Goal: Information Seeking & Learning: Find specific page/section

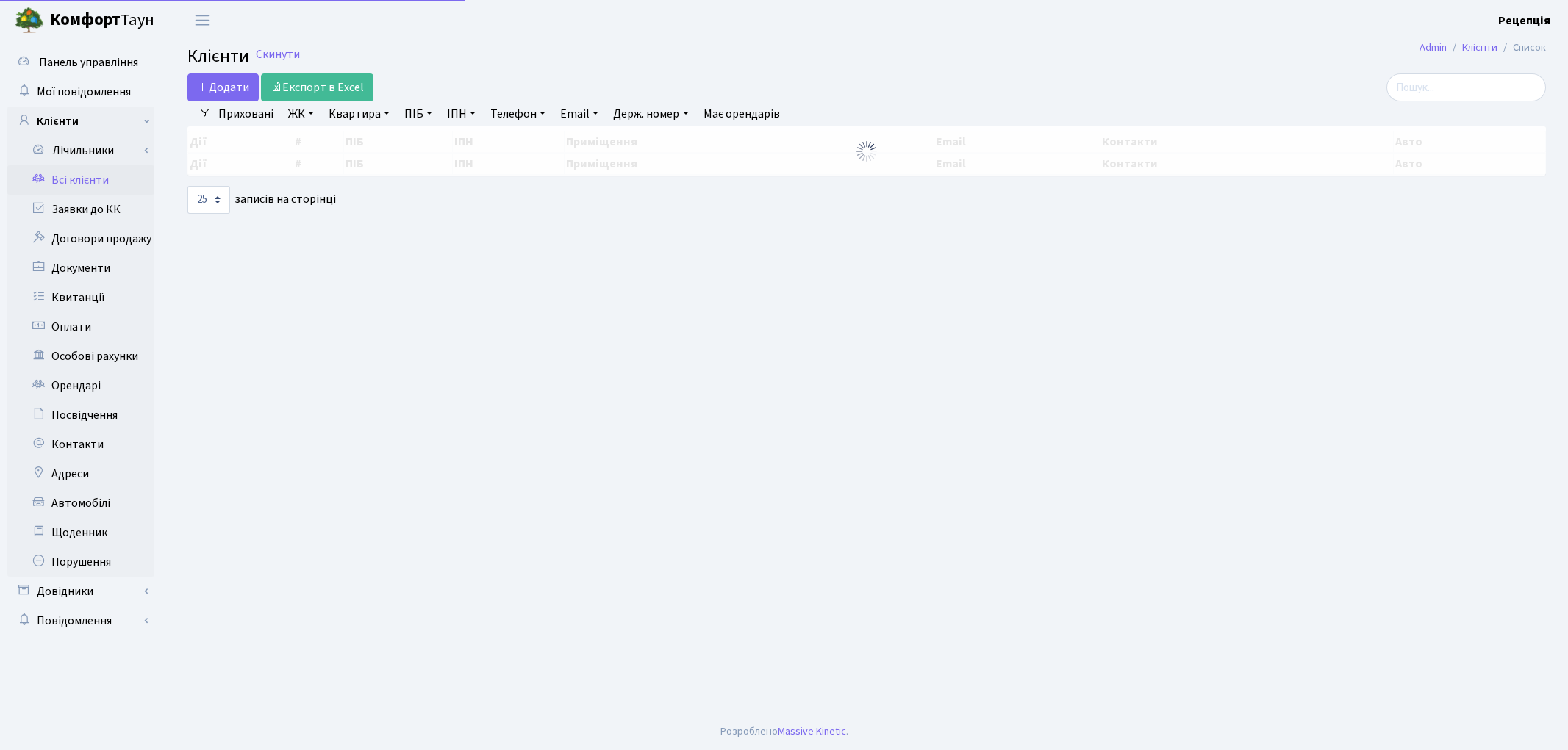
select select "25"
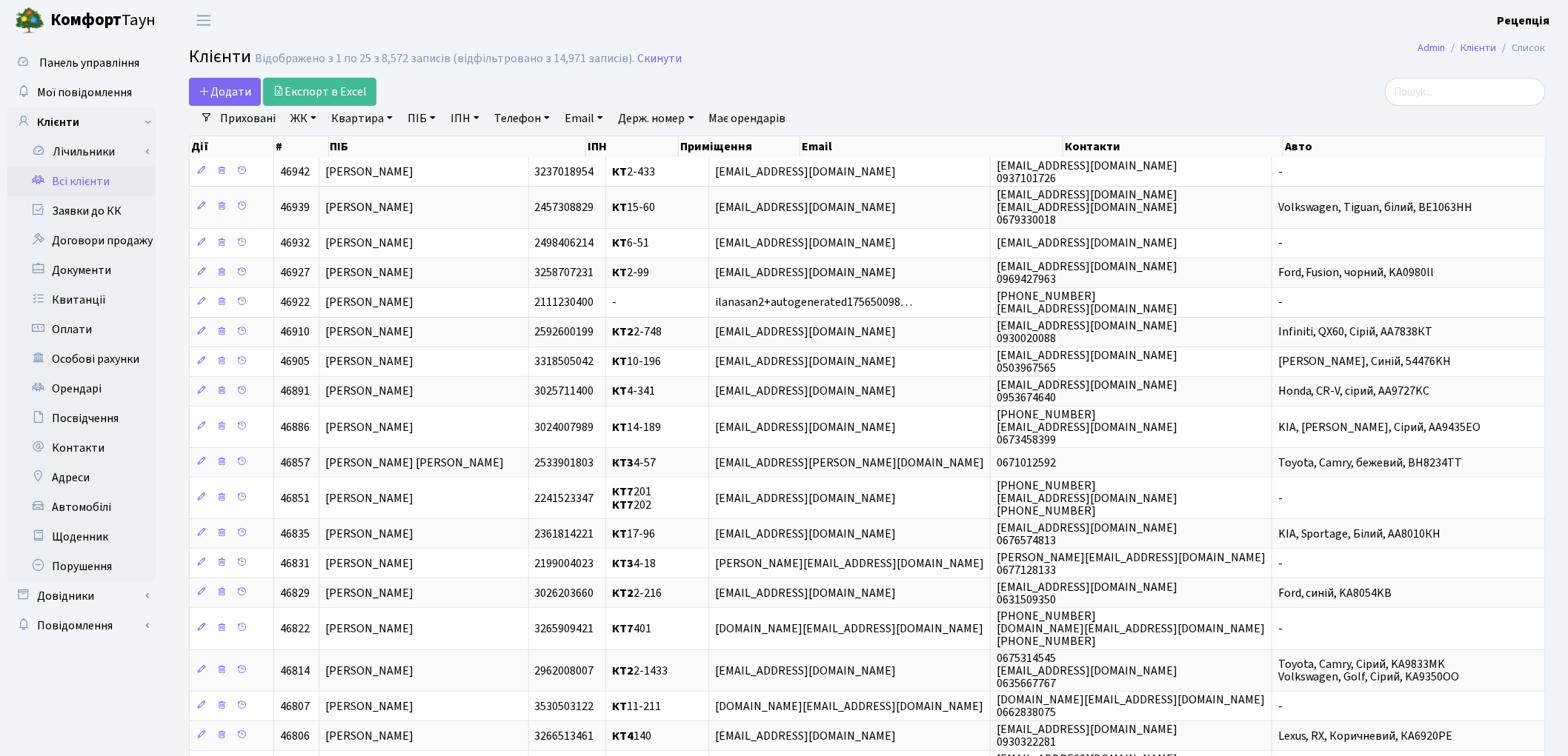
click at [427, 119] on link "ПІБ" at bounding box center [421, 118] width 40 height 25
type input "i"
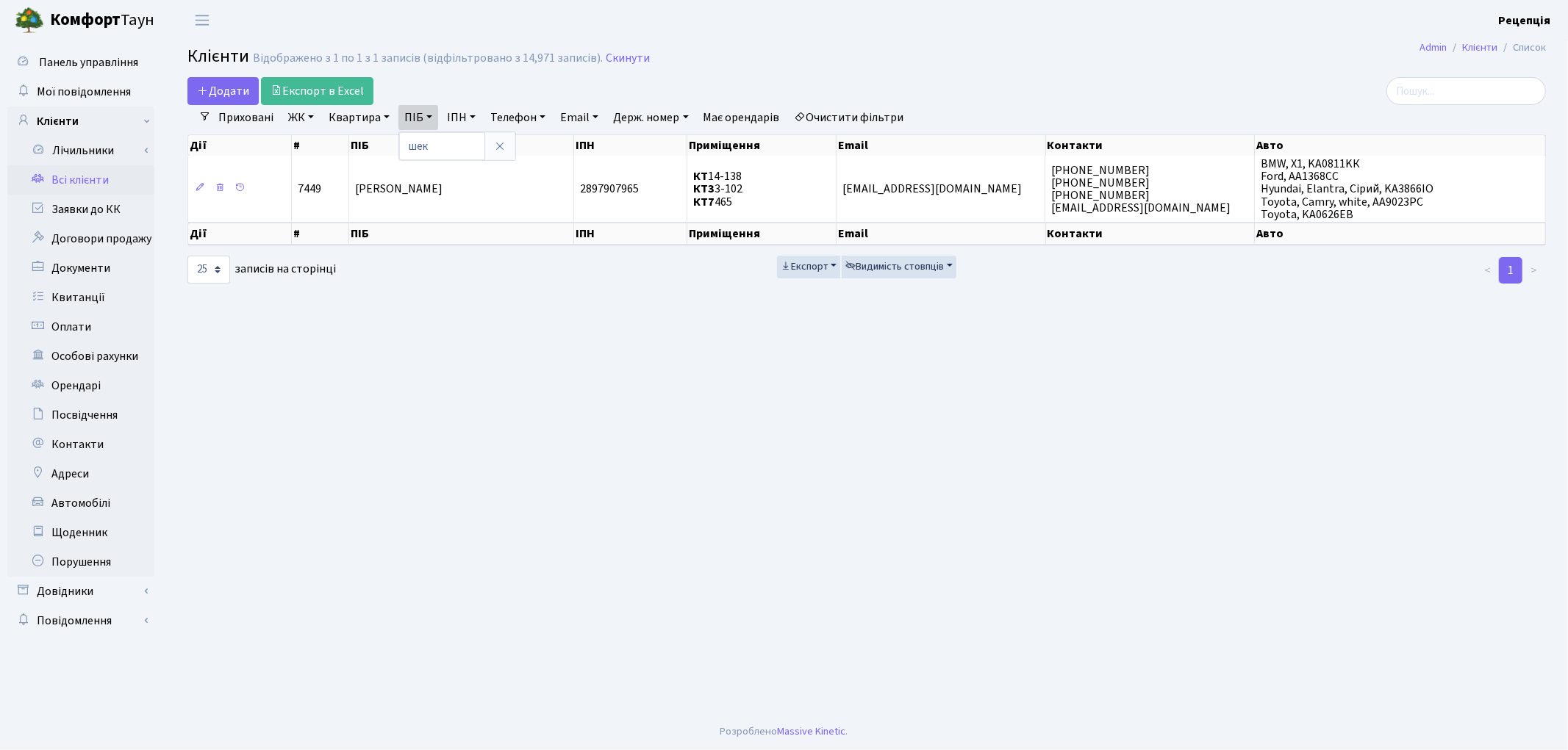
click at [872, 127] on link "Очистити фільтри" at bounding box center [850, 117] width 121 height 25
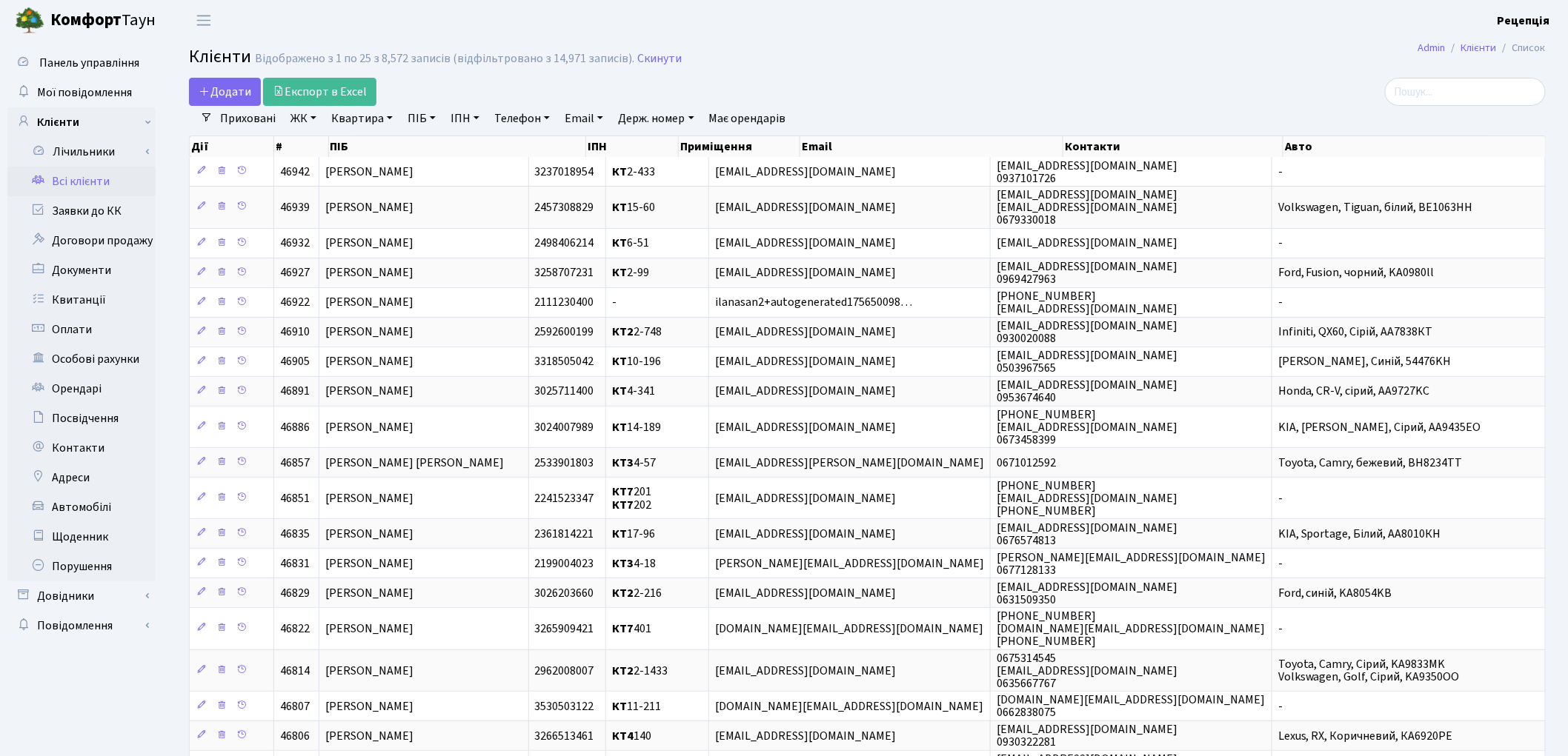
click at [424, 124] on link "ПІБ" at bounding box center [421, 118] width 40 height 25
type input "тімрякова"
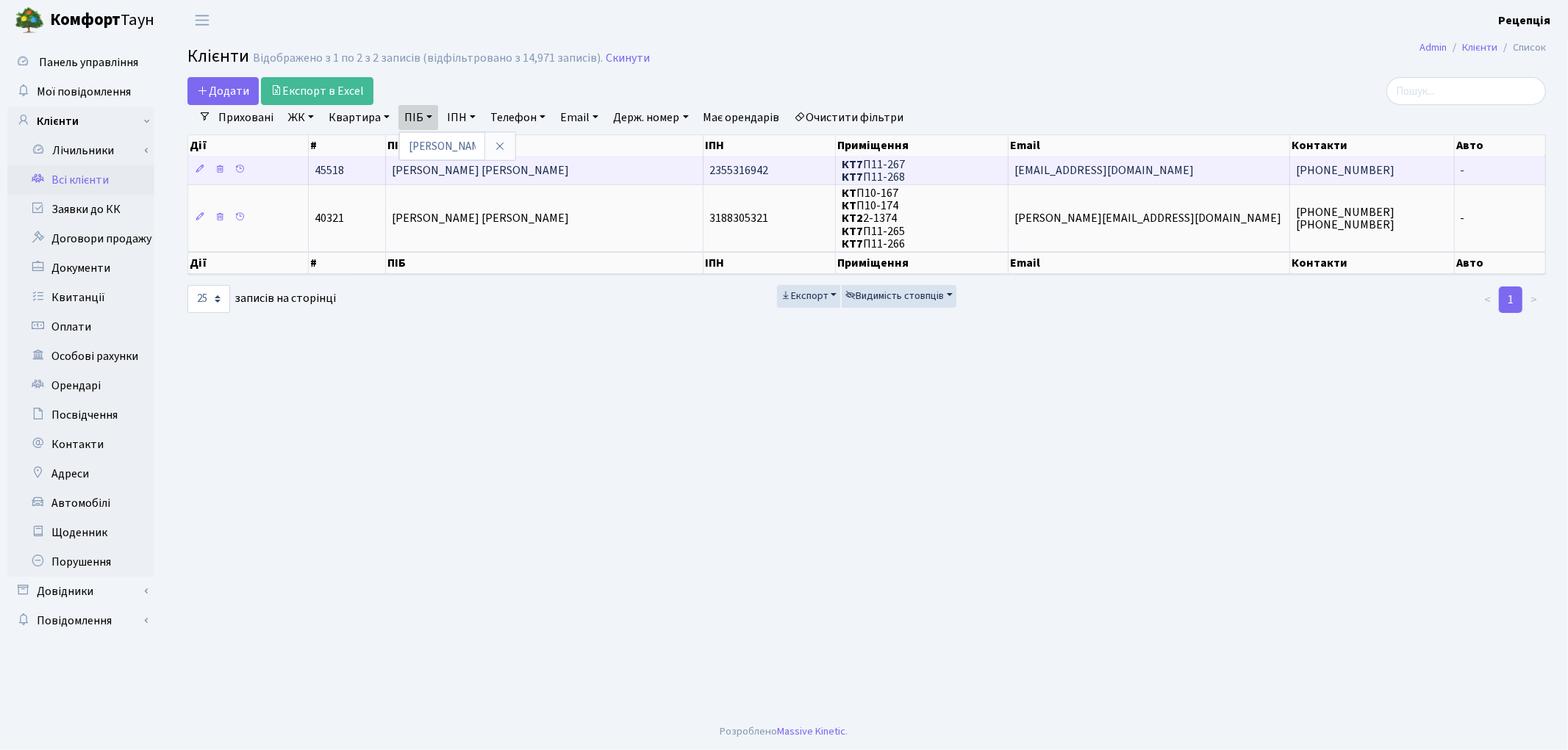
click at [568, 165] on td "Тімрякова Світлана Олексіївна" at bounding box center [545, 170] width 317 height 28
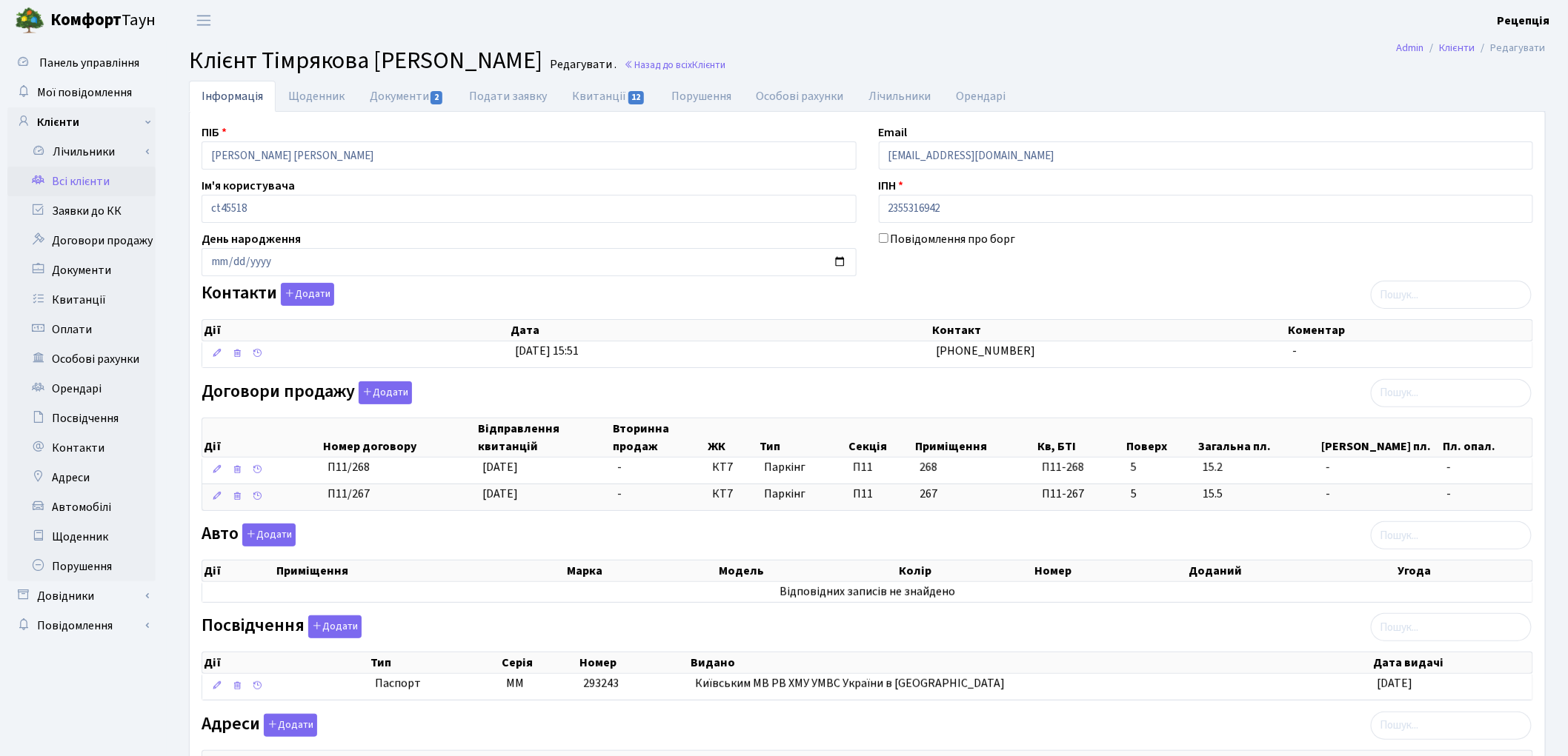
click at [90, 179] on link "Всі клієнти" at bounding box center [82, 181] width 148 height 29
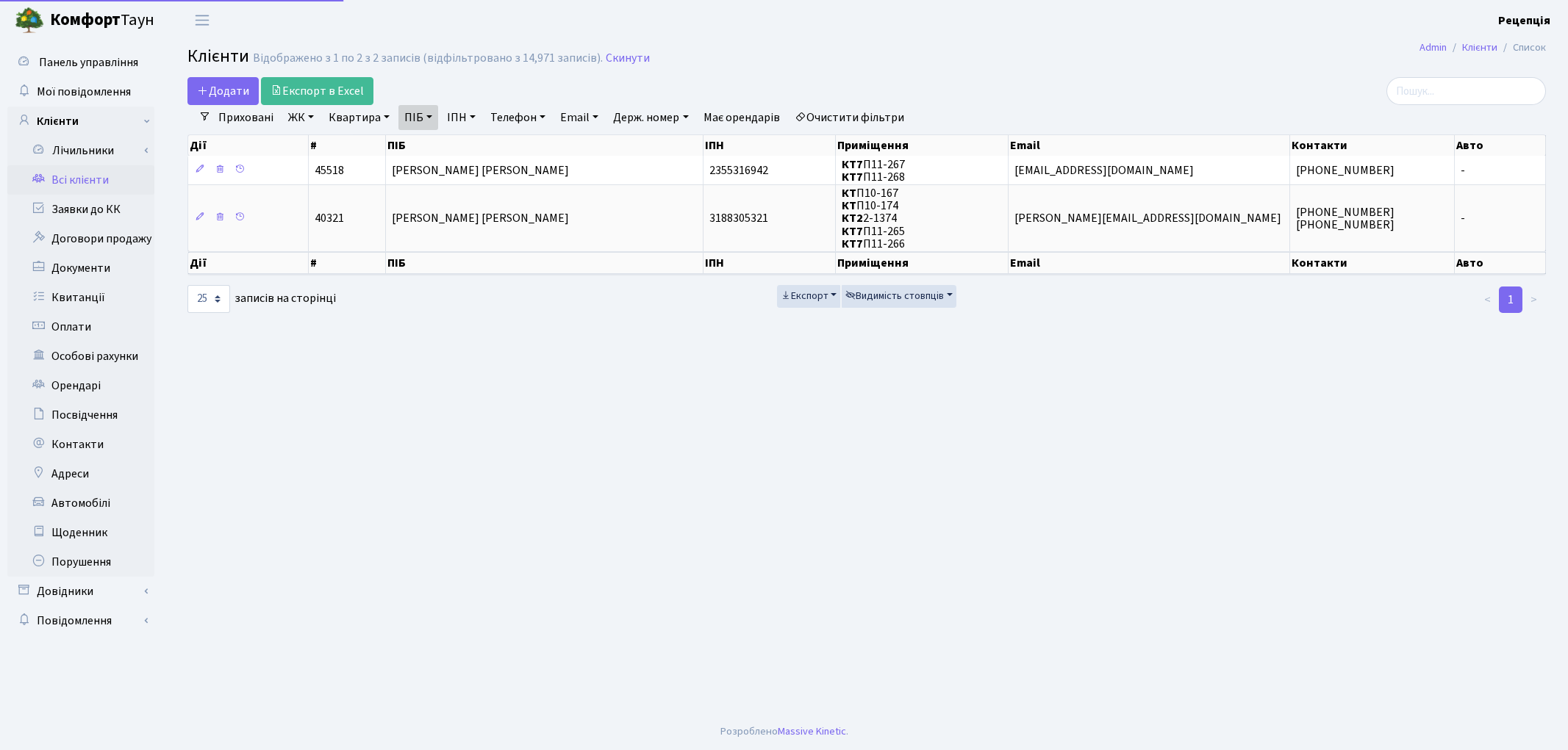
select select "25"
click at [862, 115] on link "Очистити фільтри" at bounding box center [850, 117] width 121 height 25
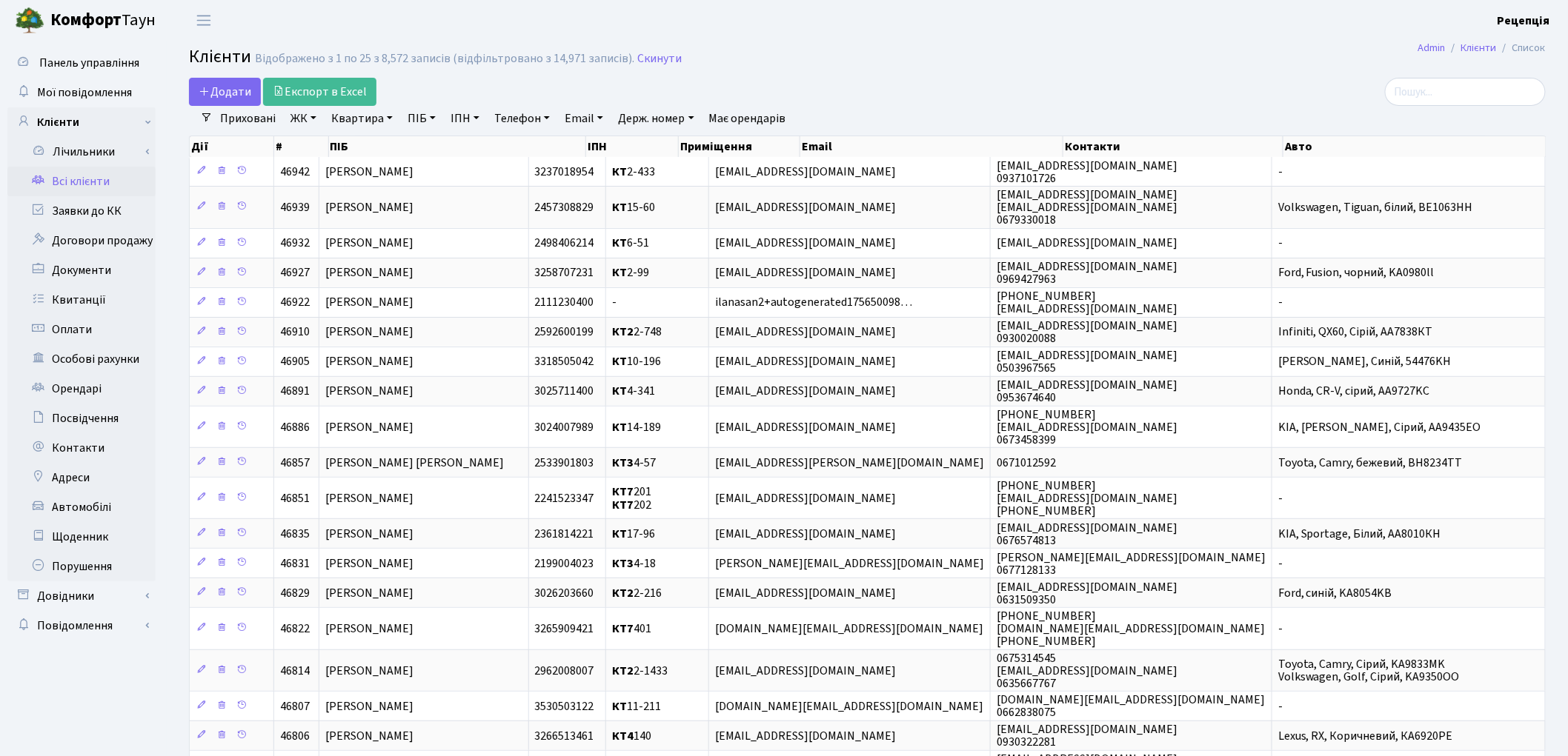
click at [300, 122] on link "ЖК" at bounding box center [304, 118] width 38 height 25
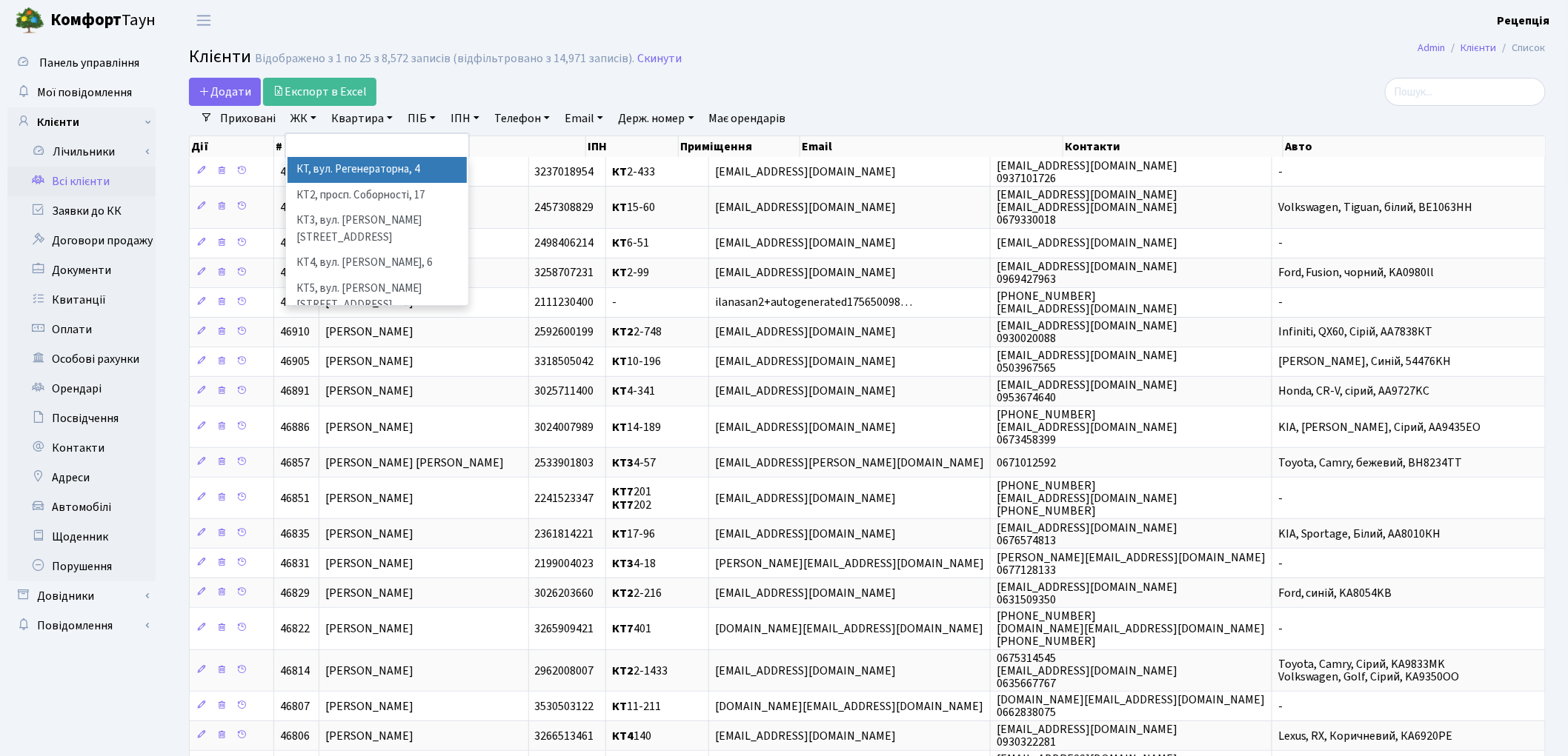
click at [323, 171] on li "КТ, вул. Регенераторна, 4" at bounding box center [377, 169] width 179 height 26
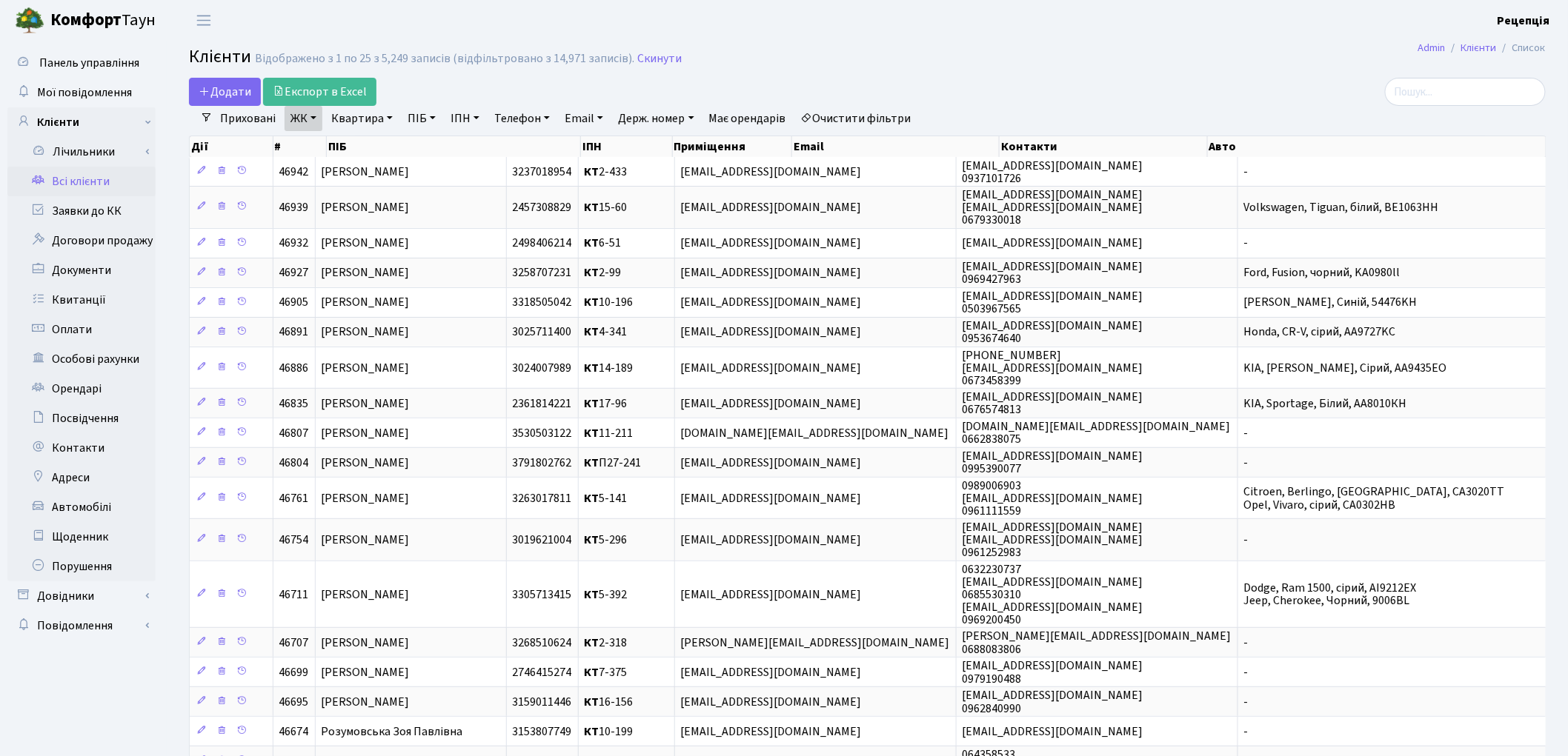
click at [373, 126] on link "Квартира" at bounding box center [362, 118] width 73 height 25
type input "14-13"
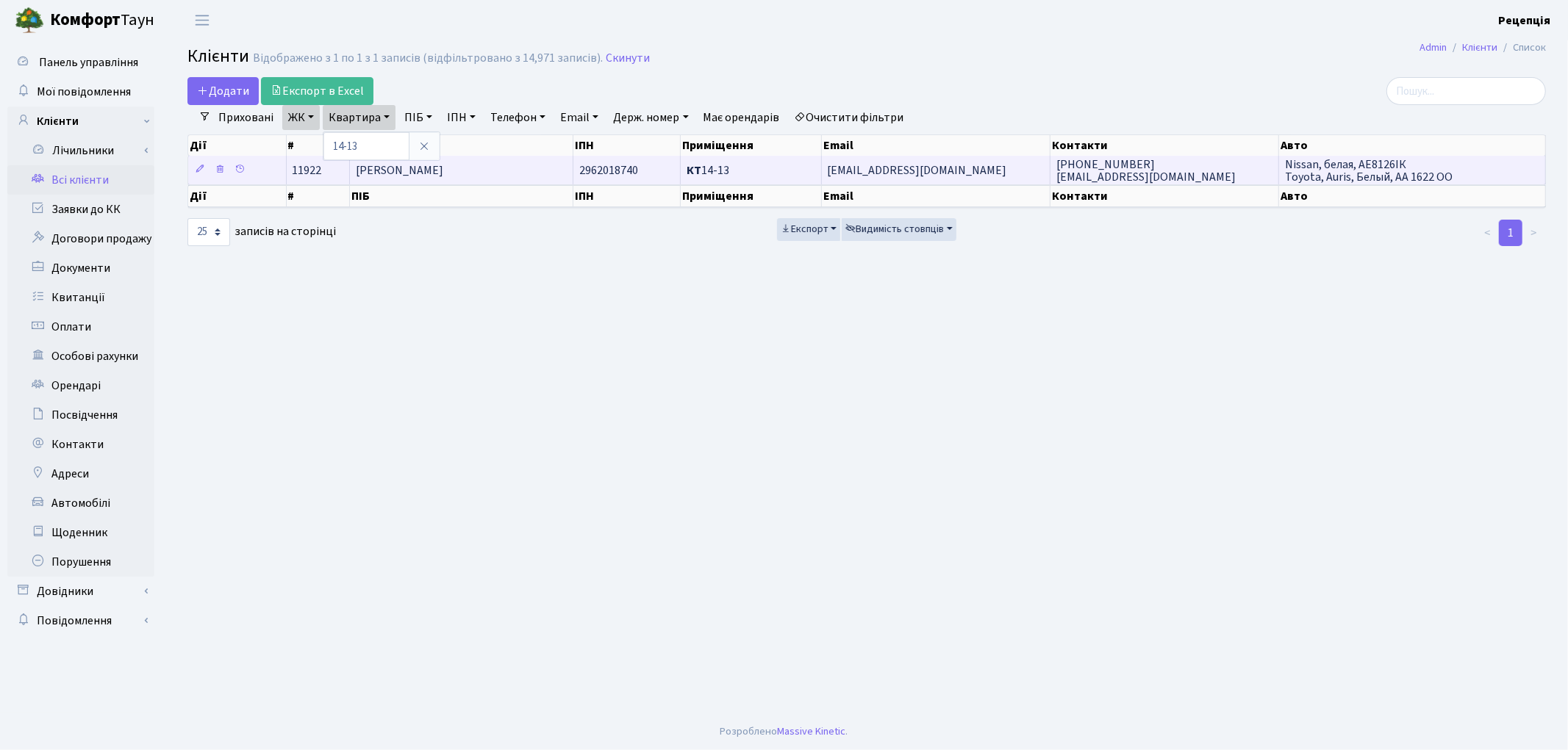
click at [409, 171] on span "Іванова Ольга Геннадіївна" at bounding box center [399, 170] width 88 height 16
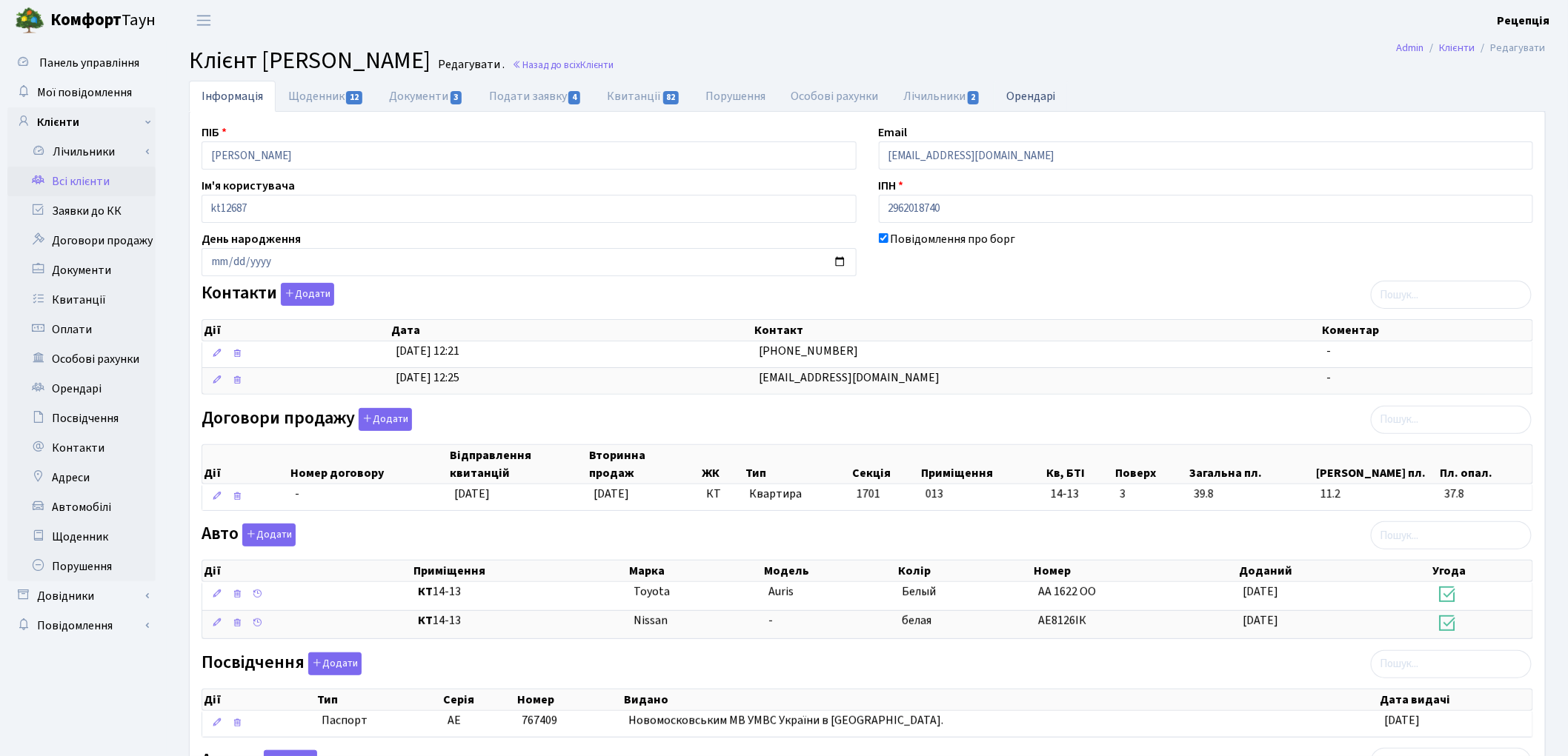
click at [1039, 96] on link "Орендарі" at bounding box center [1030, 96] width 75 height 30
select select "25"
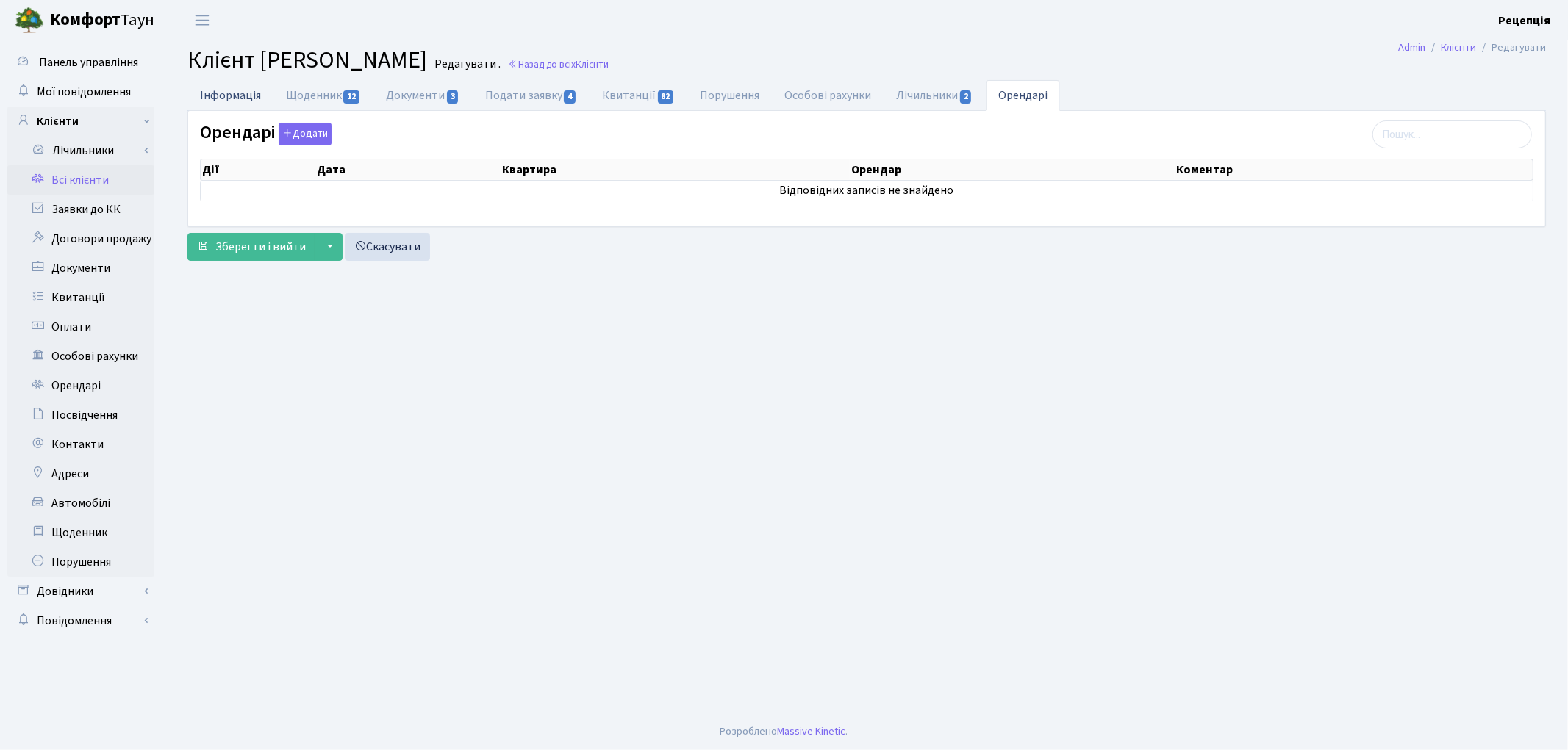
click at [252, 98] on link "Інформація" at bounding box center [230, 95] width 86 height 30
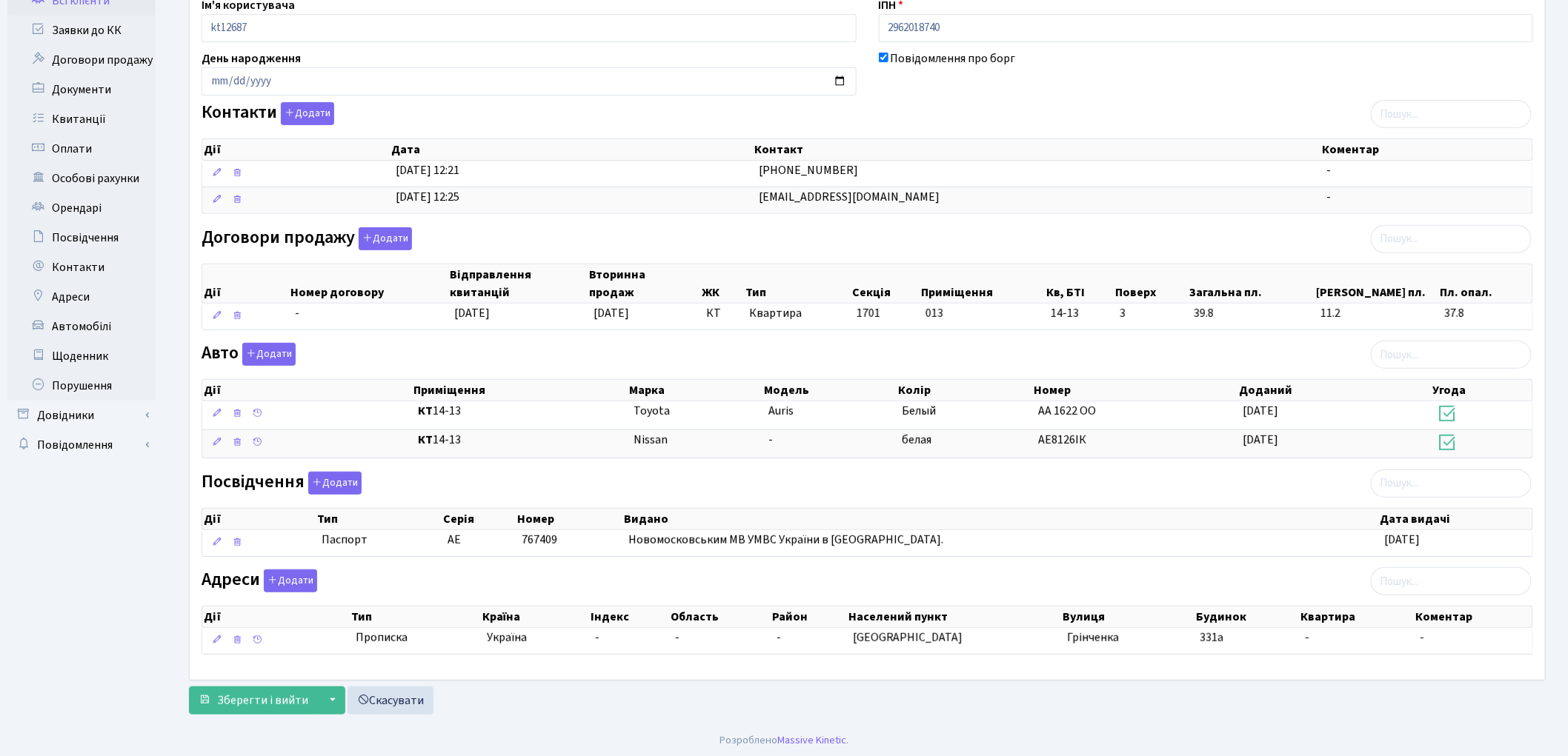
scroll to position [185, 0]
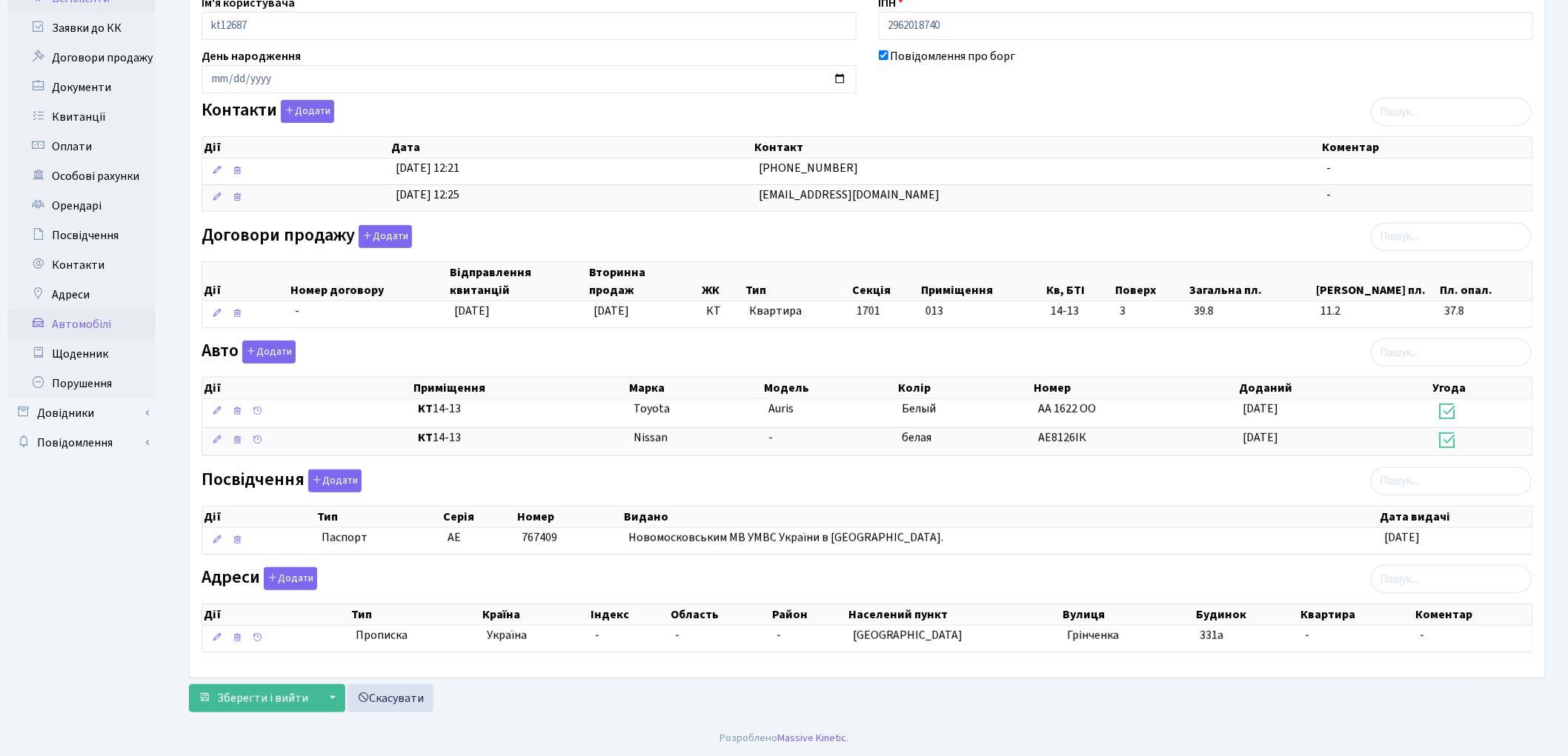
click at [58, 317] on link "Автомобілі" at bounding box center [82, 324] width 148 height 29
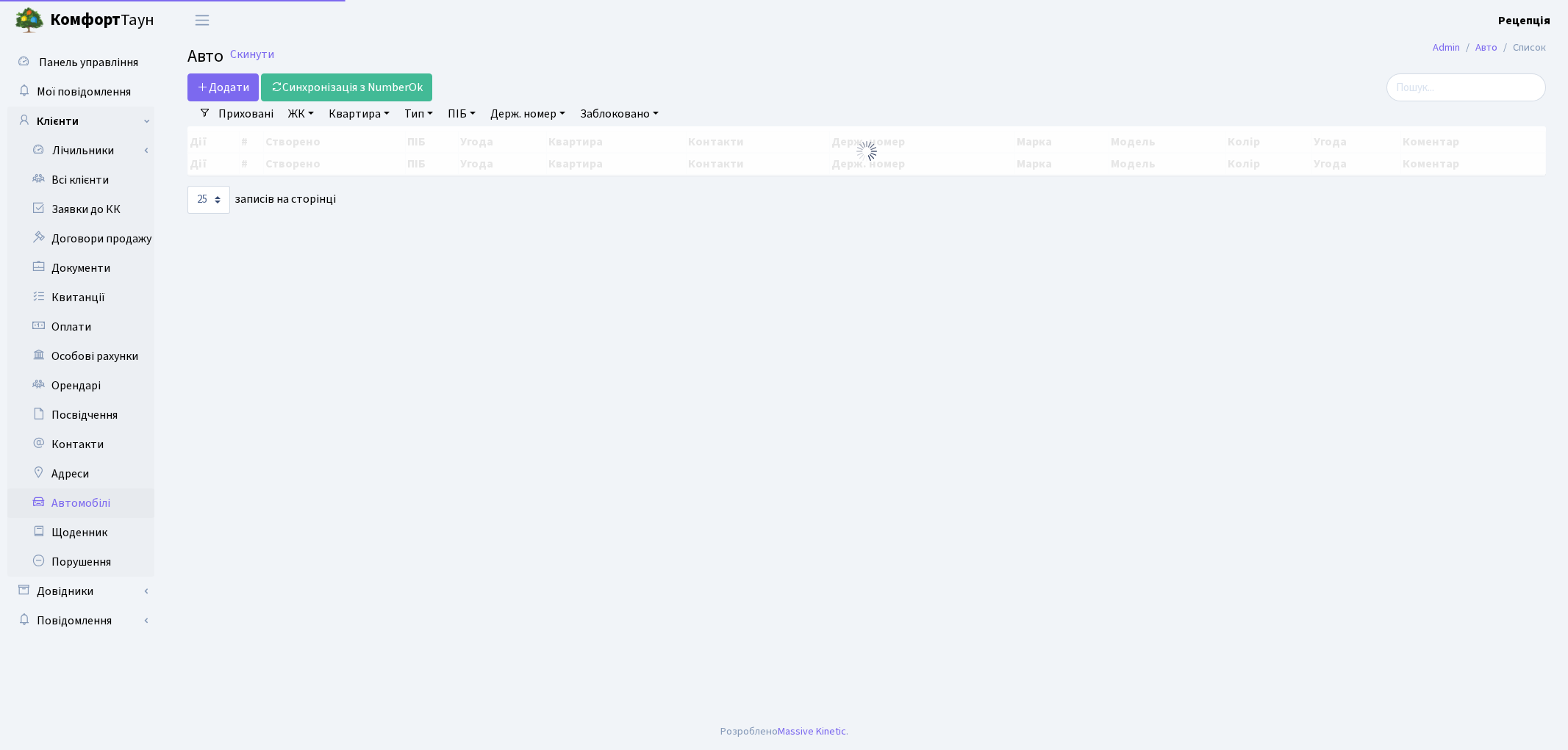
select select "25"
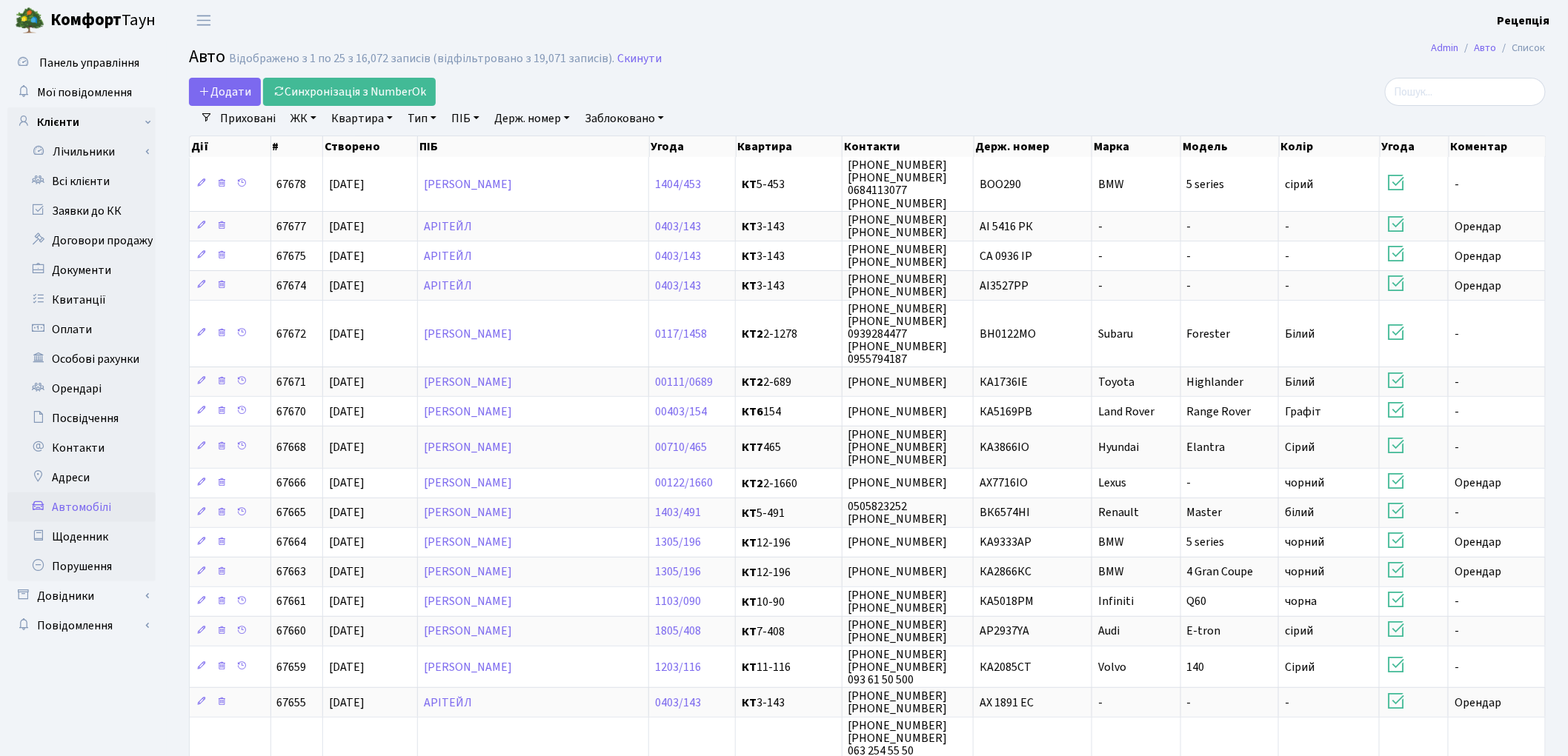
click at [519, 121] on link "Держ. номер" at bounding box center [532, 118] width 88 height 25
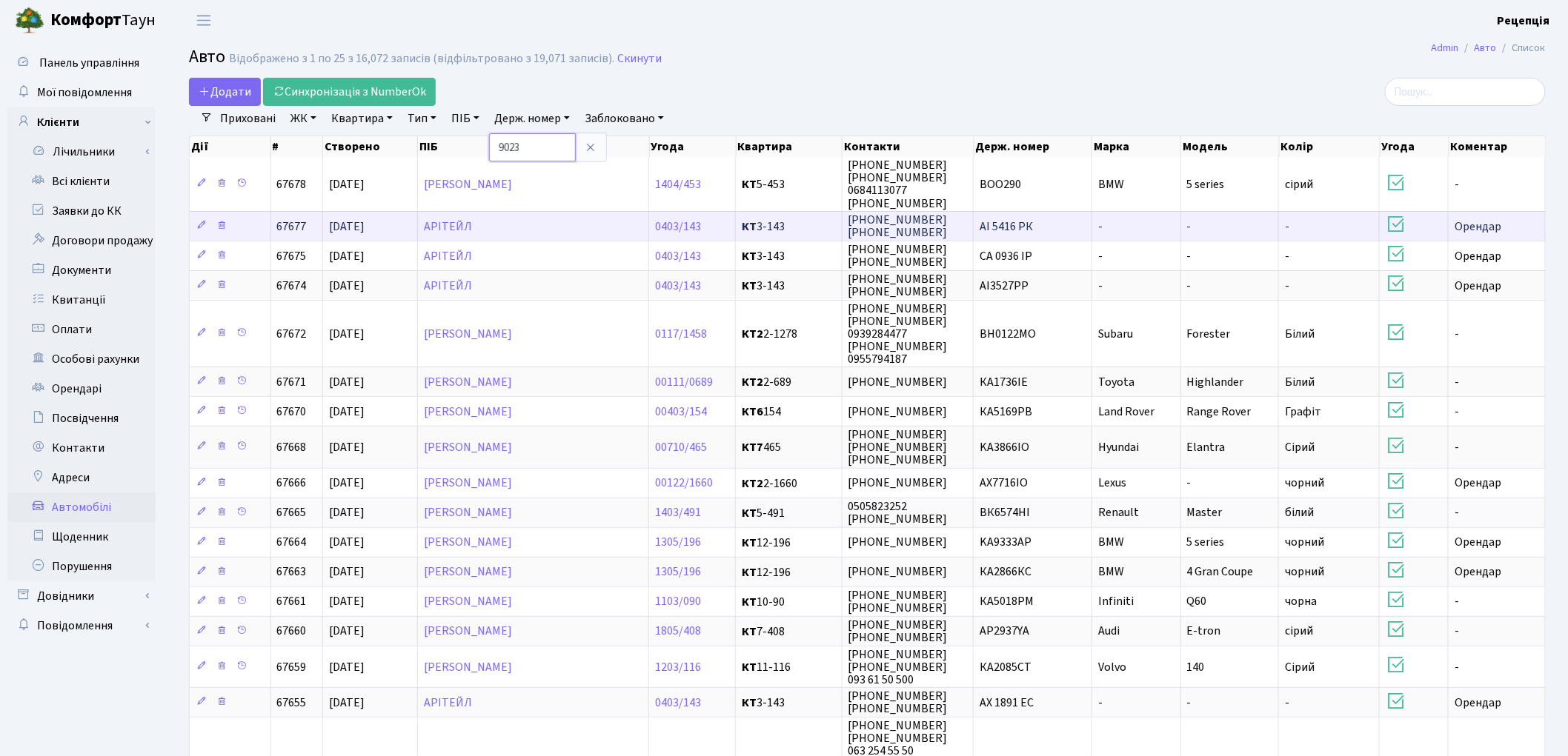
type input "9023"
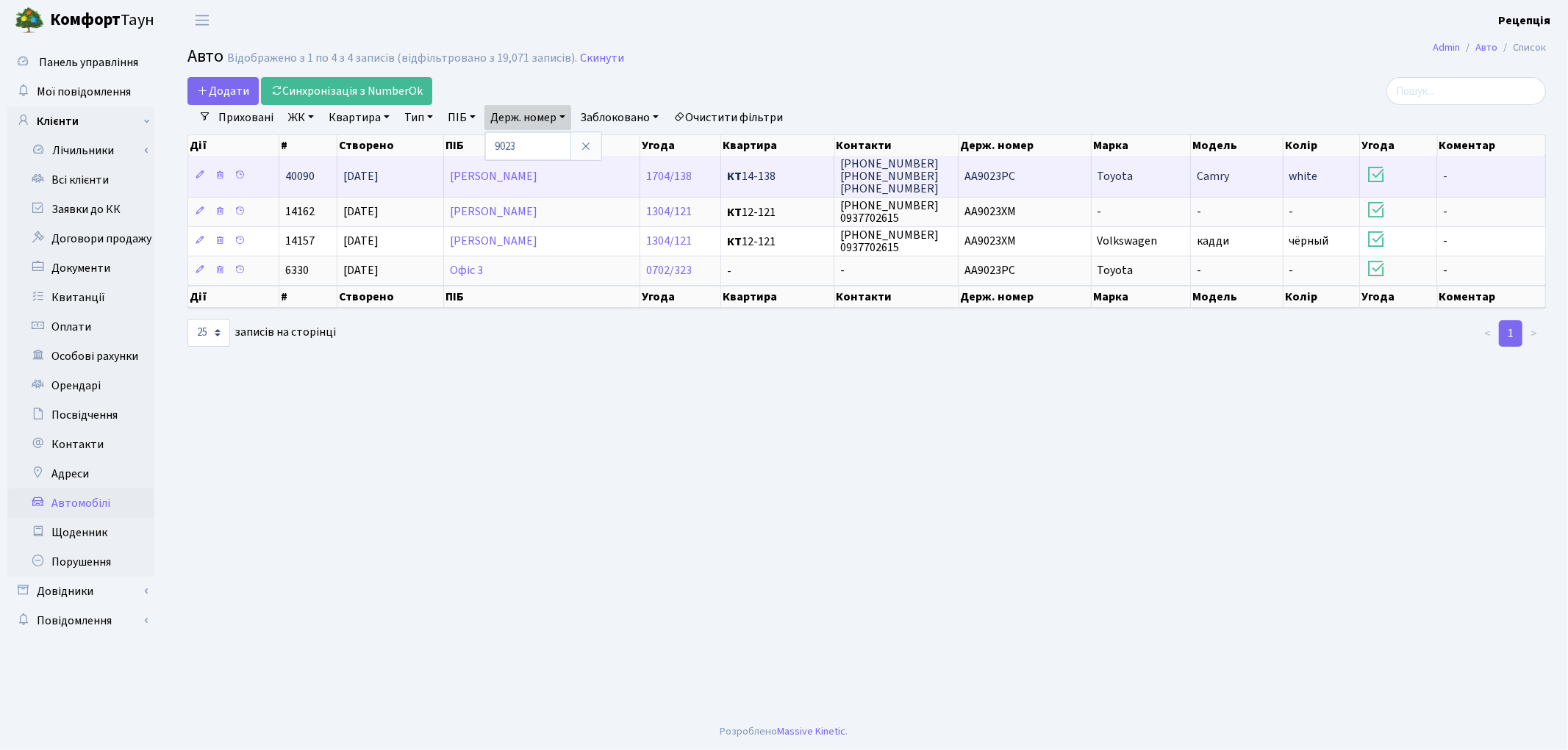
click at [994, 181] on span "AA9023PC" at bounding box center [990, 175] width 51 height 16
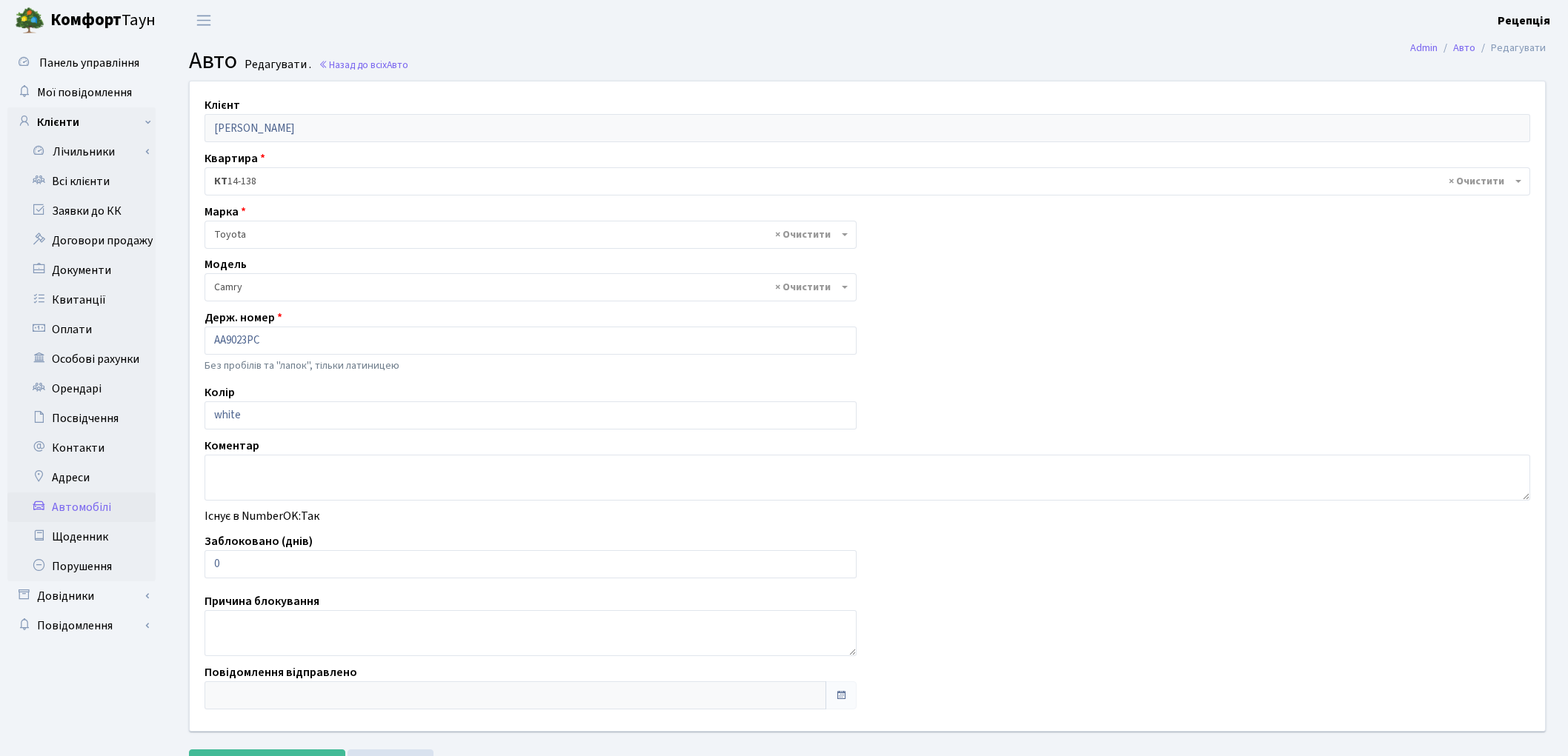
select select "2305"
click at [92, 182] on link "Всі клієнти" at bounding box center [82, 181] width 148 height 29
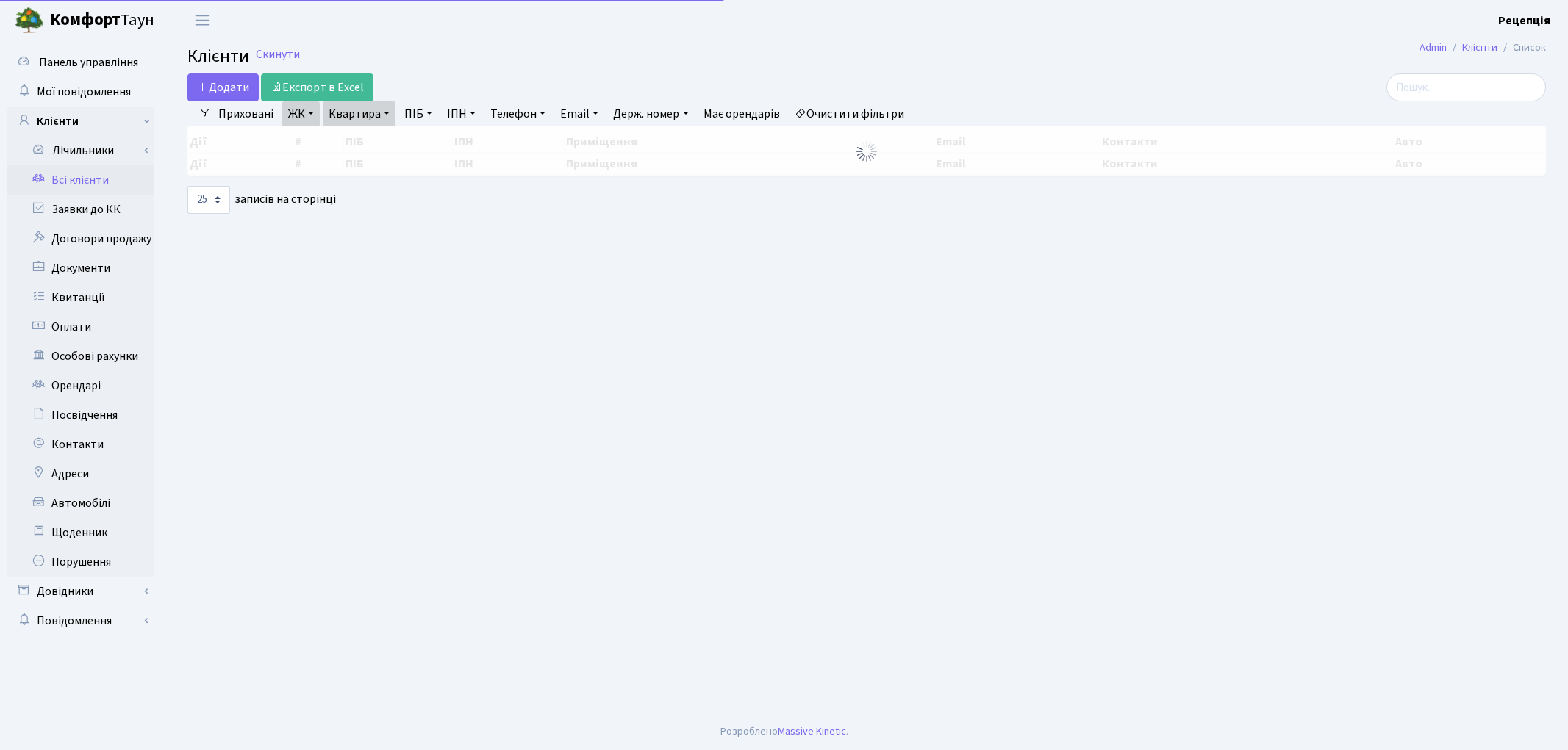
select select "25"
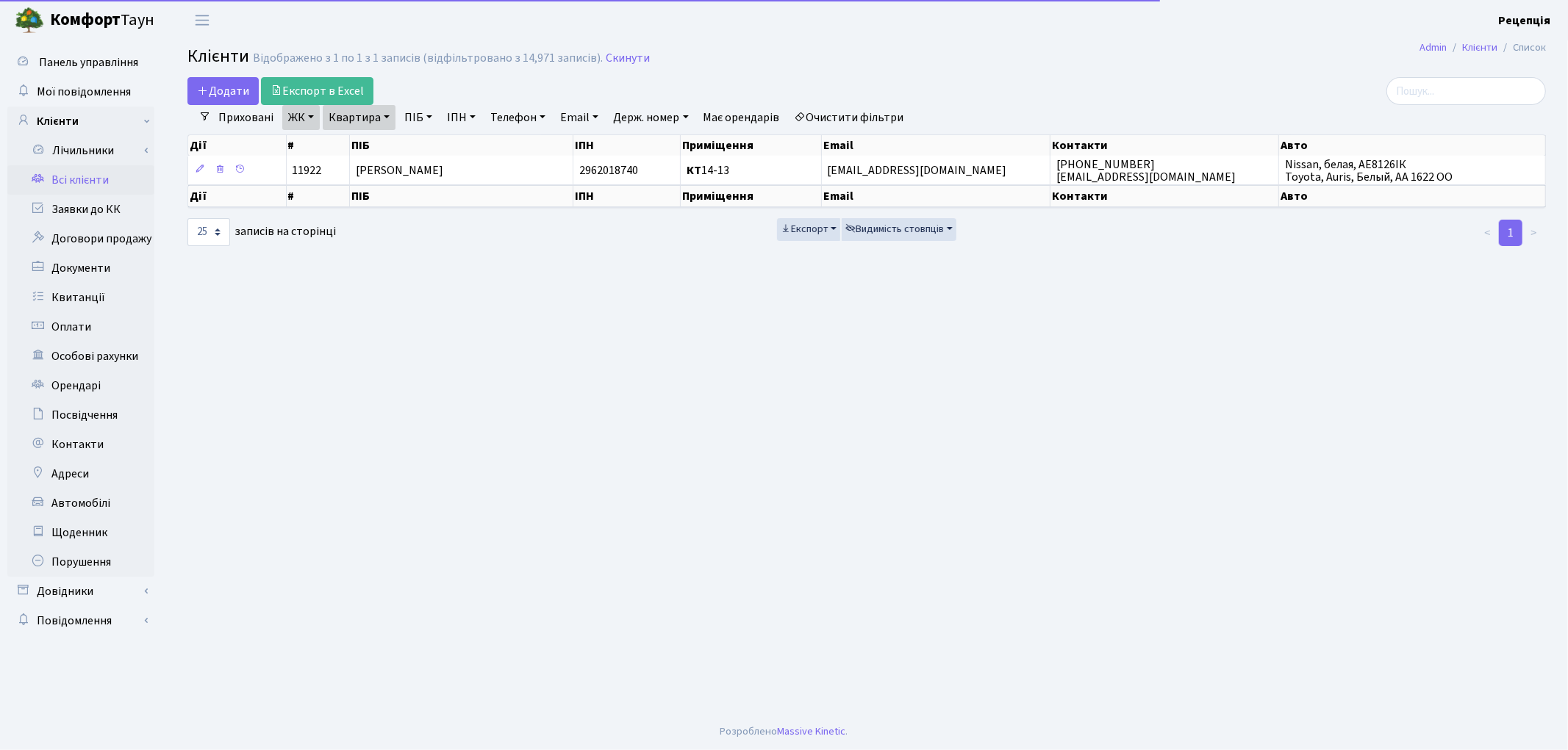
click at [365, 118] on link "Квартира" at bounding box center [359, 117] width 73 height 25
click at [380, 140] on input "14-13" at bounding box center [366, 146] width 86 height 28
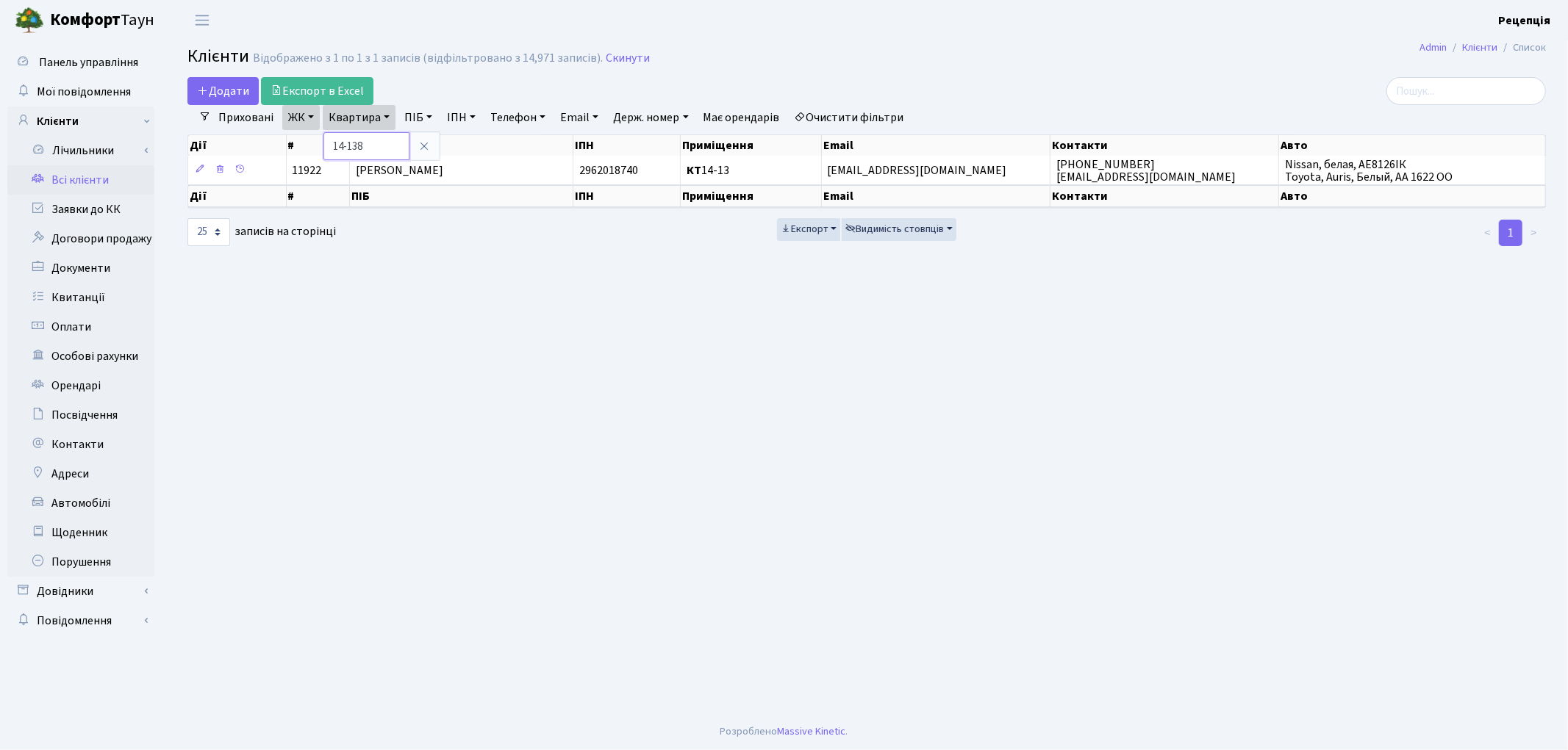
type input "14-138"
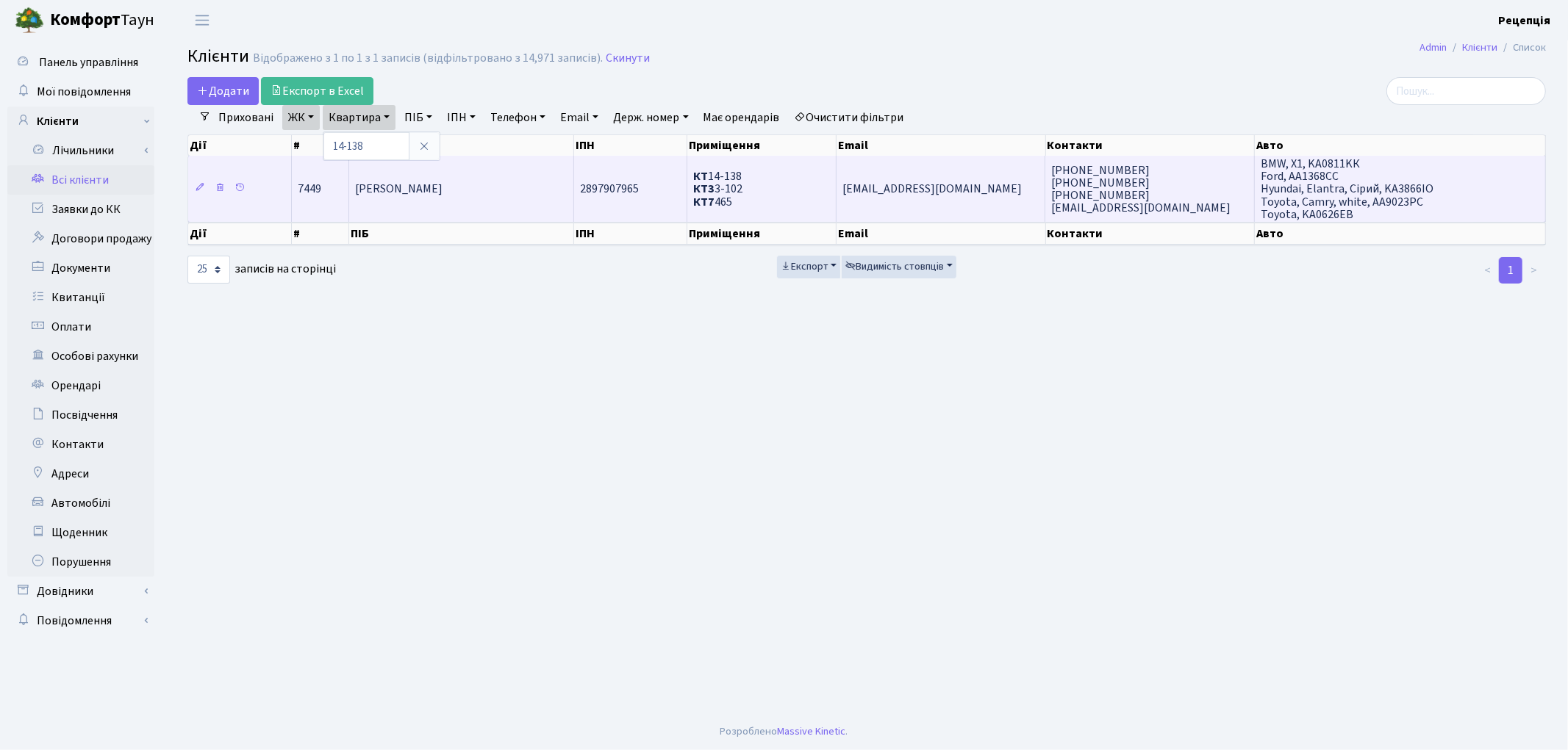
click at [500, 184] on td "Шек Надія Станіславівна" at bounding box center [462, 189] width 225 height 66
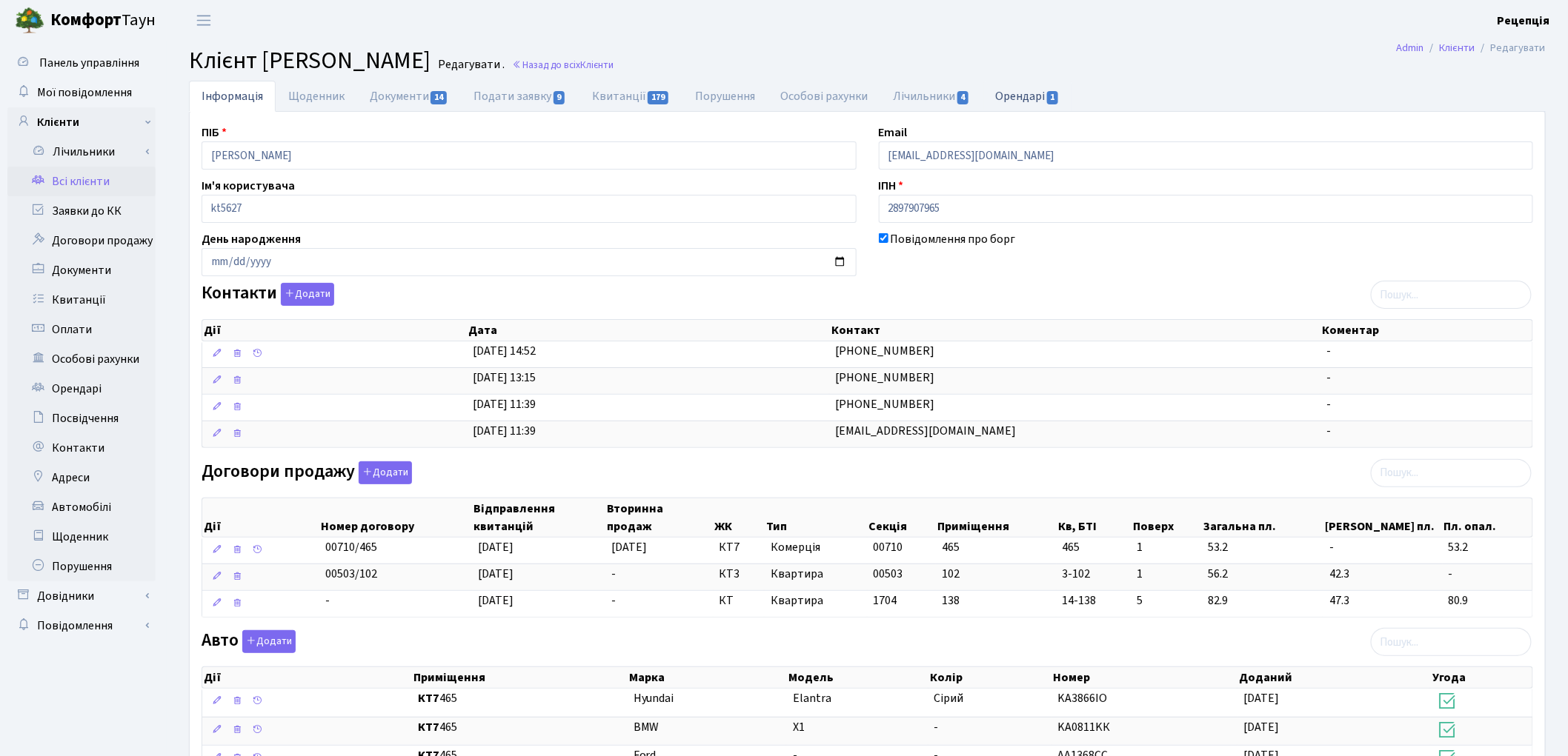
click at [1005, 92] on link "Орендарі 1" at bounding box center [1028, 96] width 89 height 30
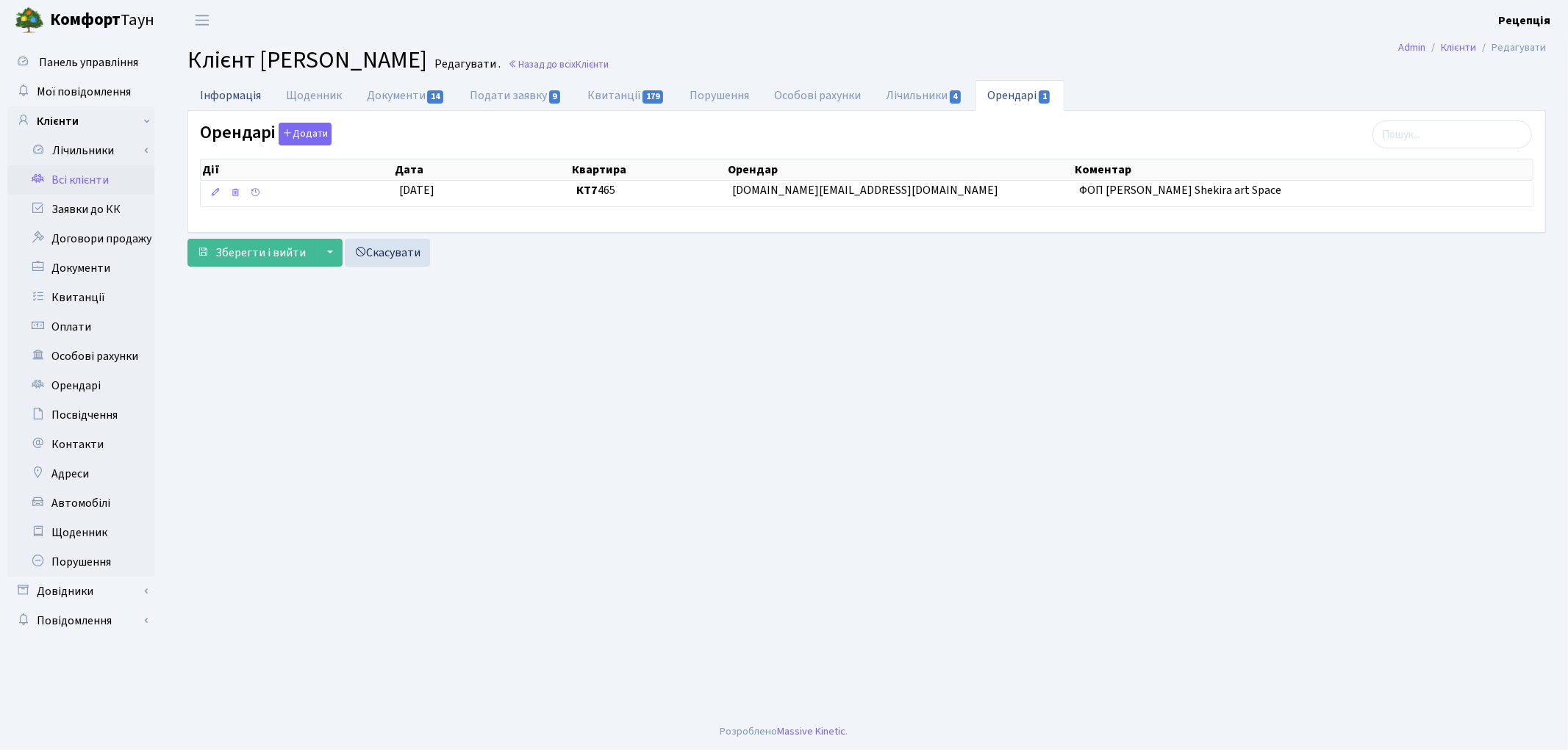
click at [252, 104] on link "Інформація" at bounding box center [230, 95] width 86 height 30
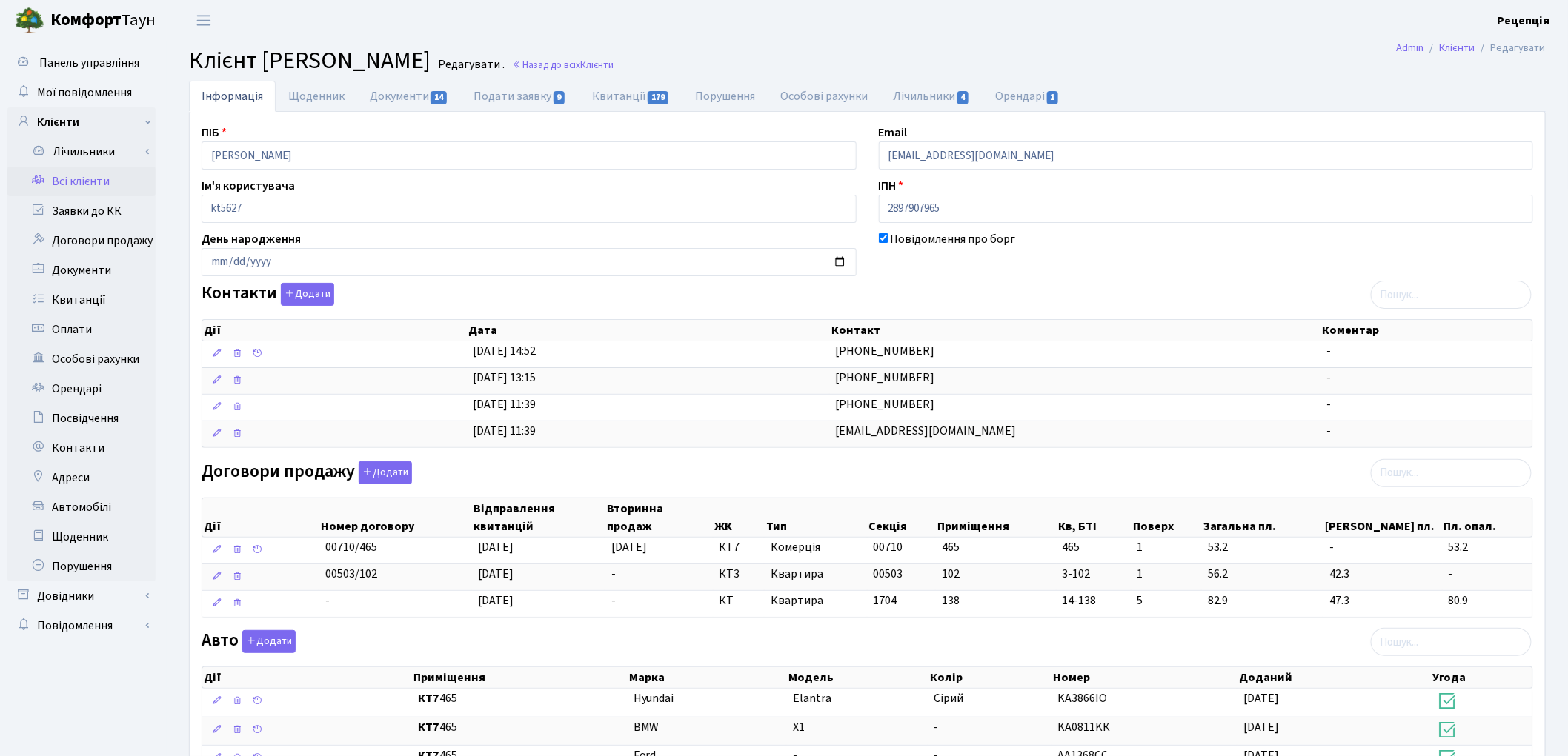
drag, startPoint x: 262, startPoint y: 62, endPoint x: 519, endPoint y: 55, distance: 257.1
click at [519, 55] on h2 "Клієнт Шек Надія Станіславівна Редагувати . Назад до всіх Клієнти" at bounding box center [868, 61] width 1357 height 29
copy span "Шек Надія Станіславівна"
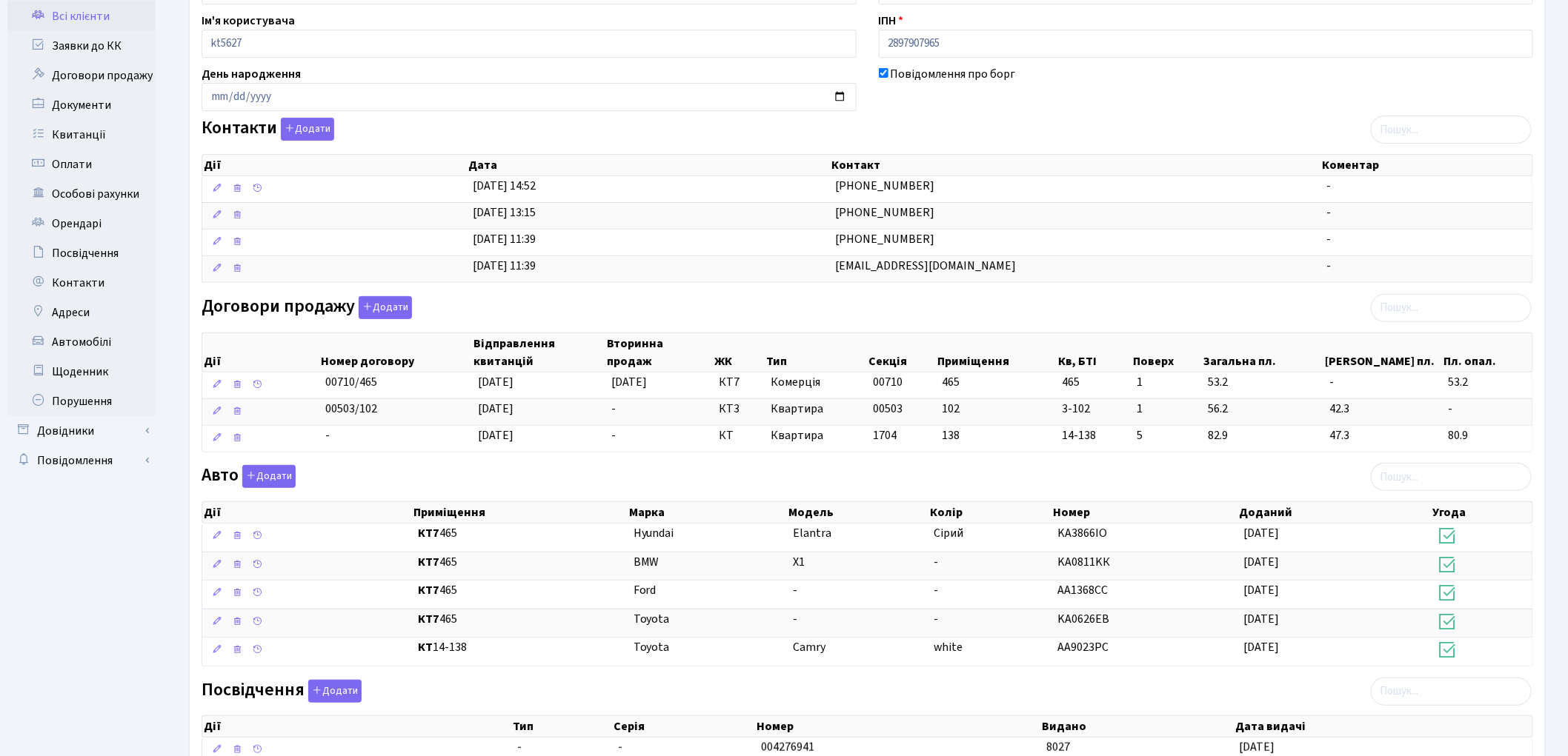
scroll to position [169, 0]
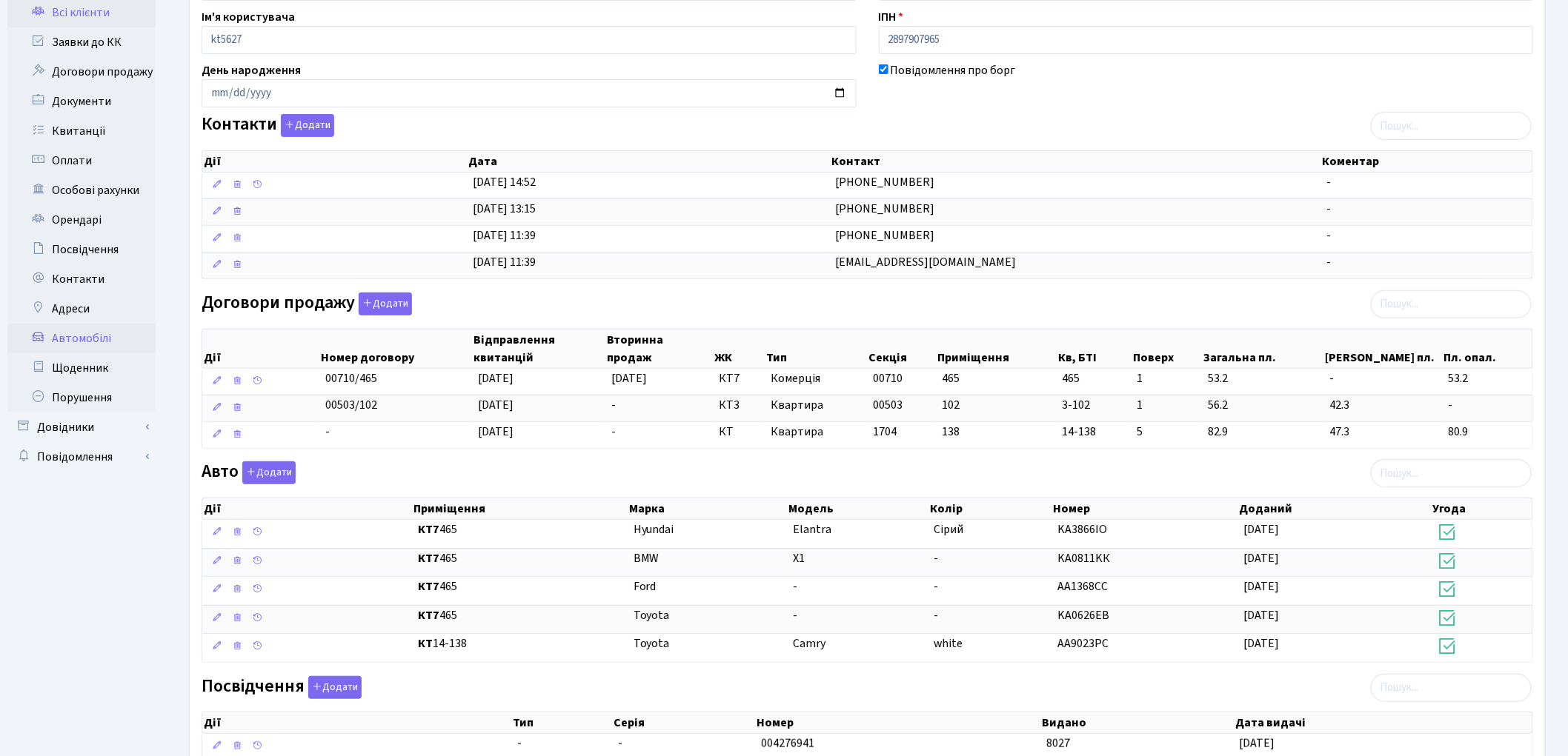
click at [69, 336] on link "Автомобілі" at bounding box center [82, 338] width 148 height 29
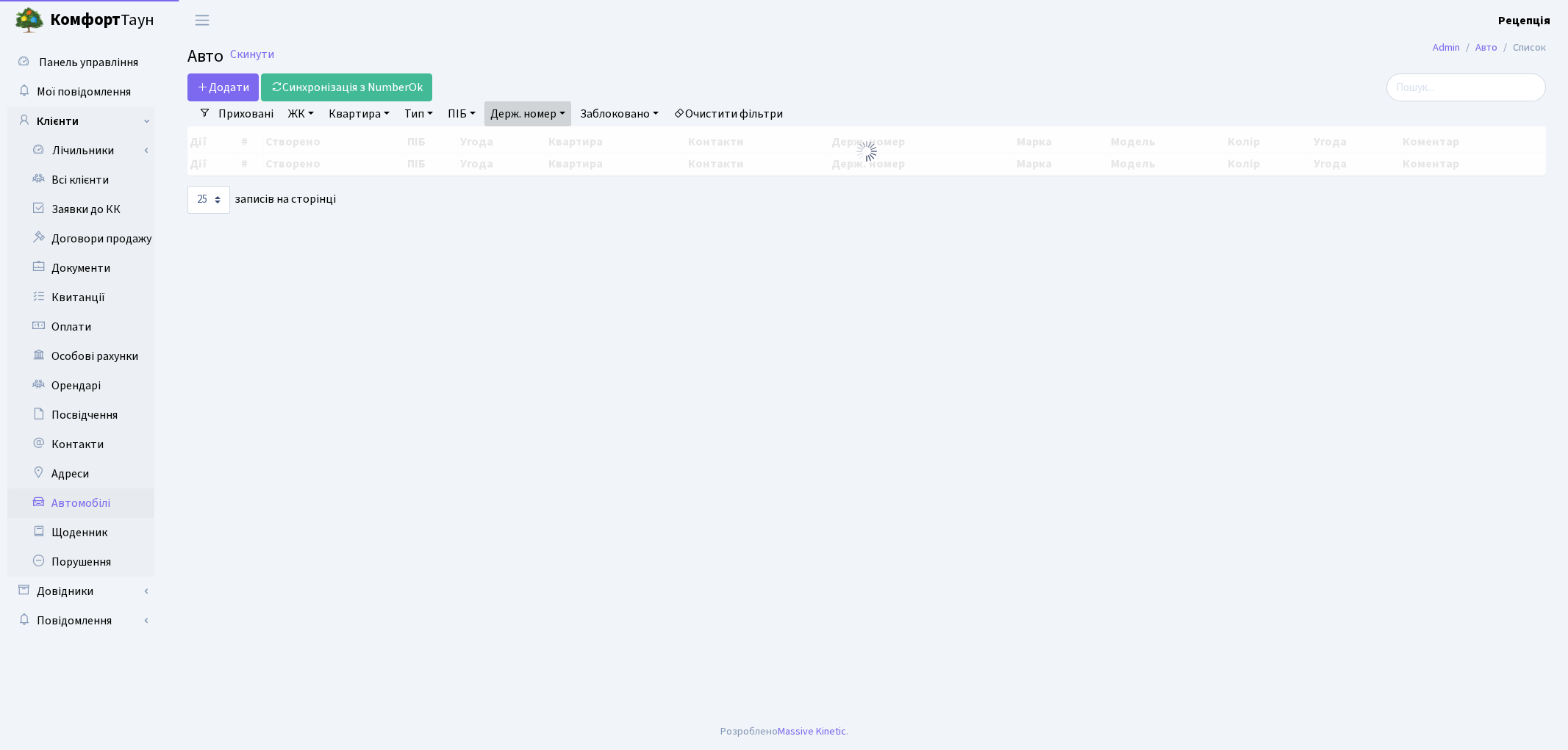
select select "25"
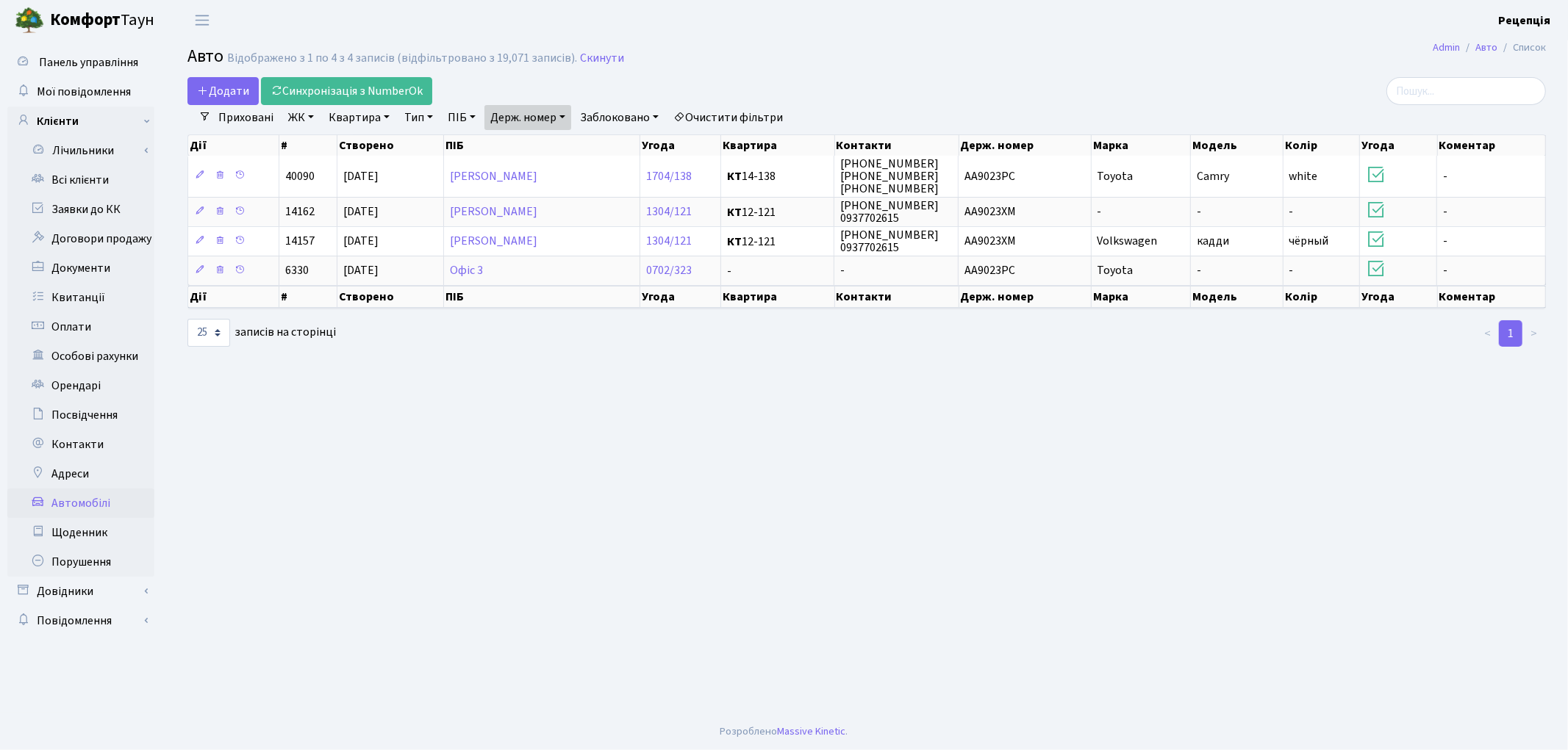
click at [717, 114] on link "Очистити фільтри" at bounding box center [728, 117] width 121 height 25
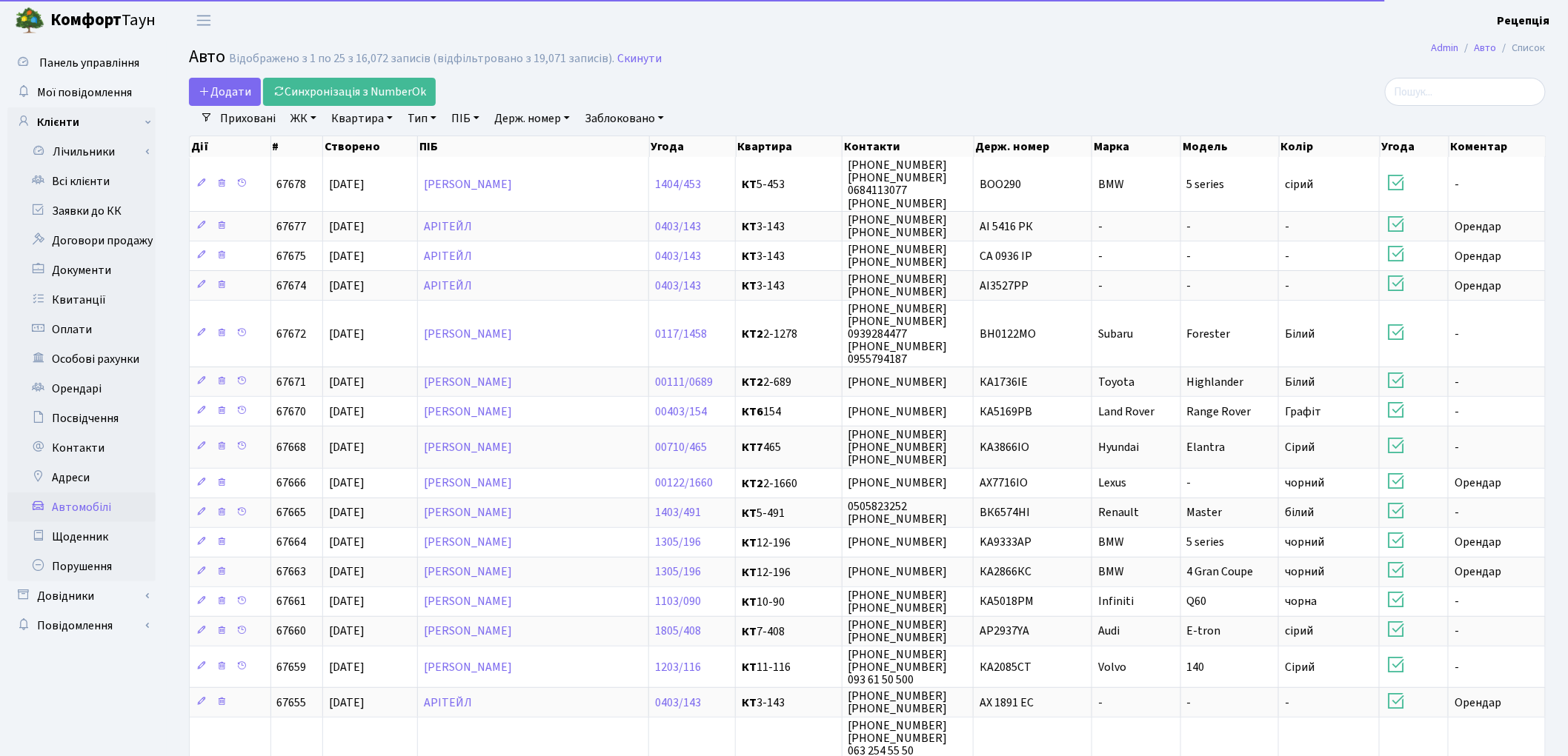
click at [542, 115] on link "Держ. номер" at bounding box center [532, 118] width 88 height 25
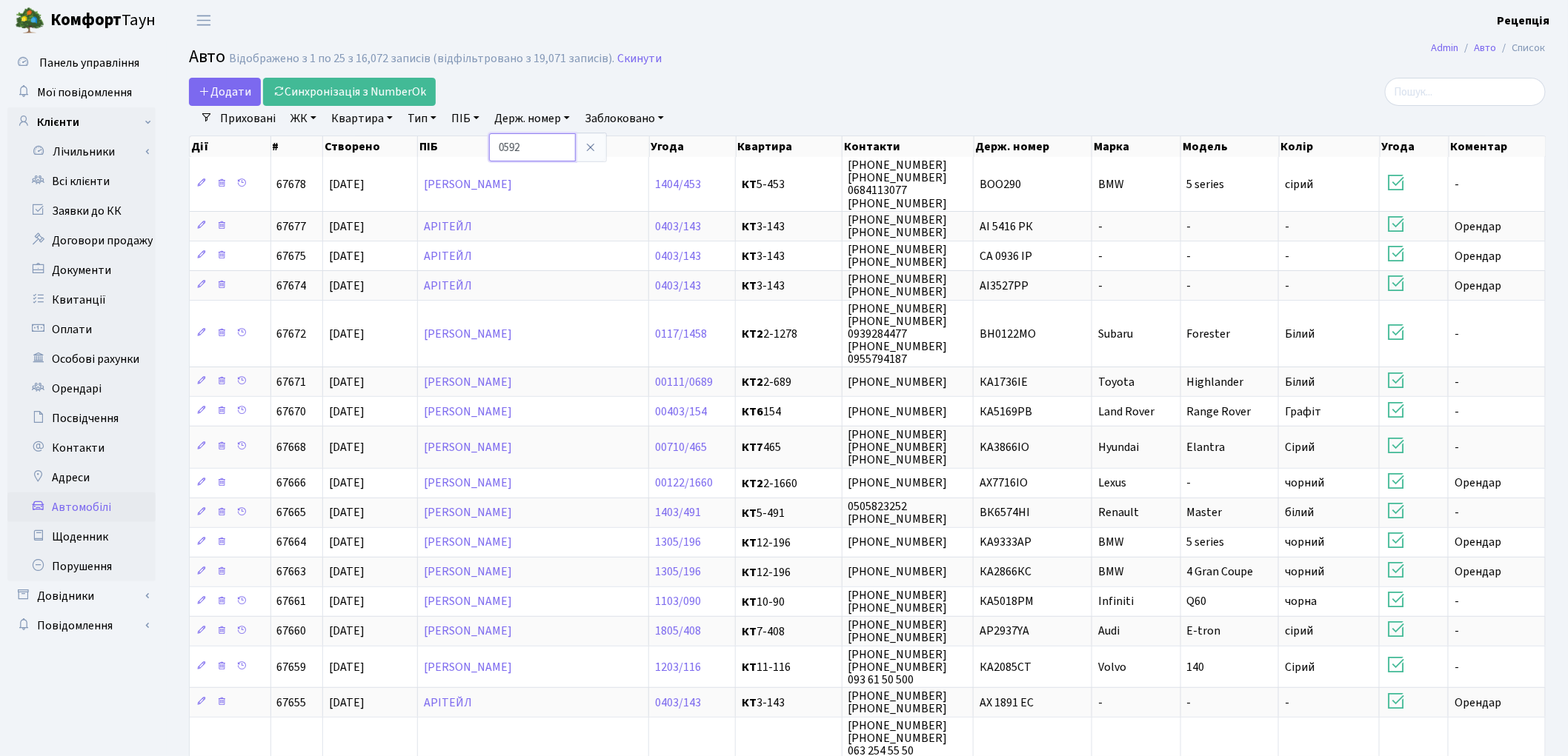
type input "0592"
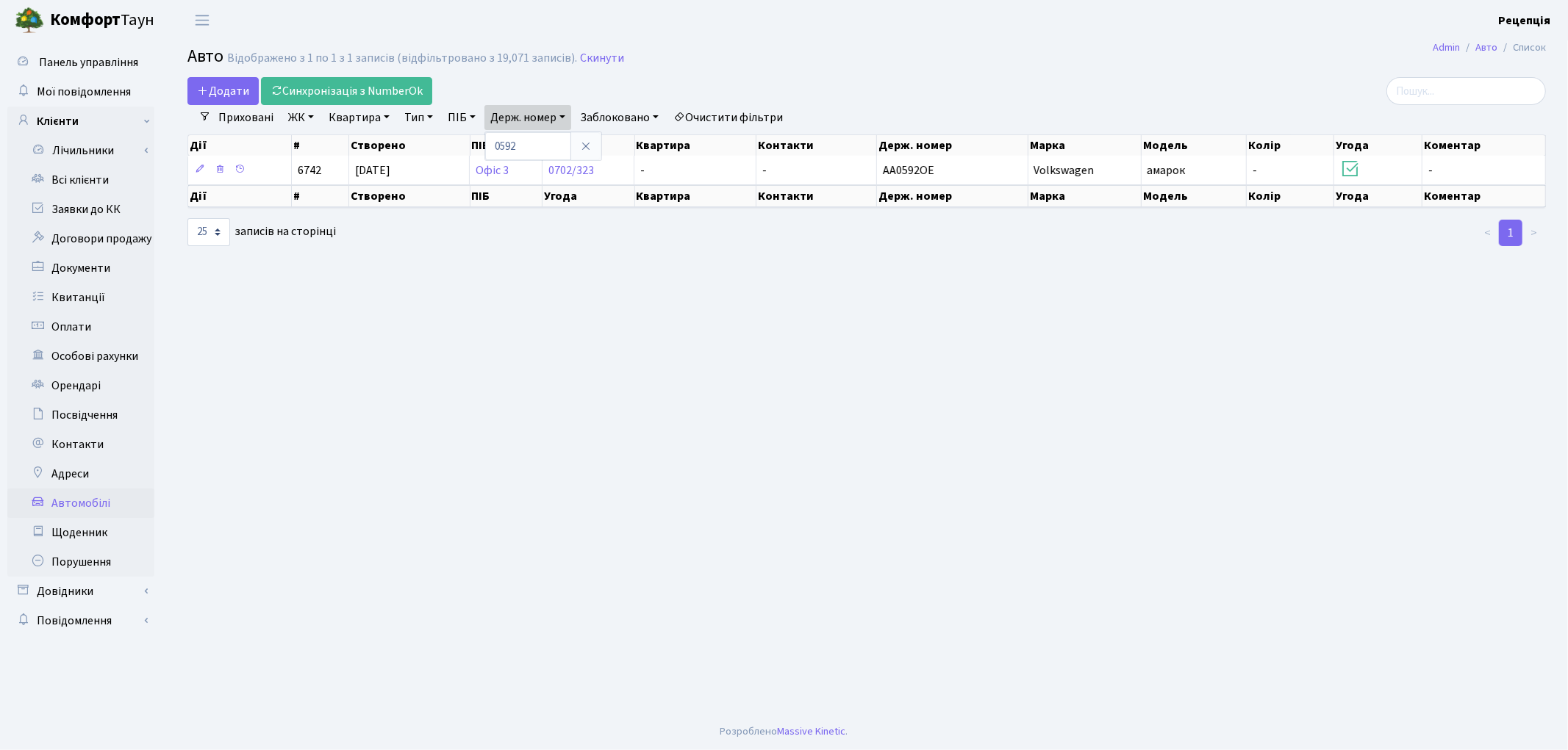
click at [747, 114] on link "Очистити фільтри" at bounding box center [728, 117] width 121 height 25
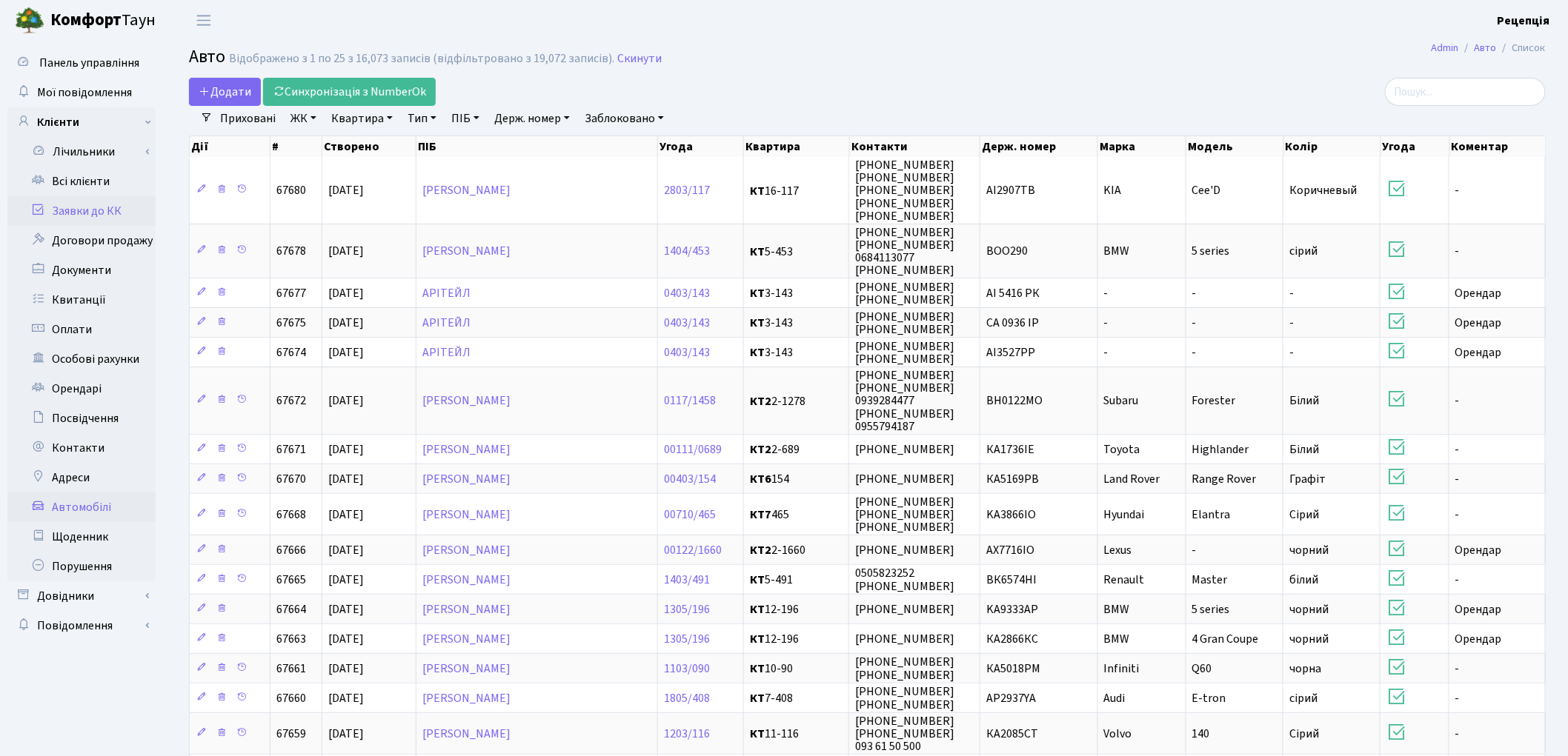
click at [74, 204] on link "Заявки до КК" at bounding box center [82, 210] width 148 height 29
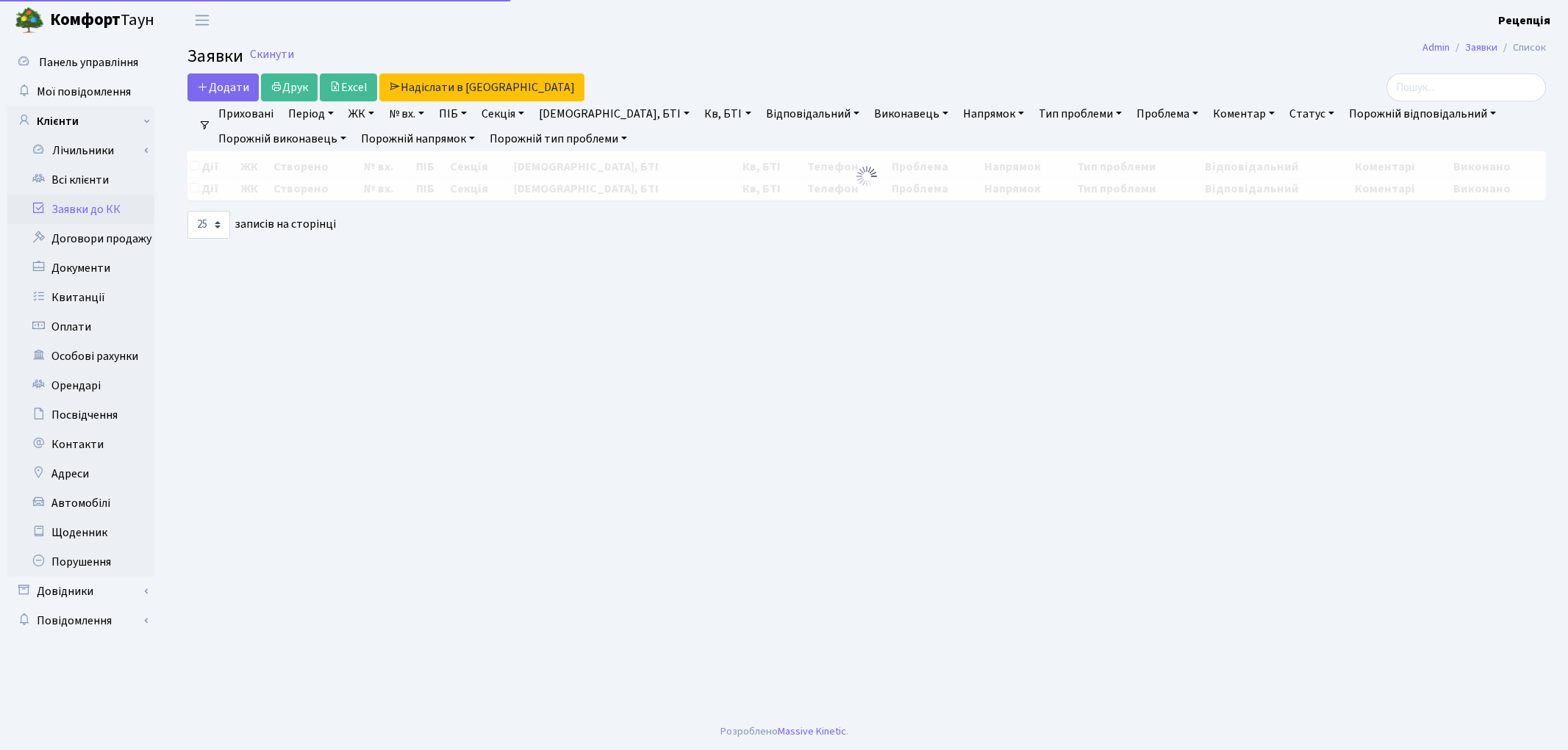
select select "25"
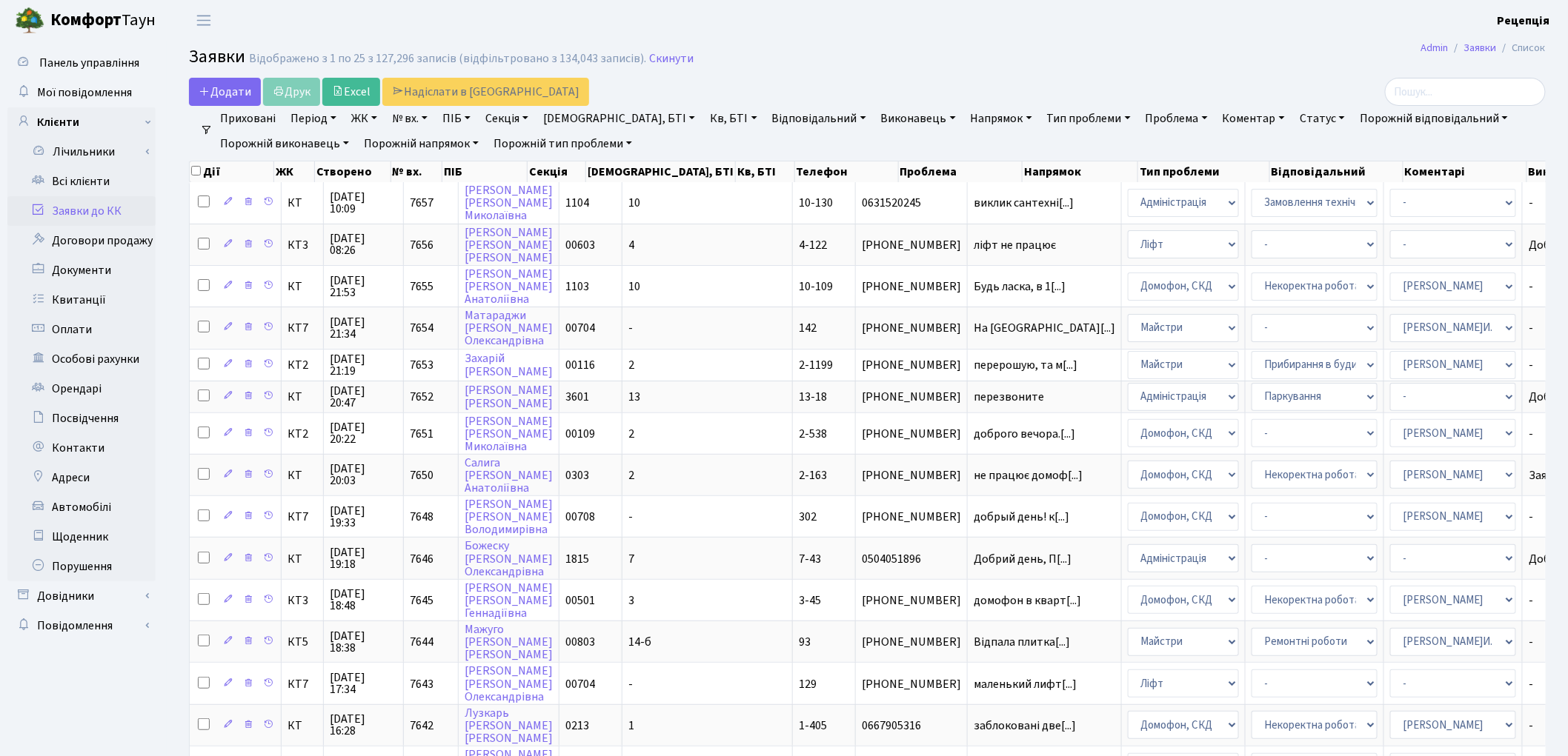
click at [373, 115] on link "ЖК" at bounding box center [364, 118] width 38 height 25
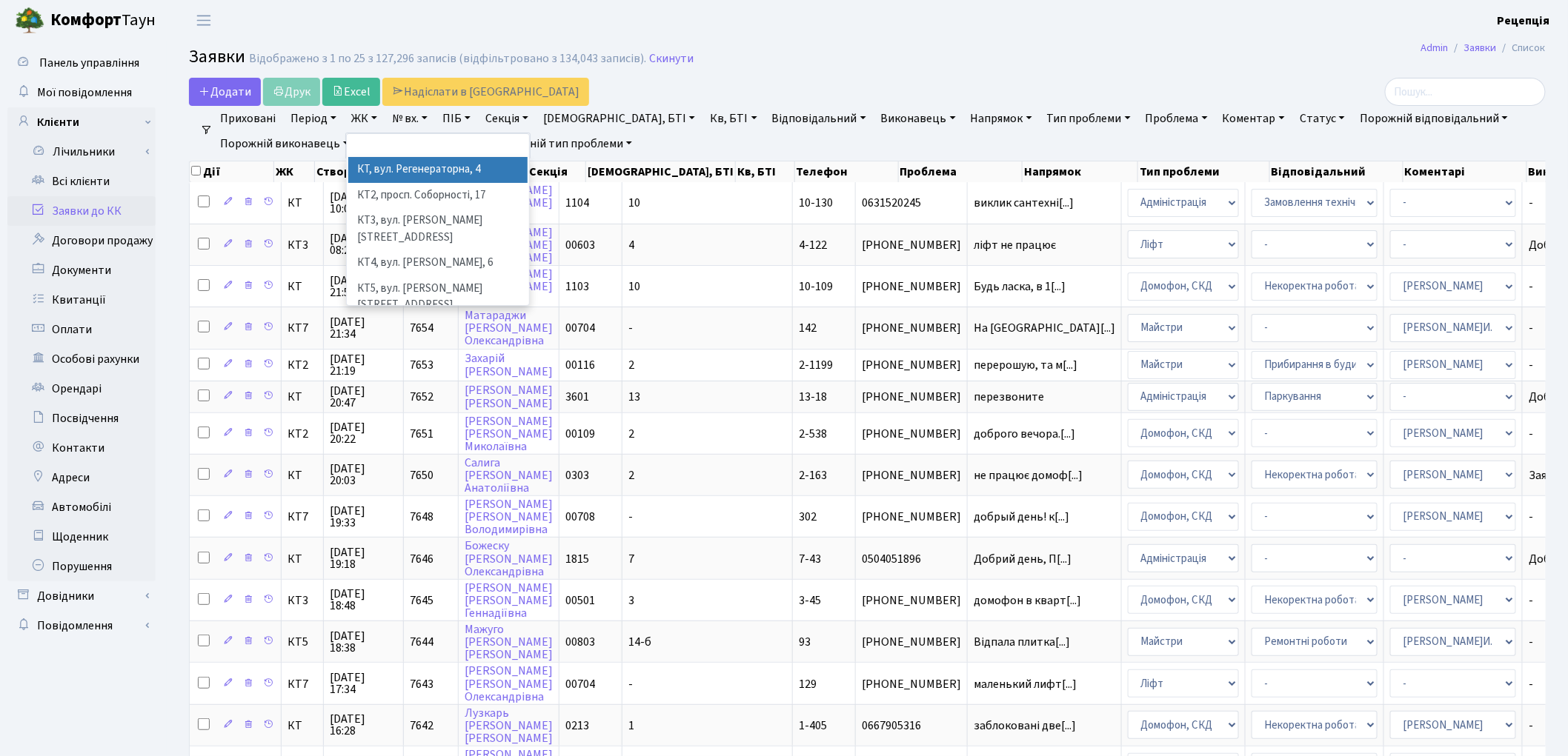
click at [403, 166] on li "КТ, вул. Регенераторна, 4" at bounding box center [438, 169] width 179 height 26
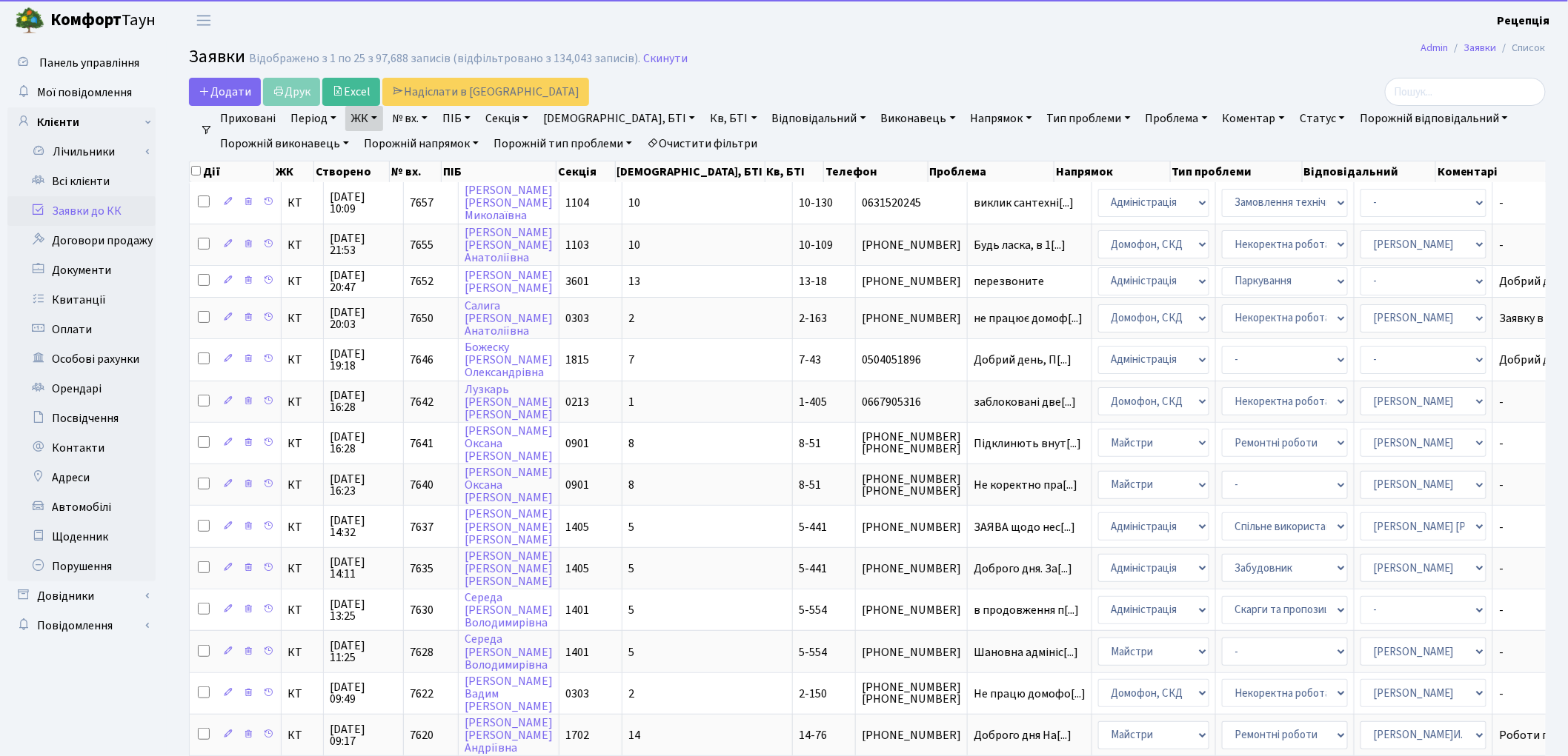
click at [704, 112] on link "Кв, БТІ" at bounding box center [734, 118] width 59 height 25
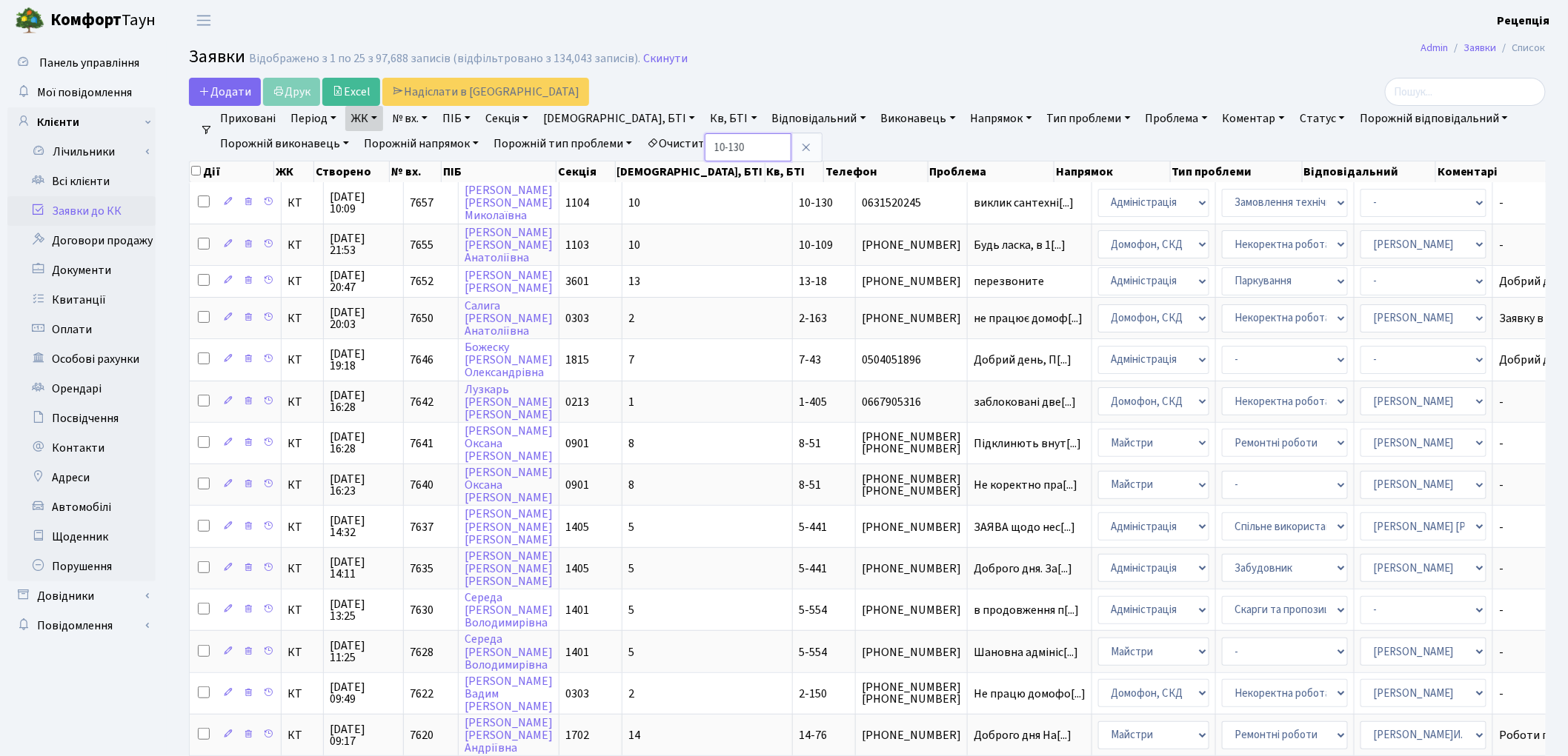
type input "10-130"
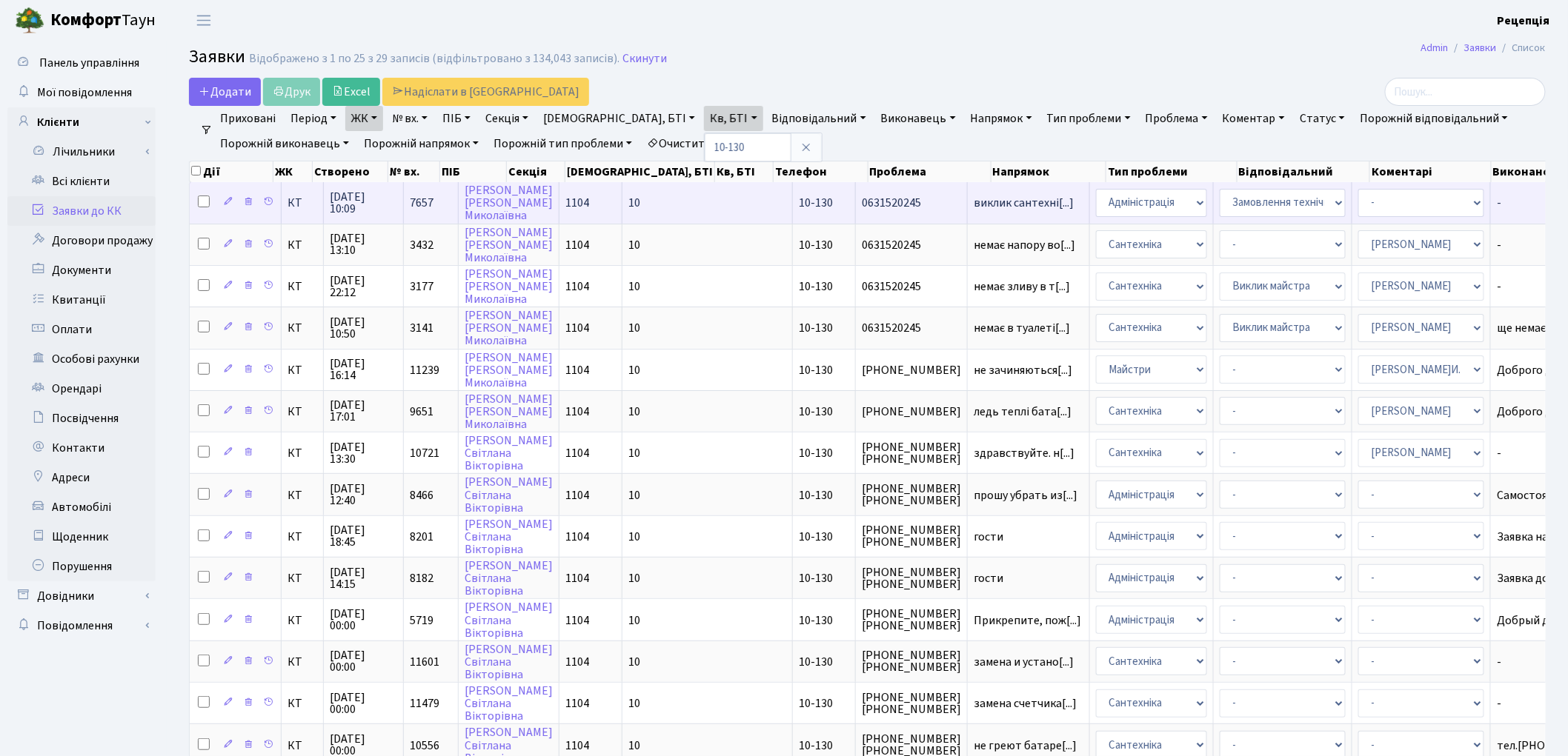
click at [793, 202] on td "10-130" at bounding box center [824, 203] width 63 height 41
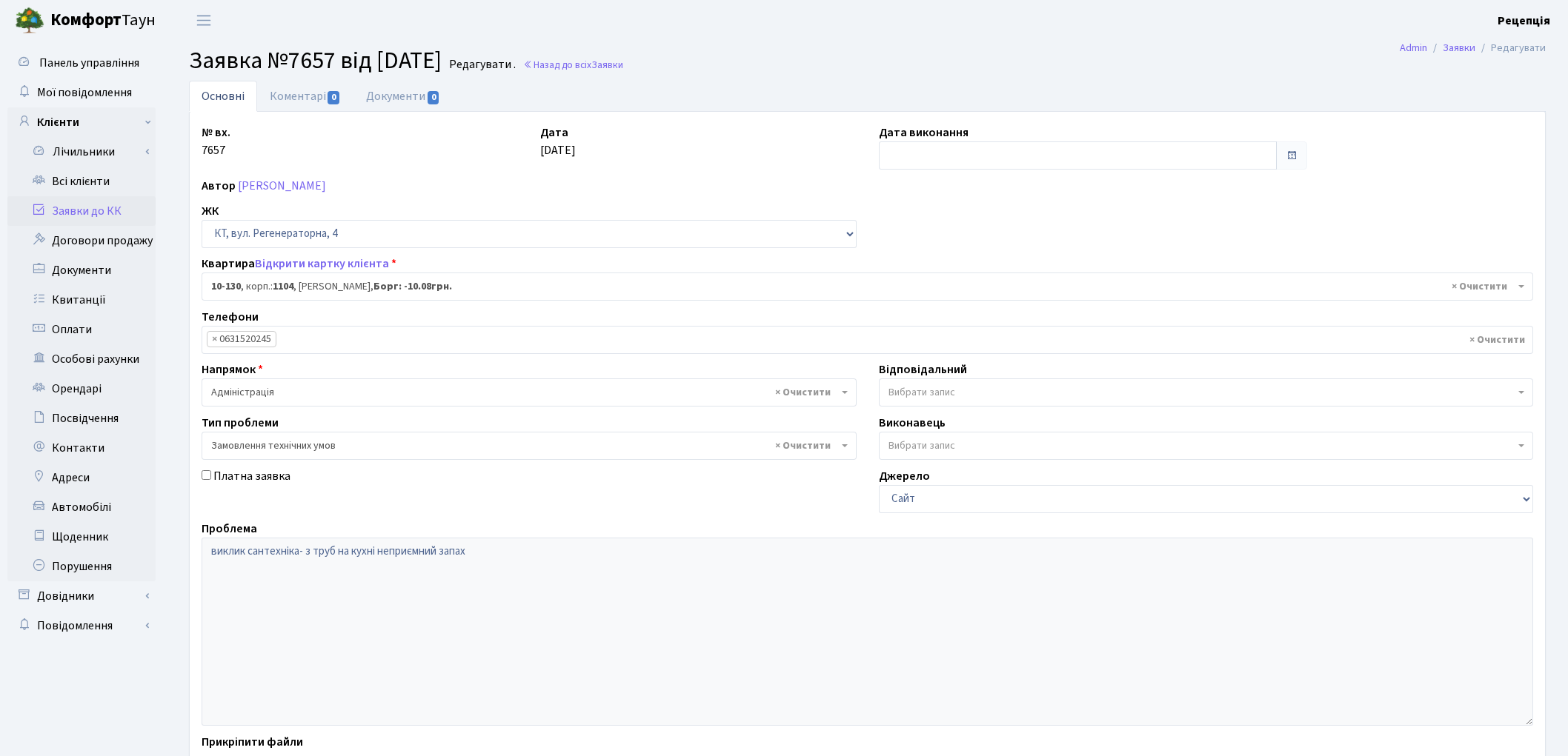
select select "6699"
select select "15"
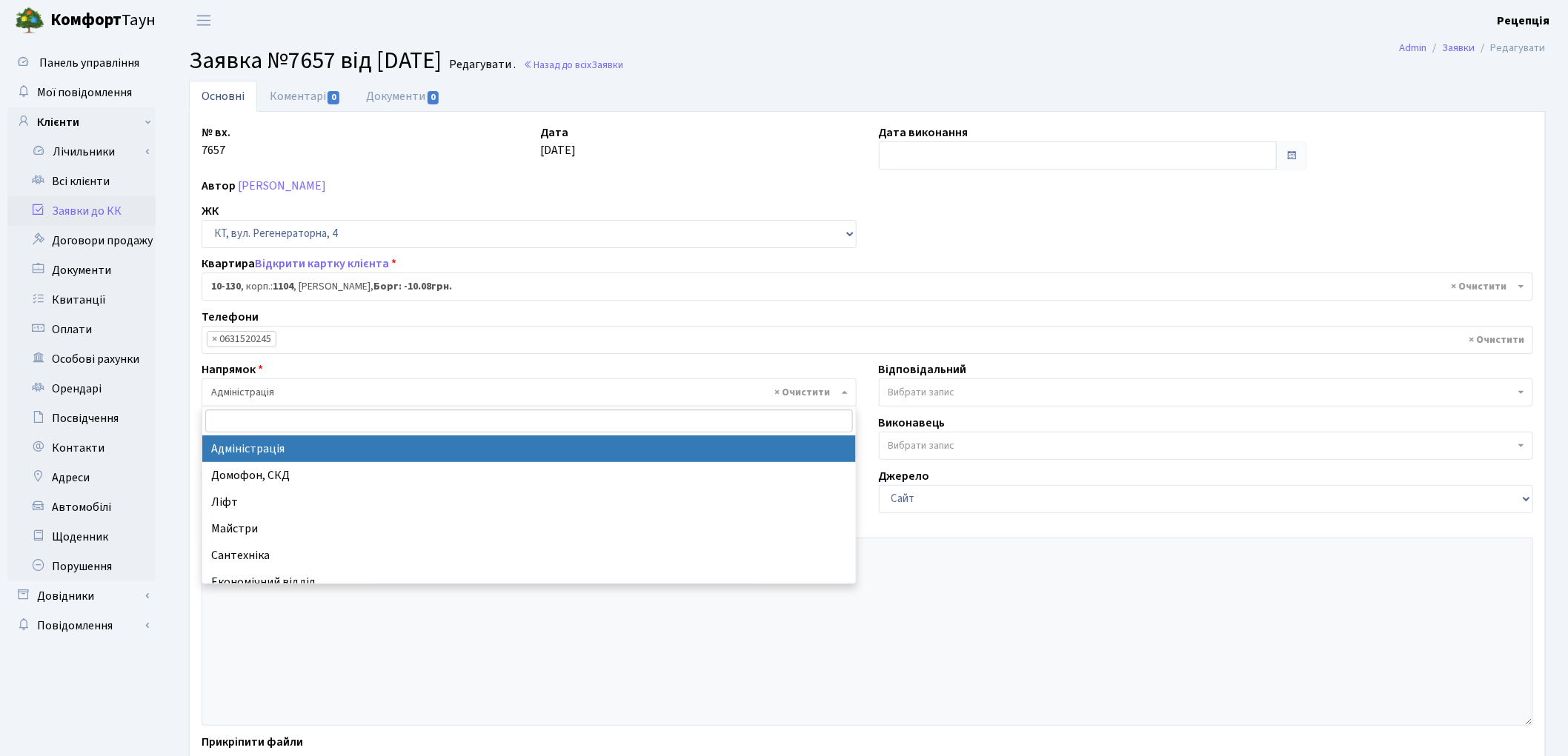
click at [300, 391] on span "× Адміністрація" at bounding box center [524, 393] width 627 height 15
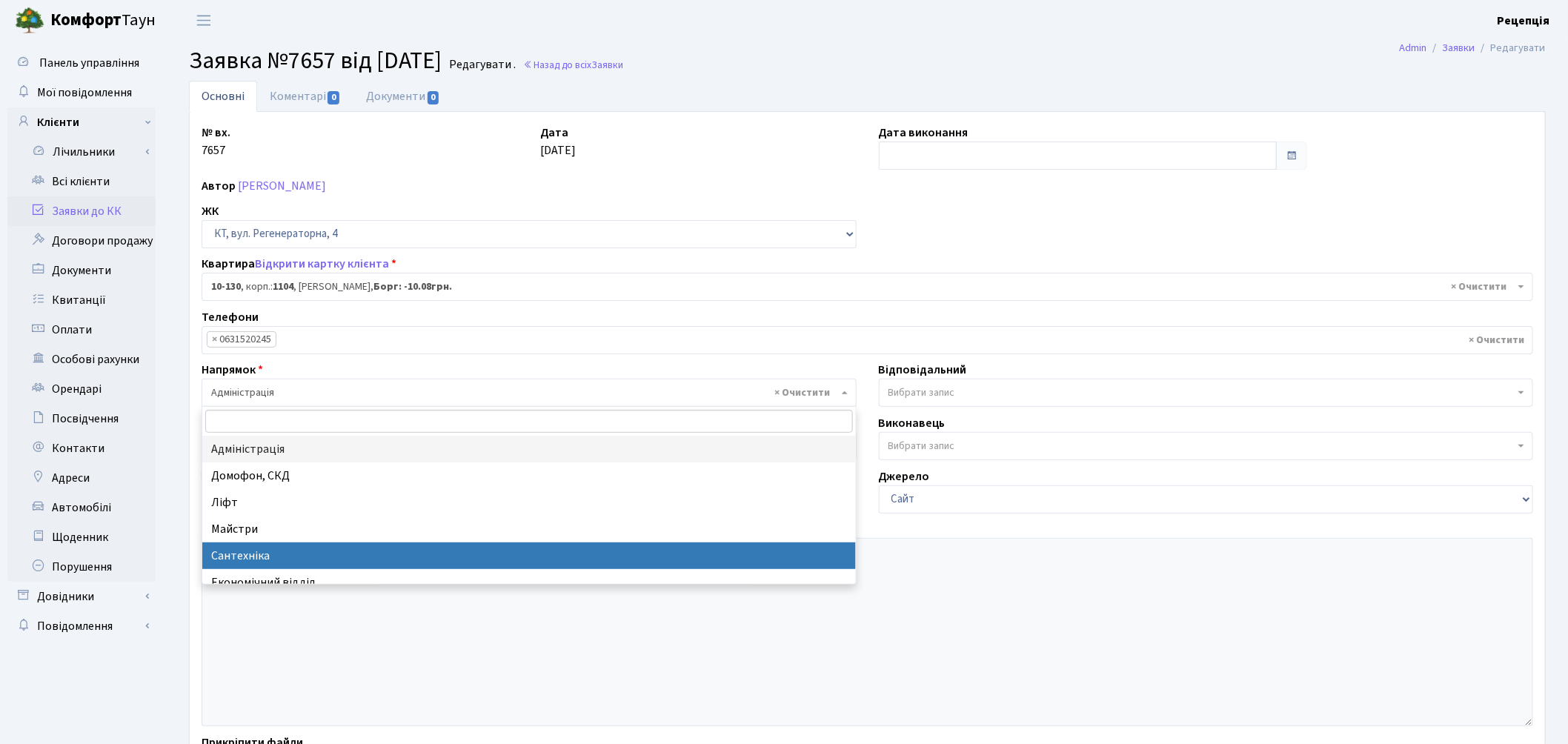
select select "2"
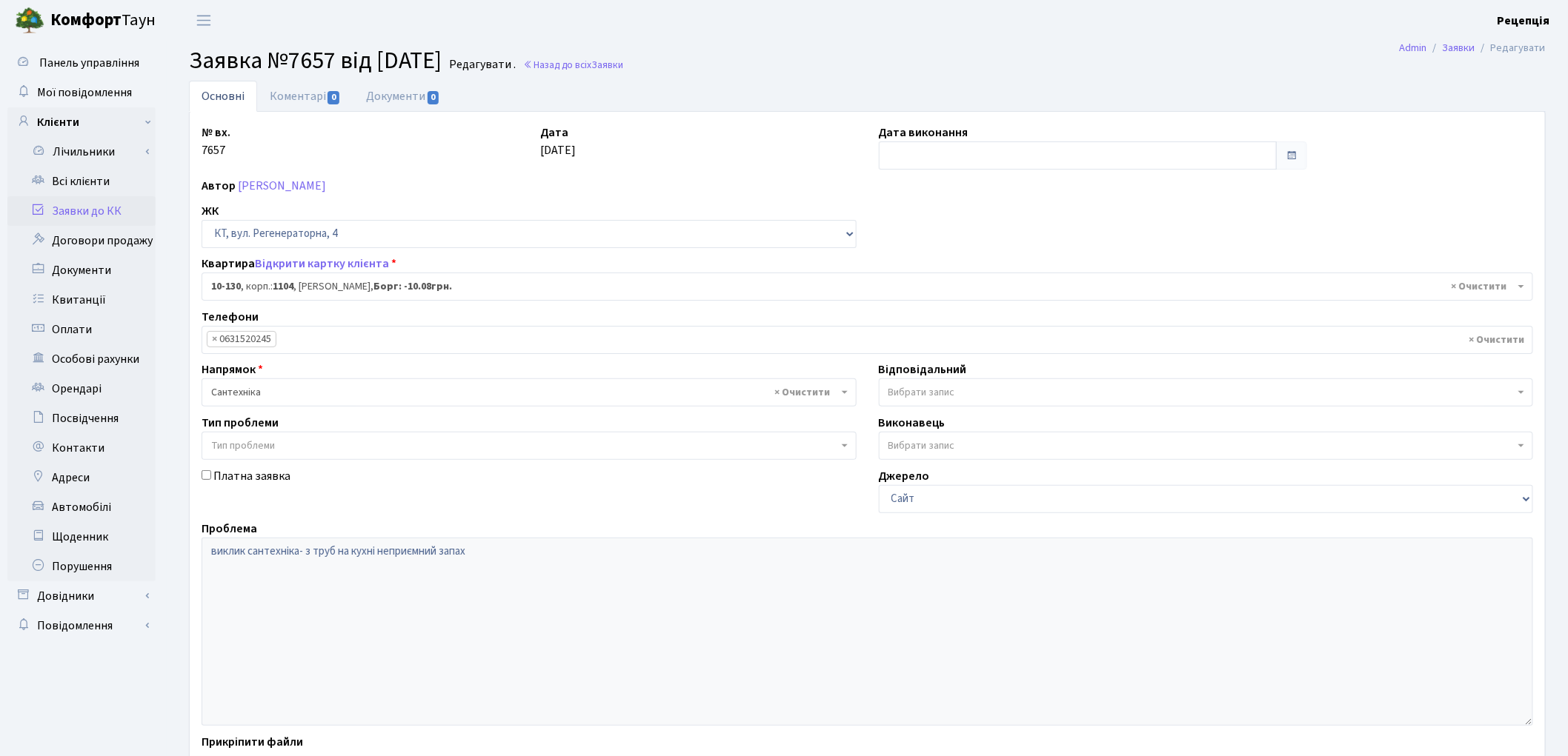
click at [262, 445] on span "Тип проблеми" at bounding box center [243, 446] width 64 height 15
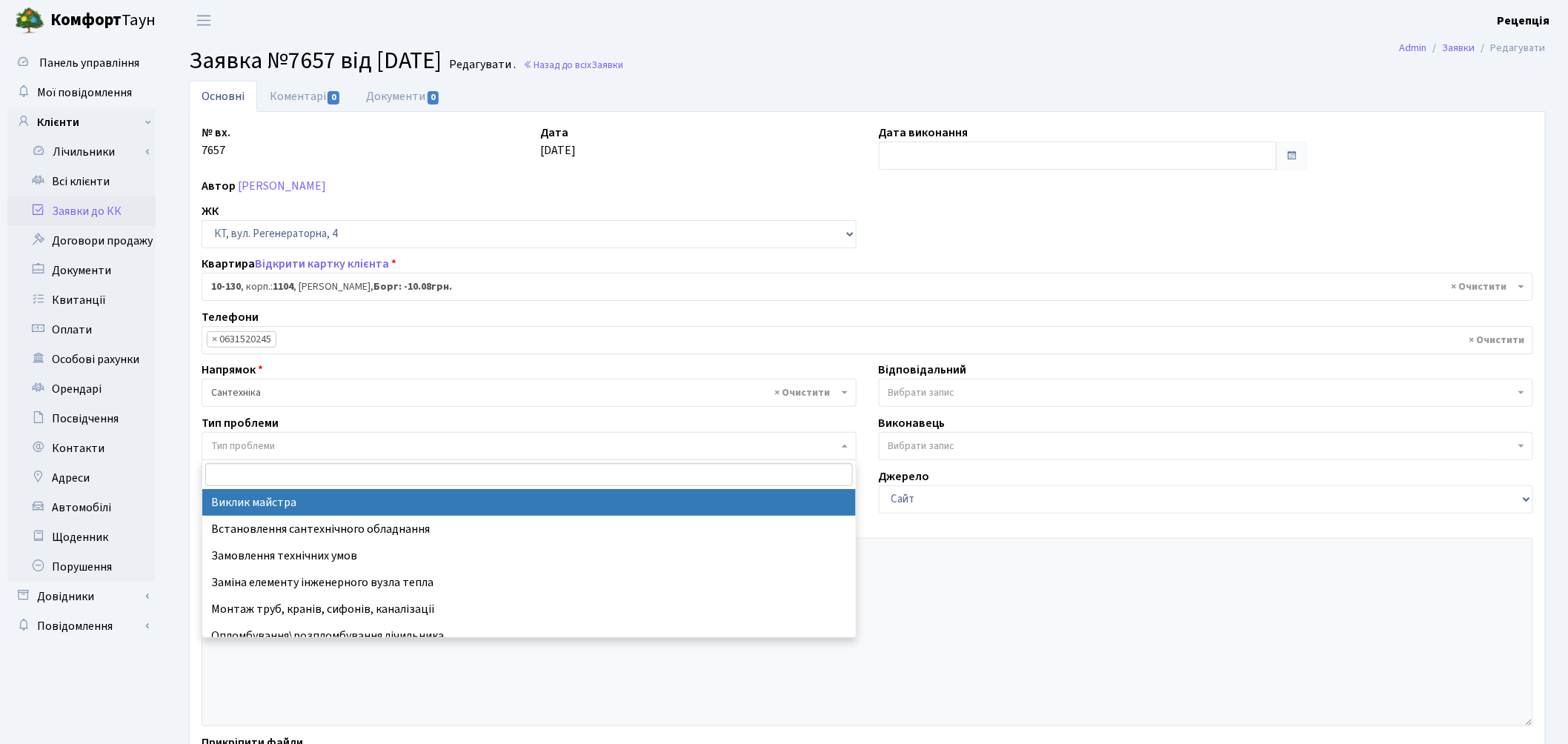
click at [447, 473] on input "search" at bounding box center [529, 475] width 648 height 23
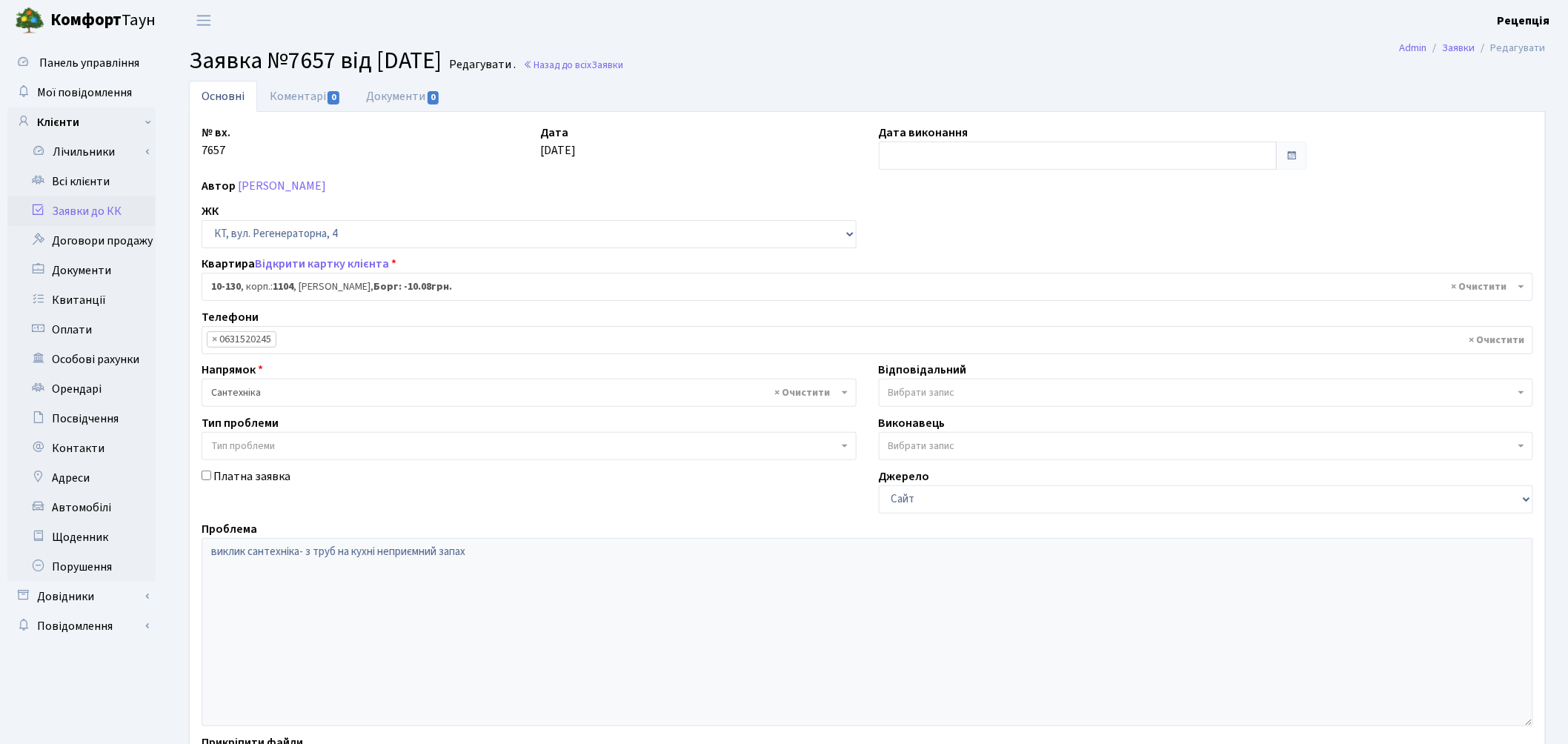
click at [297, 441] on span "Тип проблеми" at bounding box center [524, 446] width 627 height 15
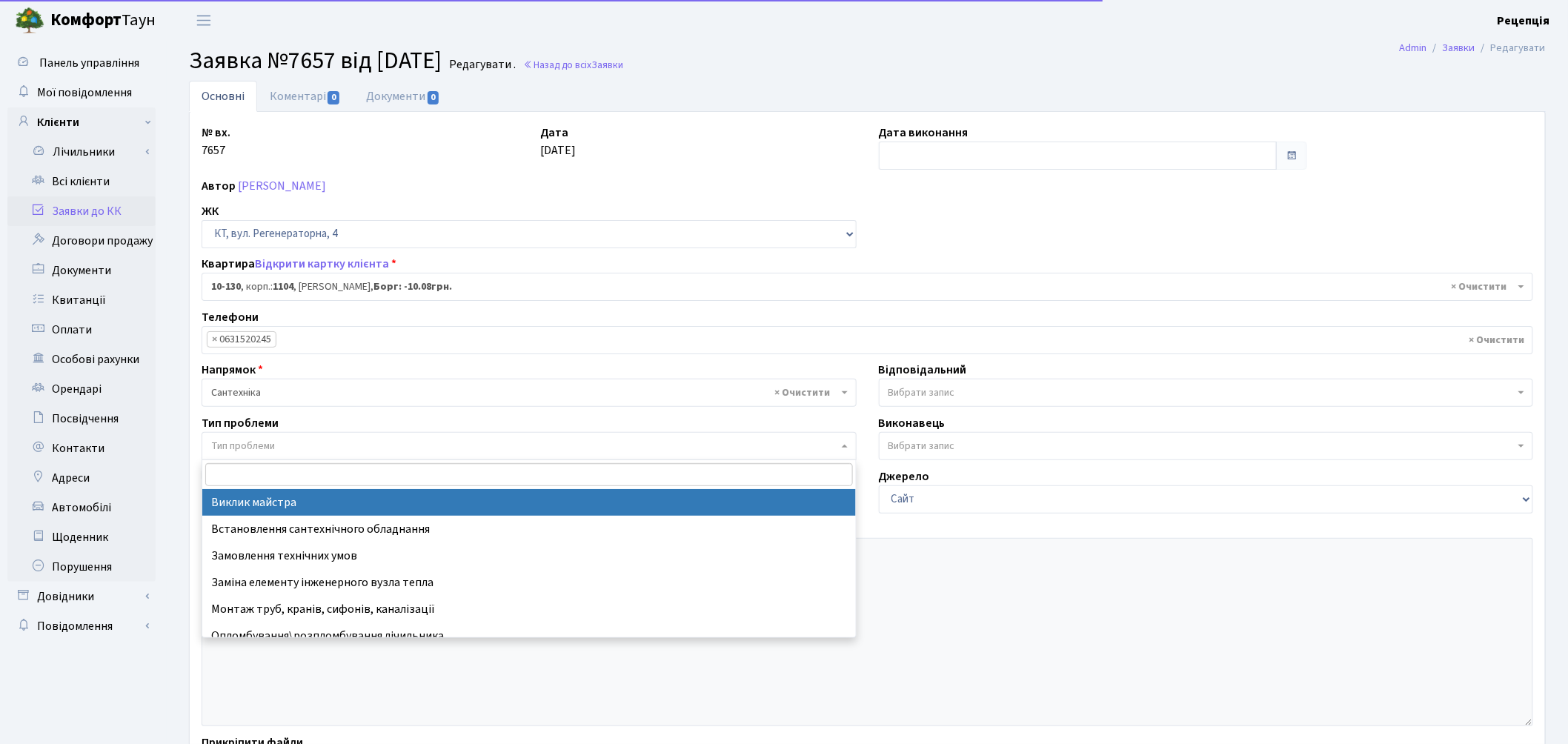
select select "29"
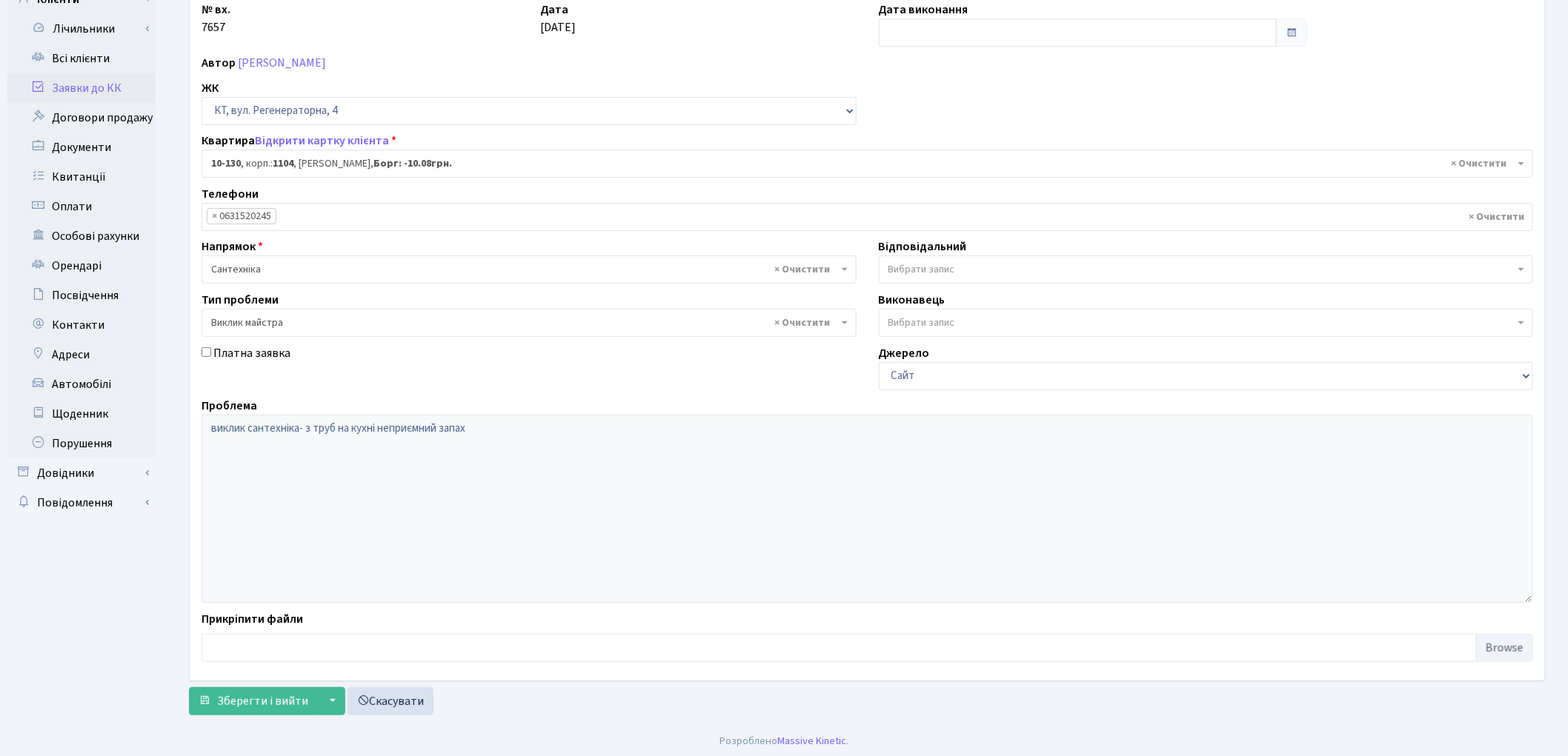
scroll to position [127, 0]
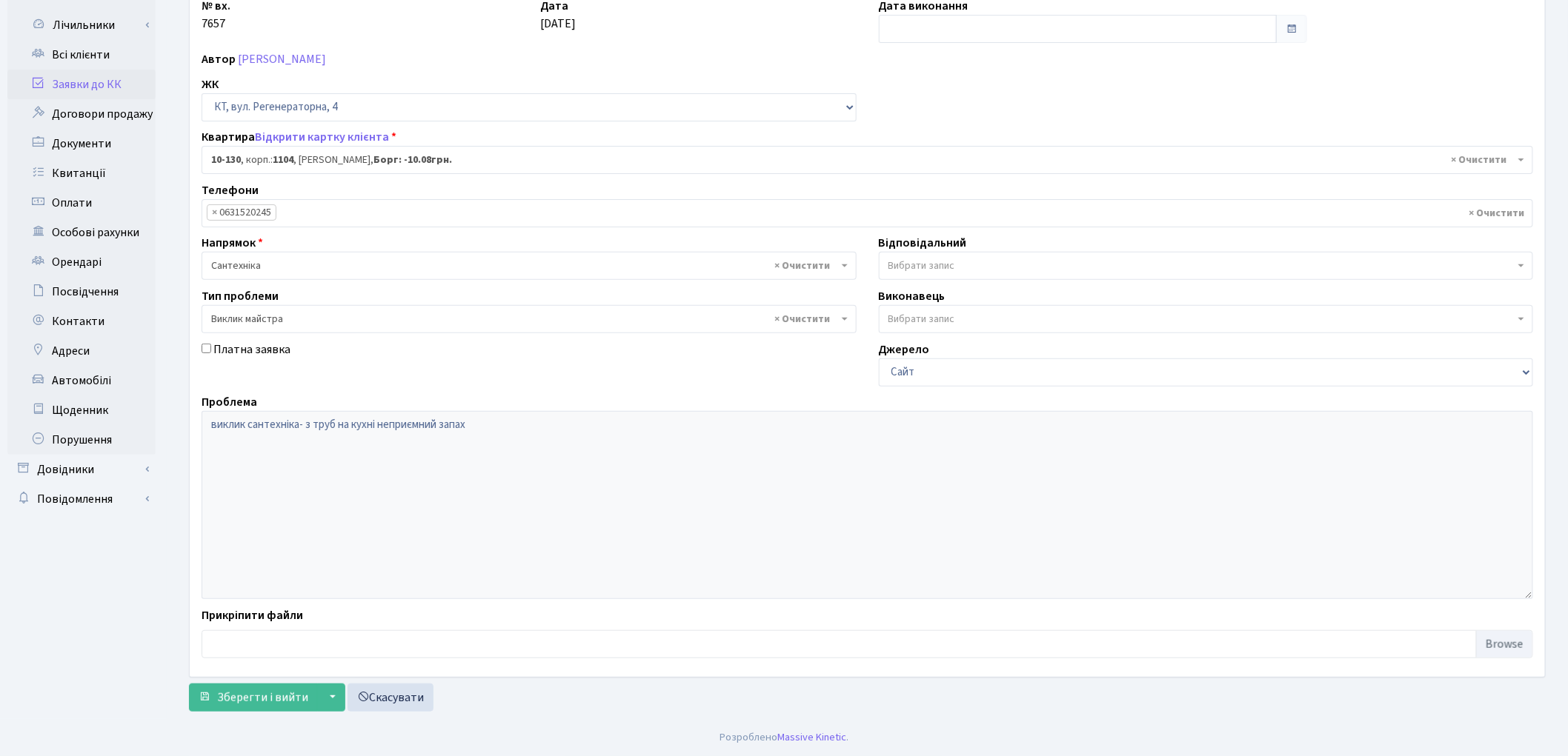
click at [617, 212] on ul "× × 0631520245" at bounding box center [868, 213] width 1330 height 27
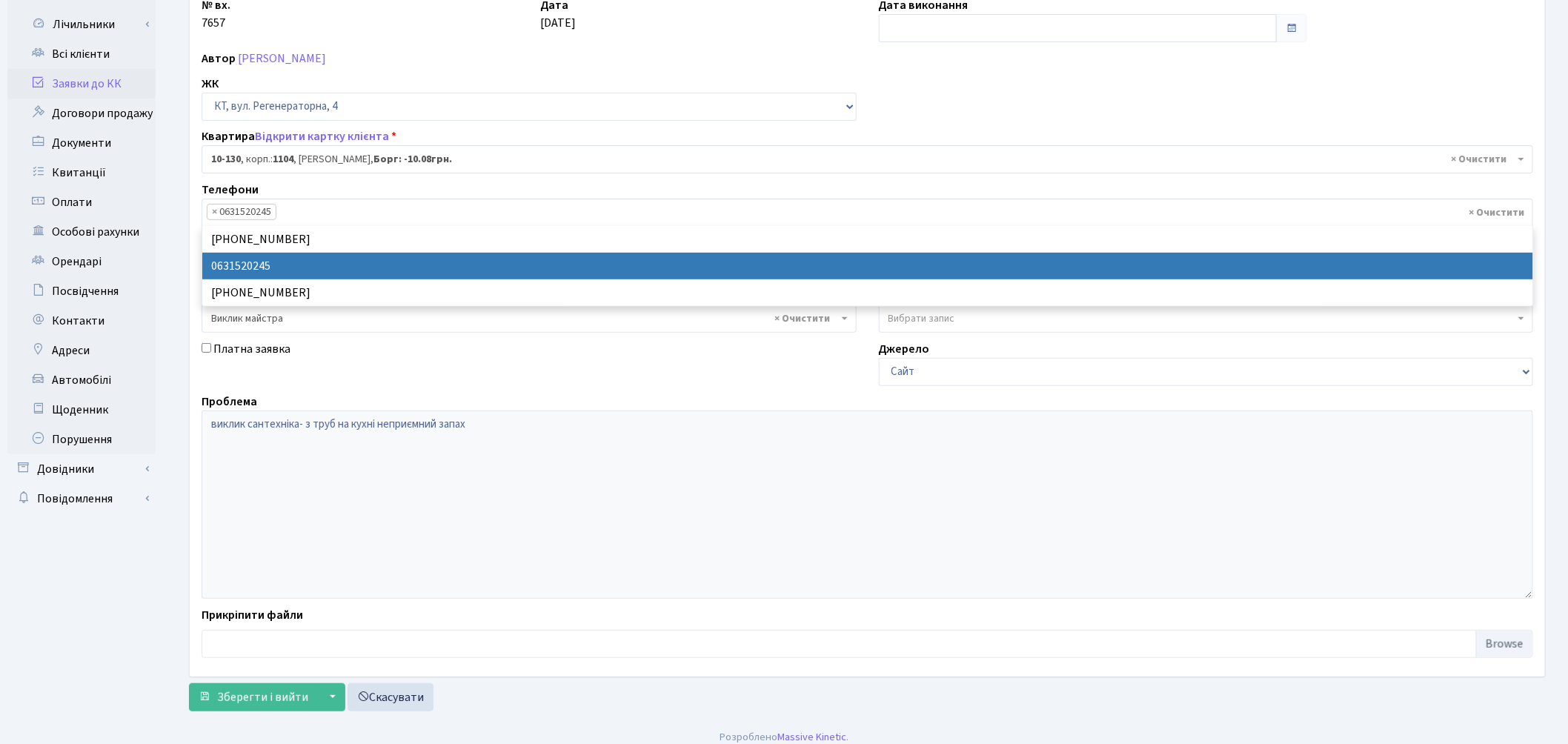
click at [617, 212] on ul "× × 0631520245" at bounding box center [868, 212] width 1330 height 27
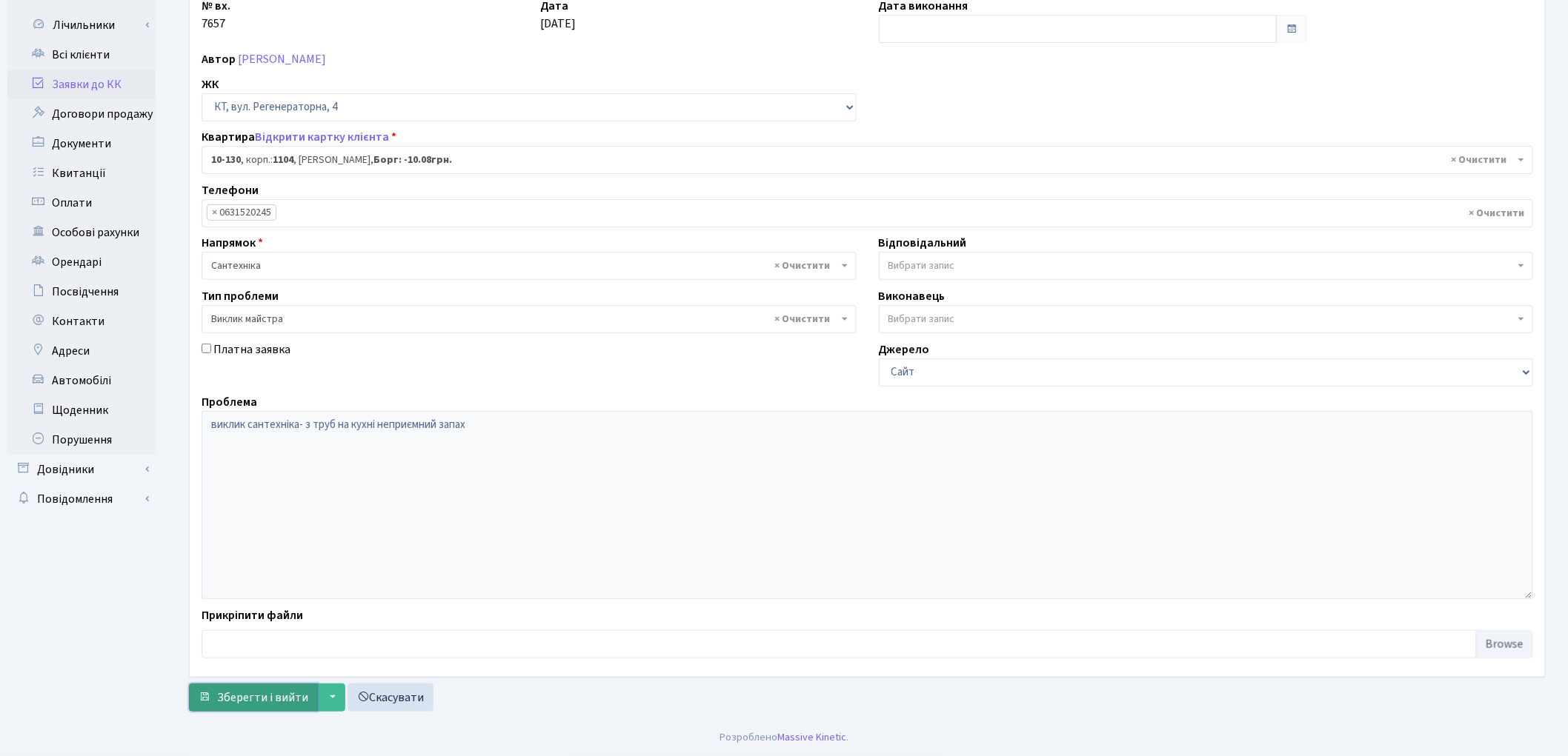
click at [240, 697] on span "Зберегти і вийти" at bounding box center [263, 697] width 91 height 16
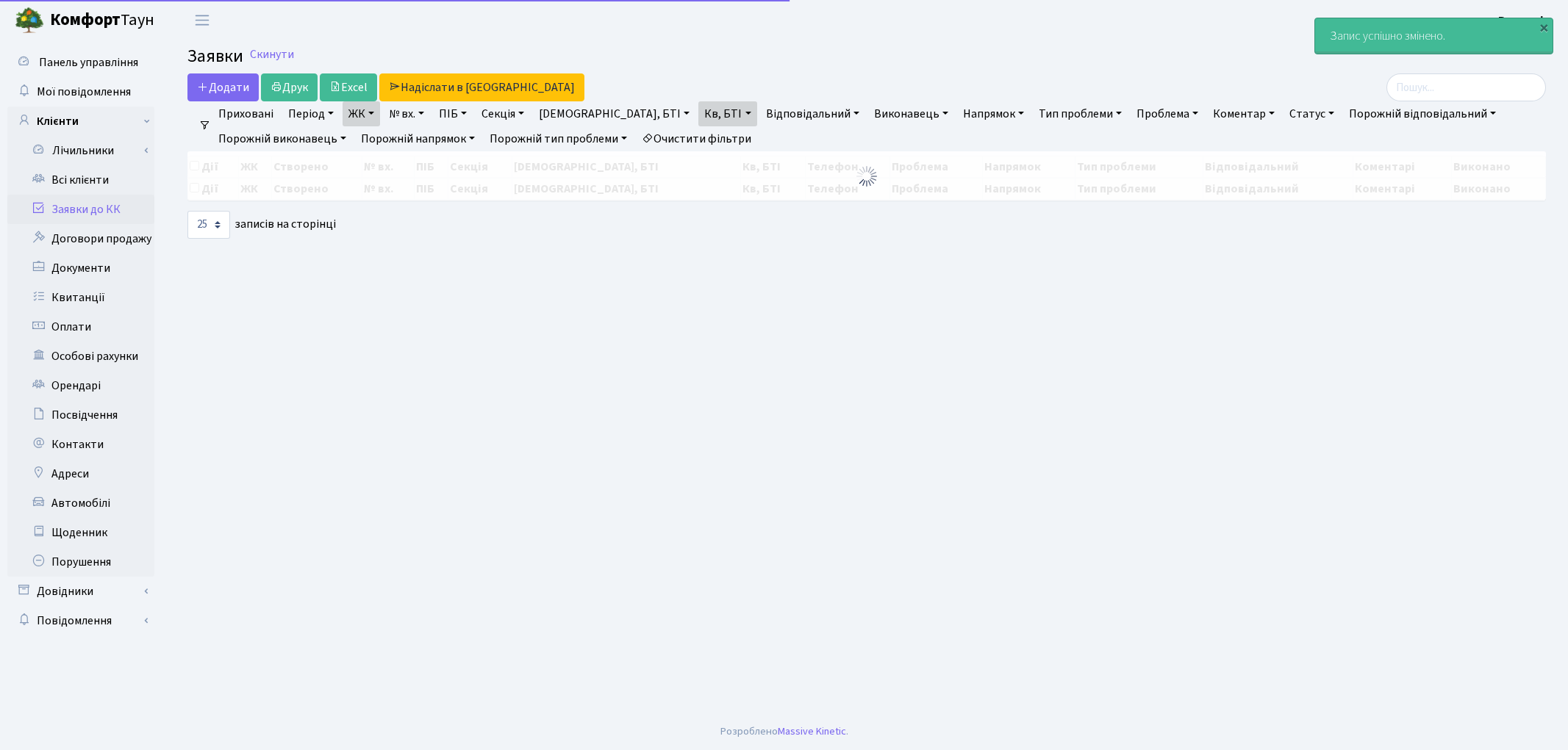
select select "25"
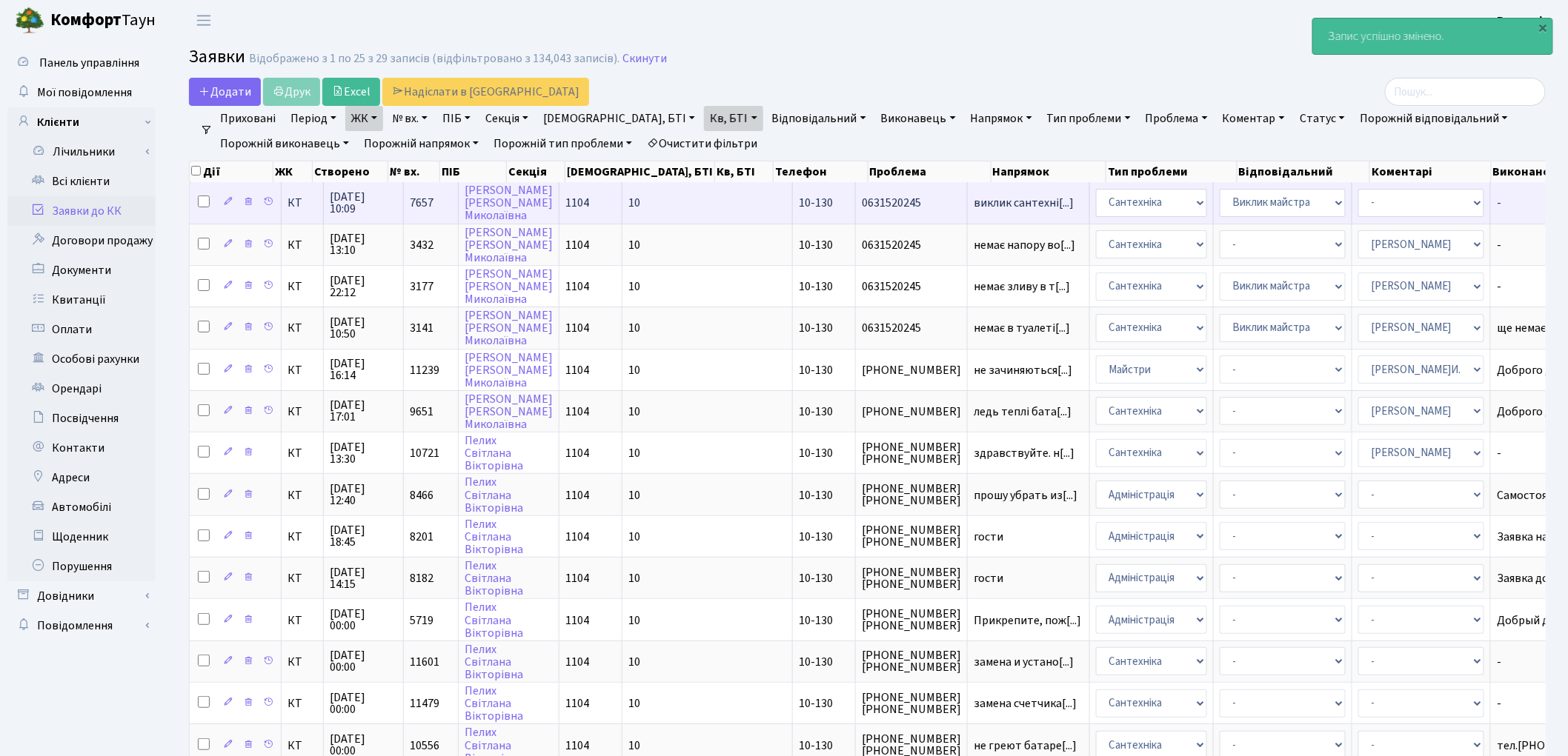
click at [653, 203] on td "10" at bounding box center [707, 203] width 170 height 41
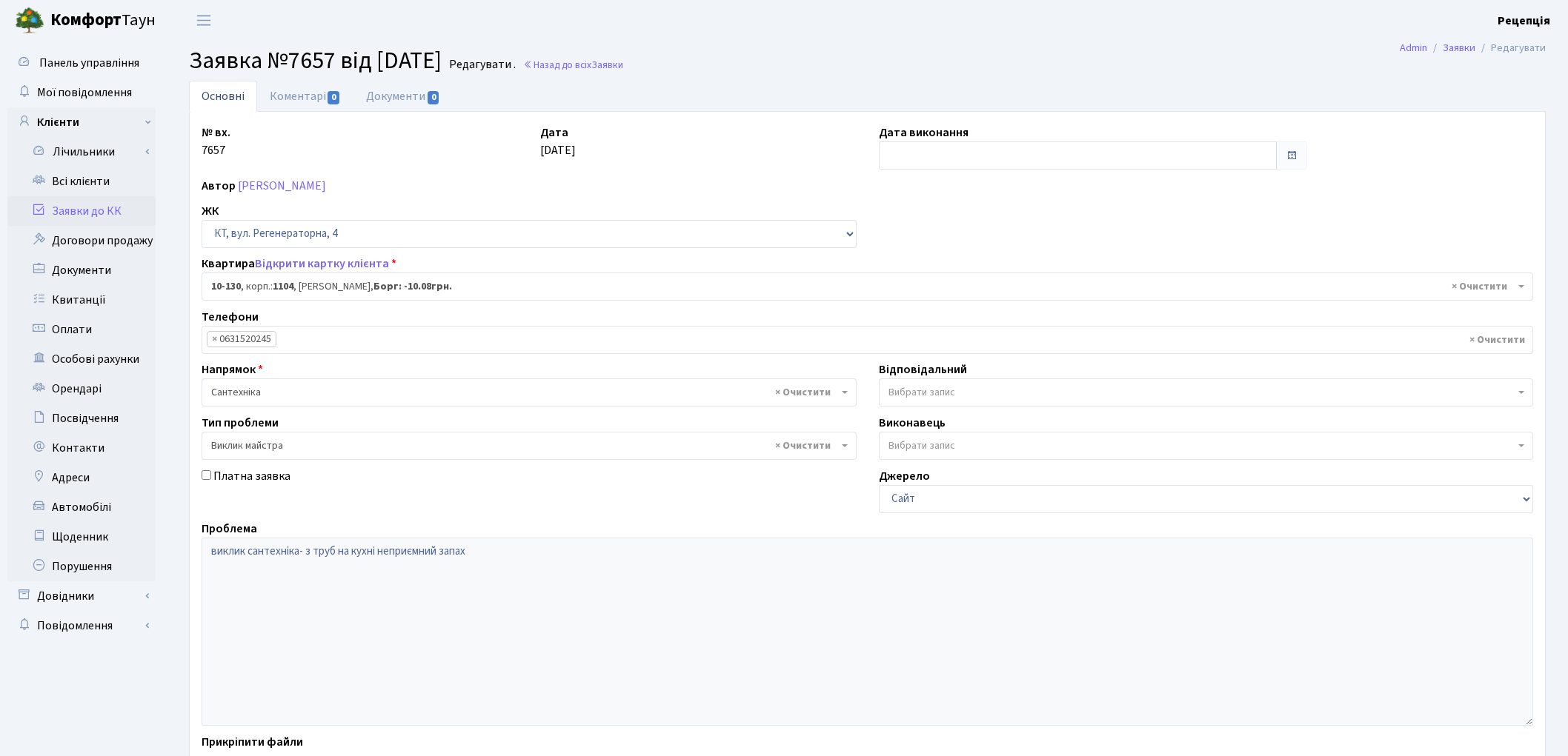
select select "6699"
select select "29"
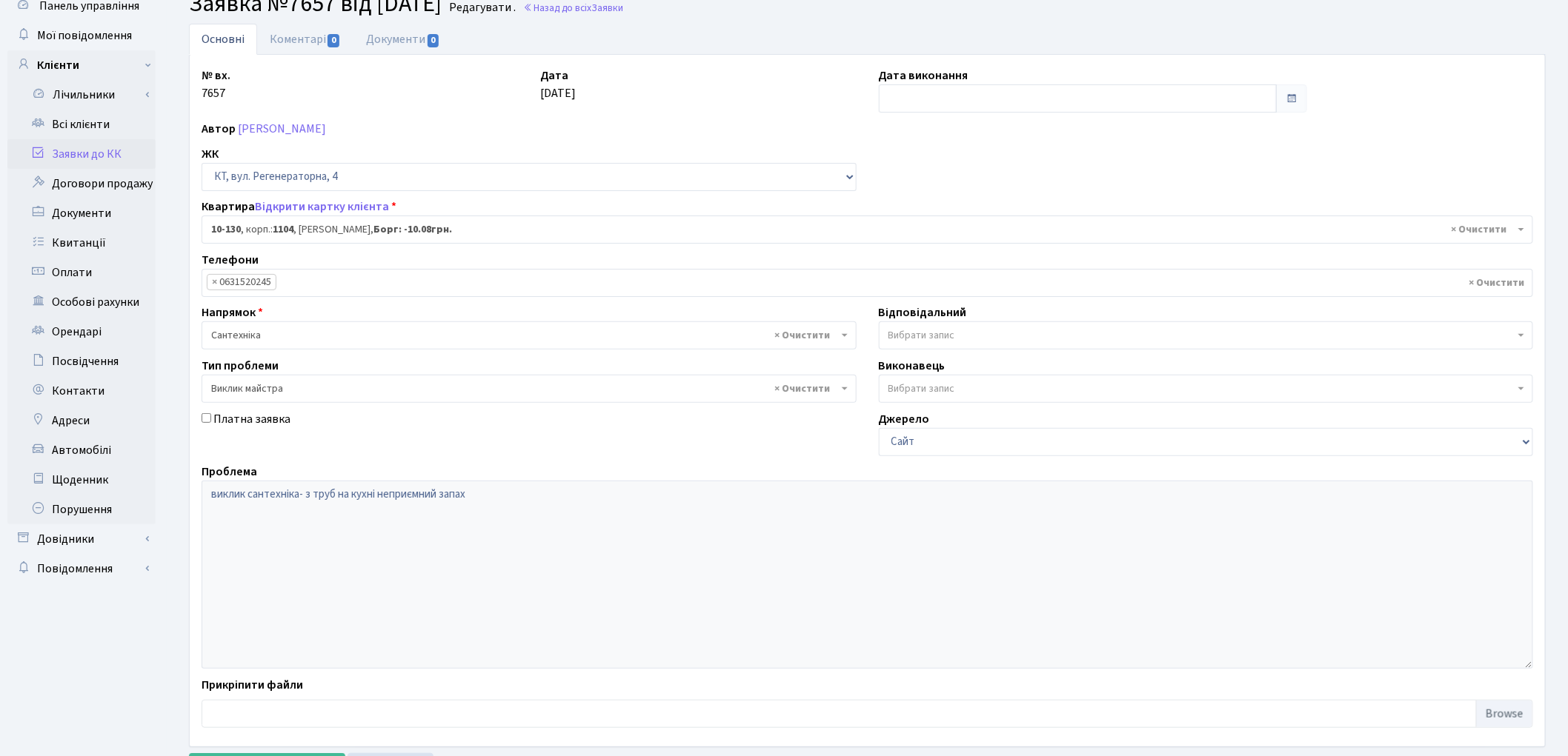
scroll to position [49, 0]
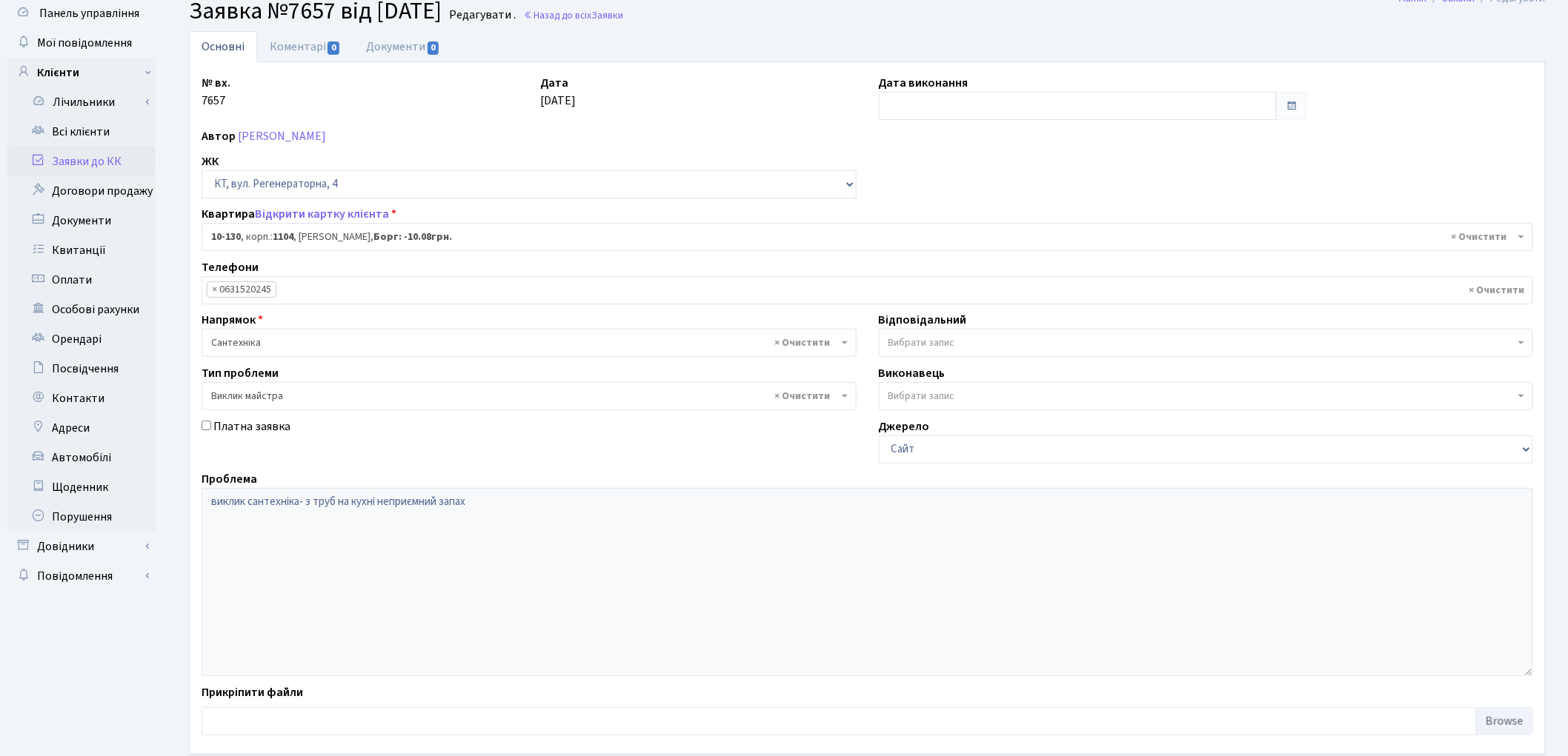
click at [312, 289] on input "search" at bounding box center [350, 290] width 148 height 27
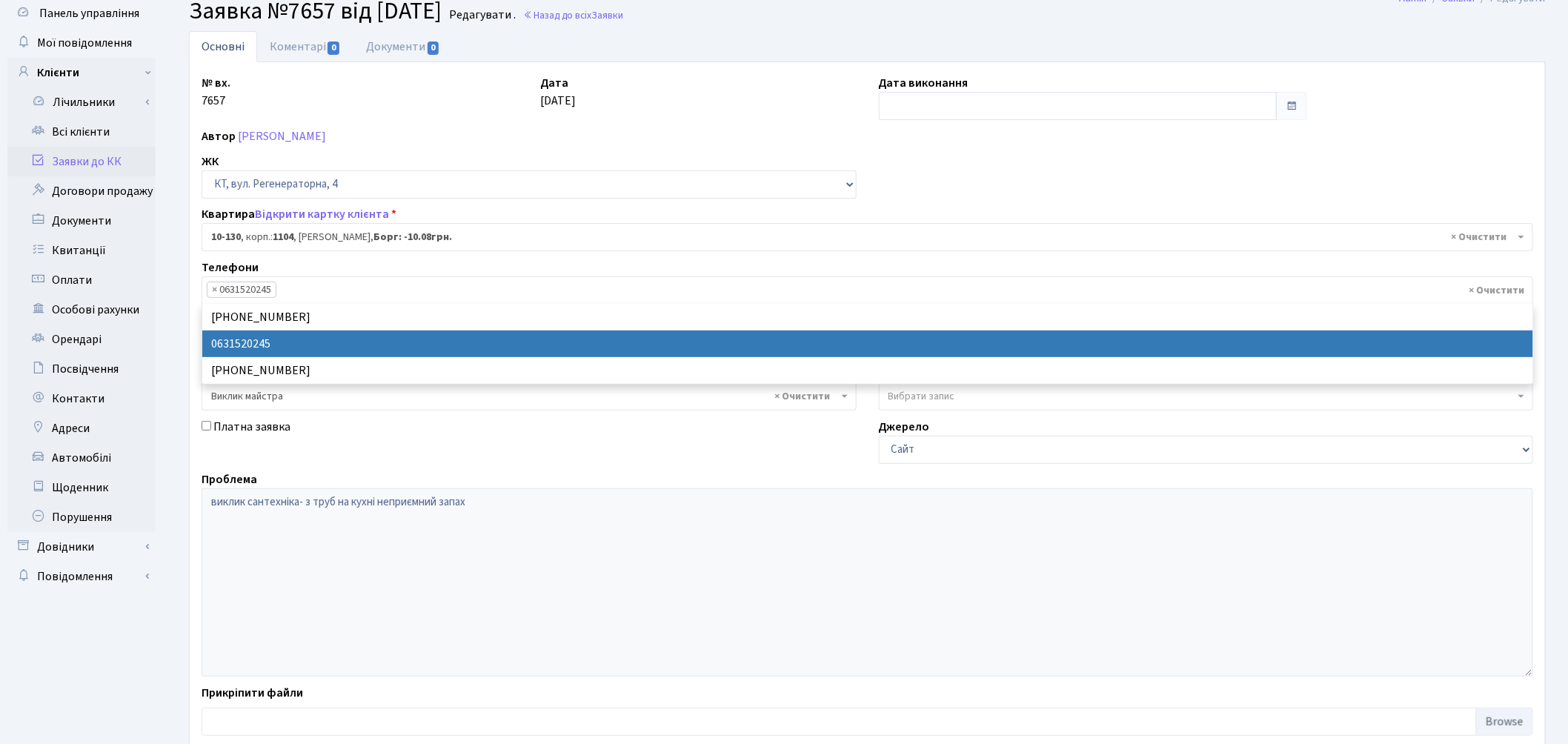
click at [312, 289] on input "search" at bounding box center [350, 290] width 148 height 27
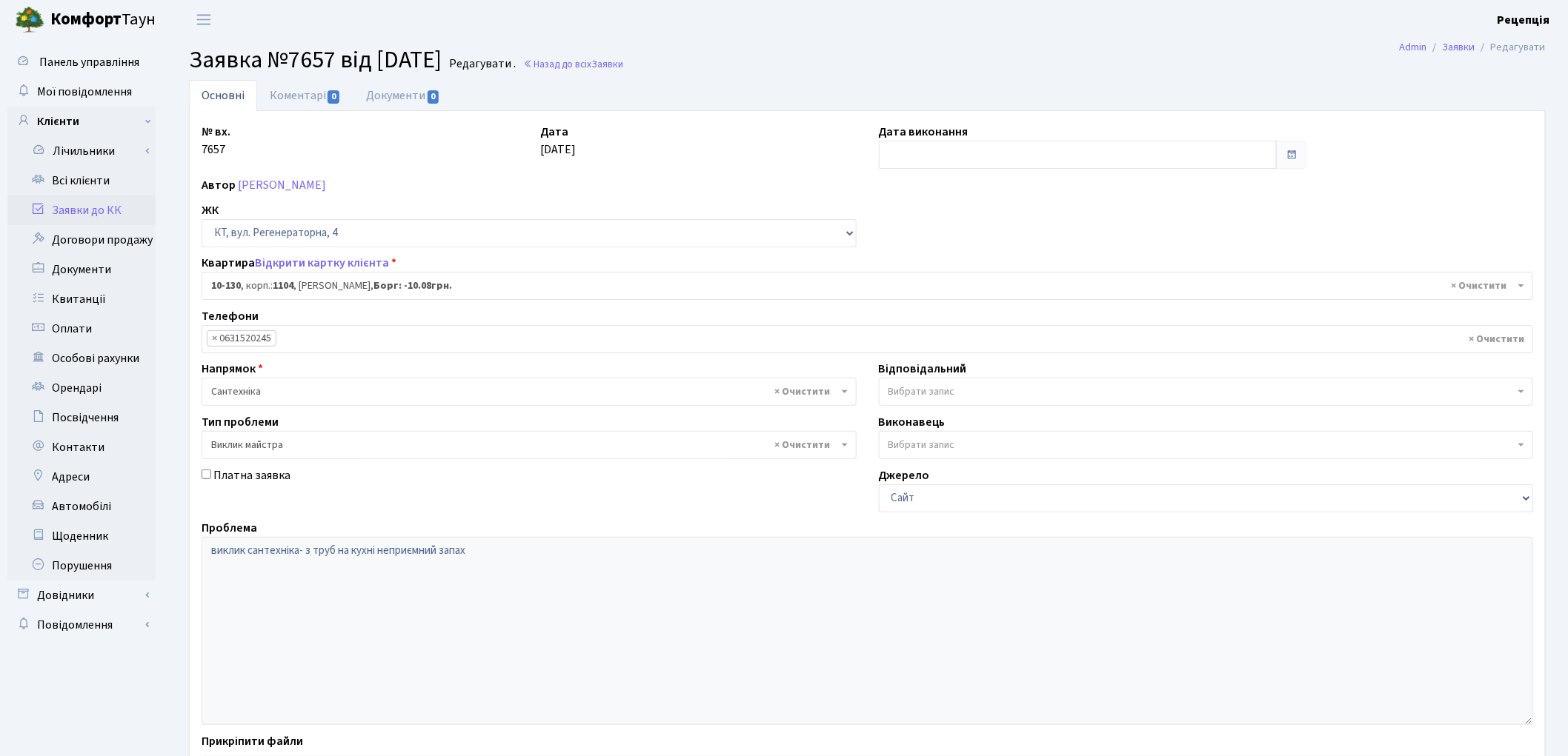
scroll to position [0, 0]
click at [77, 184] on link "Всі клієнти" at bounding box center [82, 181] width 148 height 29
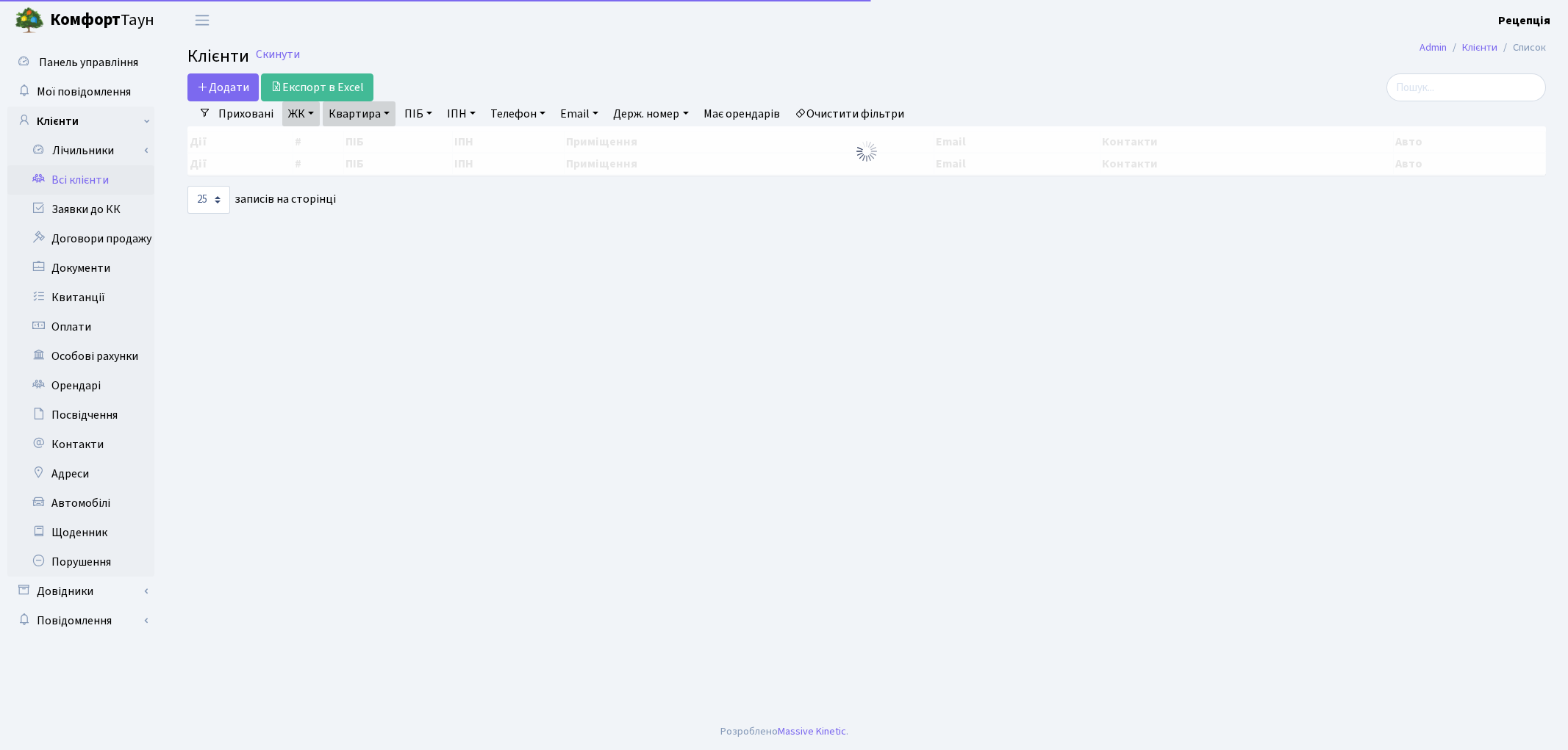
select select "25"
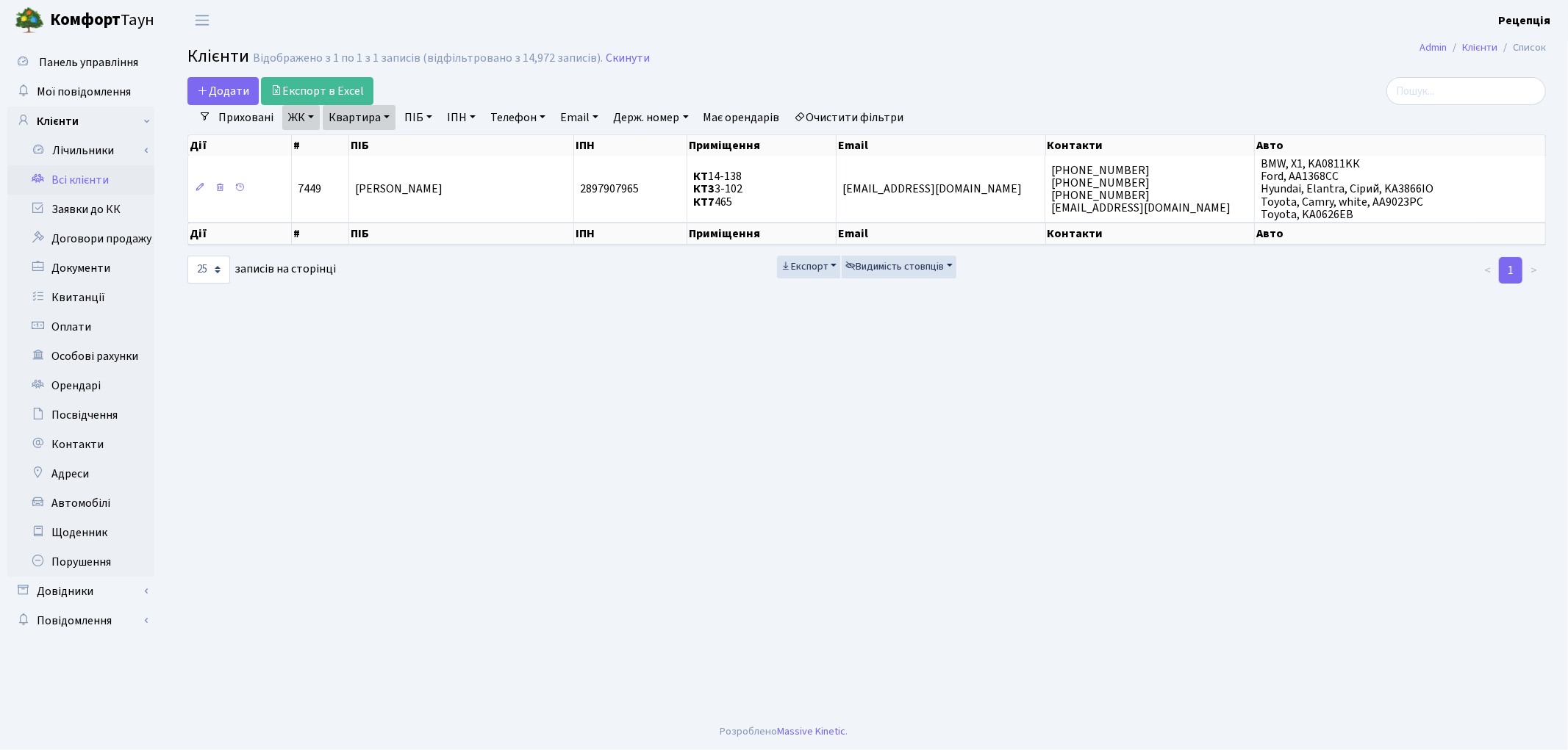
click at [877, 114] on link "Очистити фільтри" at bounding box center [850, 117] width 121 height 25
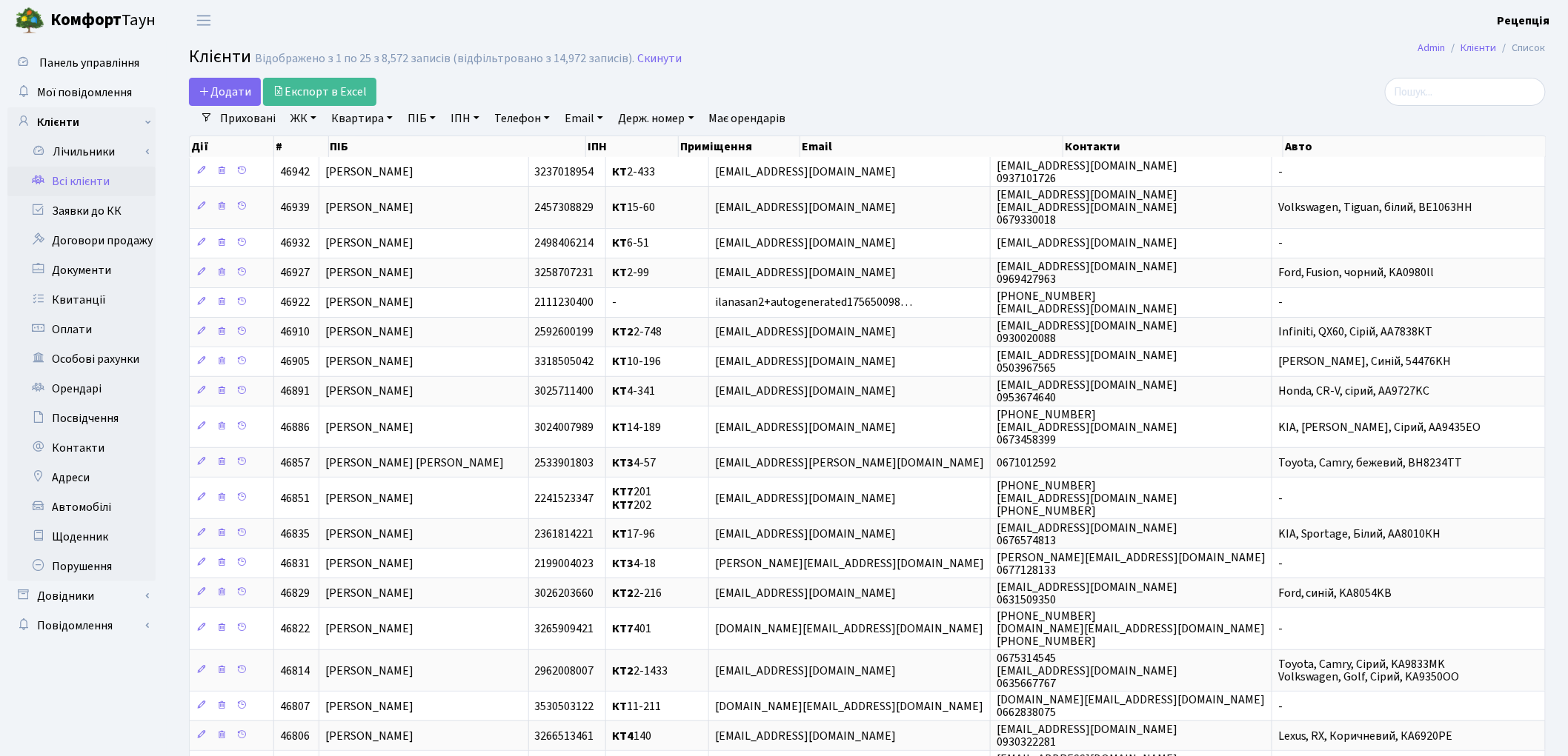
click at [319, 122] on link "ЖК" at bounding box center [304, 118] width 38 height 25
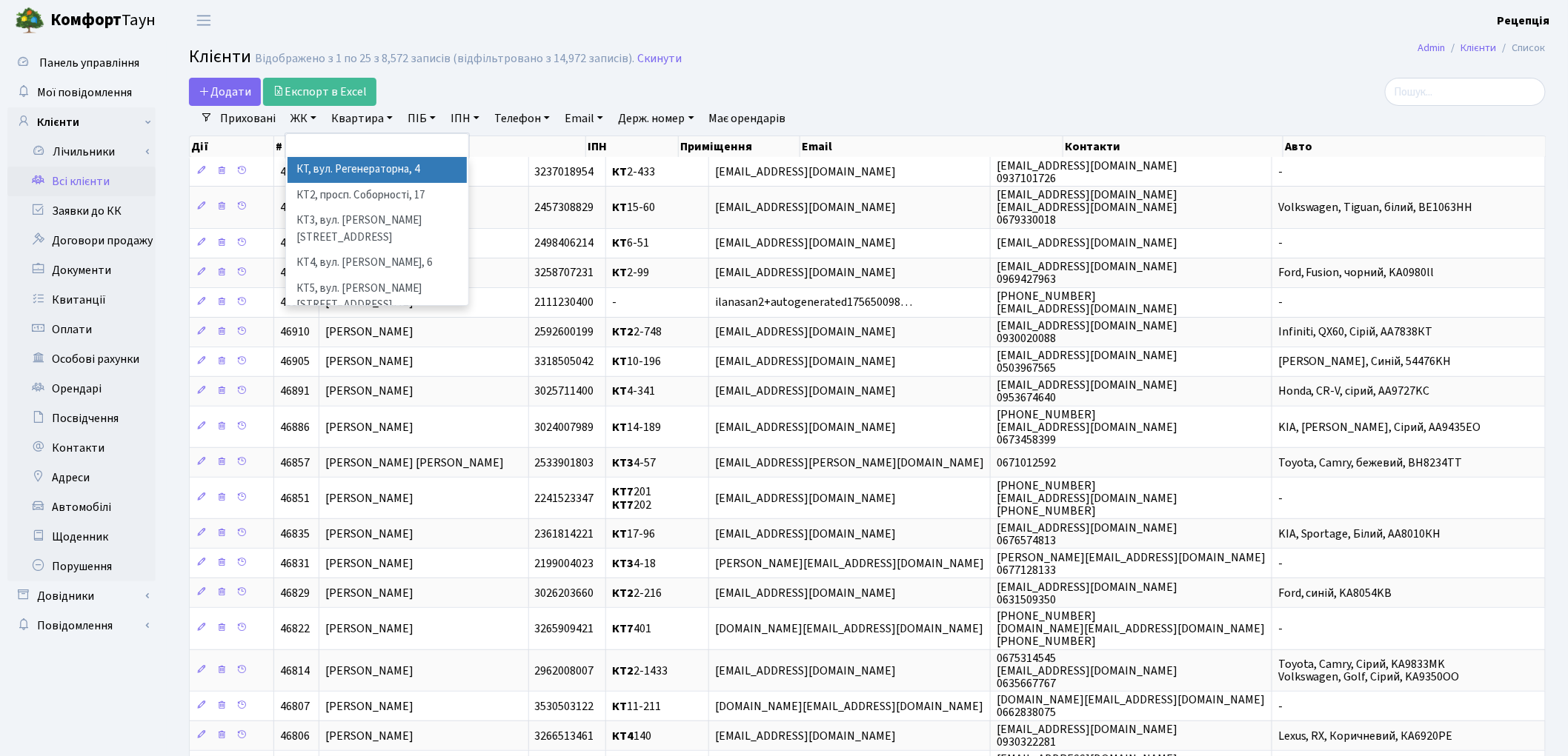
click at [337, 173] on li "КТ, вул. Регенераторна, 4" at bounding box center [377, 169] width 179 height 26
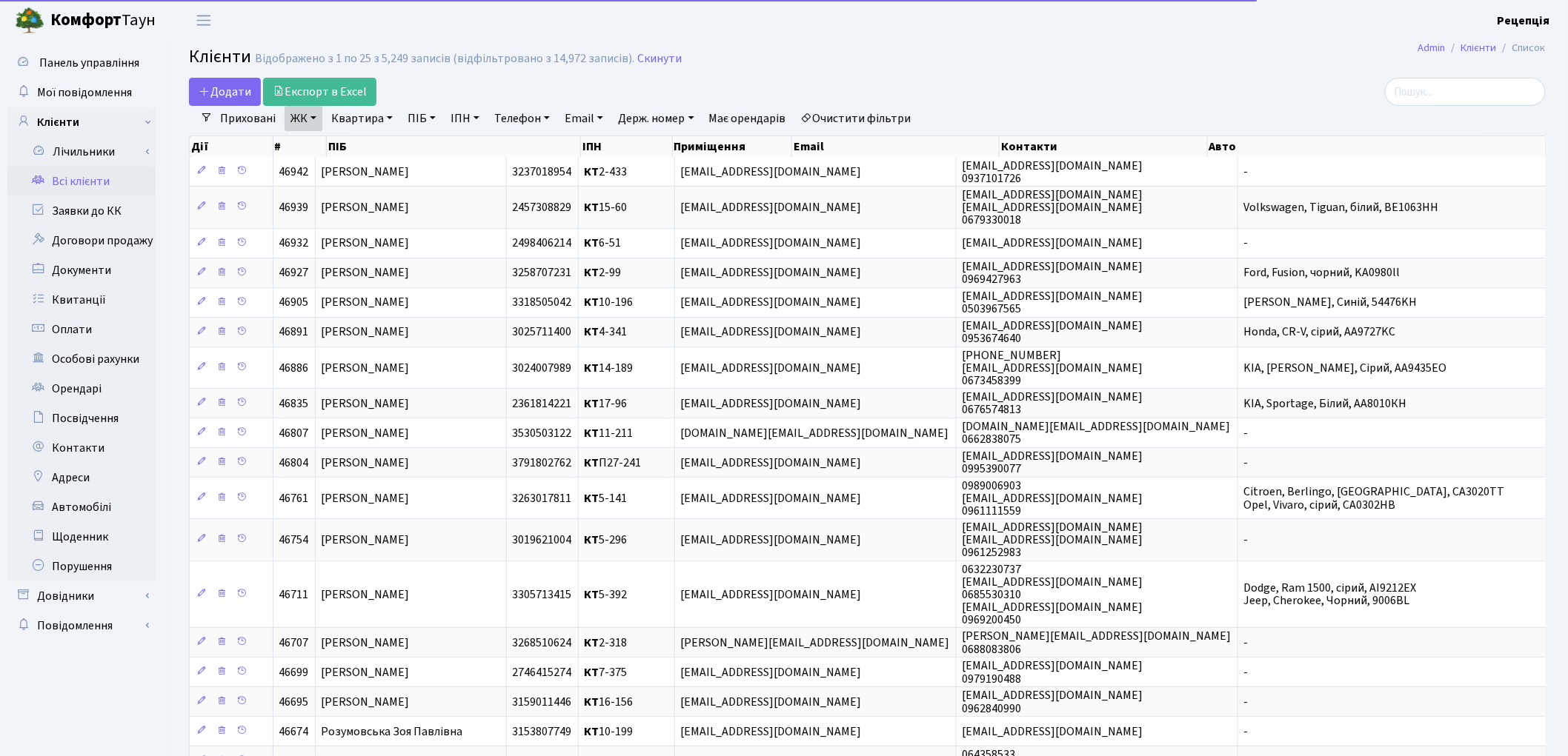
click at [369, 112] on link "Квартира" at bounding box center [362, 118] width 73 height 25
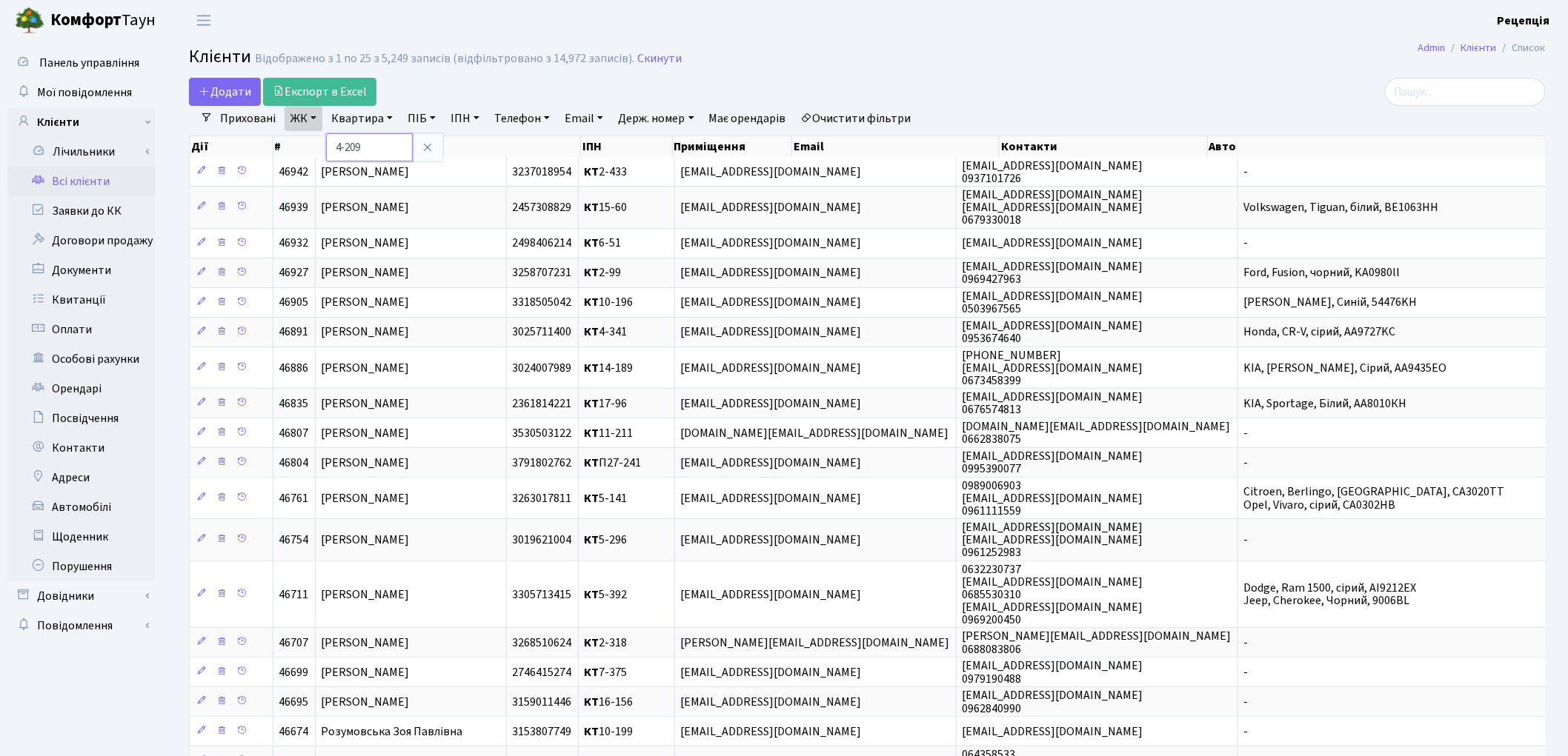
type input "4-209"
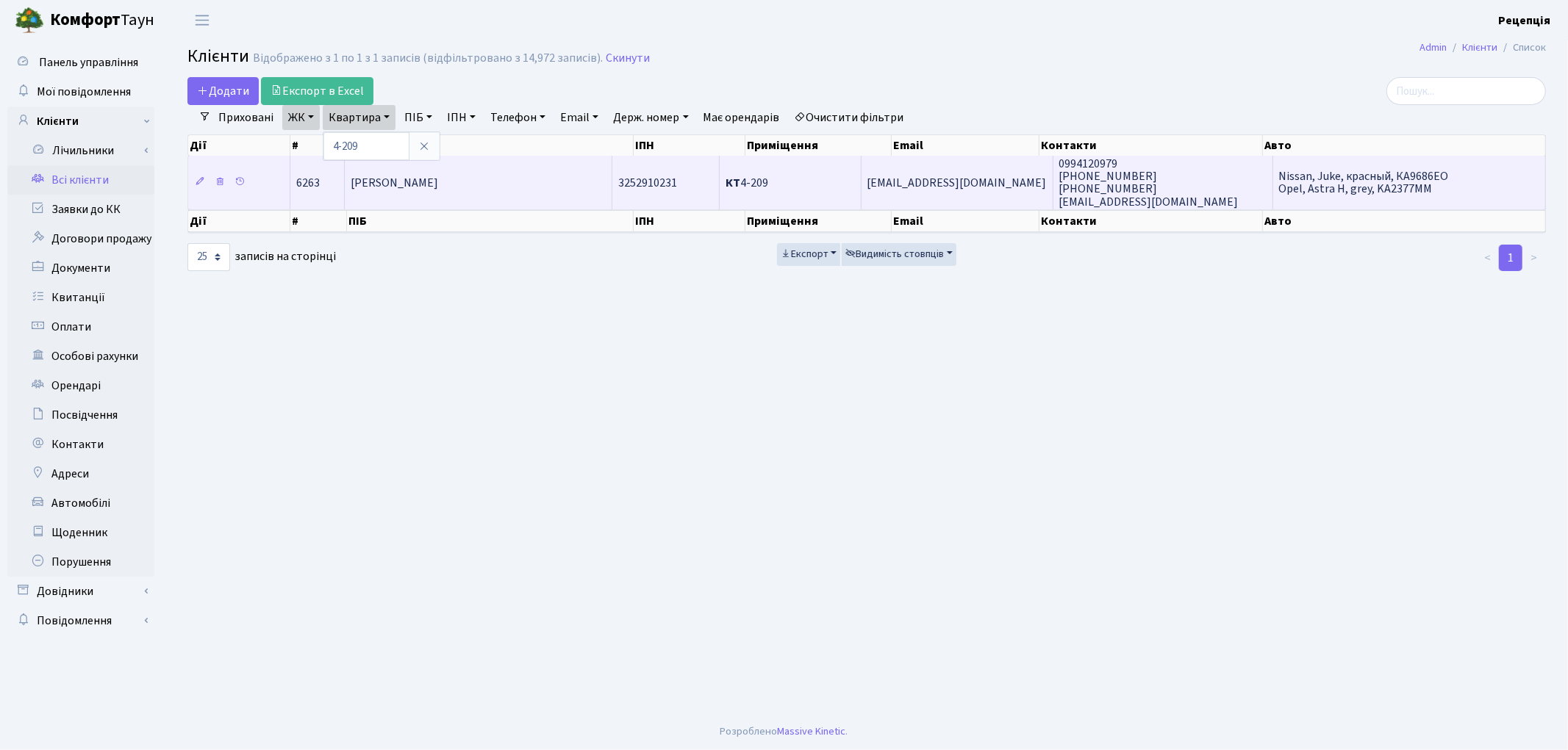
click at [441, 190] on td "[PERSON_NAME]" at bounding box center [478, 182] width 267 height 53
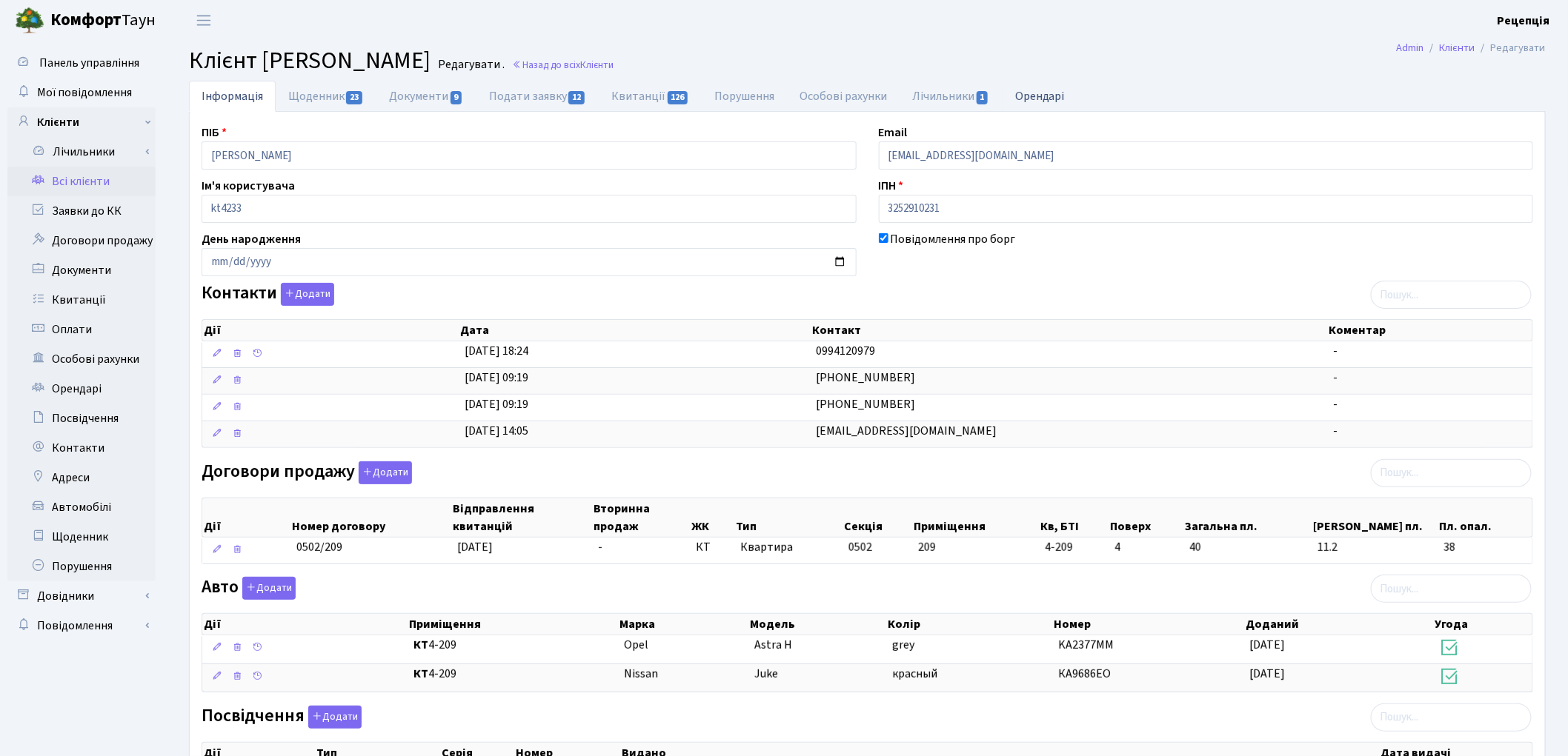
click at [1057, 98] on link "Орендарі" at bounding box center [1040, 96] width 75 height 30
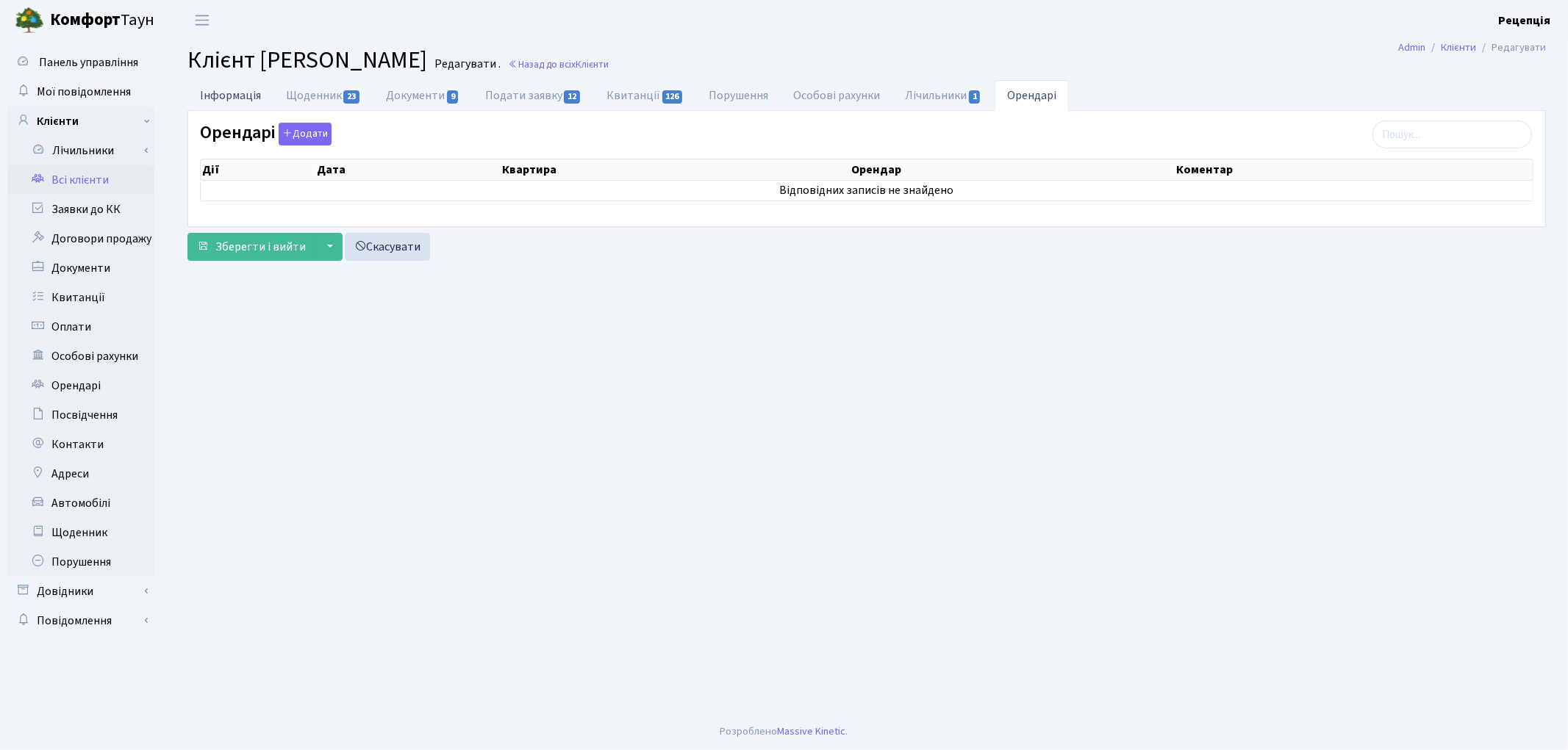
click at [248, 93] on link "Інформація" at bounding box center [230, 95] width 86 height 30
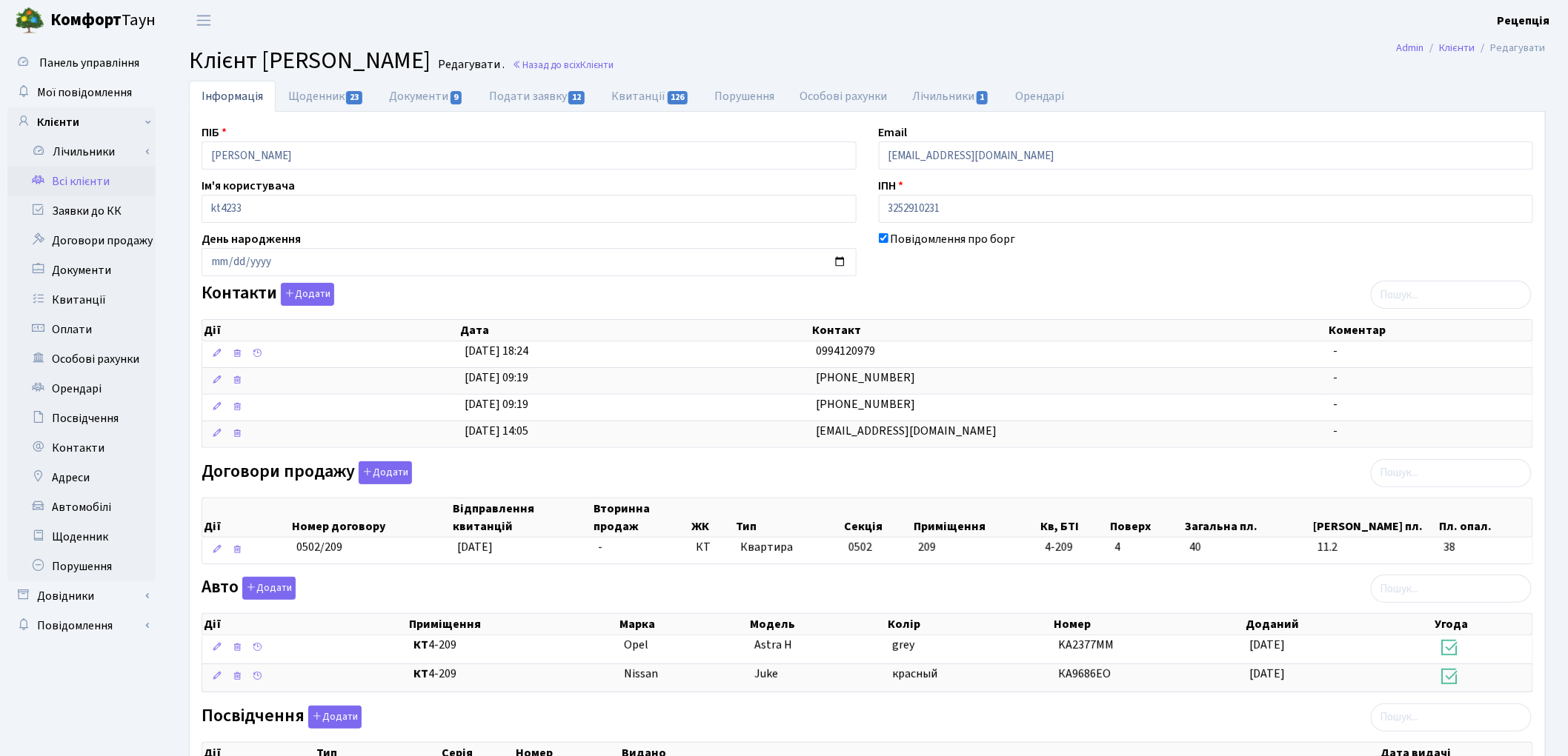
click at [91, 179] on link "Всі клієнти" at bounding box center [82, 181] width 148 height 29
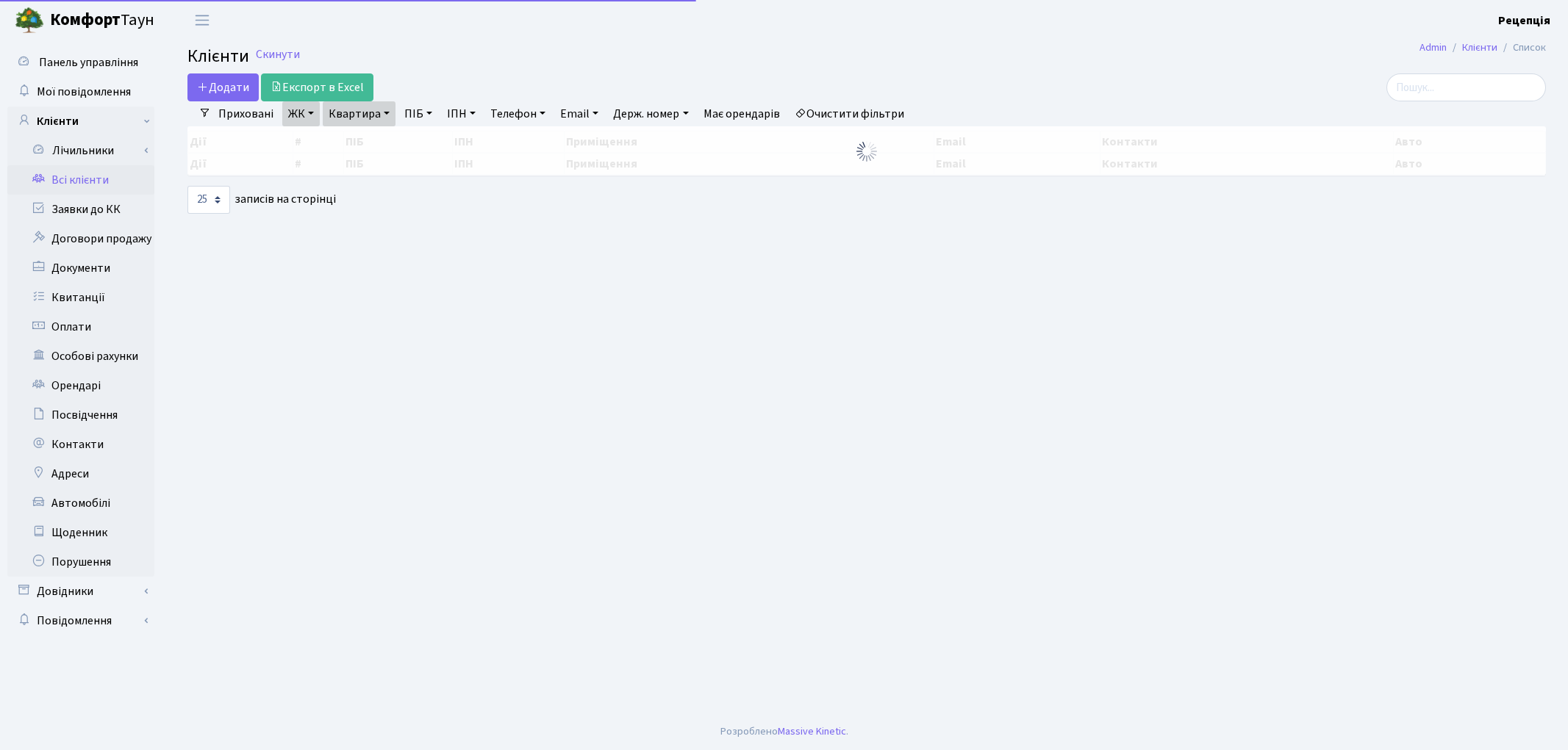
select select "25"
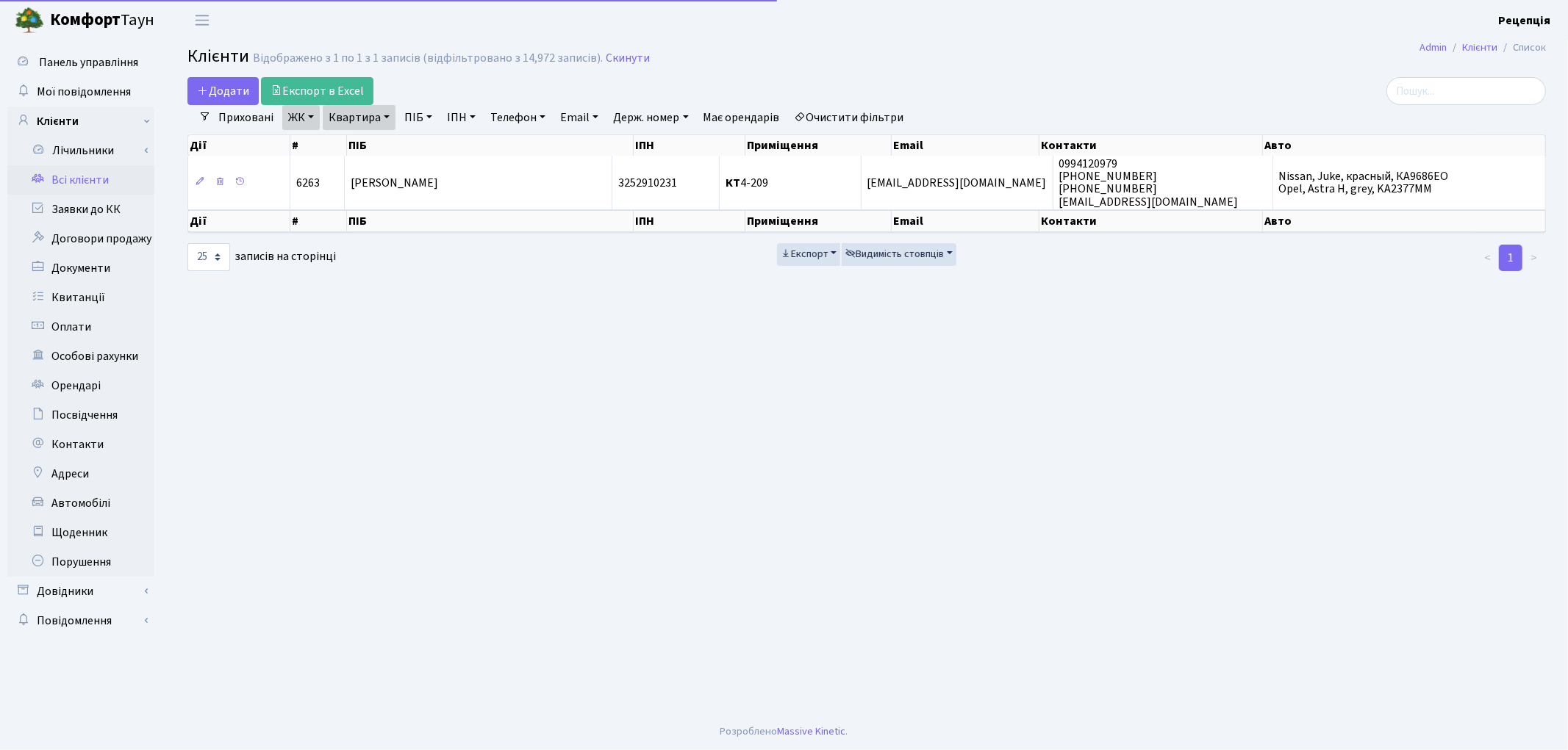
click at [910, 118] on link "Очистити фільтри" at bounding box center [850, 117] width 121 height 25
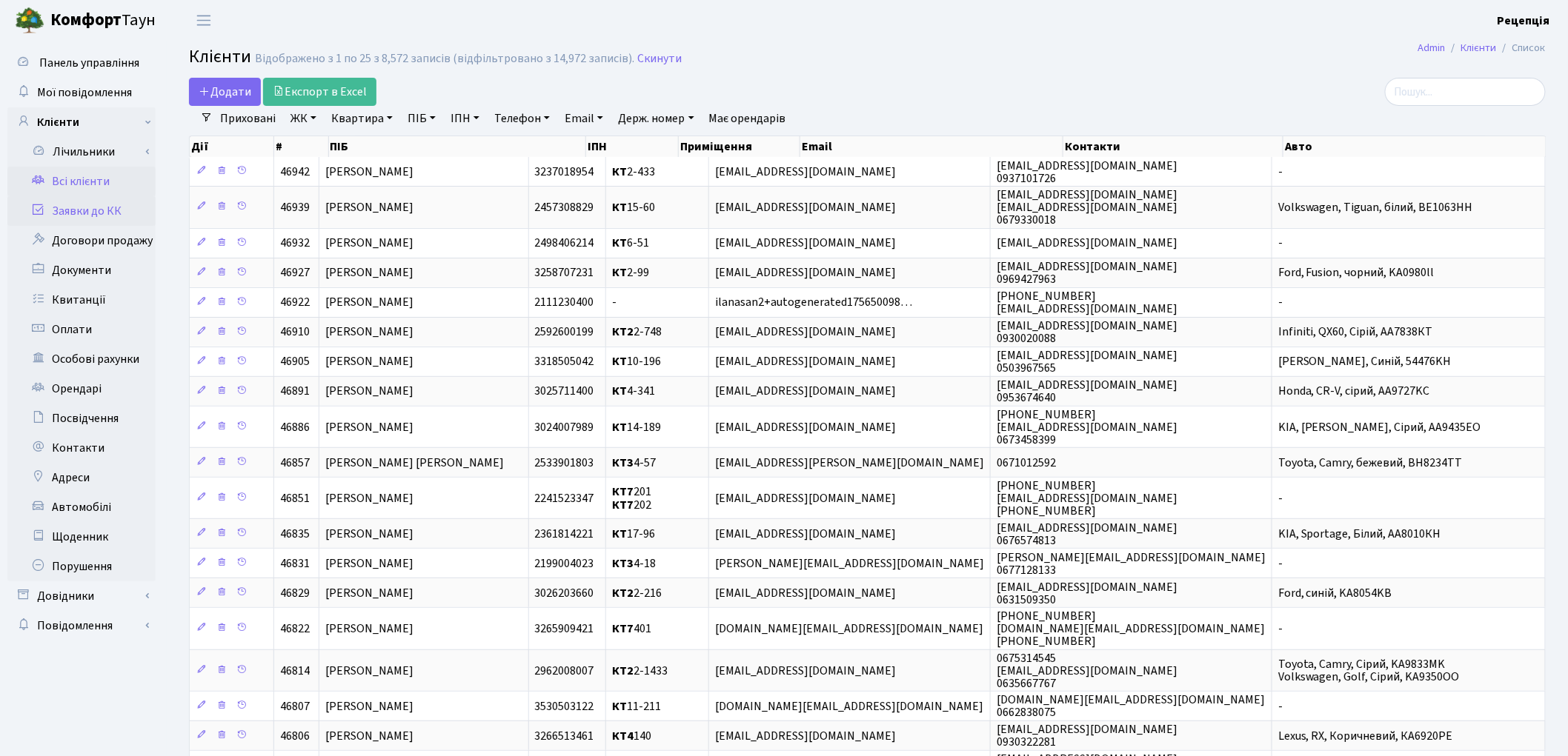
click at [126, 215] on link "Заявки до КК" at bounding box center [82, 210] width 148 height 29
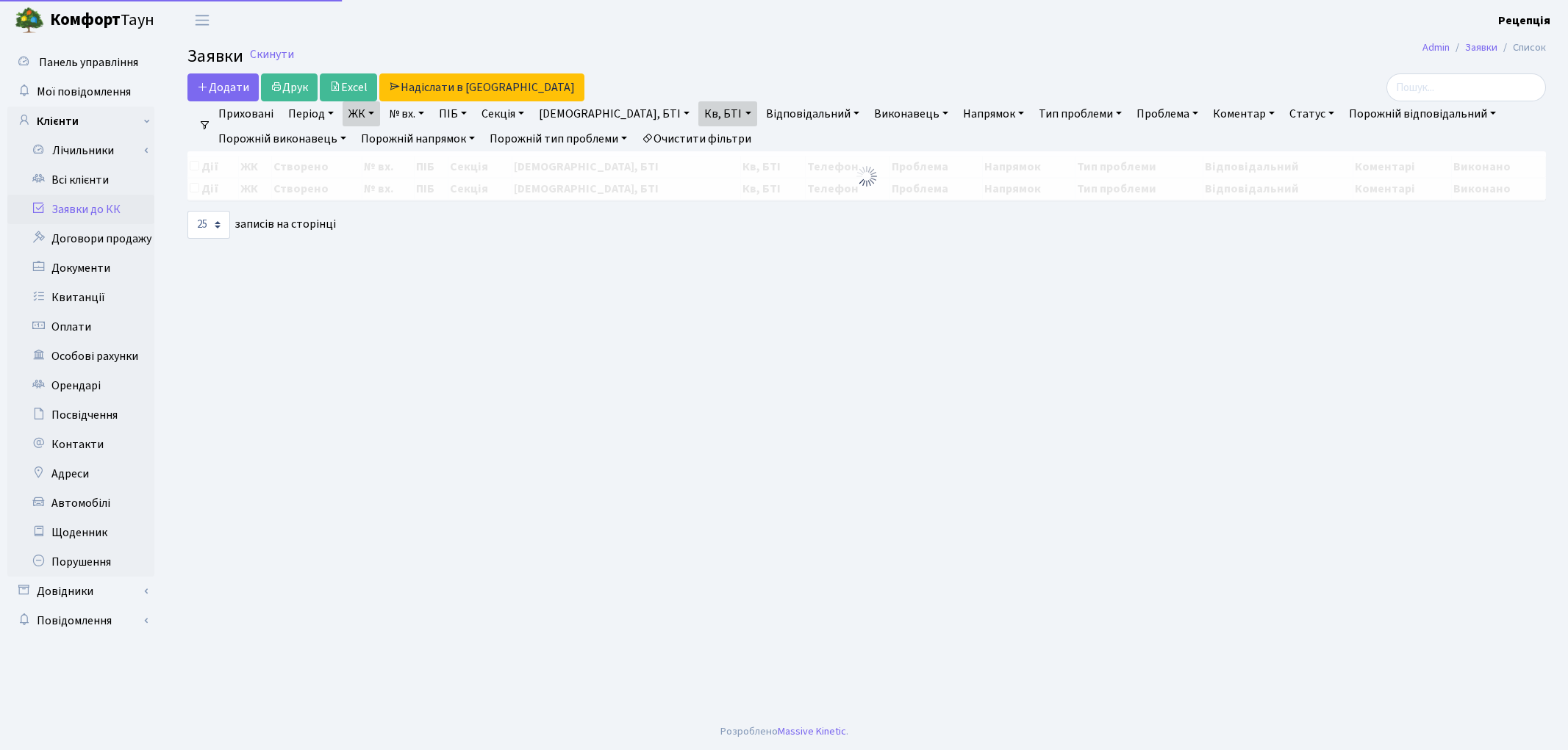
select select "25"
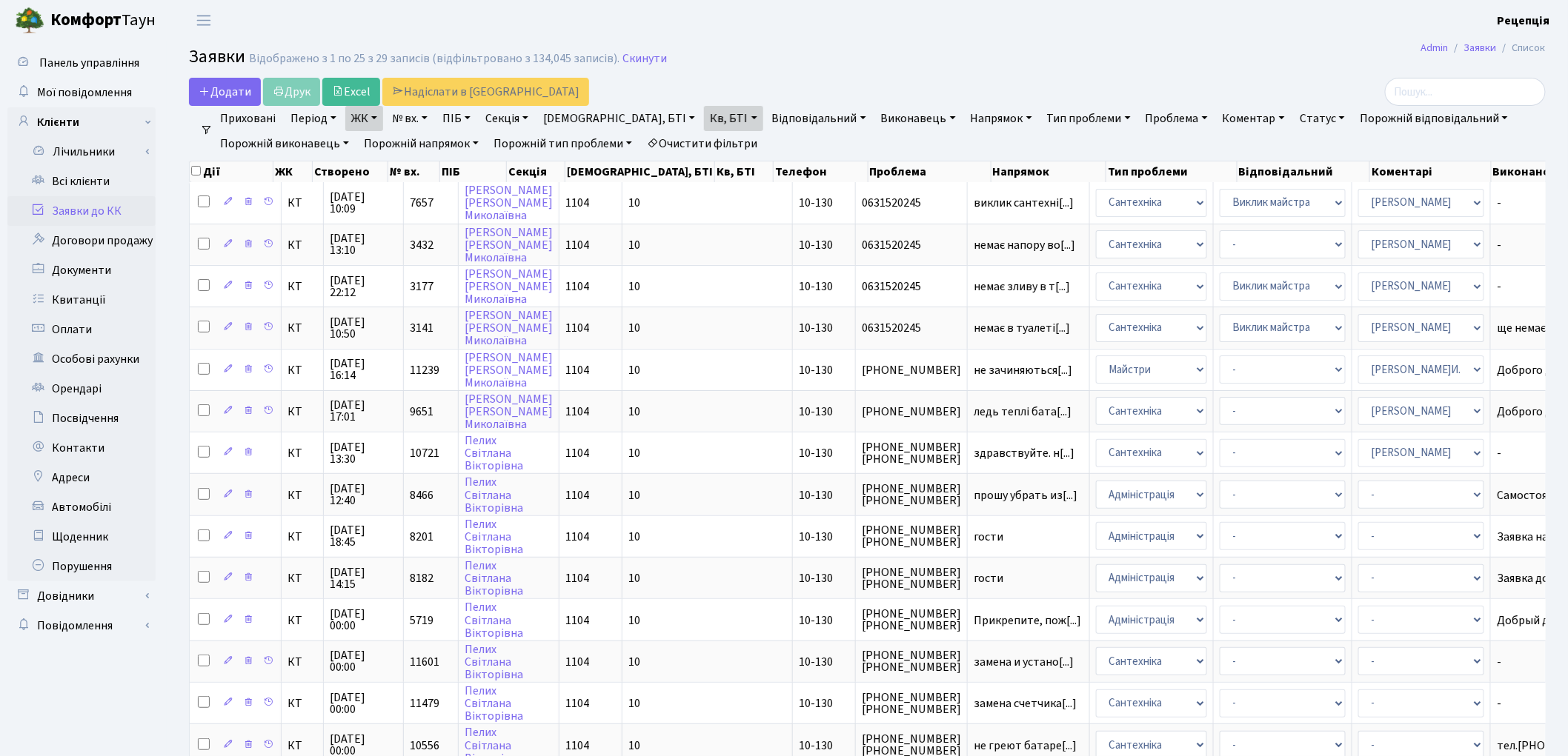
click at [678, 139] on link "Очистити фільтри" at bounding box center [702, 144] width 122 height 25
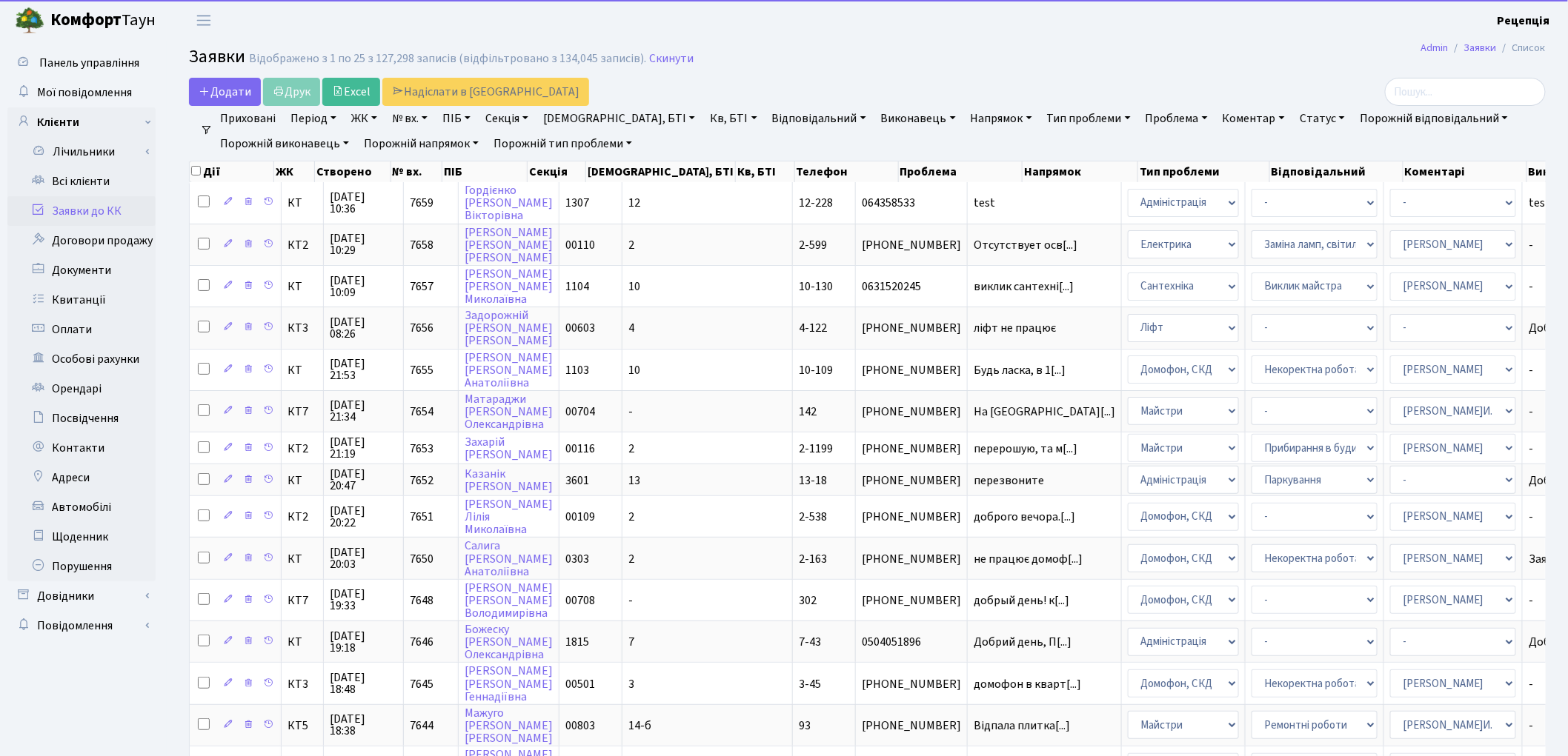
click at [421, 119] on link "№ вх." at bounding box center [410, 118] width 48 height 25
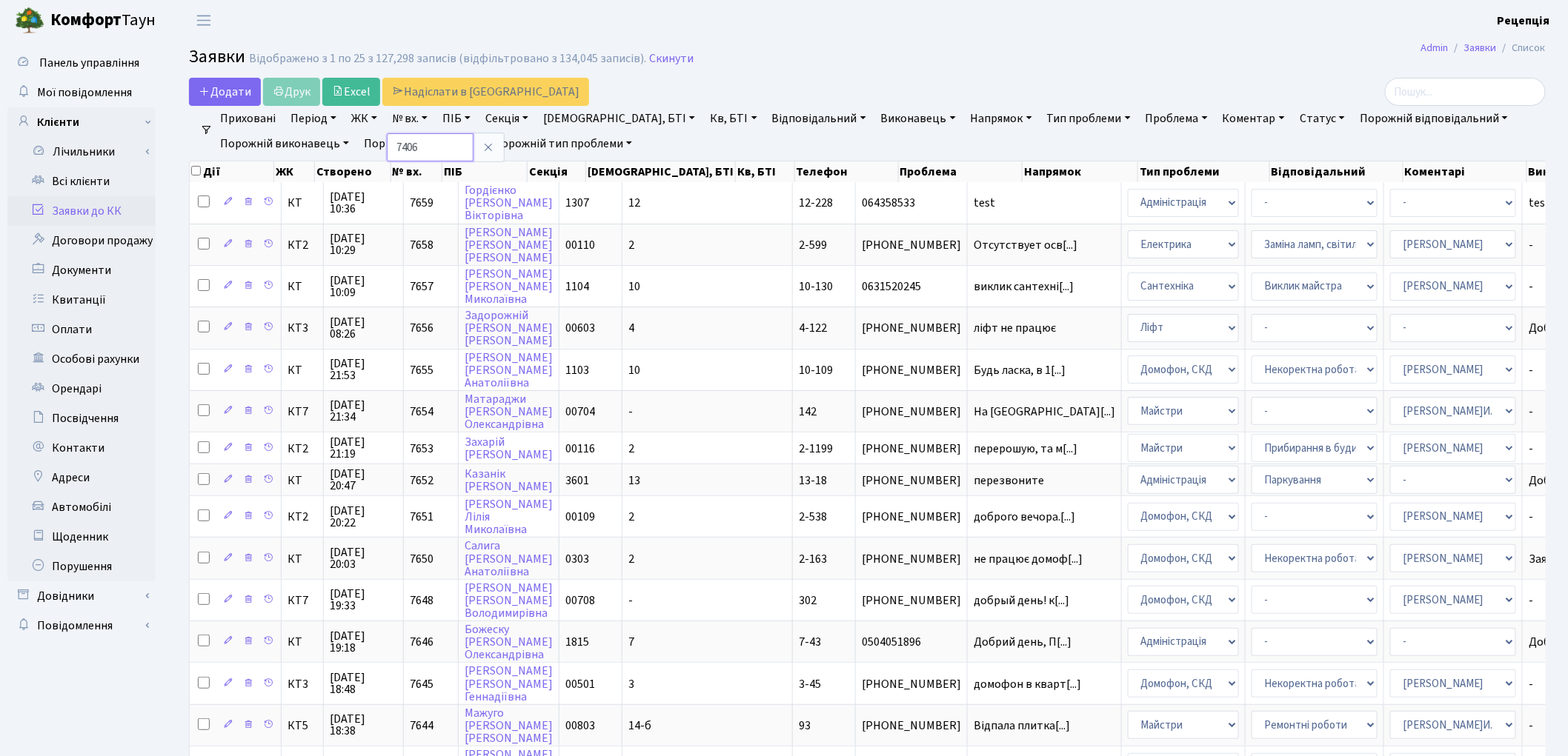
type input "7406"
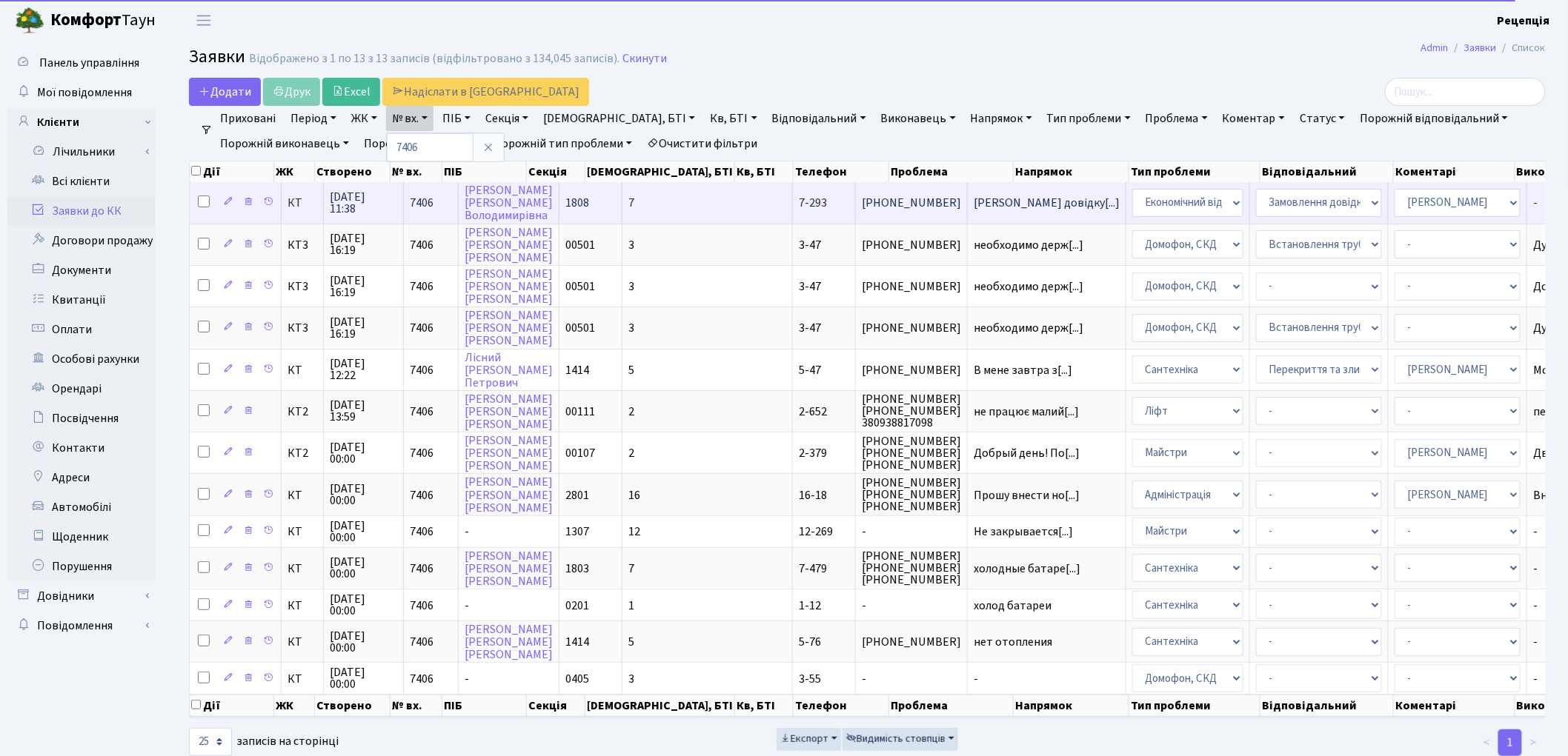
click at [855, 210] on td "(050) 347-22-00" at bounding box center [911, 203] width 112 height 41
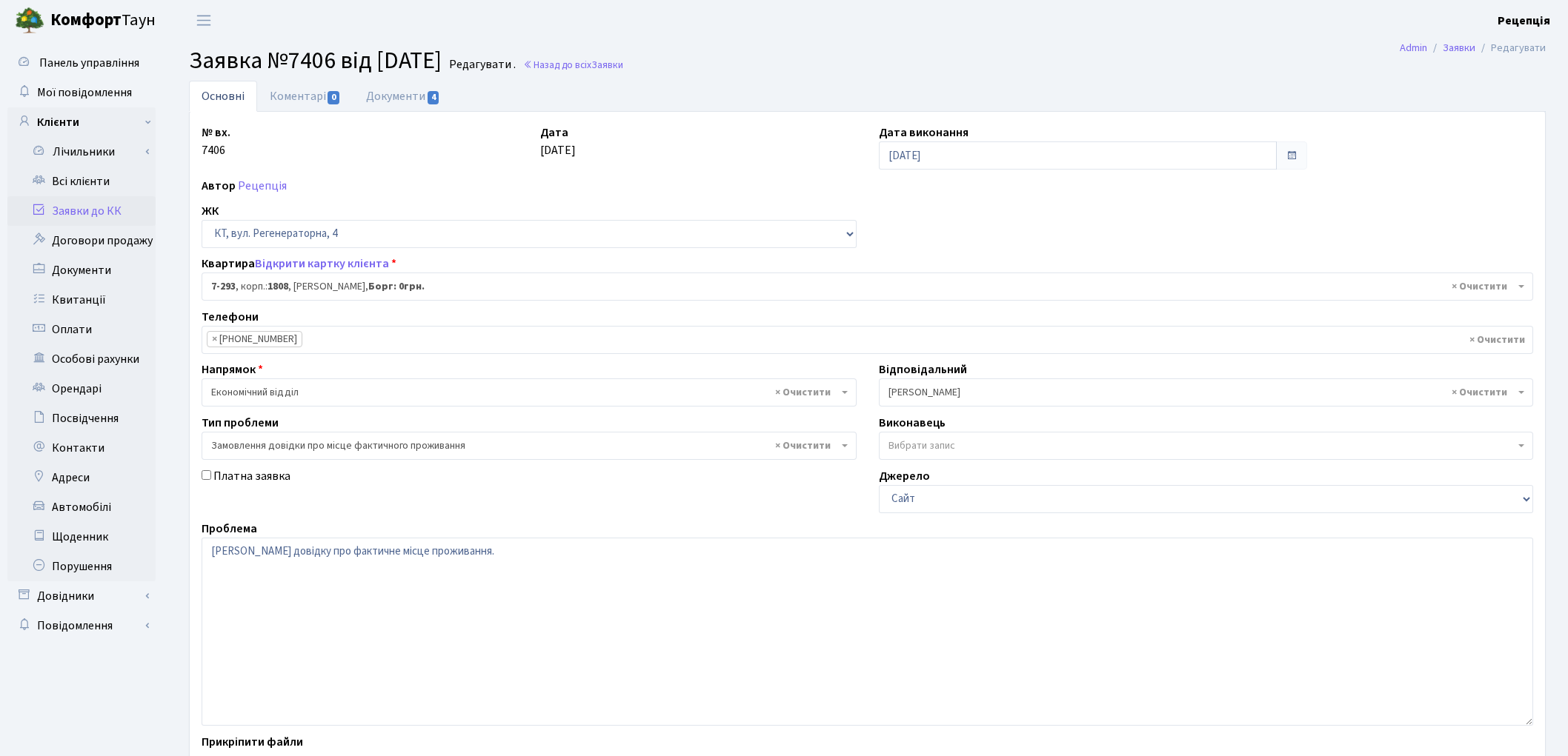
select select "4901"
select select "8"
click at [405, 102] on link "Документи 4" at bounding box center [402, 96] width 99 height 30
select select "25"
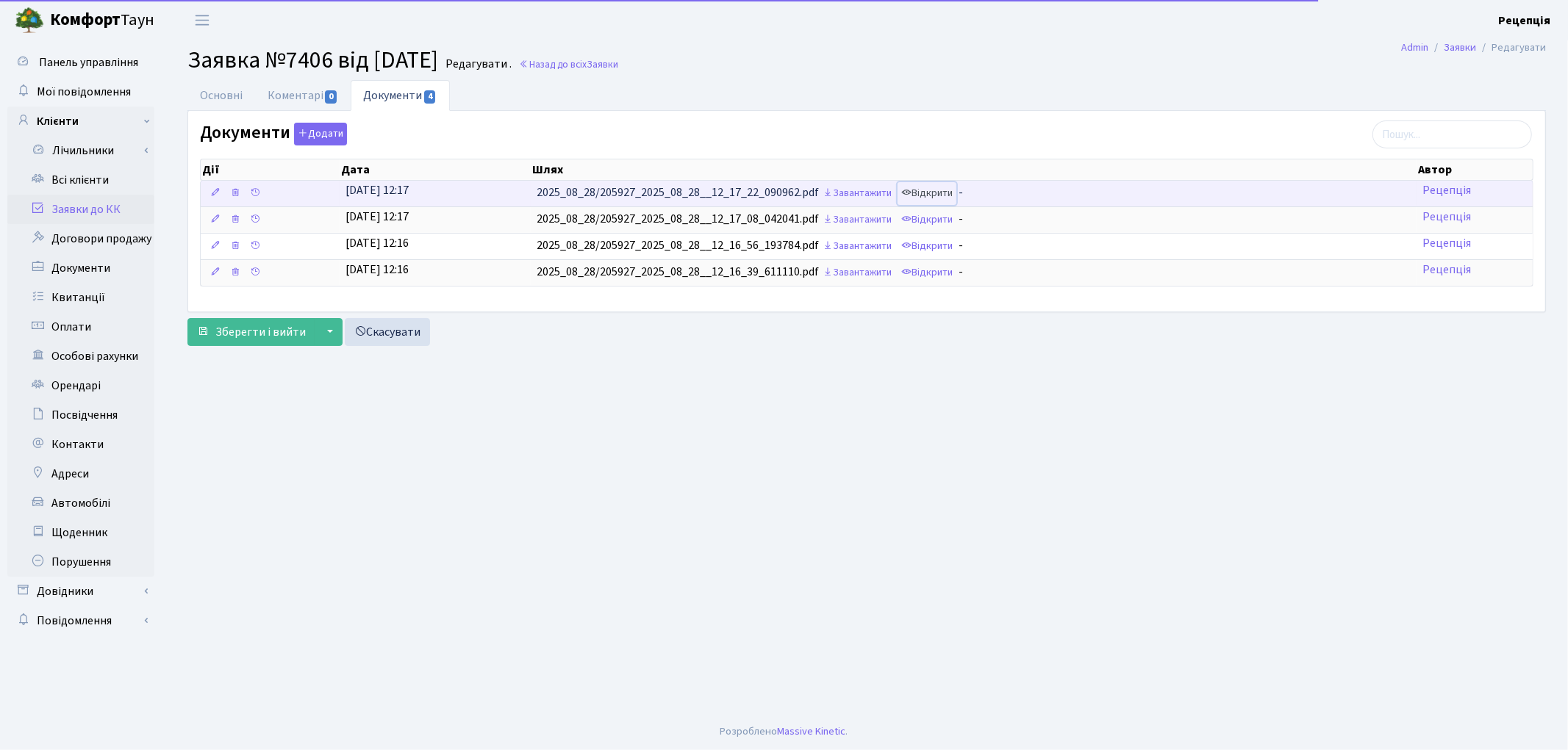
click at [930, 185] on link "Відкрити" at bounding box center [927, 193] width 59 height 23
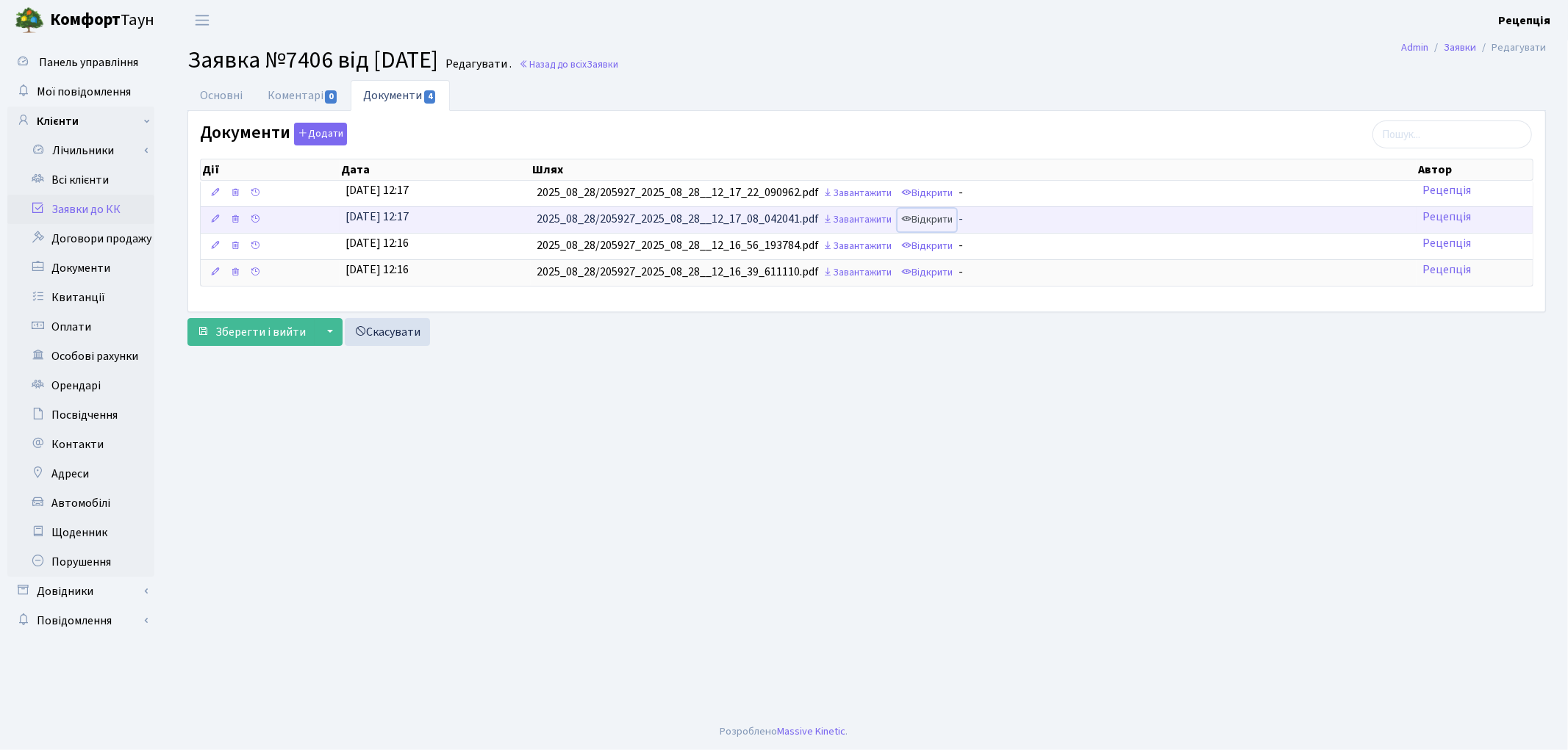
click at [922, 223] on link "Відкрити" at bounding box center [927, 220] width 59 height 23
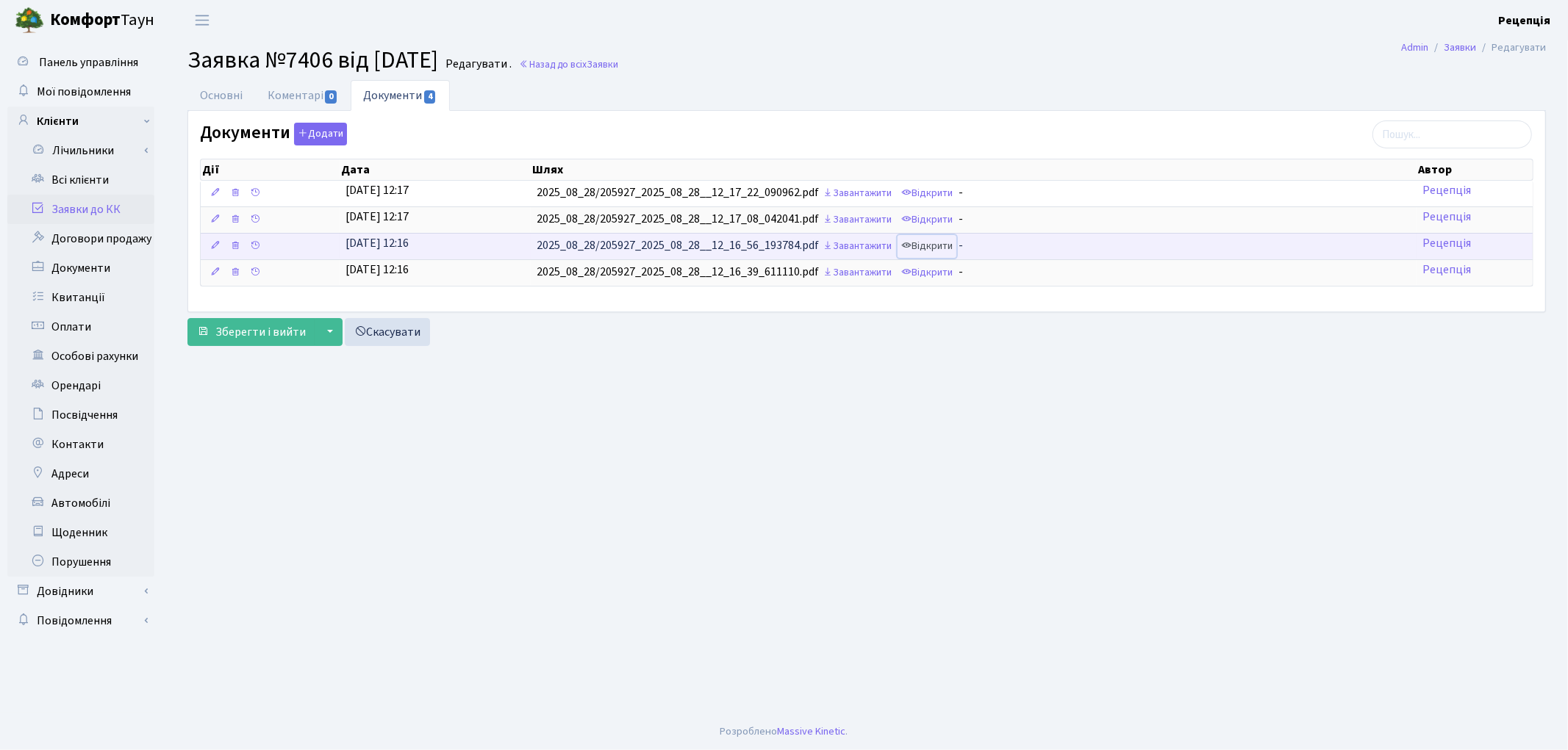
click at [928, 241] on link "Відкрити" at bounding box center [927, 246] width 59 height 23
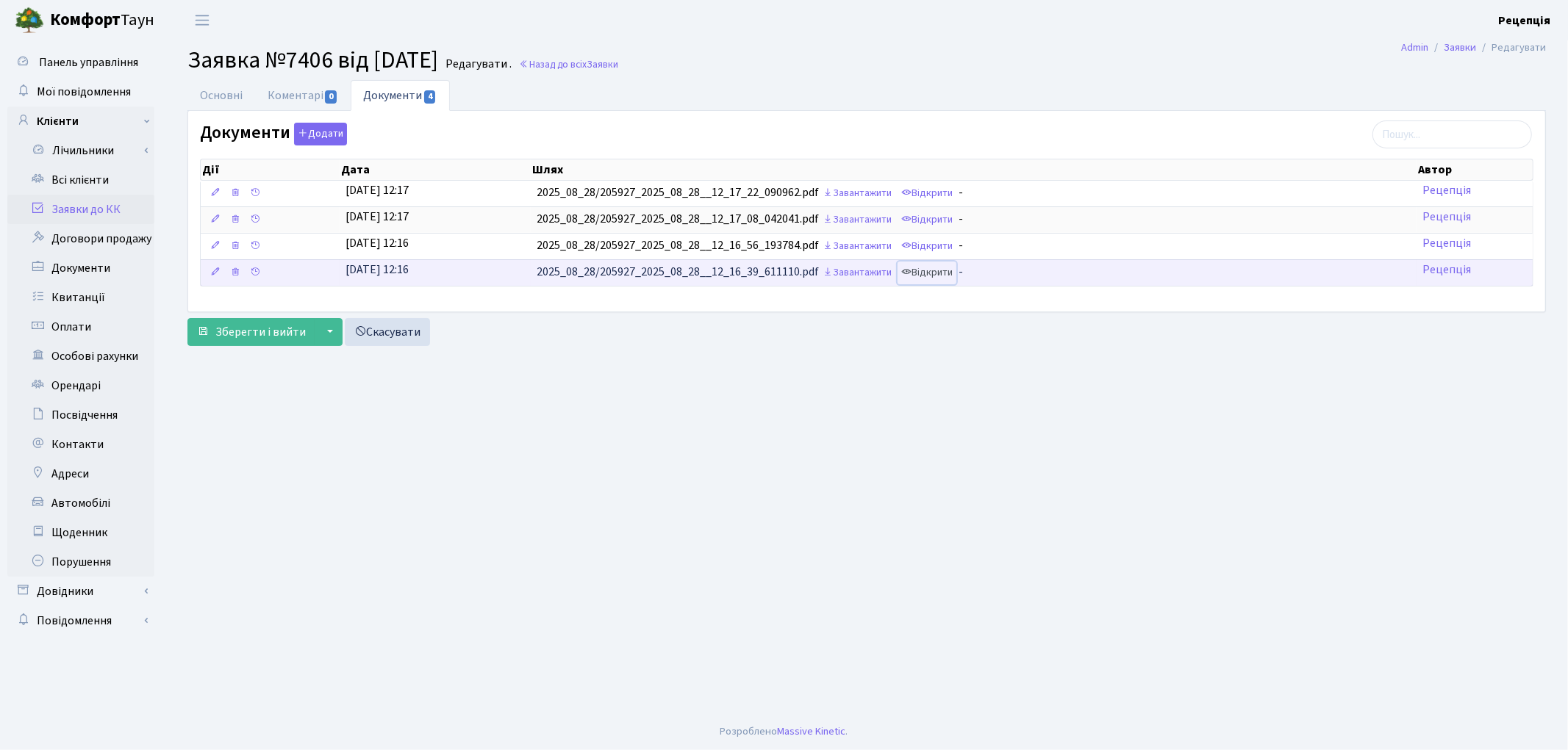
click at [938, 276] on link "Відкрити" at bounding box center [927, 273] width 59 height 23
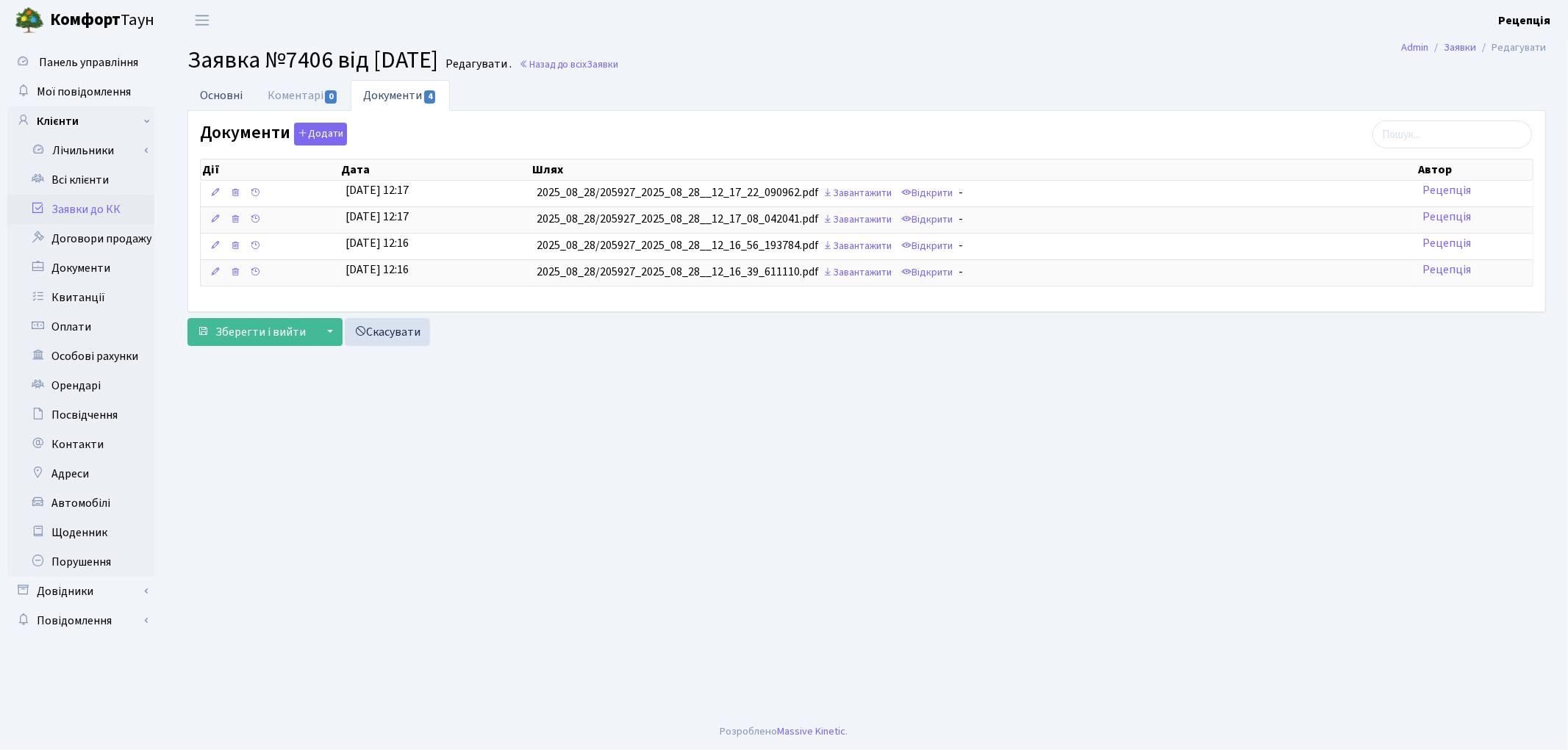
click at [233, 99] on link "Основні" at bounding box center [222, 95] width 68 height 30
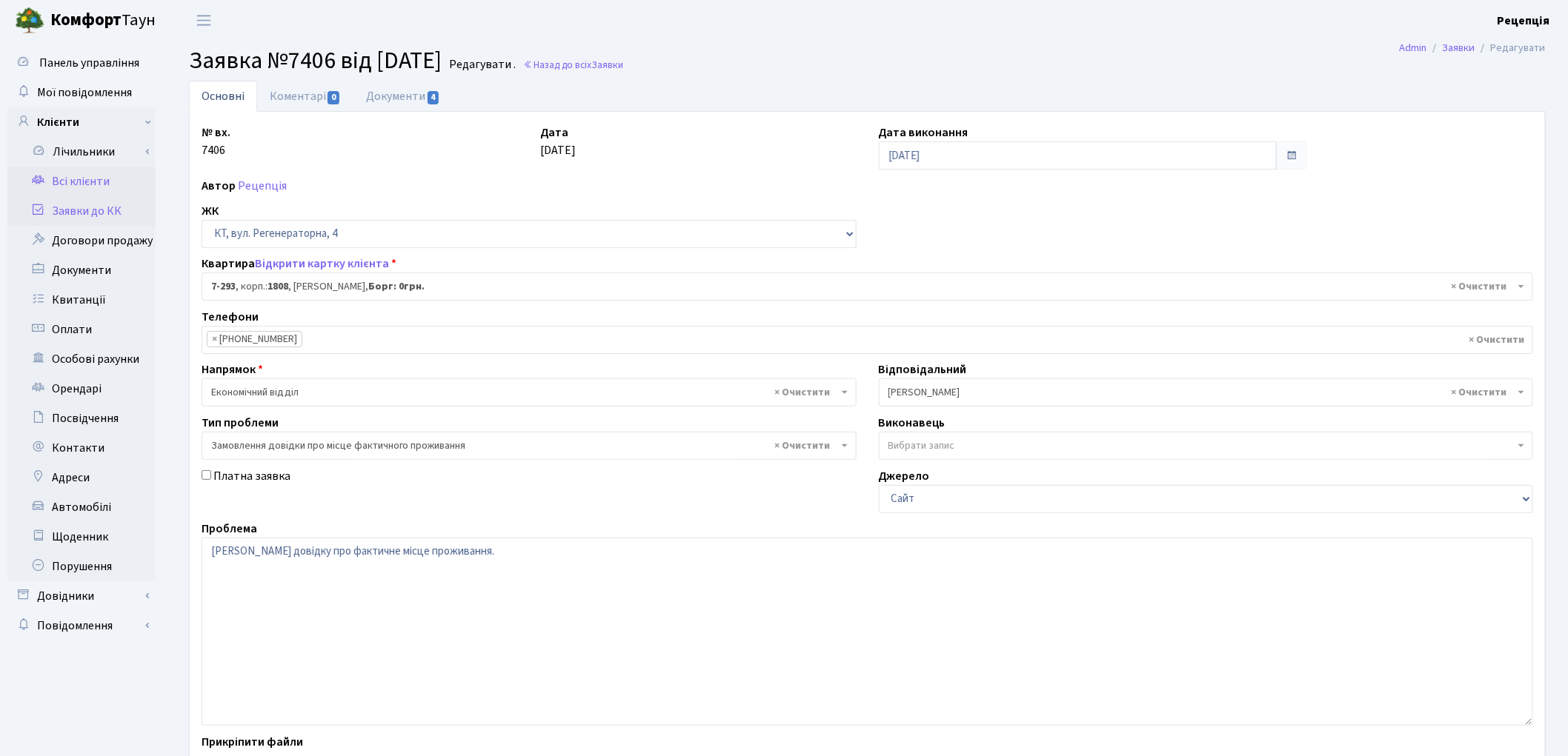
click at [85, 182] on link "Всі клієнти" at bounding box center [82, 181] width 148 height 29
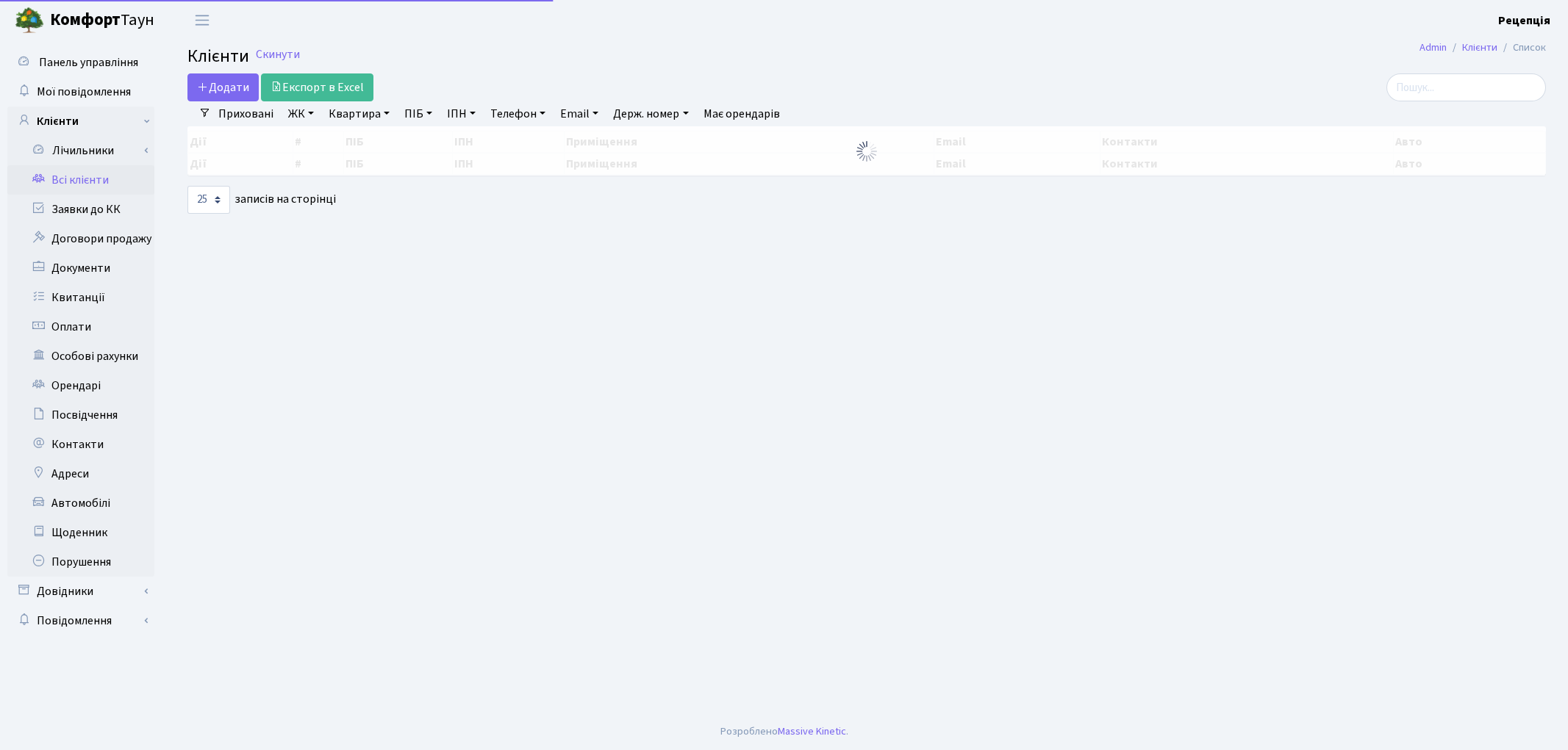
select select "25"
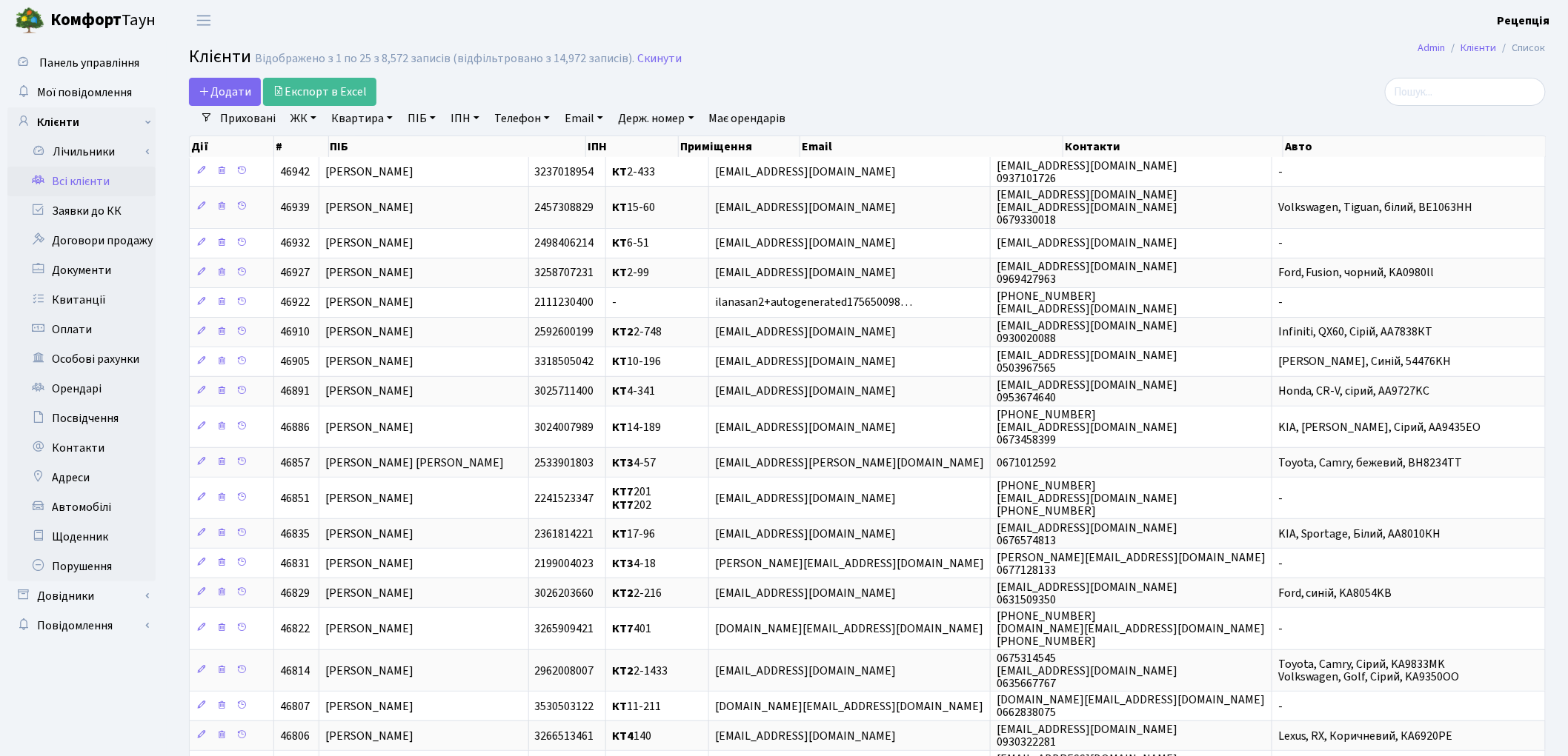
click at [308, 120] on link "ЖК" at bounding box center [304, 118] width 38 height 25
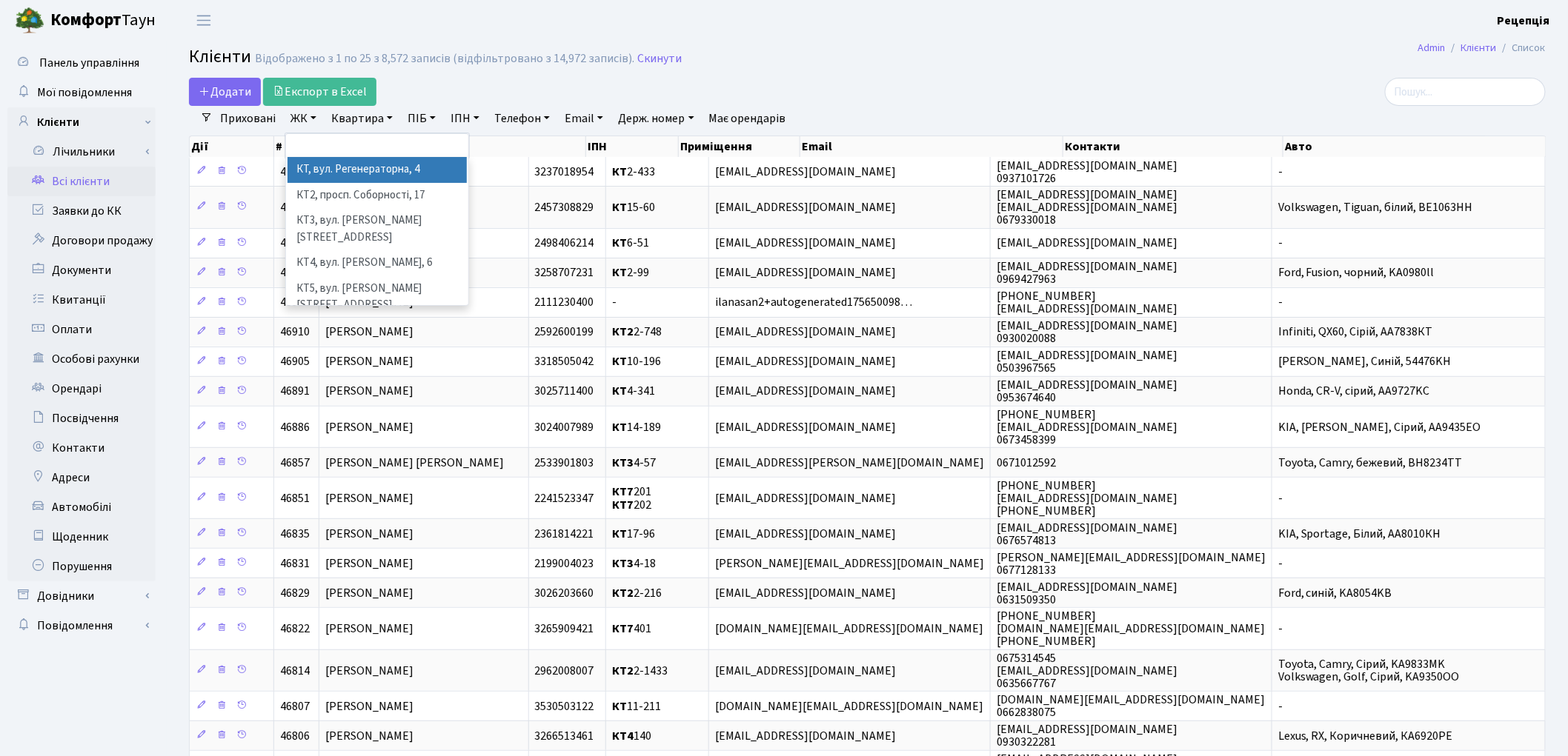
click at [331, 175] on li "КТ, вул. Регенераторна, 4" at bounding box center [377, 169] width 179 height 26
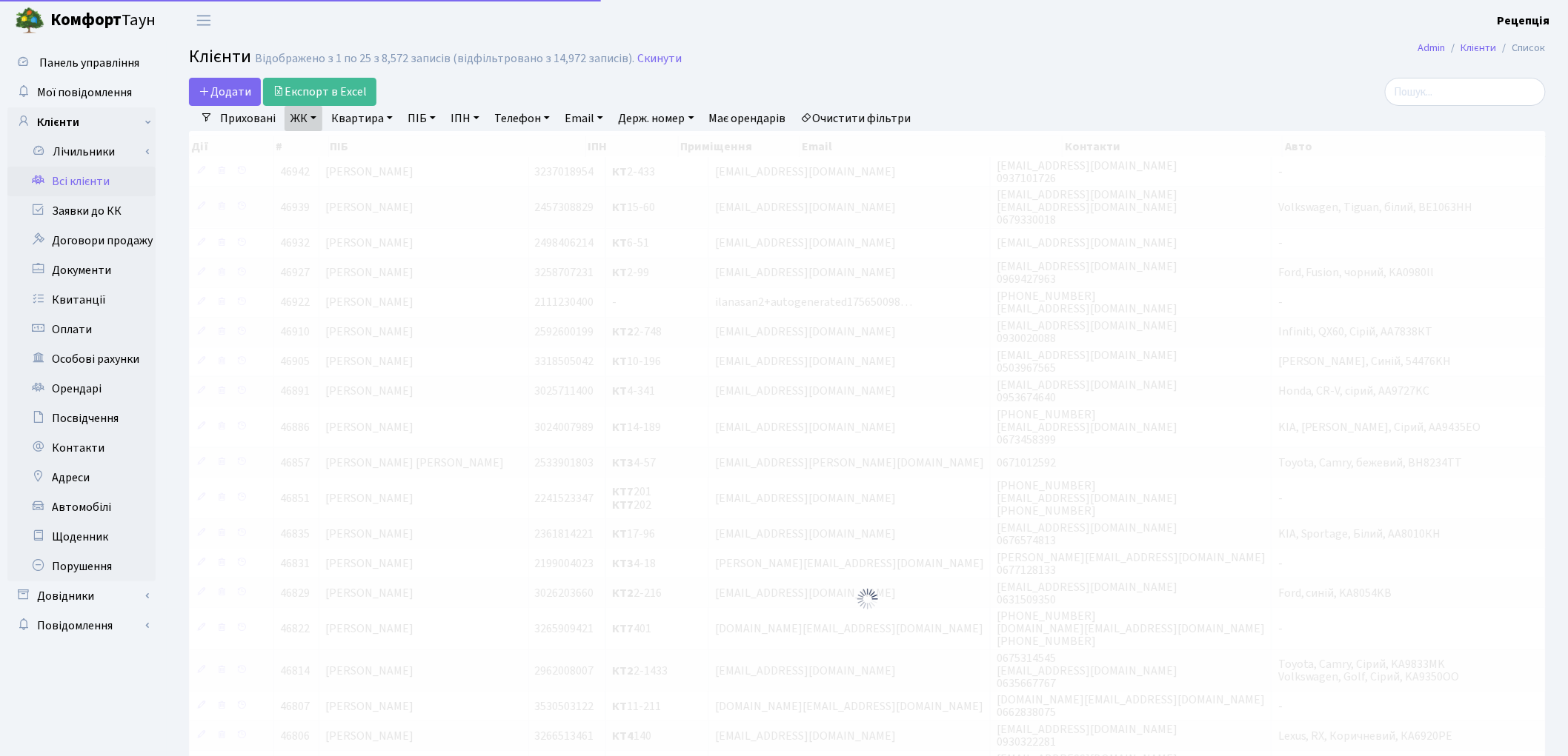
click at [360, 115] on link "Квартира" at bounding box center [362, 118] width 73 height 25
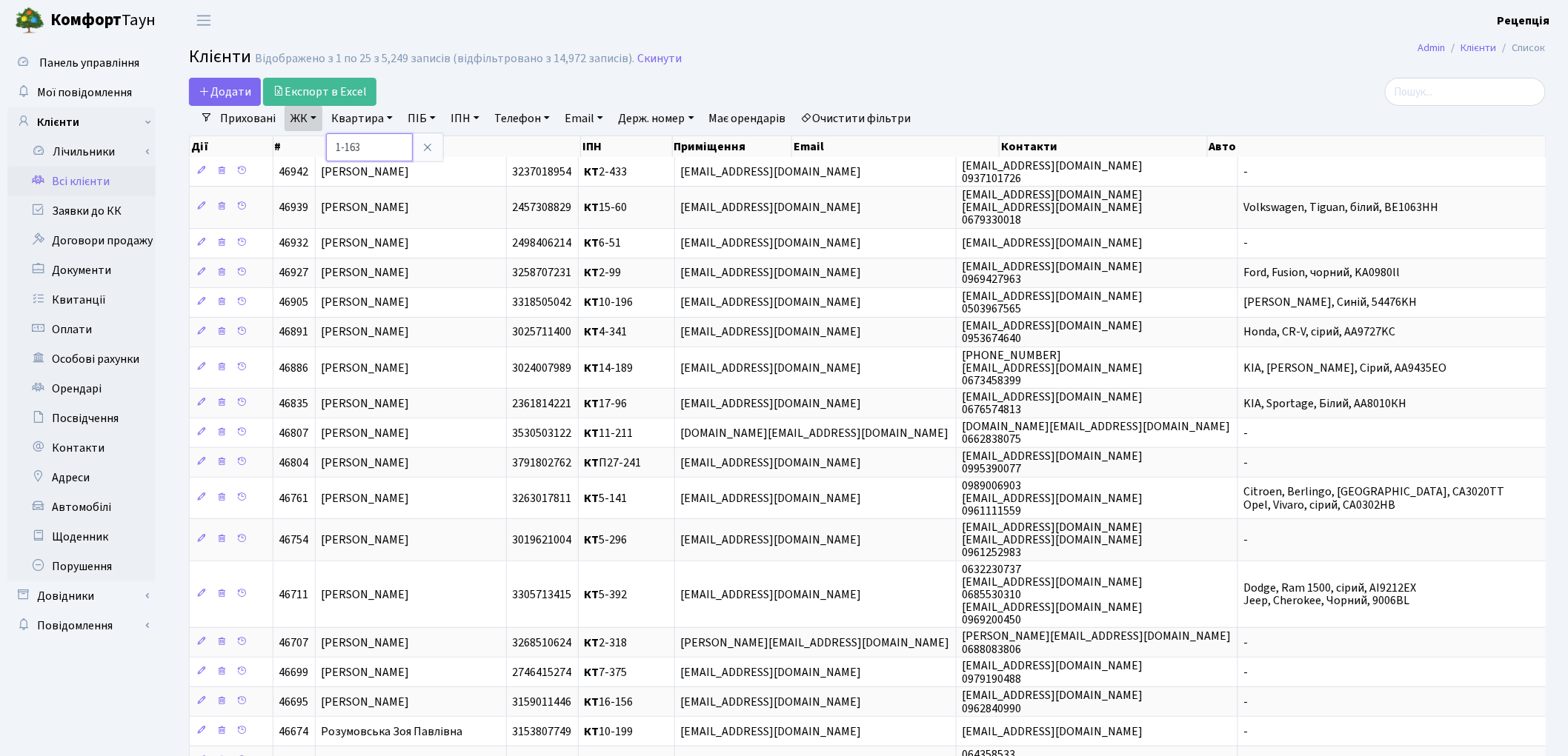
type input "1-163"
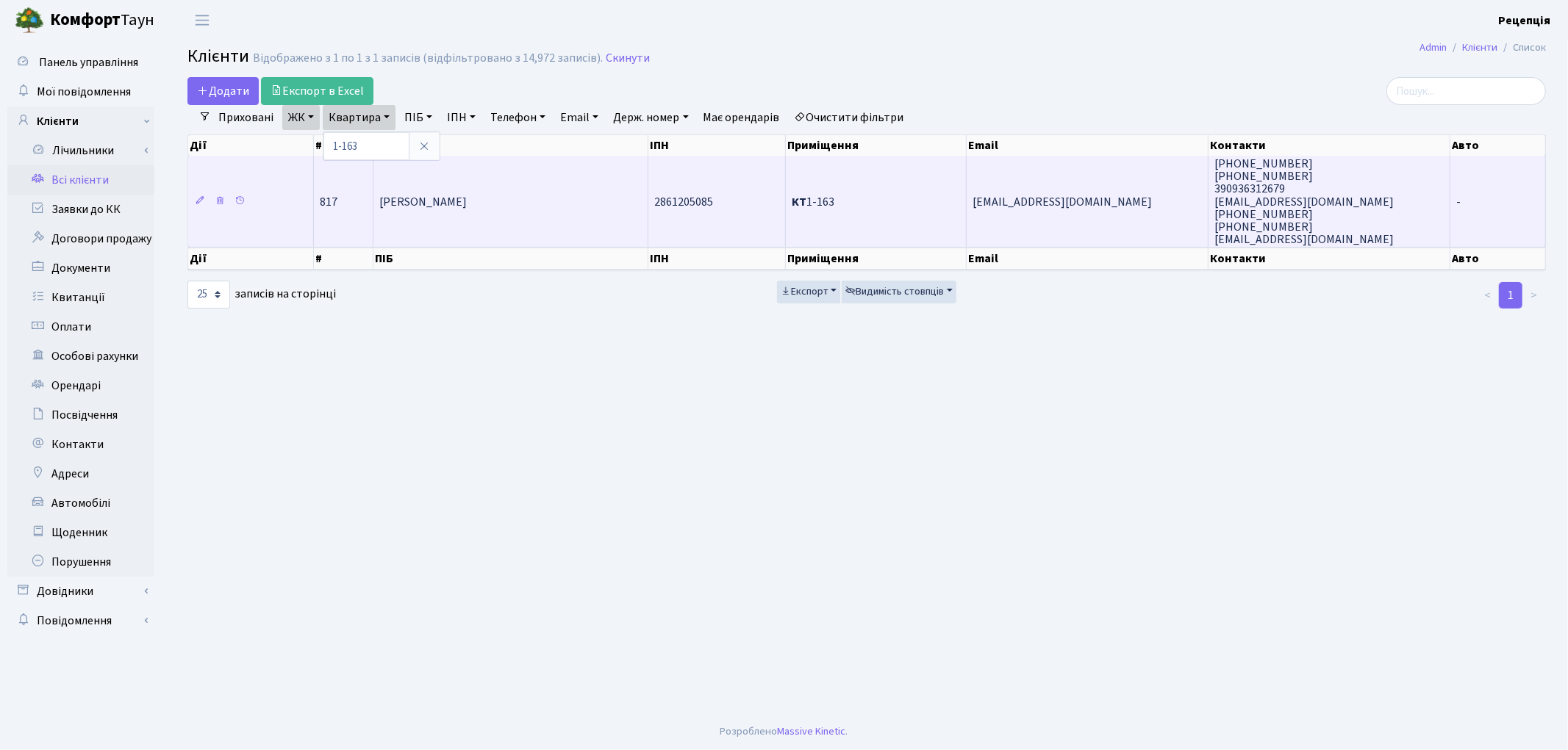
click at [444, 185] on td "[PERSON_NAME]" at bounding box center [511, 201] width 275 height 92
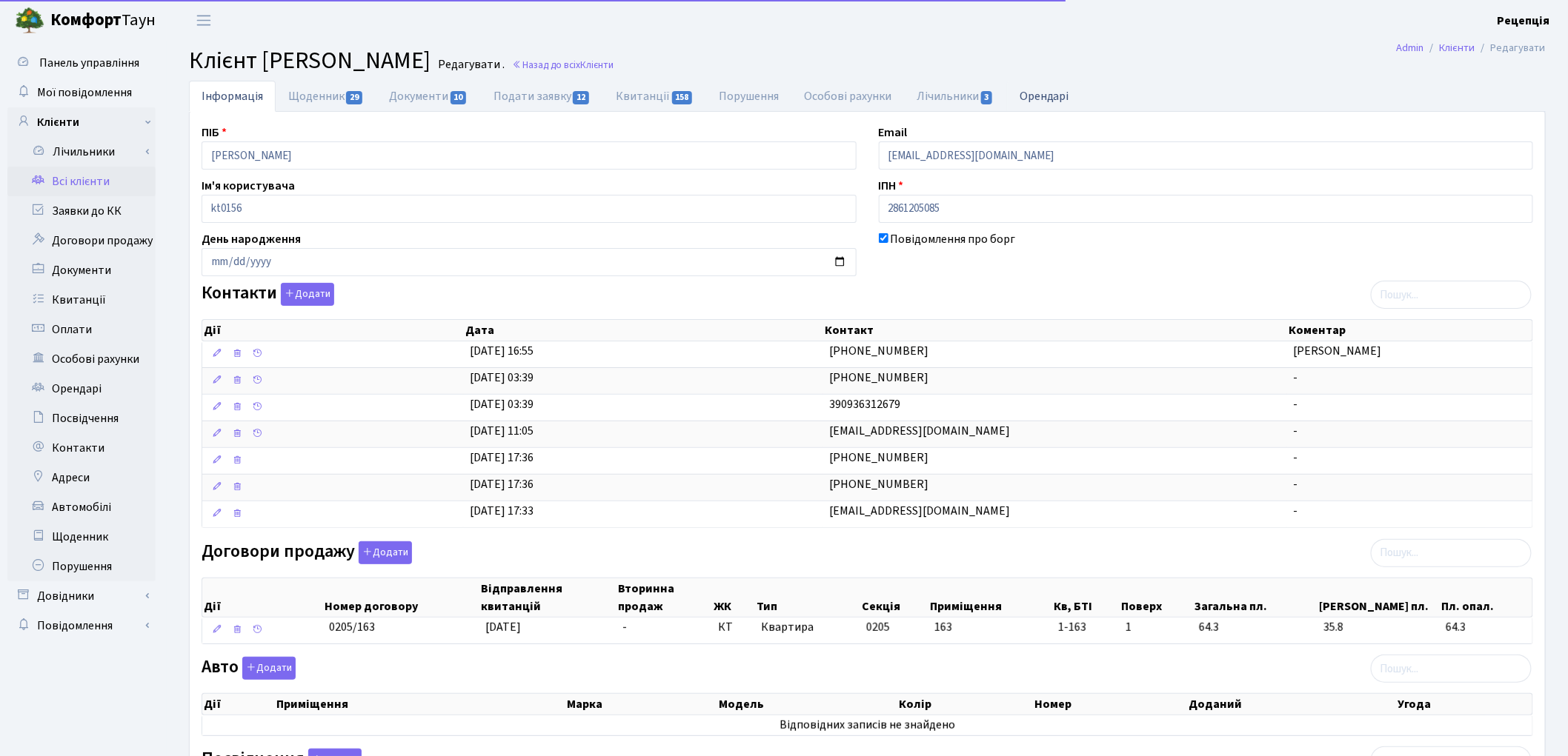
click at [1063, 99] on link "Орендарі" at bounding box center [1044, 96] width 75 height 30
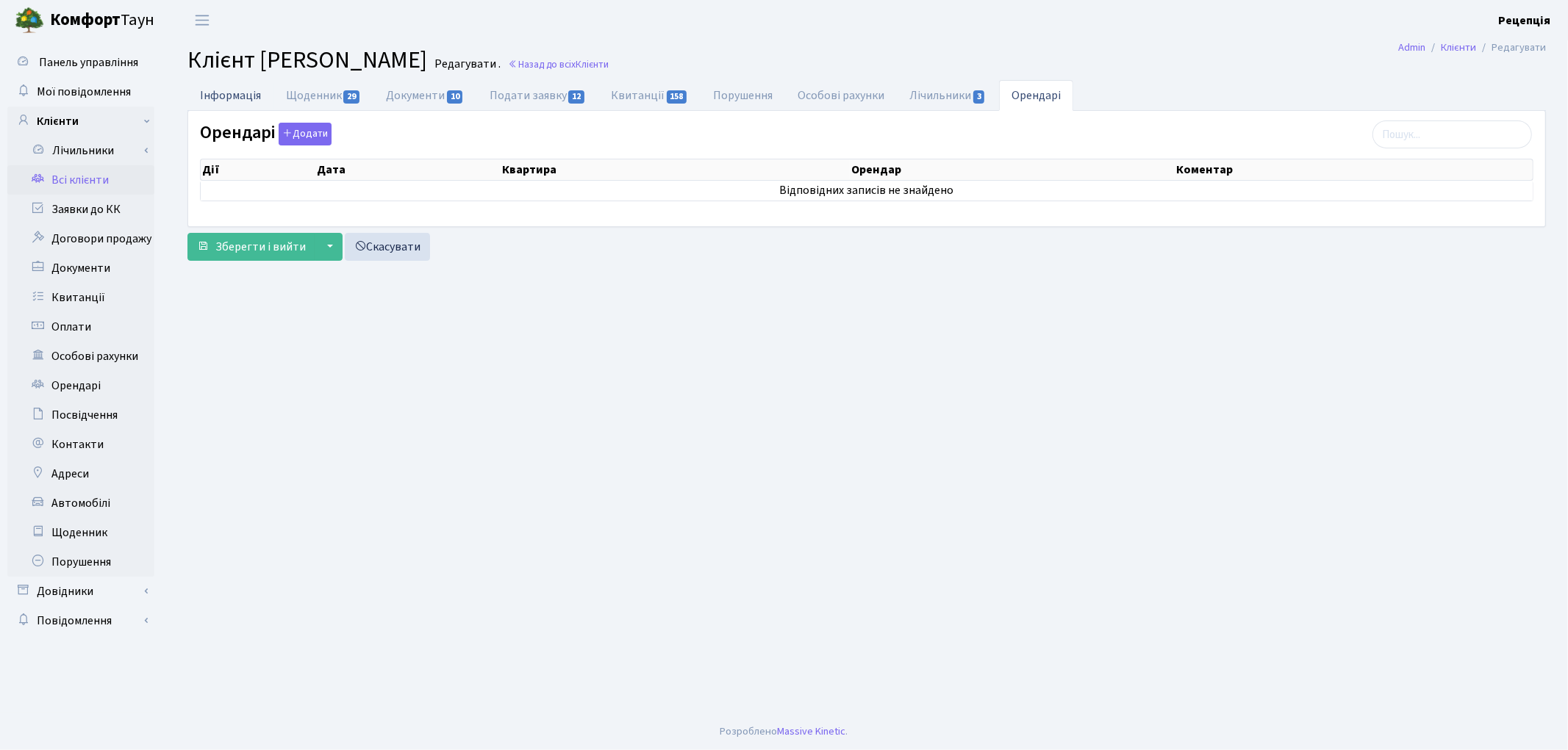
click at [236, 95] on link "Інформація" at bounding box center [230, 95] width 86 height 30
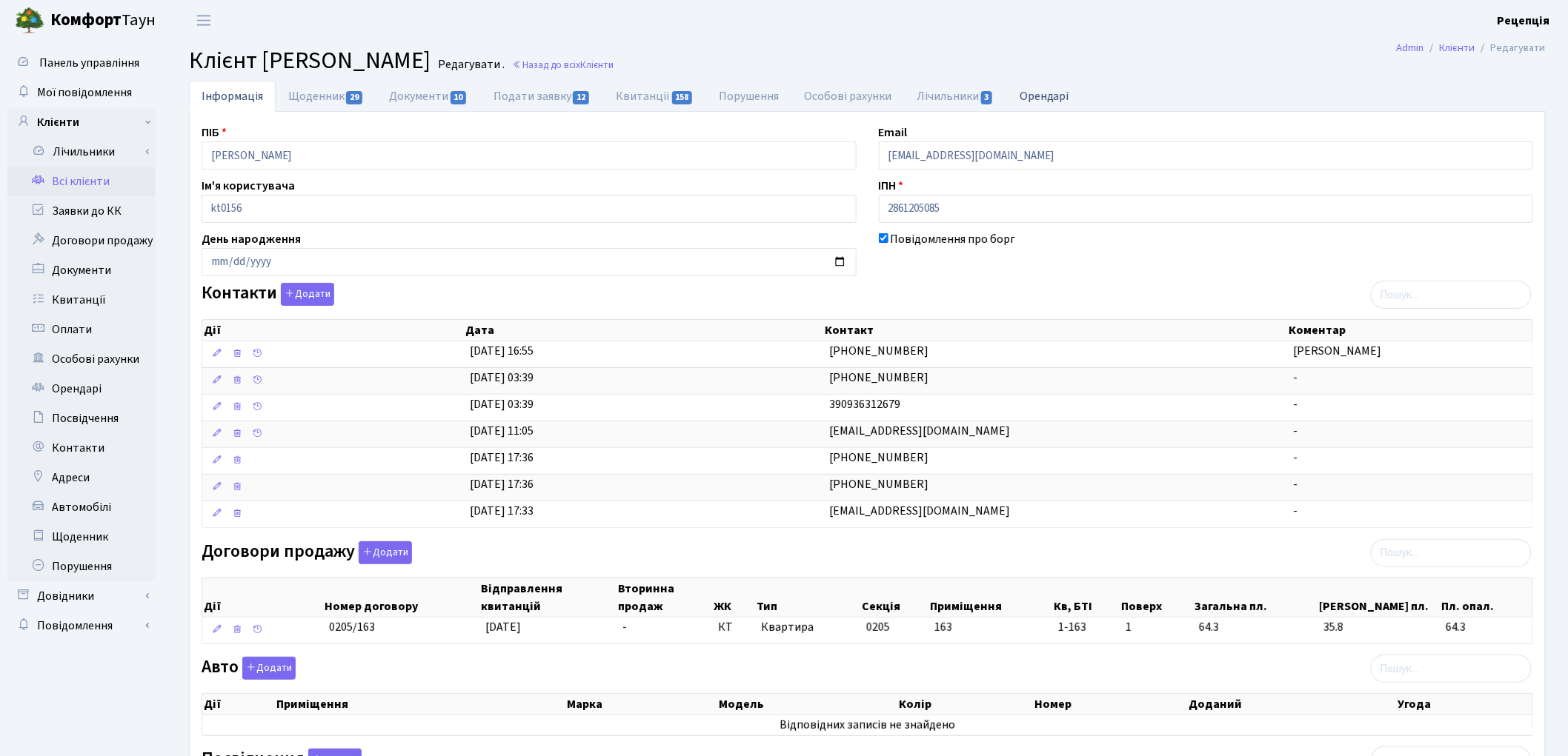
click at [1056, 97] on link "Орендарі" at bounding box center [1044, 96] width 75 height 30
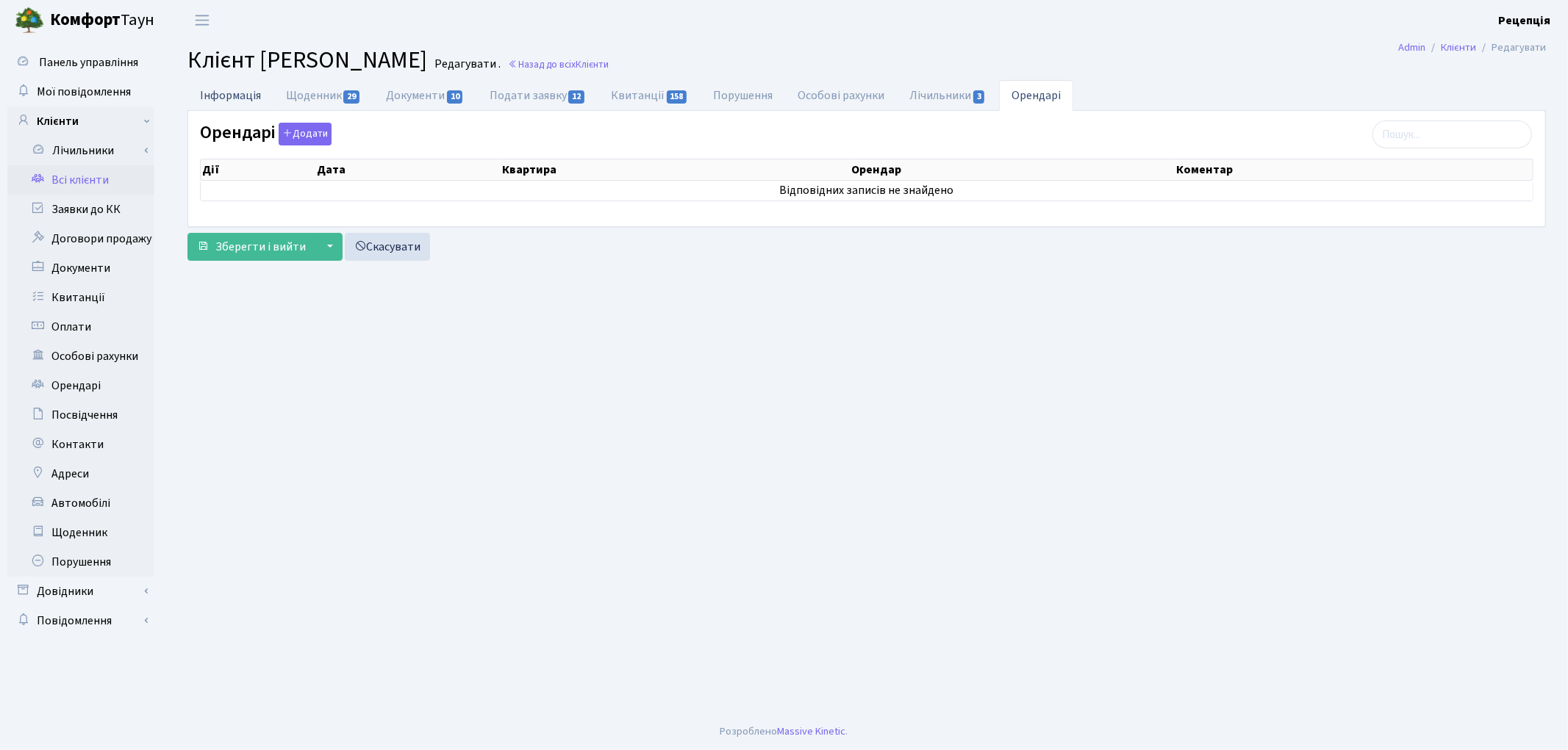
click at [231, 105] on link "Інформація" at bounding box center [230, 95] width 86 height 30
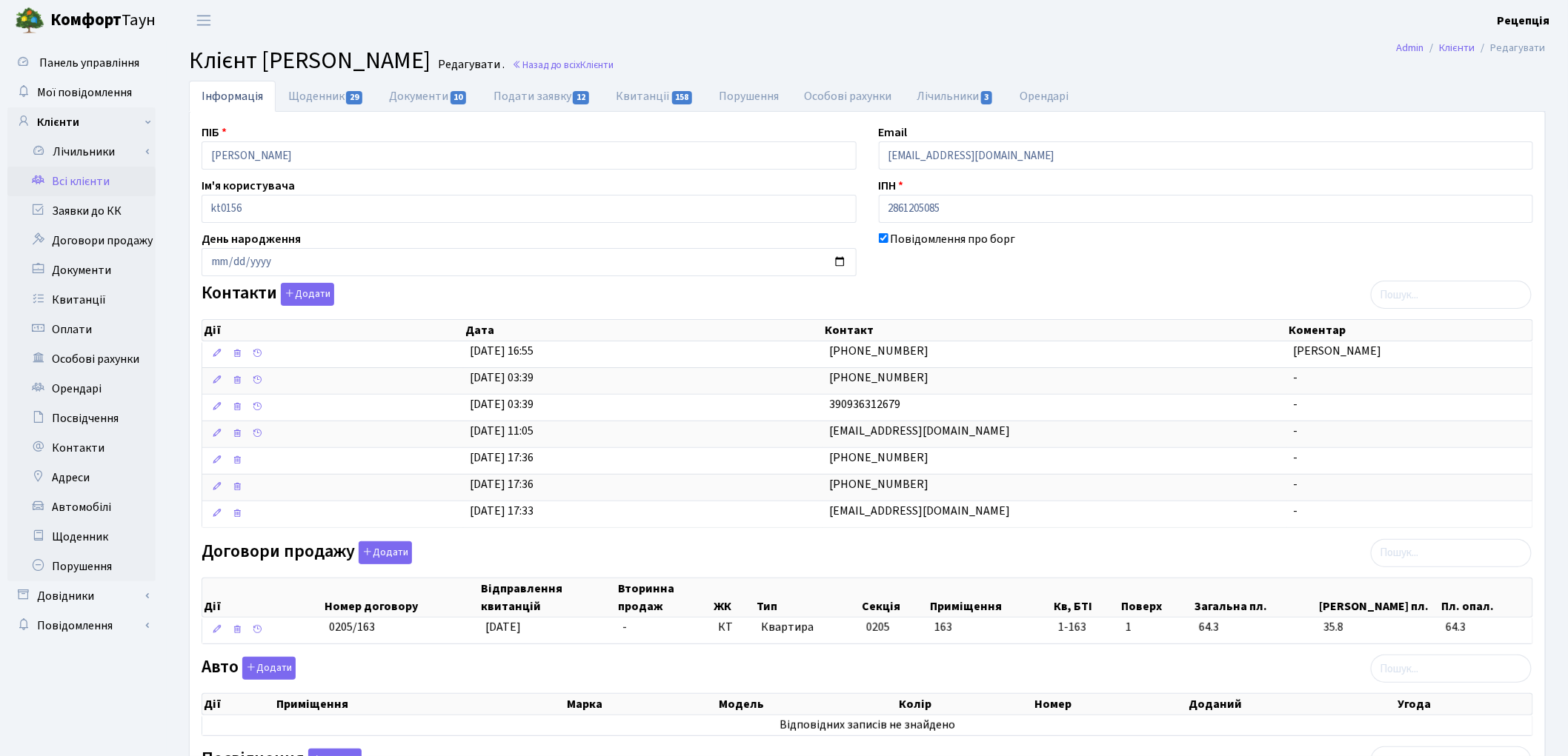
click at [86, 186] on link "Всі клієнти" at bounding box center [82, 181] width 148 height 29
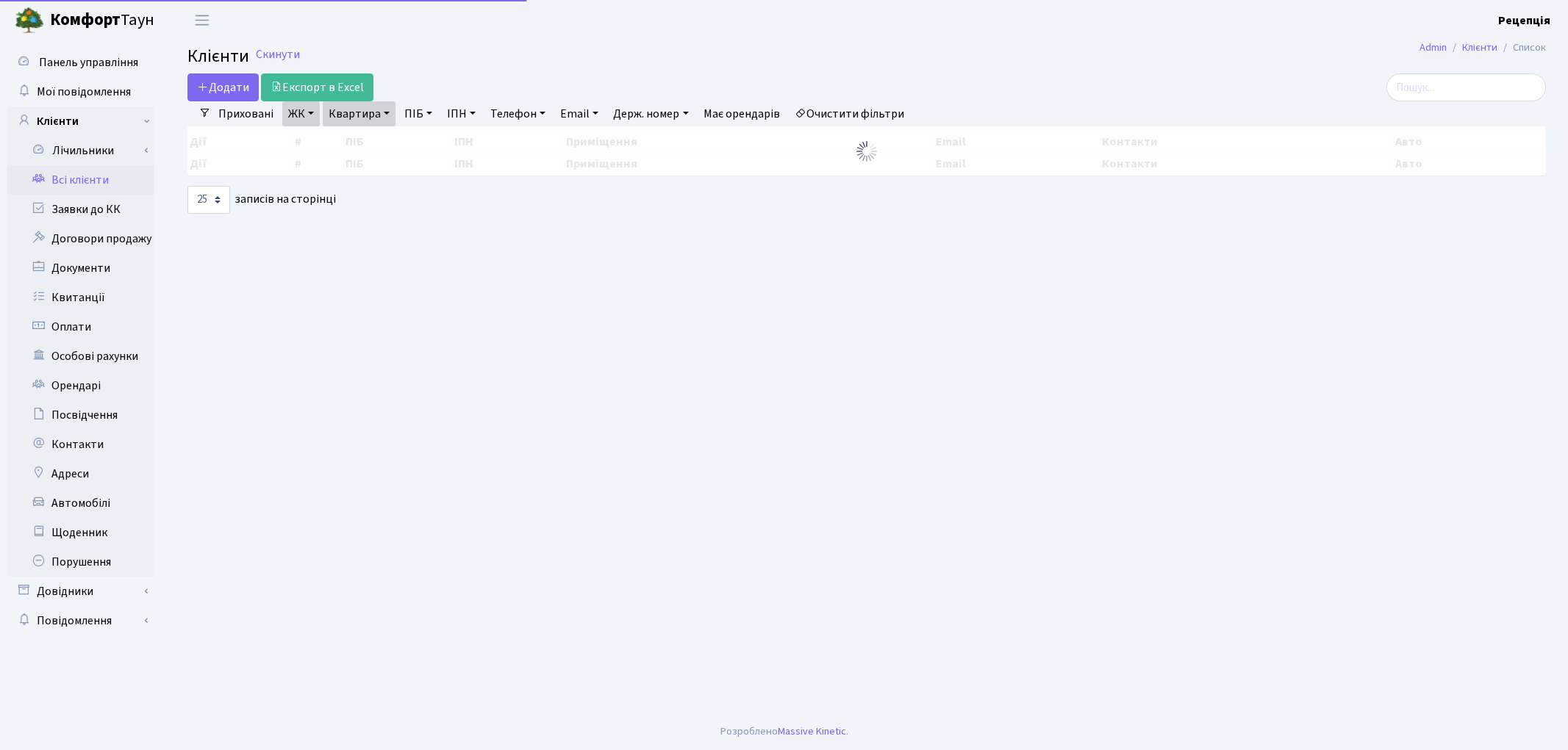
select select "25"
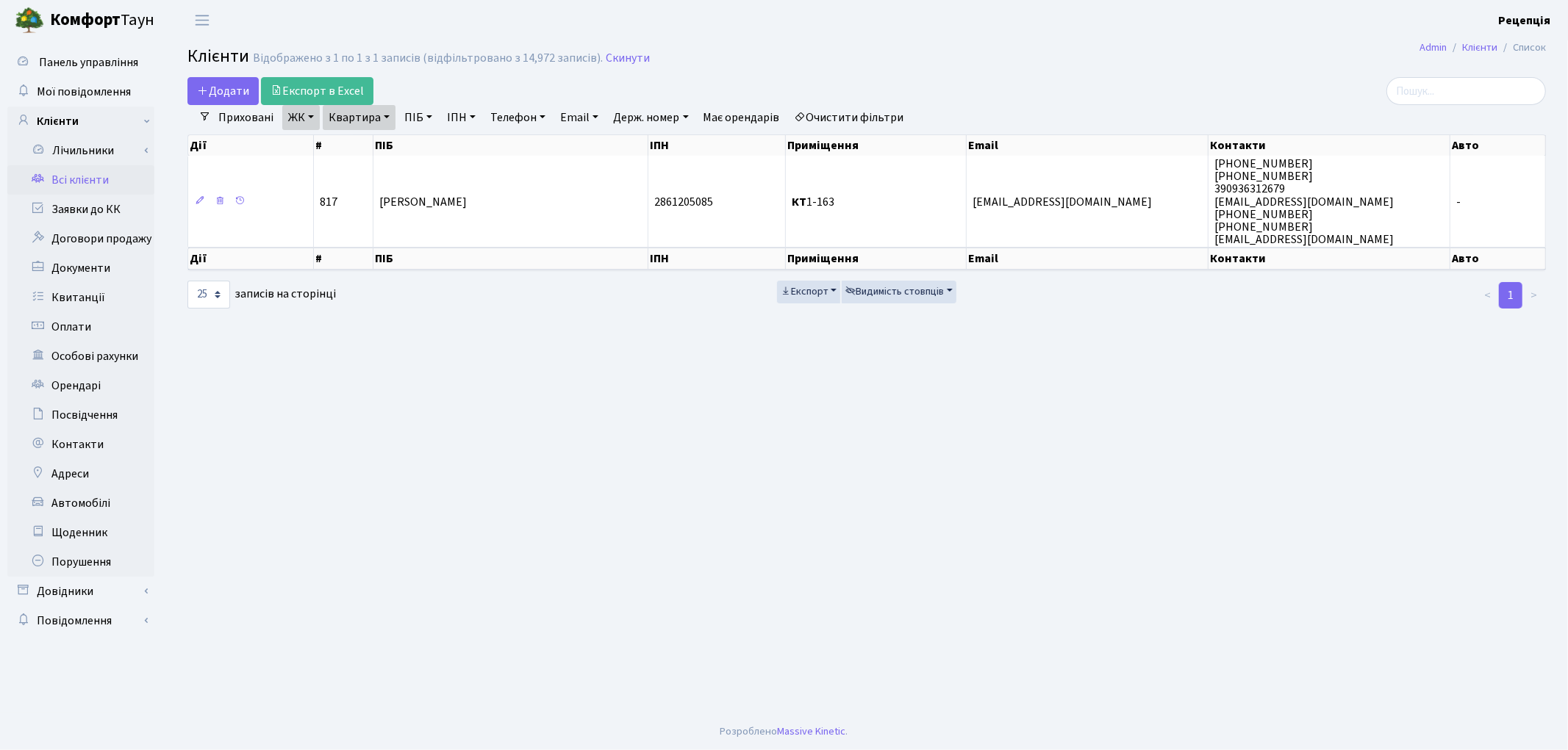
click at [888, 114] on link "Очистити фільтри" at bounding box center [850, 117] width 121 height 25
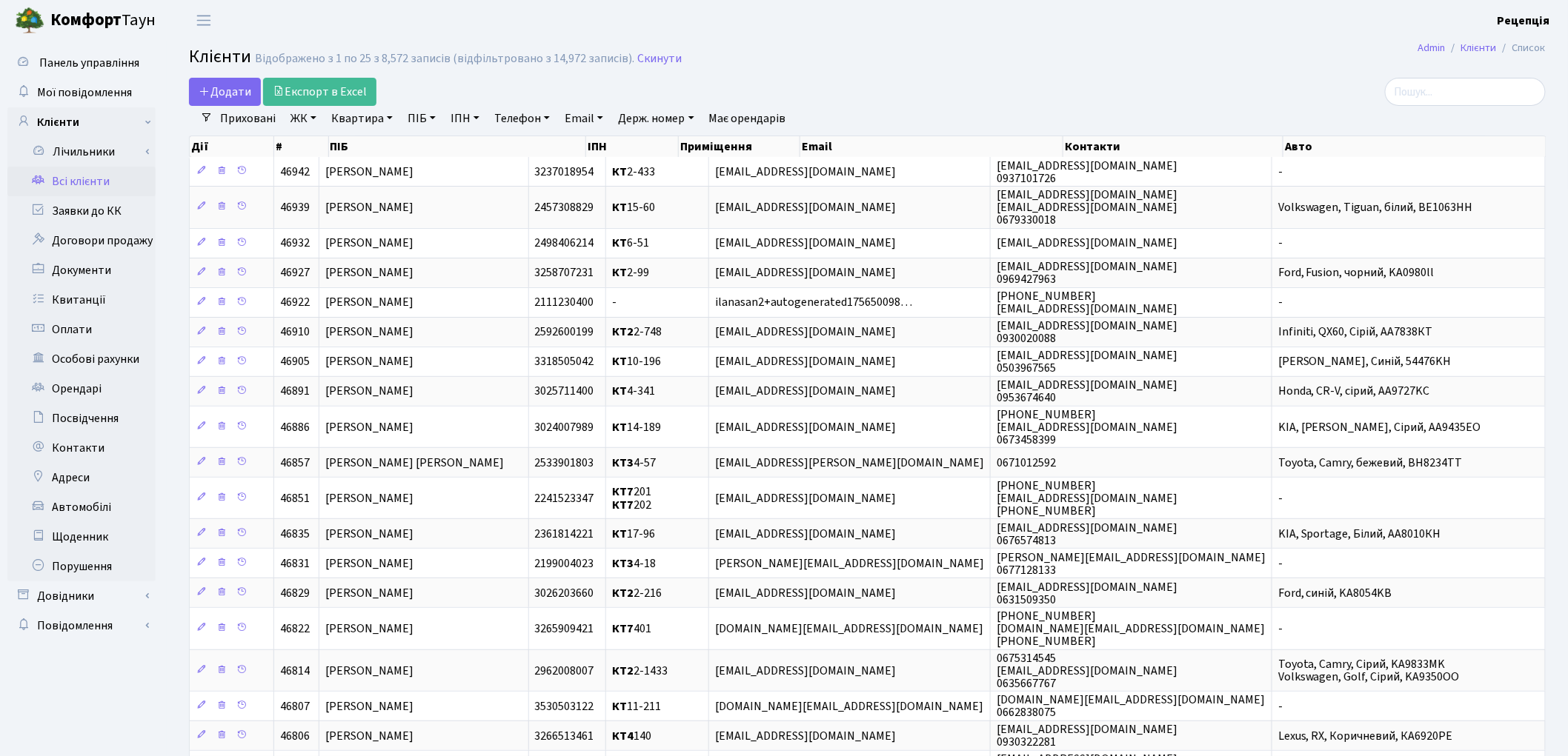
click at [305, 126] on link "ЖК" at bounding box center [304, 118] width 38 height 25
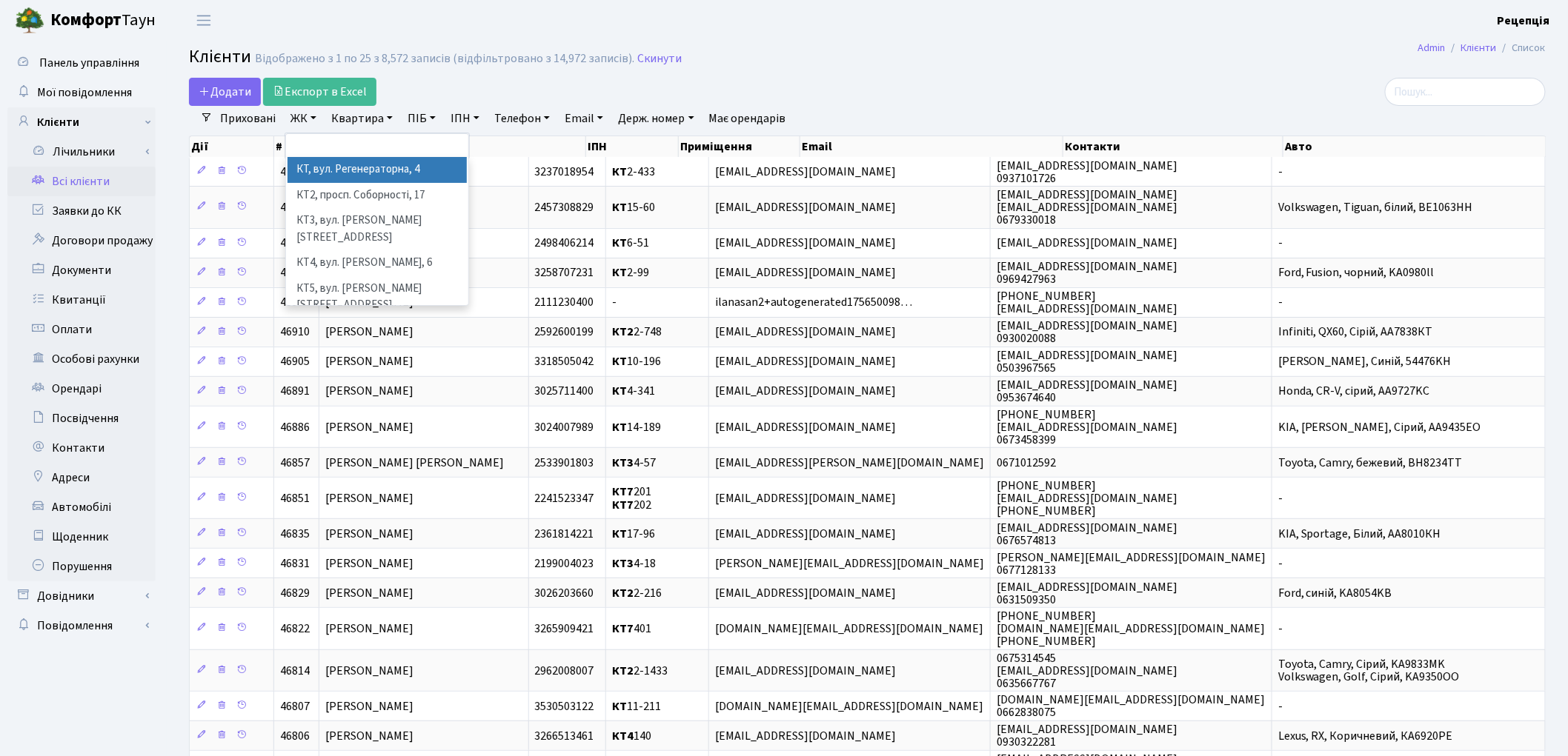
click at [356, 165] on li "КТ, вул. Регенераторна, 4" at bounding box center [377, 169] width 179 height 26
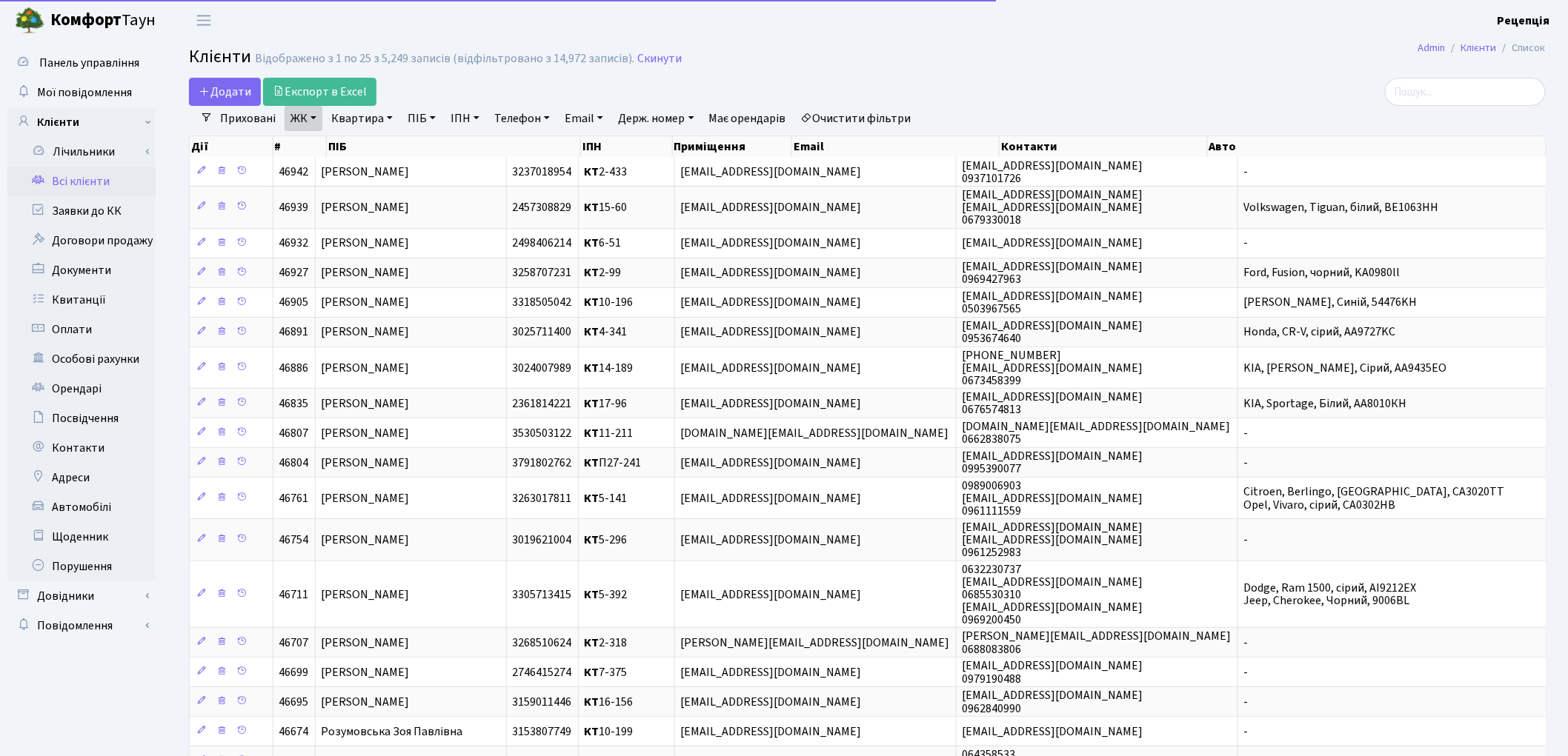
click at [370, 119] on link "Квартира" at bounding box center [362, 118] width 73 height 25
type input "9-122"
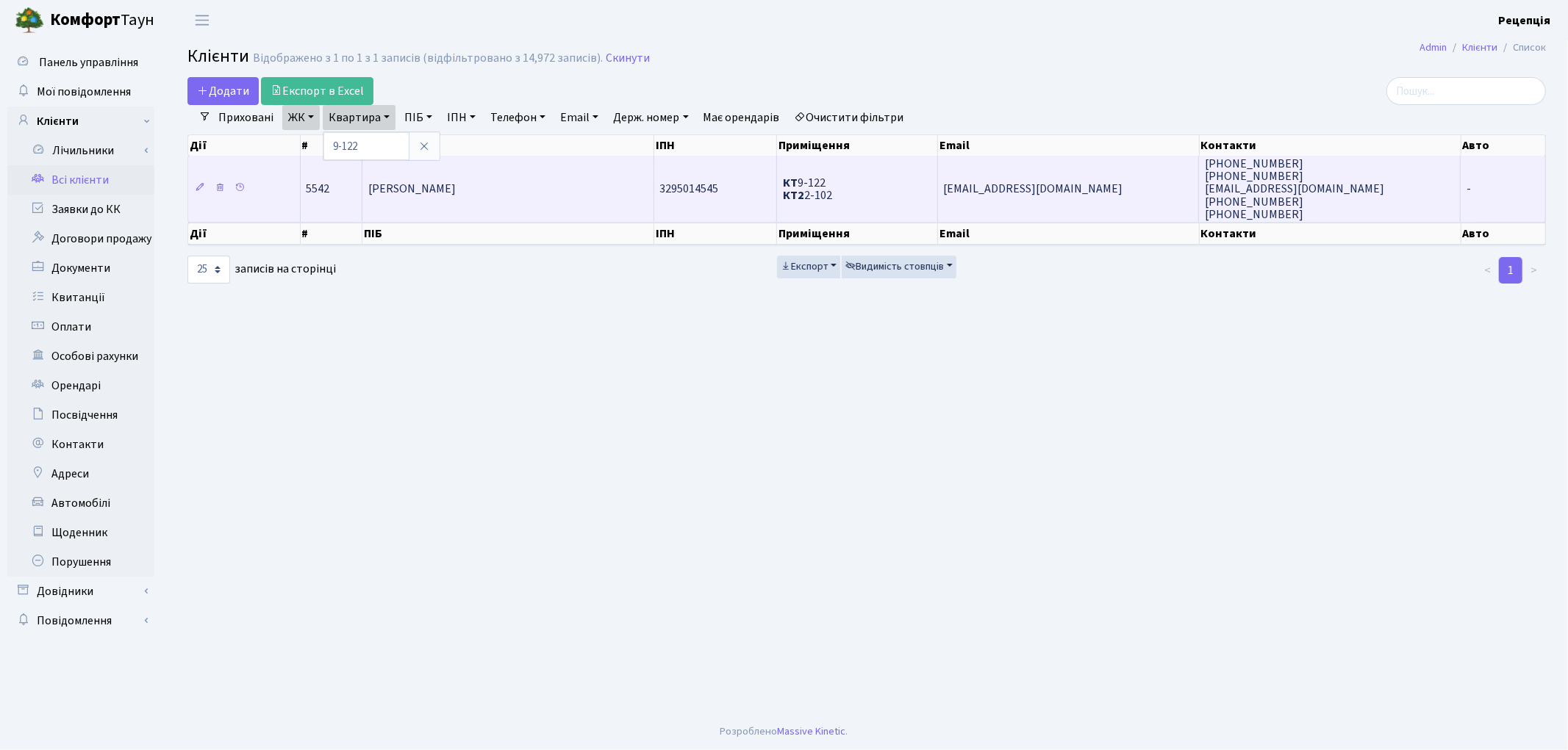
click at [420, 202] on td "Лавренюк Лариса Миколаївна" at bounding box center [508, 189] width 292 height 66
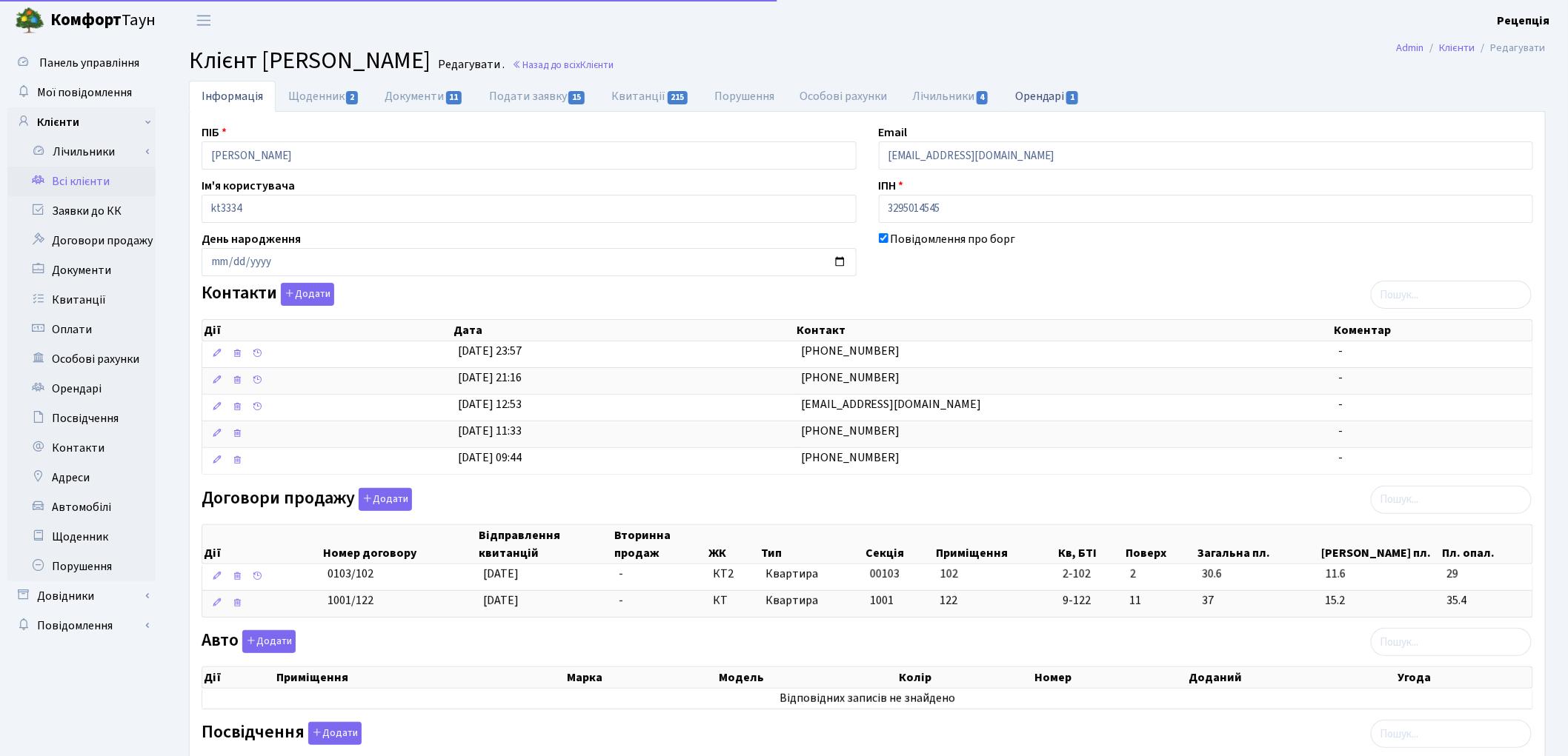
click at [1048, 87] on link "Орендарі 1" at bounding box center [1048, 96] width 89 height 30
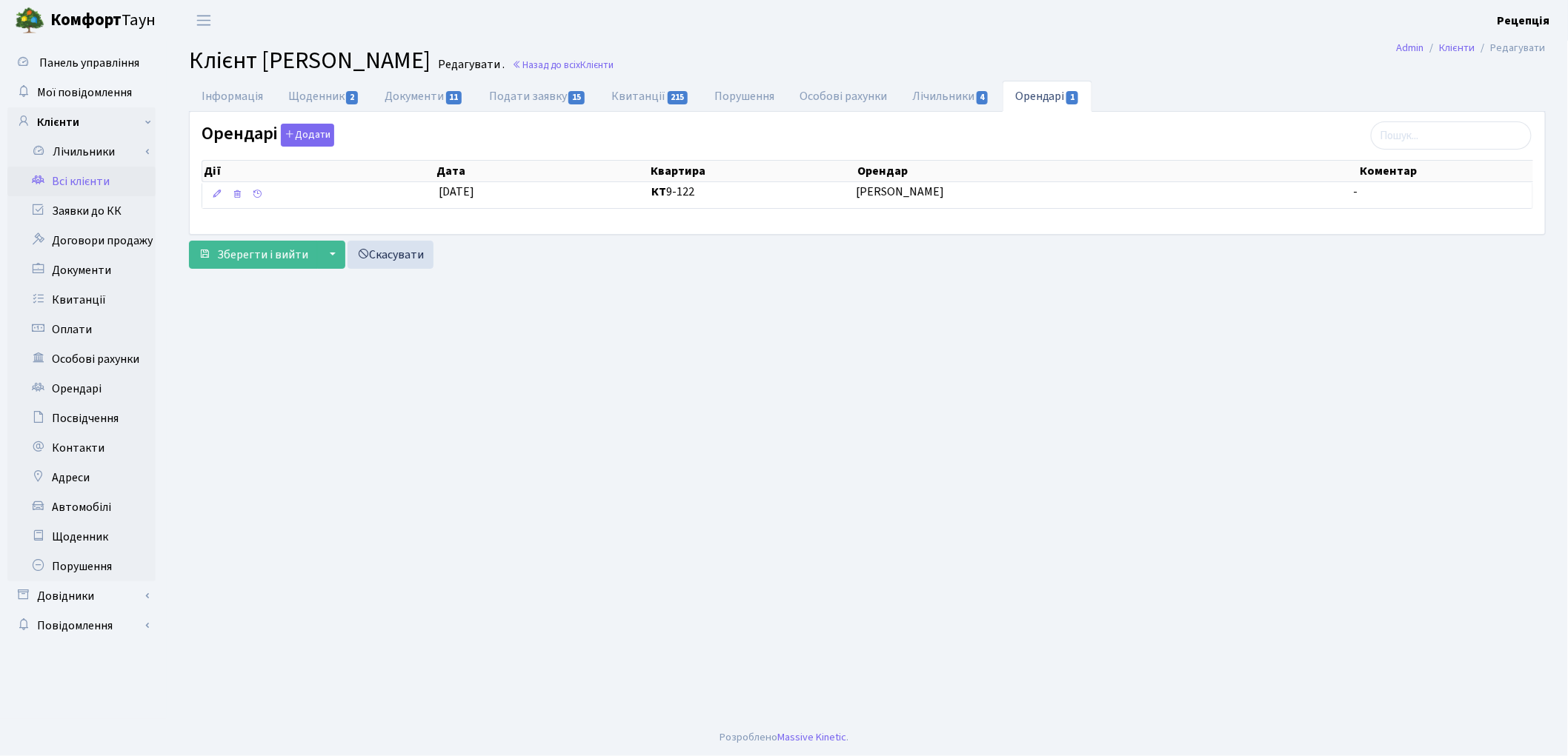
click at [70, 173] on link "Всі клієнти" at bounding box center [82, 181] width 148 height 29
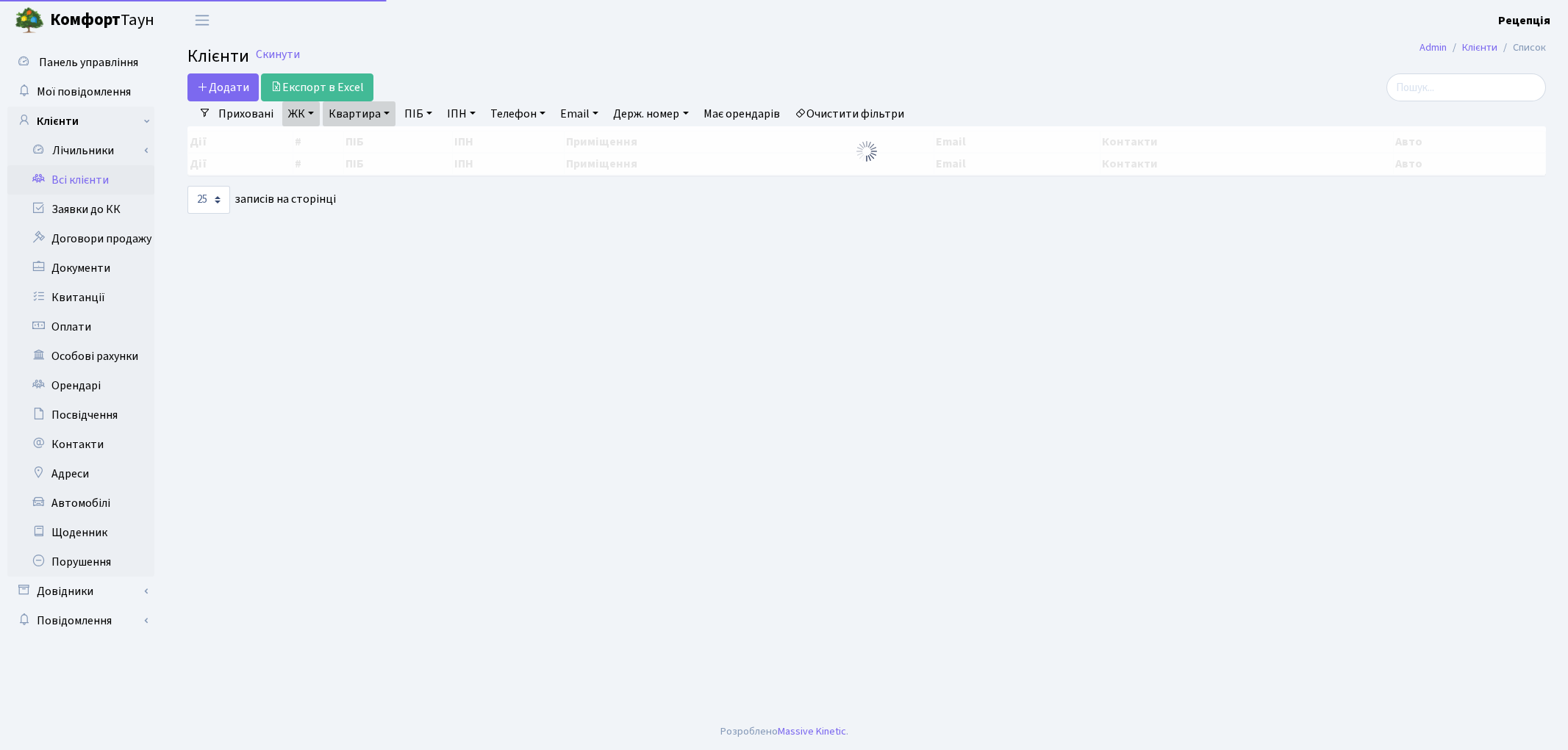
select select "25"
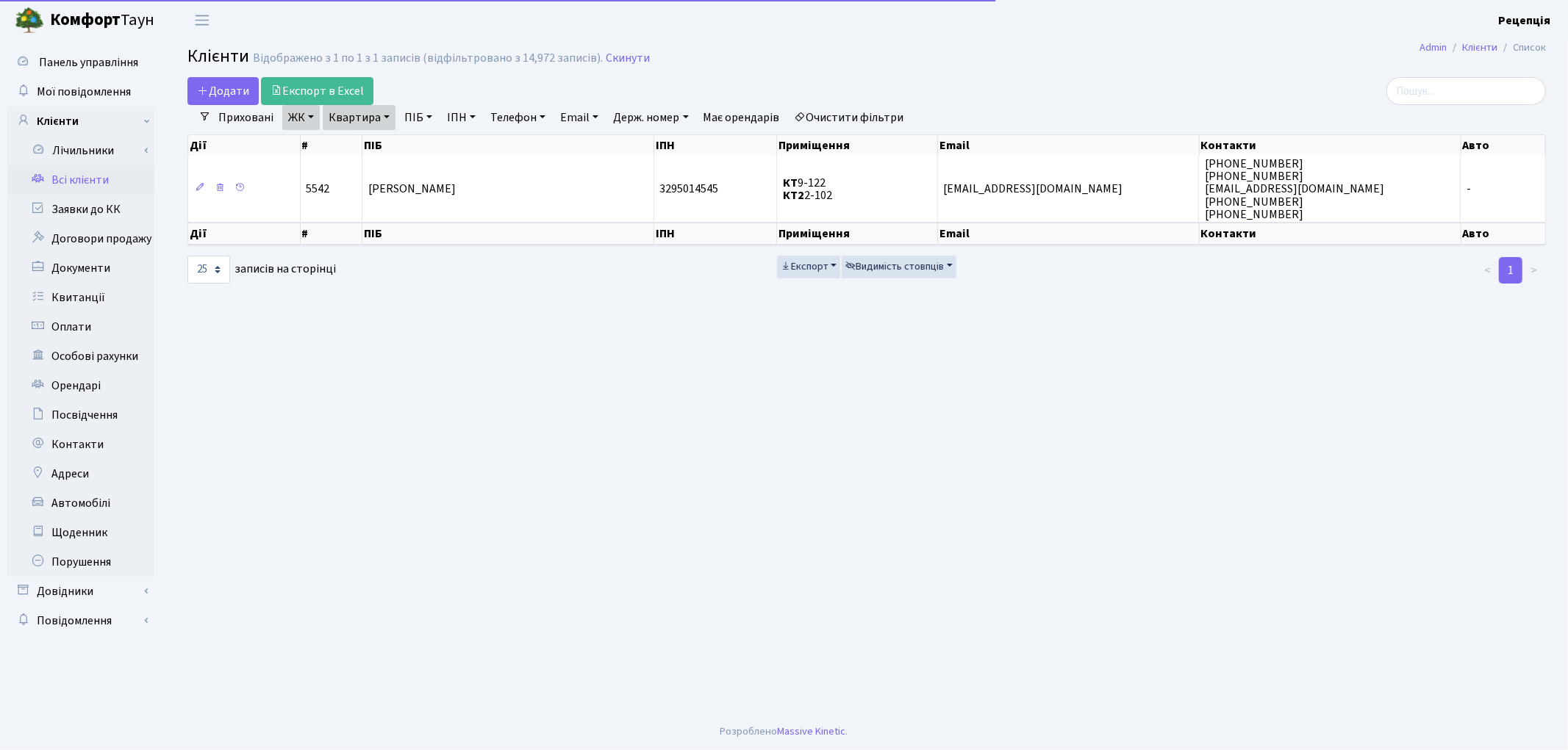
click at [844, 118] on link "Очистити фільтри" at bounding box center [850, 117] width 121 height 25
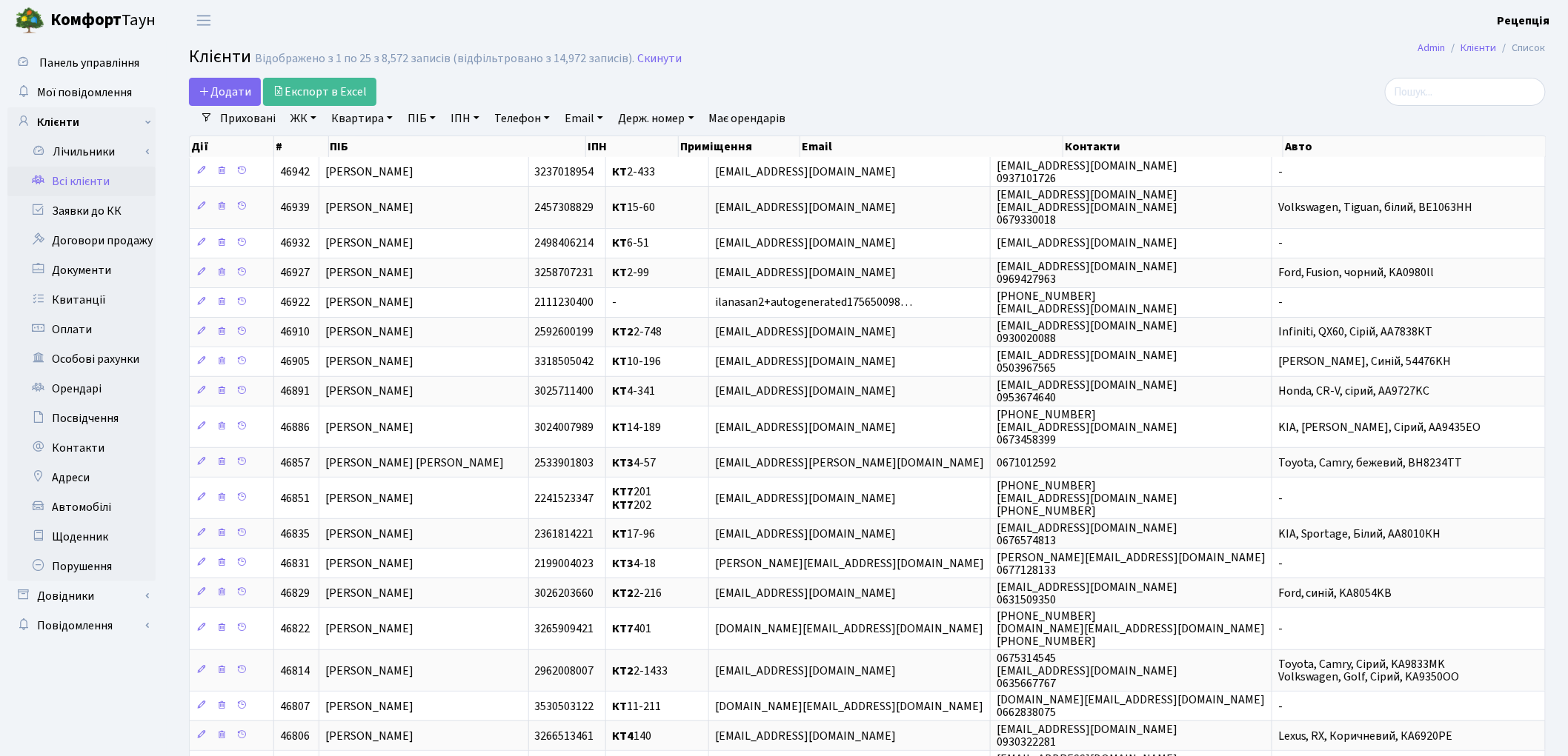
click at [417, 122] on link "ПІБ" at bounding box center [421, 118] width 40 height 25
type input "прокопевнюк"
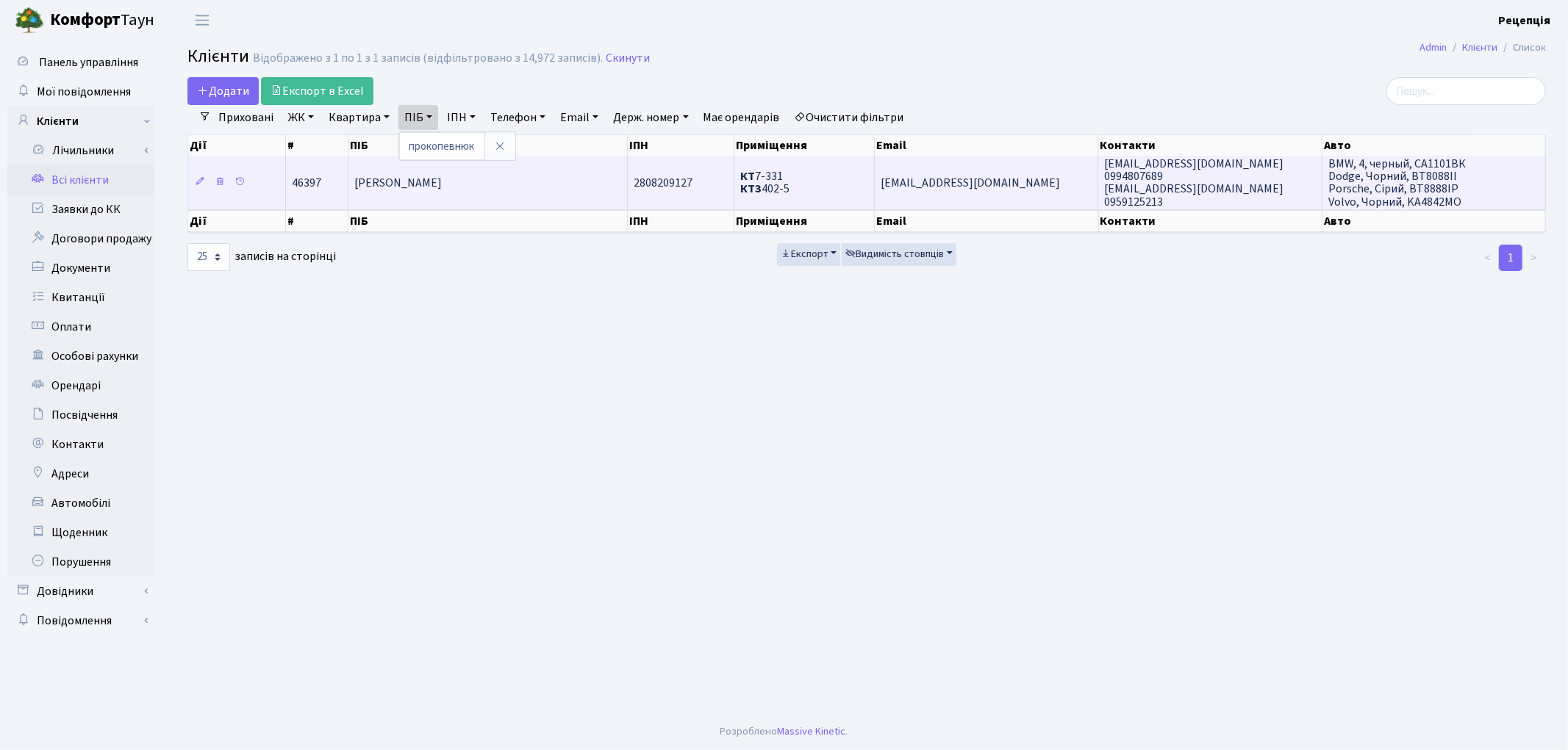
click at [442, 182] on span "[PERSON_NAME]" at bounding box center [397, 182] width 88 height 16
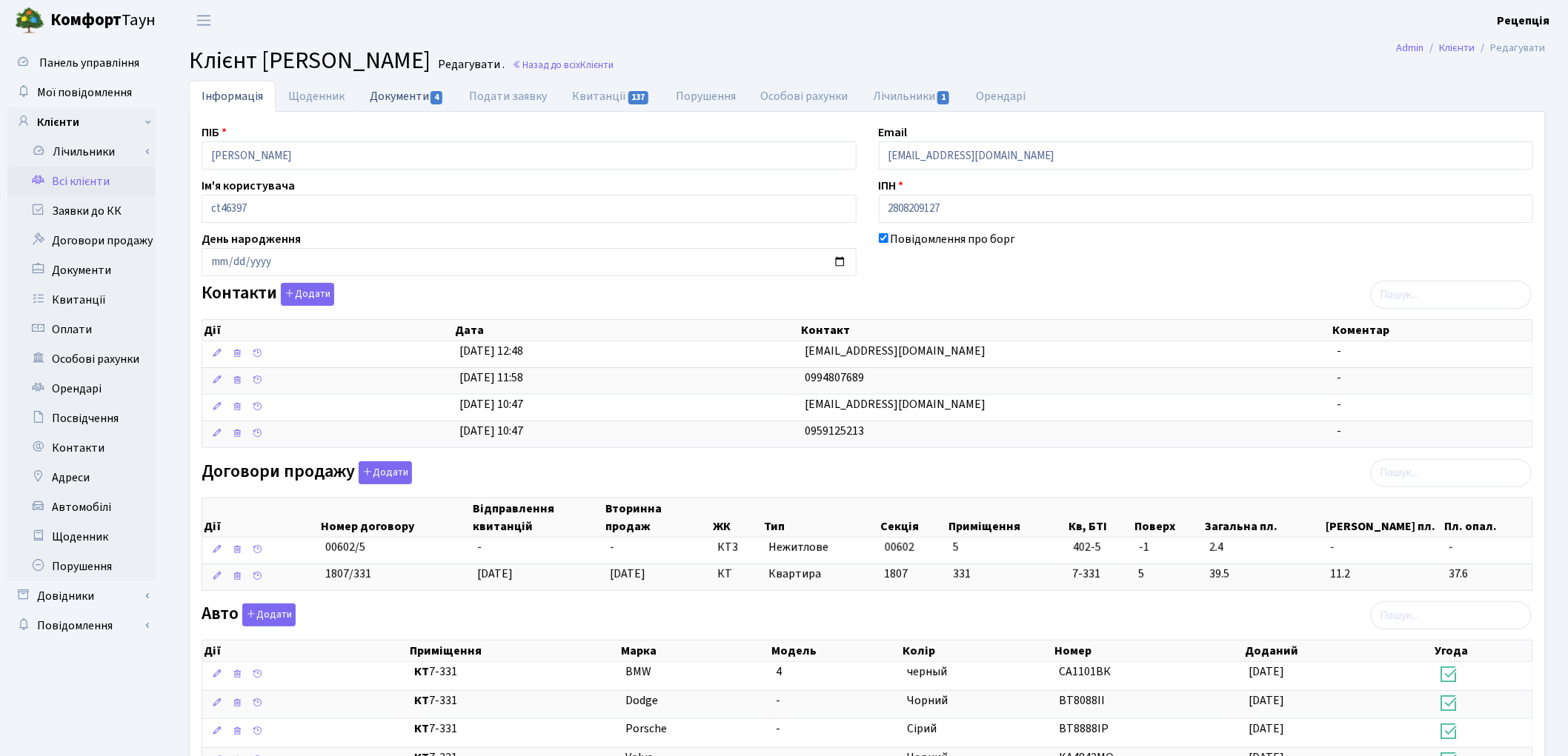
click at [390, 95] on link "Документи 4" at bounding box center [406, 96] width 99 height 30
select select "25"
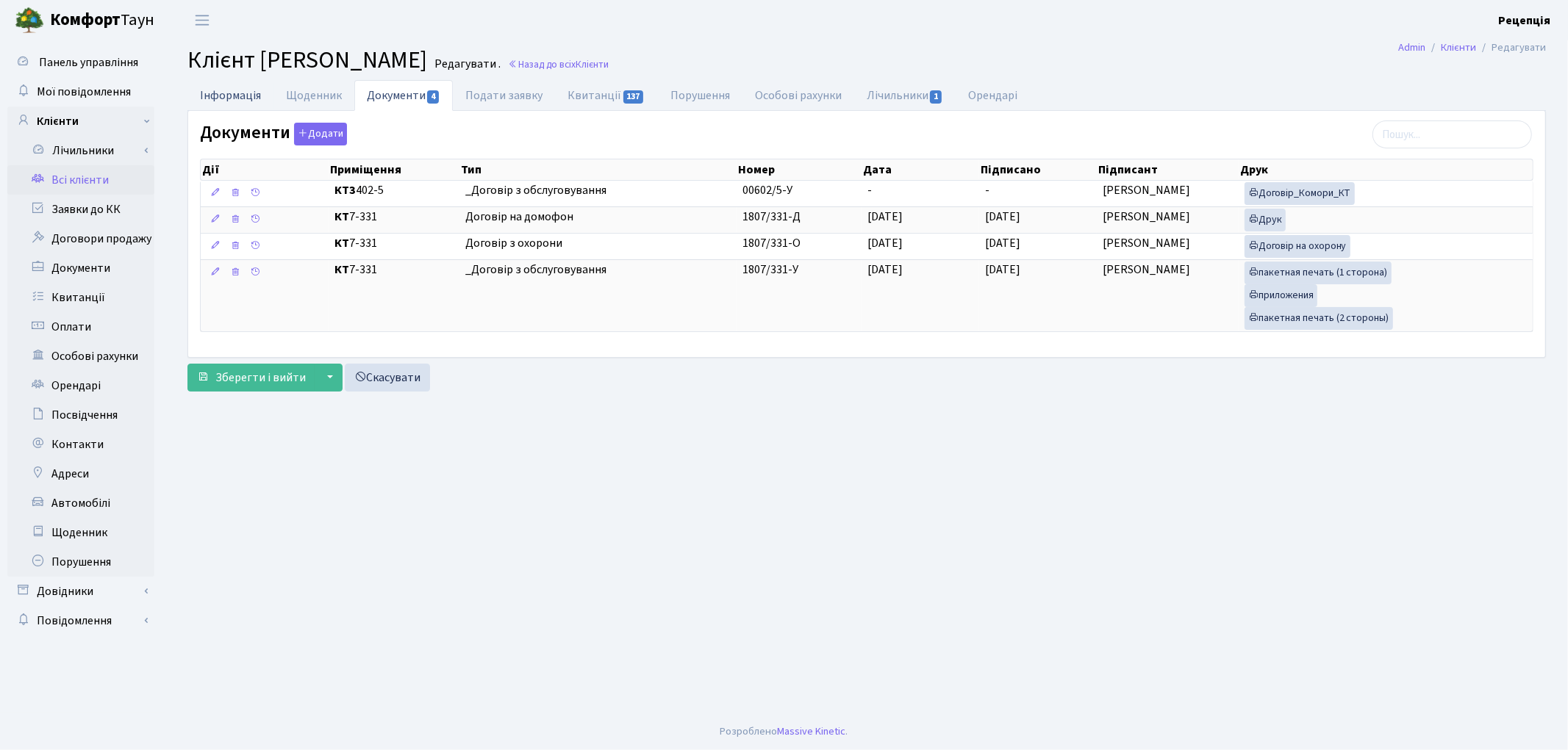
click at [215, 101] on link "Інформація" at bounding box center [230, 95] width 86 height 30
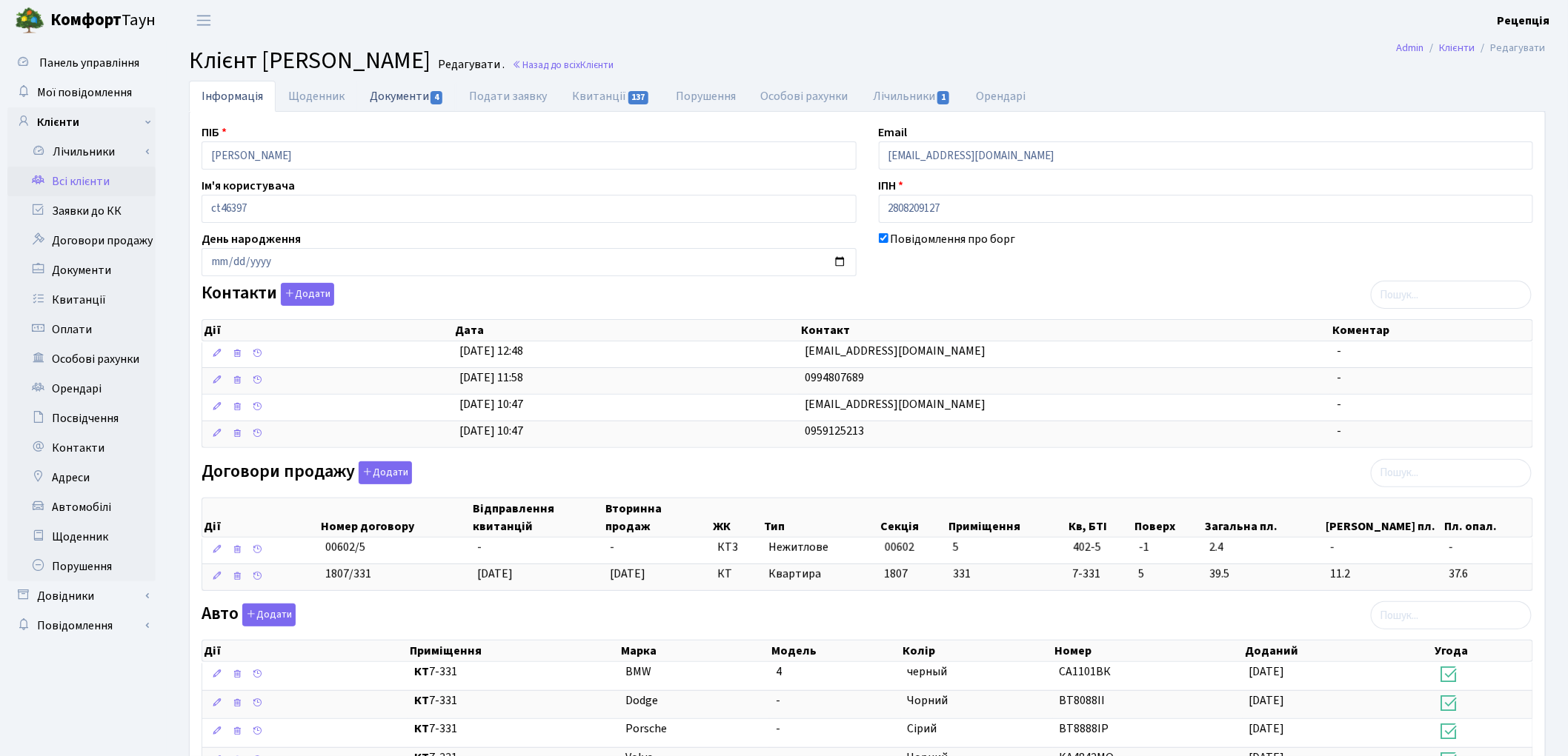
click at [407, 108] on link "Документи 4" at bounding box center [406, 96] width 99 height 30
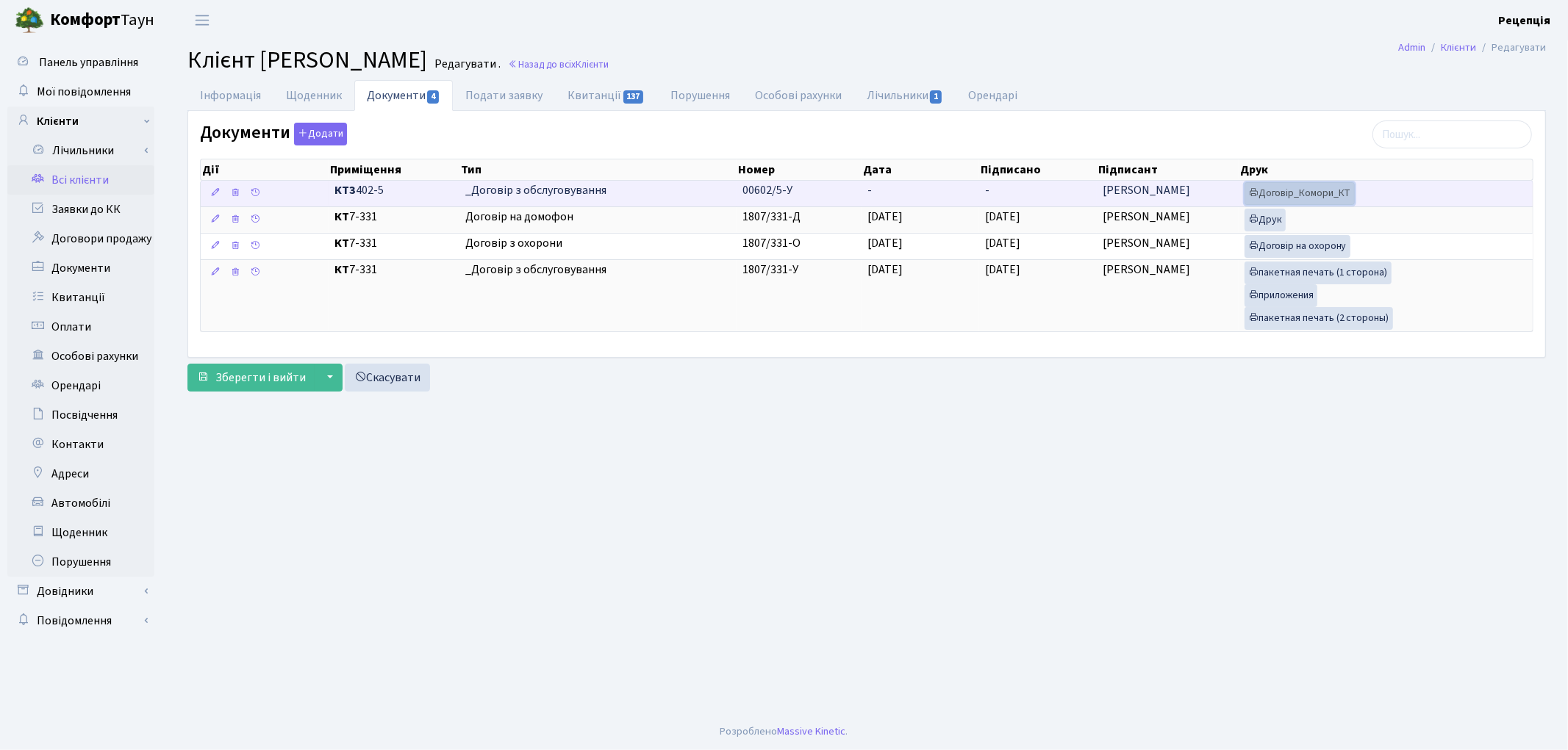
click at [1257, 192] on icon at bounding box center [1253, 192] width 10 height 10
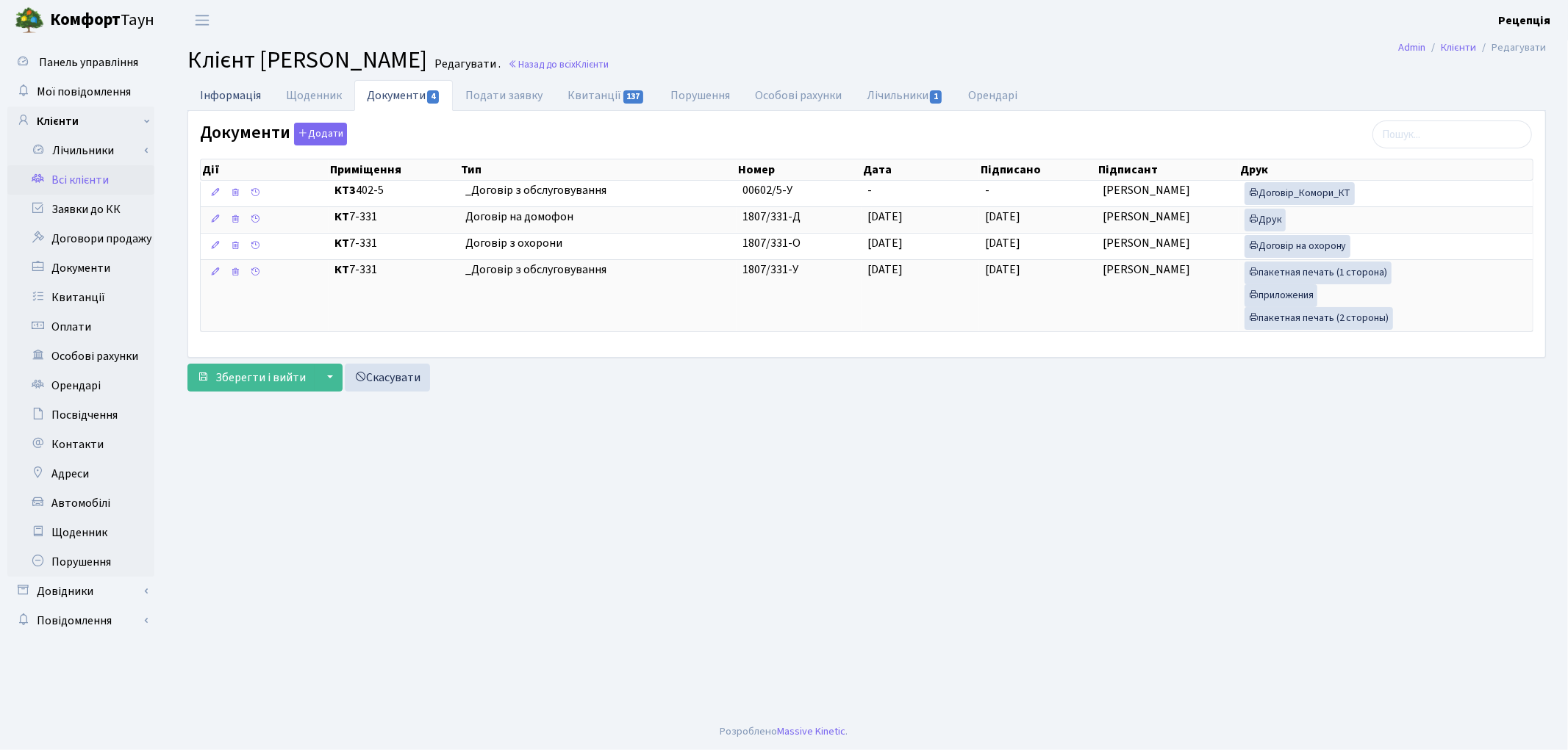
click at [214, 88] on link "Інформація" at bounding box center [230, 95] width 86 height 30
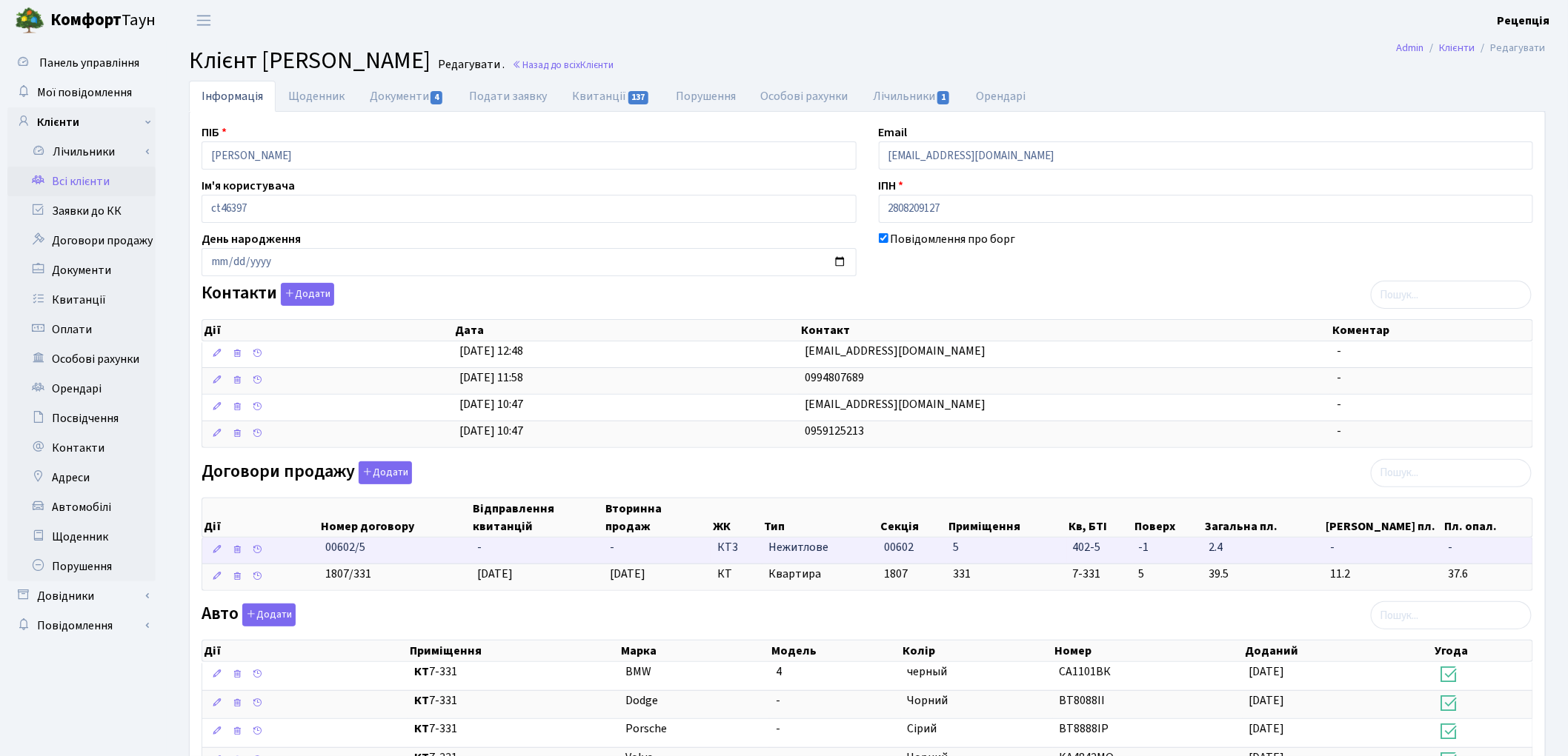
click at [513, 553] on td "-" at bounding box center [537, 550] width 132 height 26
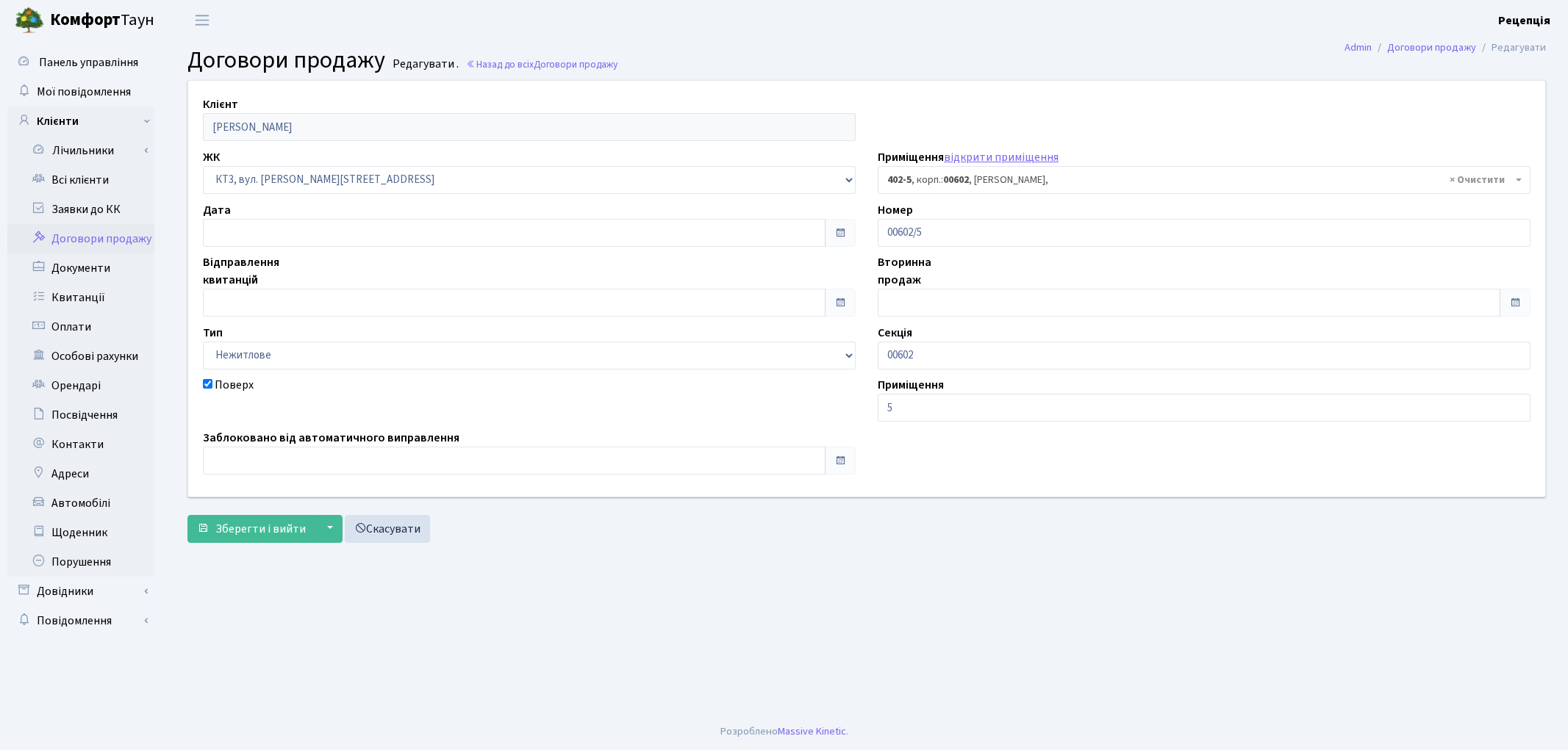
select select "16690"
click at [232, 232] on input "text" at bounding box center [514, 233] width 623 height 28
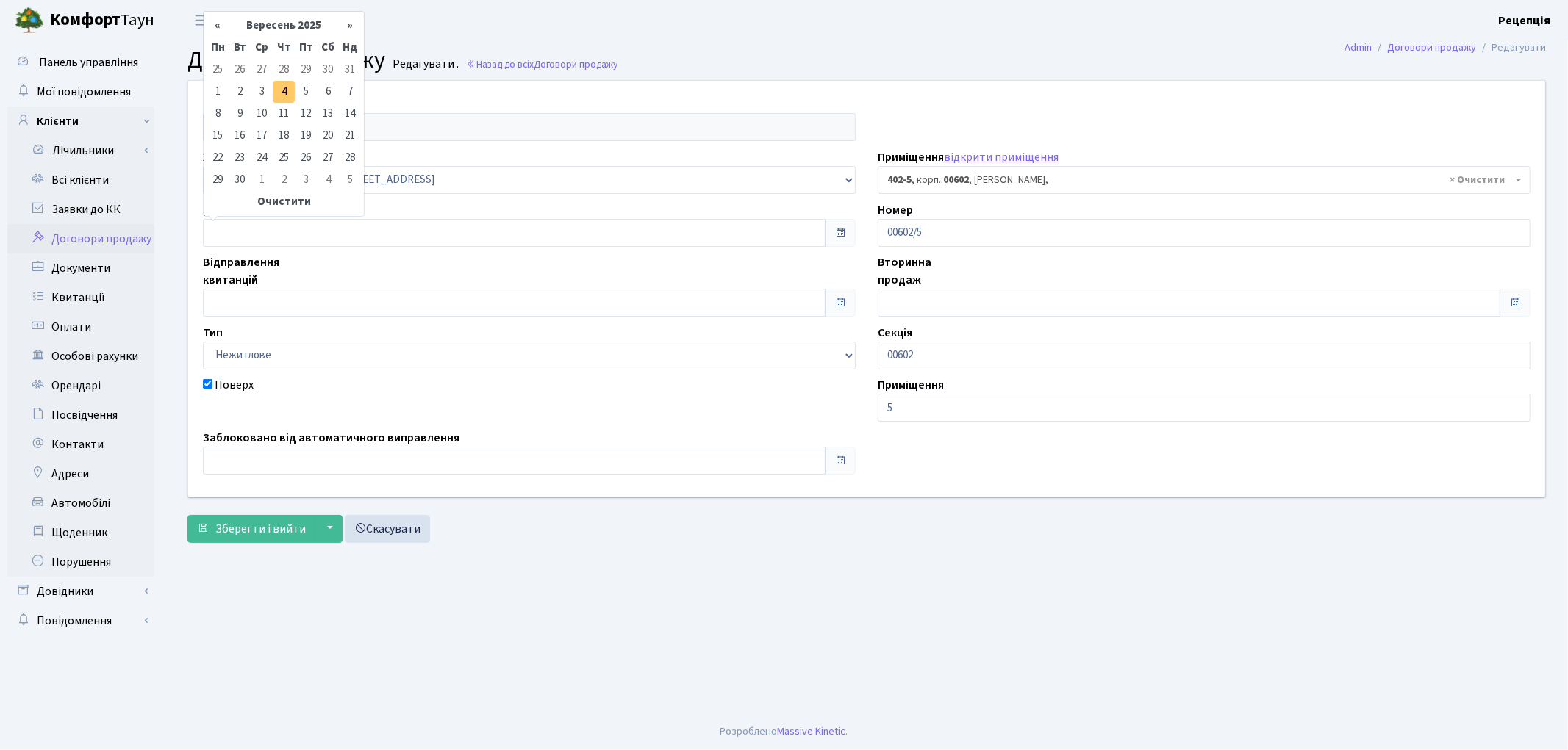
click at [282, 85] on td "4" at bounding box center [283, 92] width 22 height 22
type input "[DATE]"
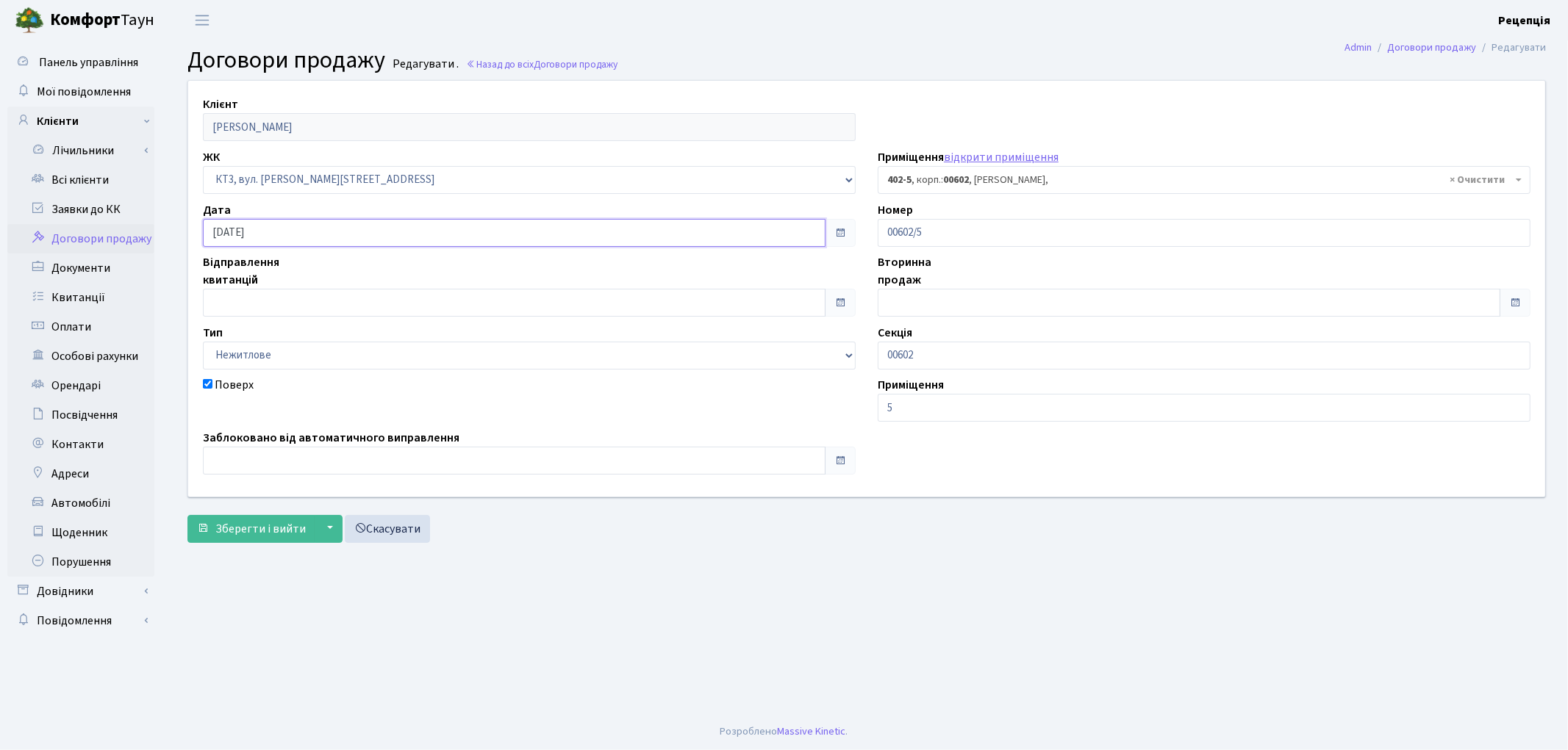
click at [282, 237] on input "[DATE]" at bounding box center [514, 233] width 623 height 28
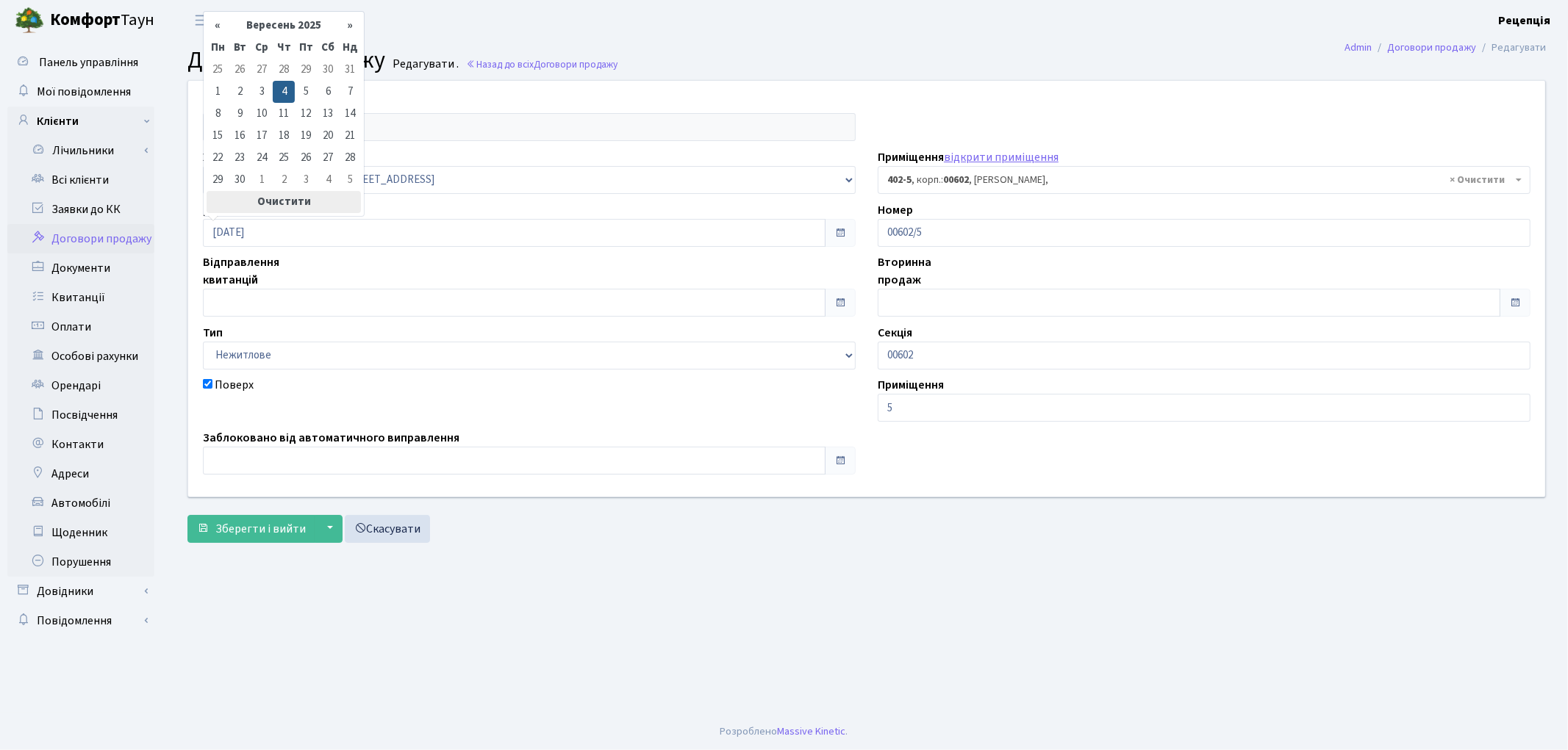
click at [281, 201] on th "Очистити" at bounding box center [284, 201] width 155 height 22
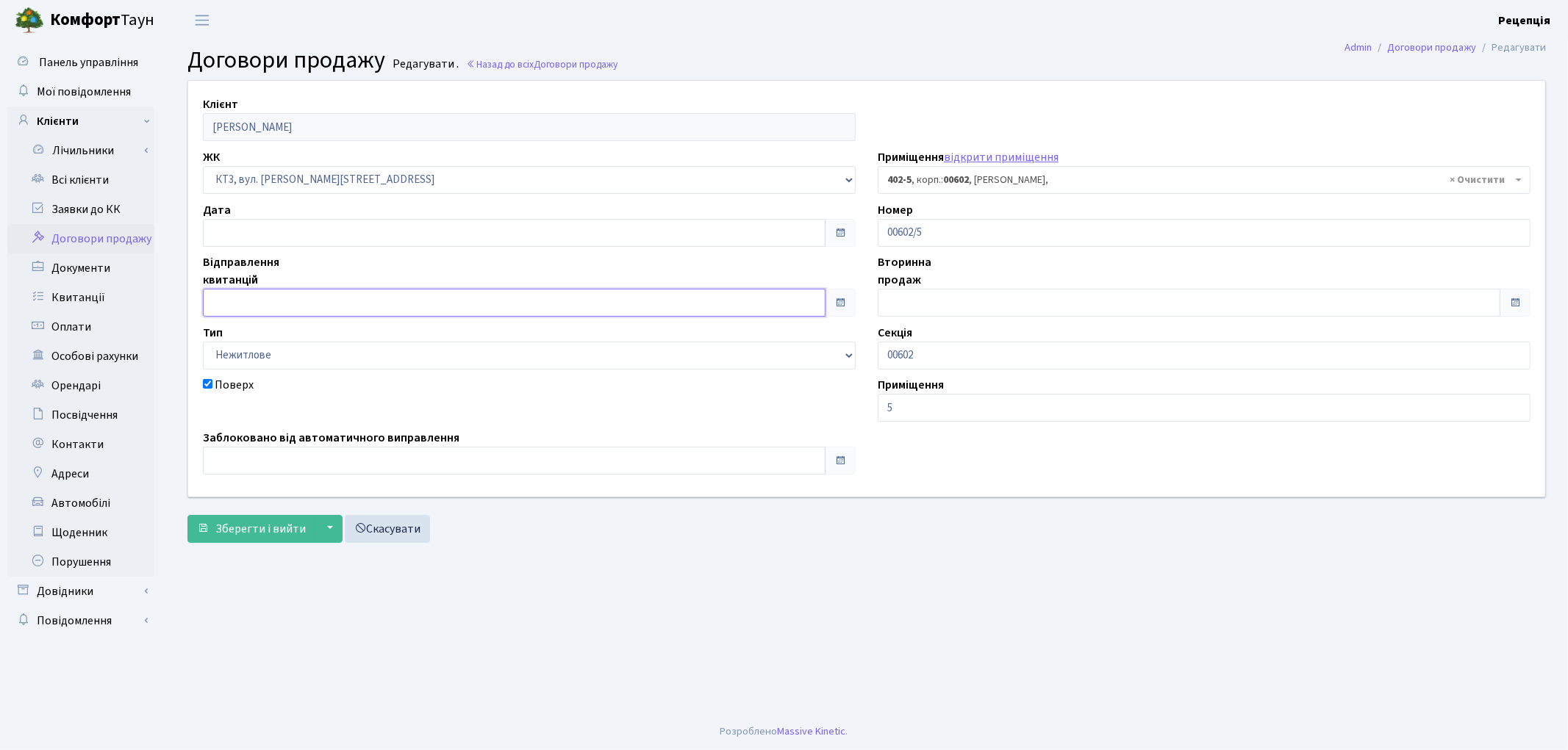
click at [263, 302] on input "text" at bounding box center [514, 303] width 623 height 28
click at [280, 163] on td "4" at bounding box center [283, 161] width 22 height 22
type input "[DATE]"
click at [267, 518] on button "Зберегти і вийти" at bounding box center [251, 529] width 127 height 28
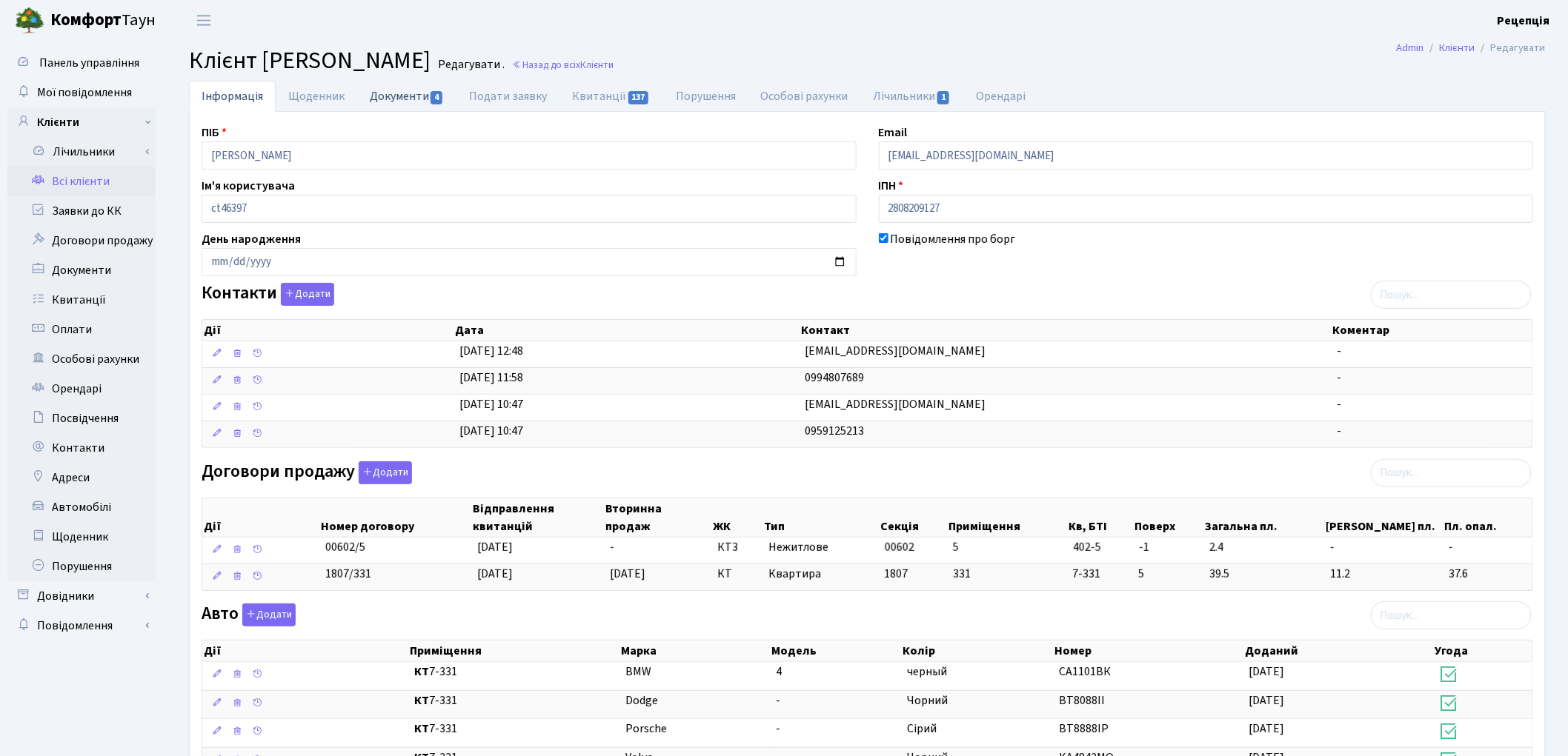
click at [423, 109] on link "Документи 4" at bounding box center [406, 96] width 99 height 30
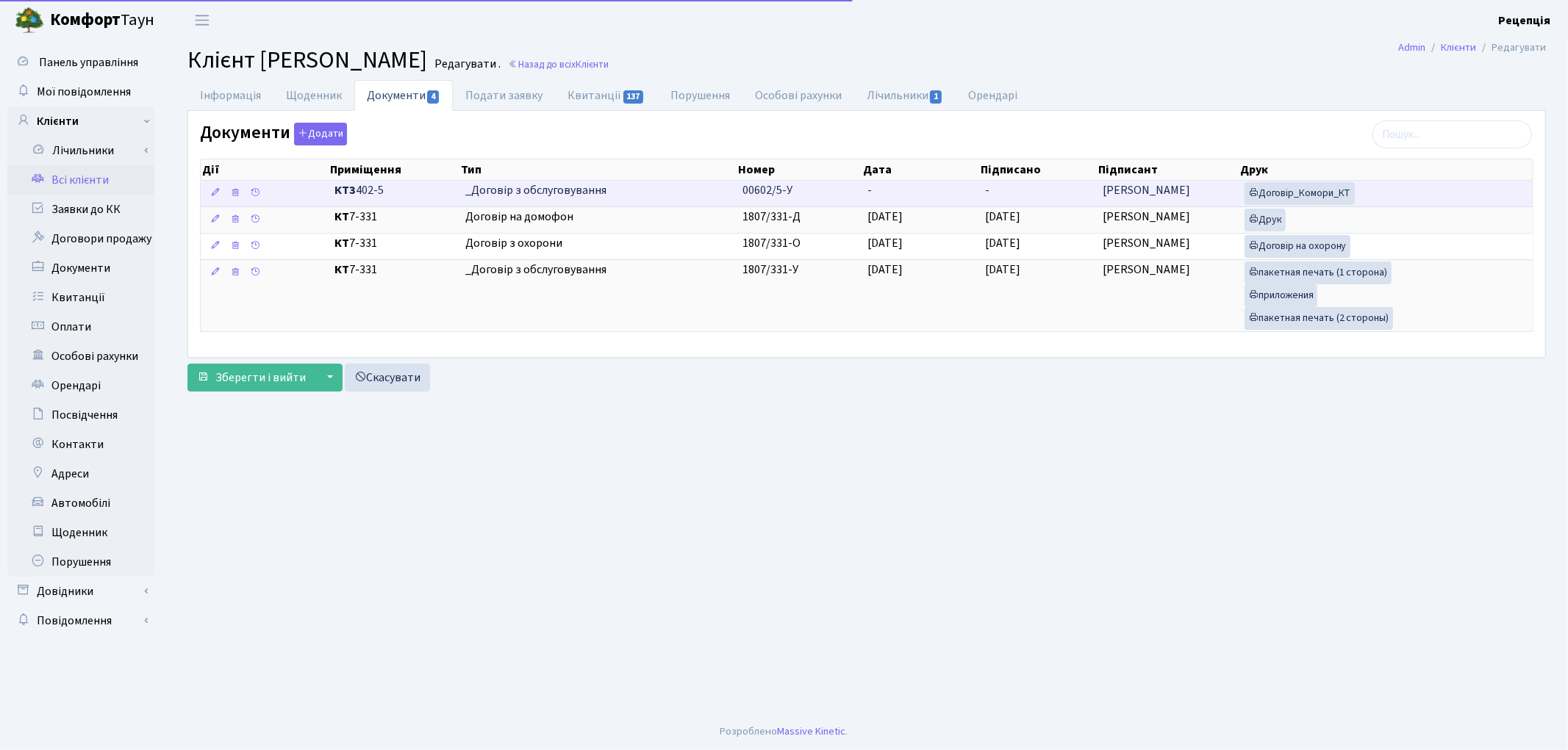
click at [851, 198] on td "00602/5-У" at bounding box center [799, 193] width 125 height 25
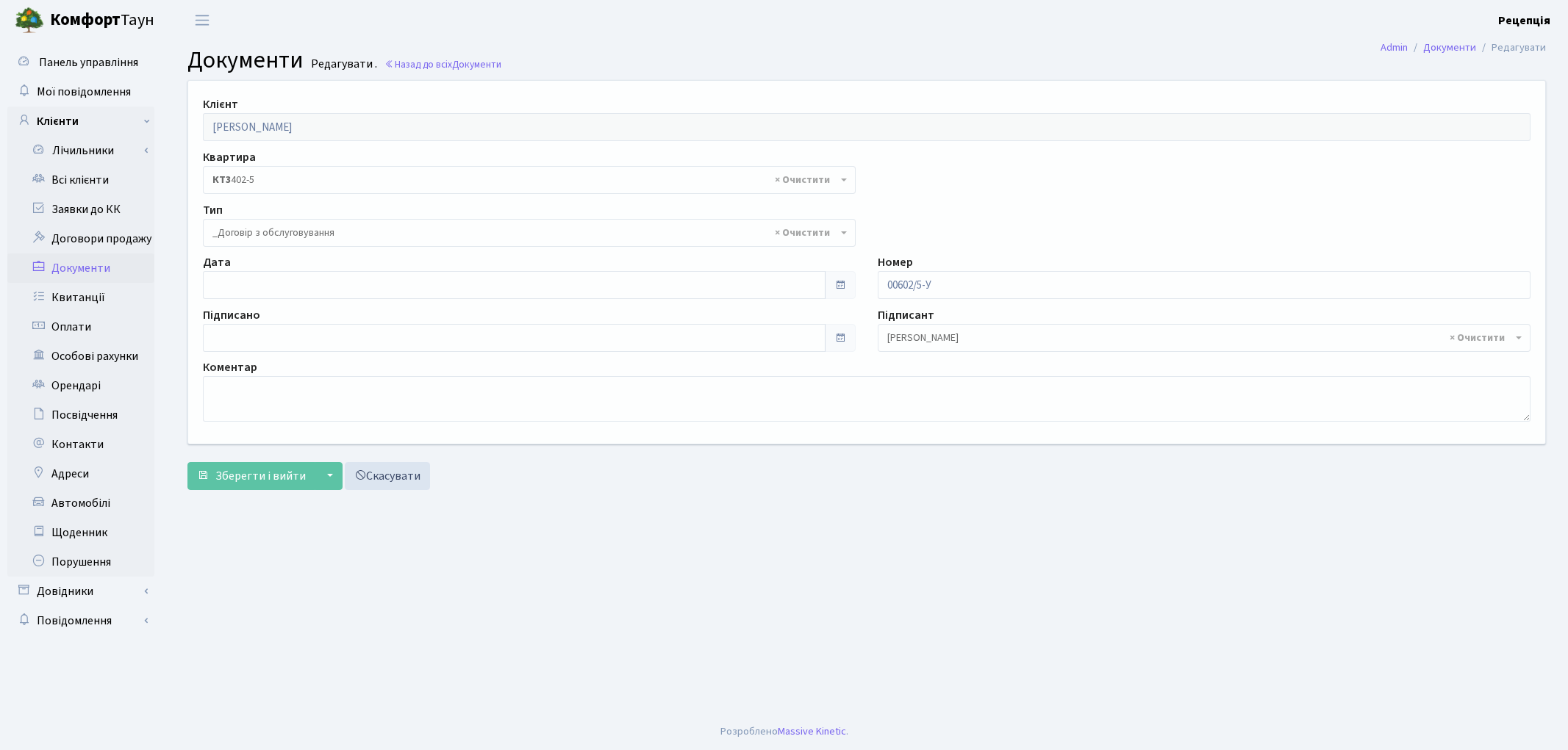
select select "289"
type input "[DATE]"
click at [260, 288] on input "[DATE]" at bounding box center [514, 285] width 623 height 28
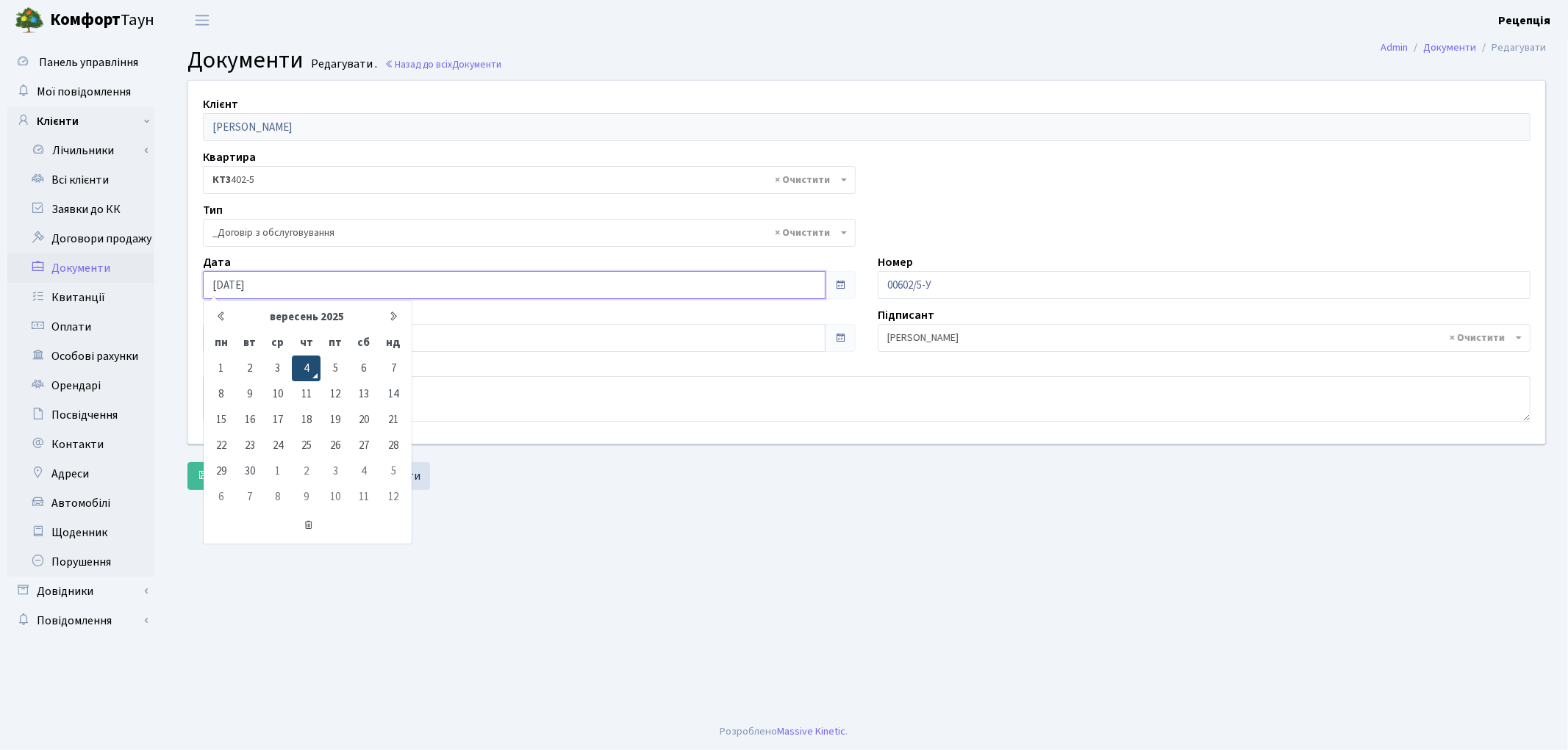
click at [306, 364] on td "4" at bounding box center [306, 368] width 28 height 25
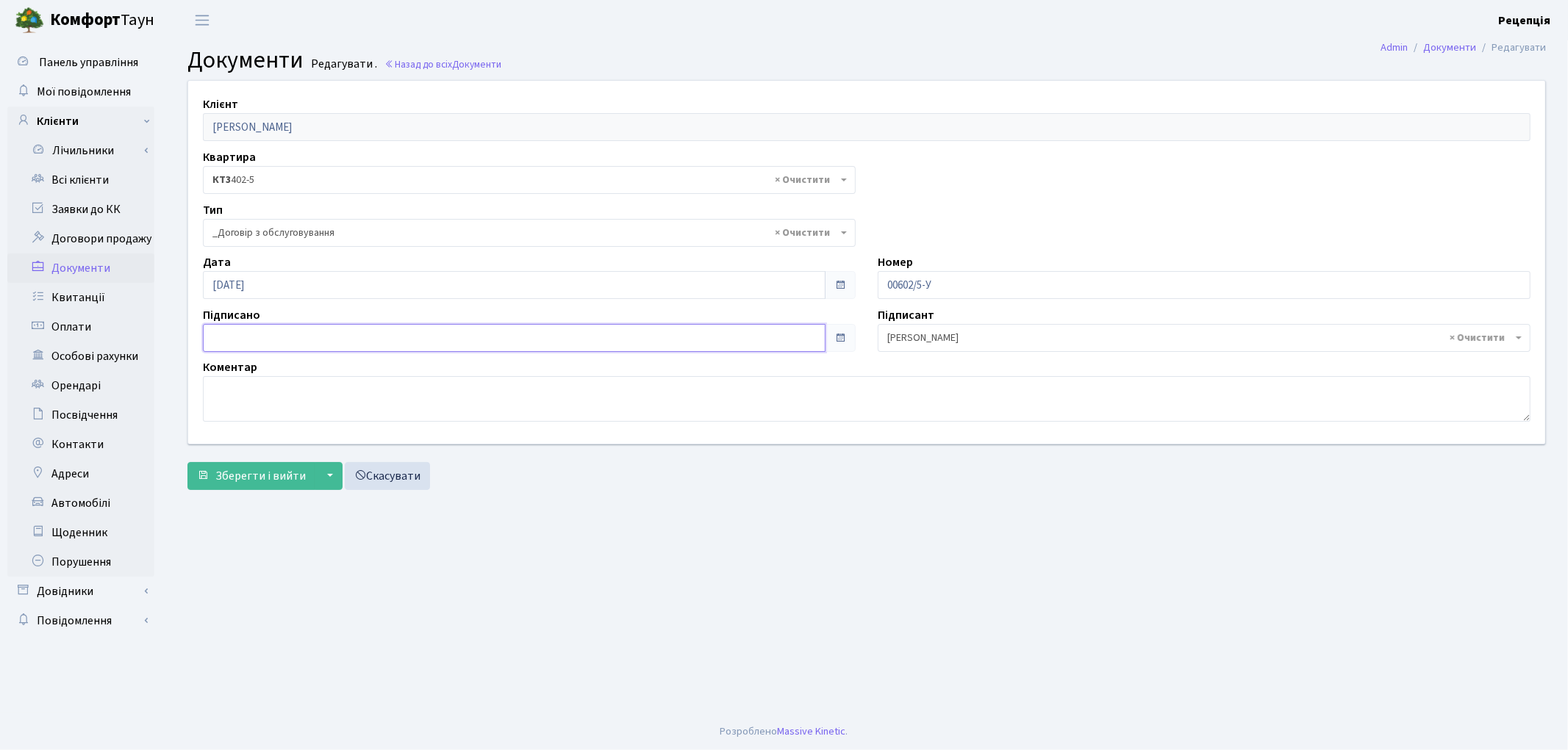
type input "[DATE]"
click at [287, 337] on input "[DATE]" at bounding box center [514, 338] width 623 height 28
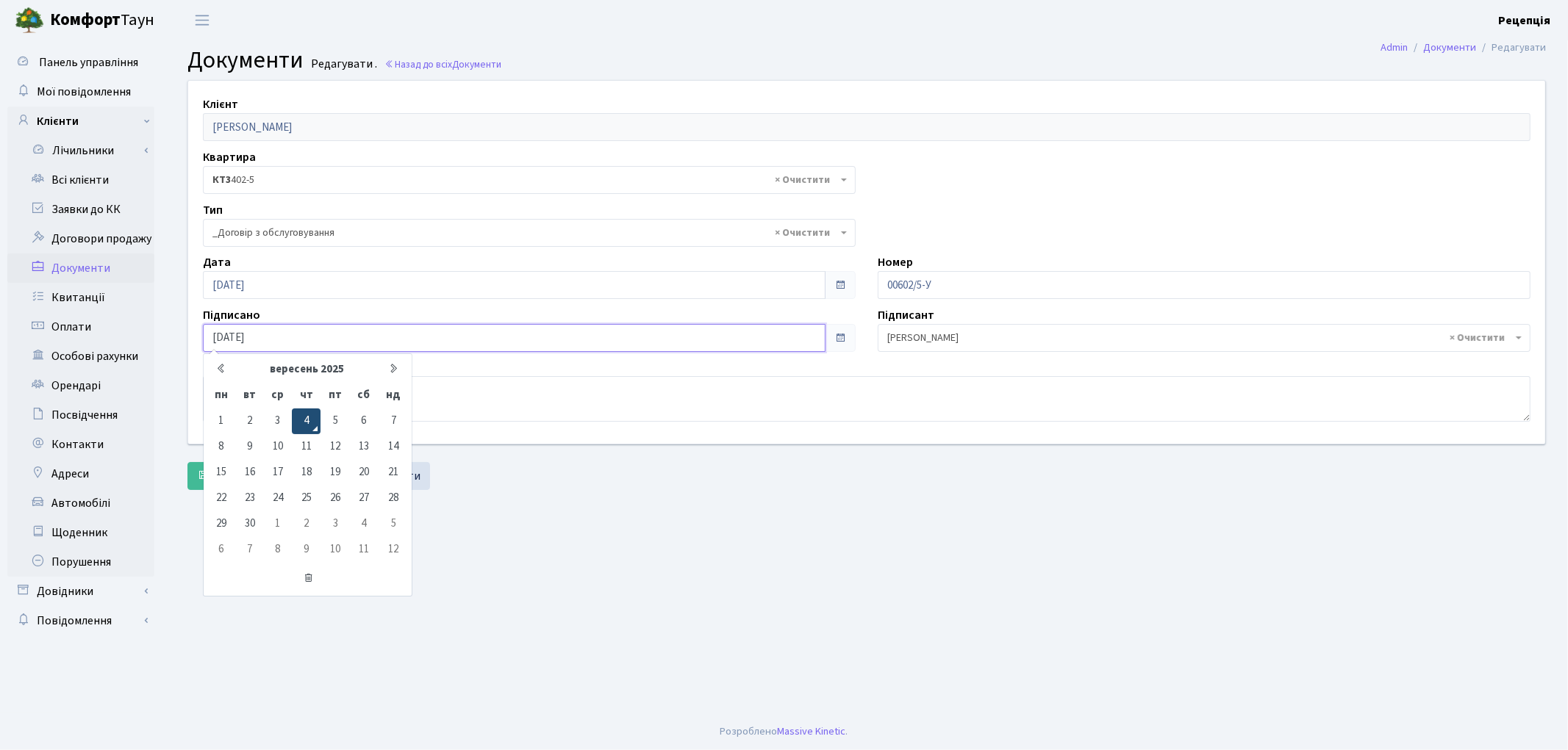
click at [314, 414] on td "4" at bounding box center [306, 421] width 28 height 25
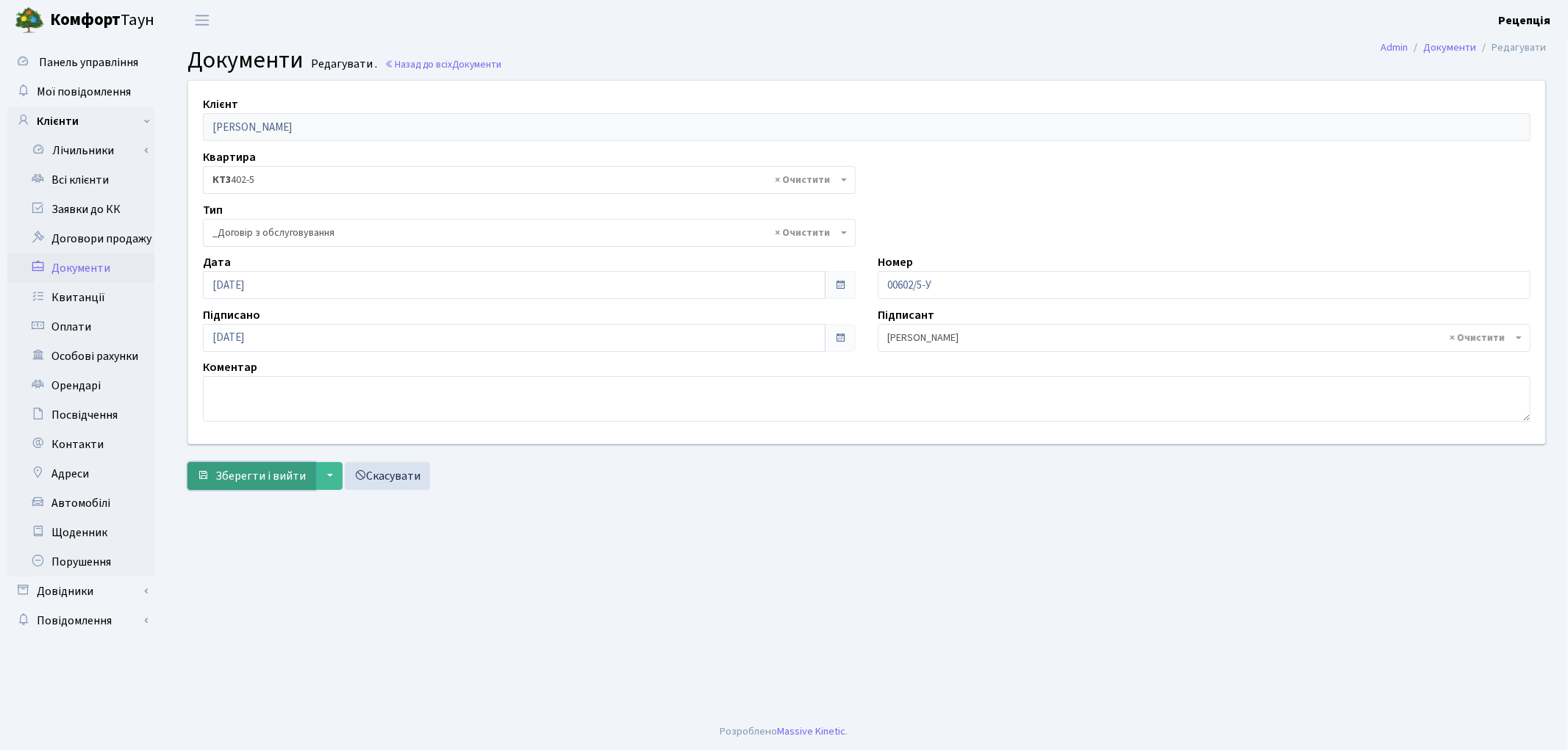
click at [265, 476] on span "Зберегти і вийти" at bounding box center [261, 475] width 91 height 16
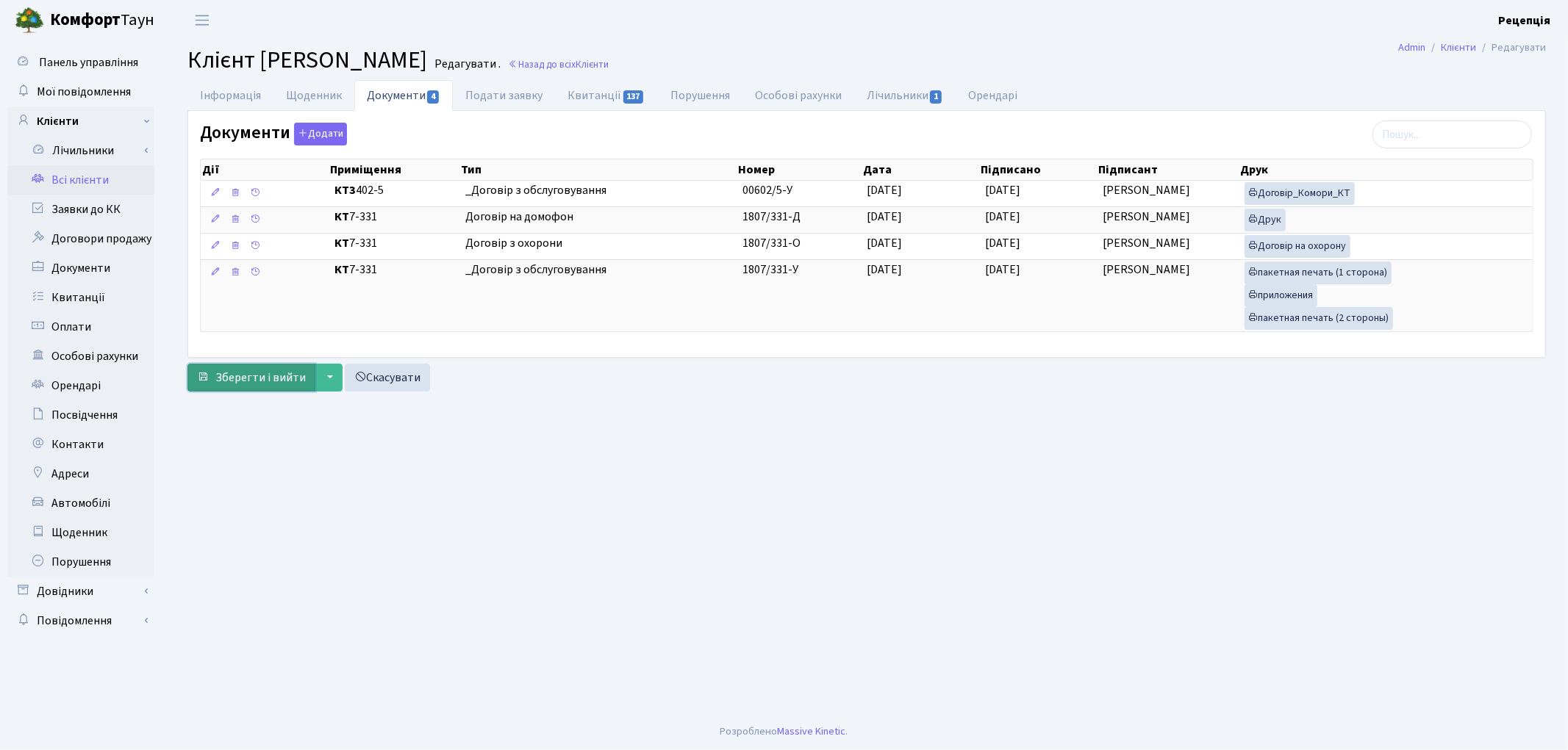
click at [248, 386] on span "Зберегти і вийти" at bounding box center [261, 377] width 91 height 16
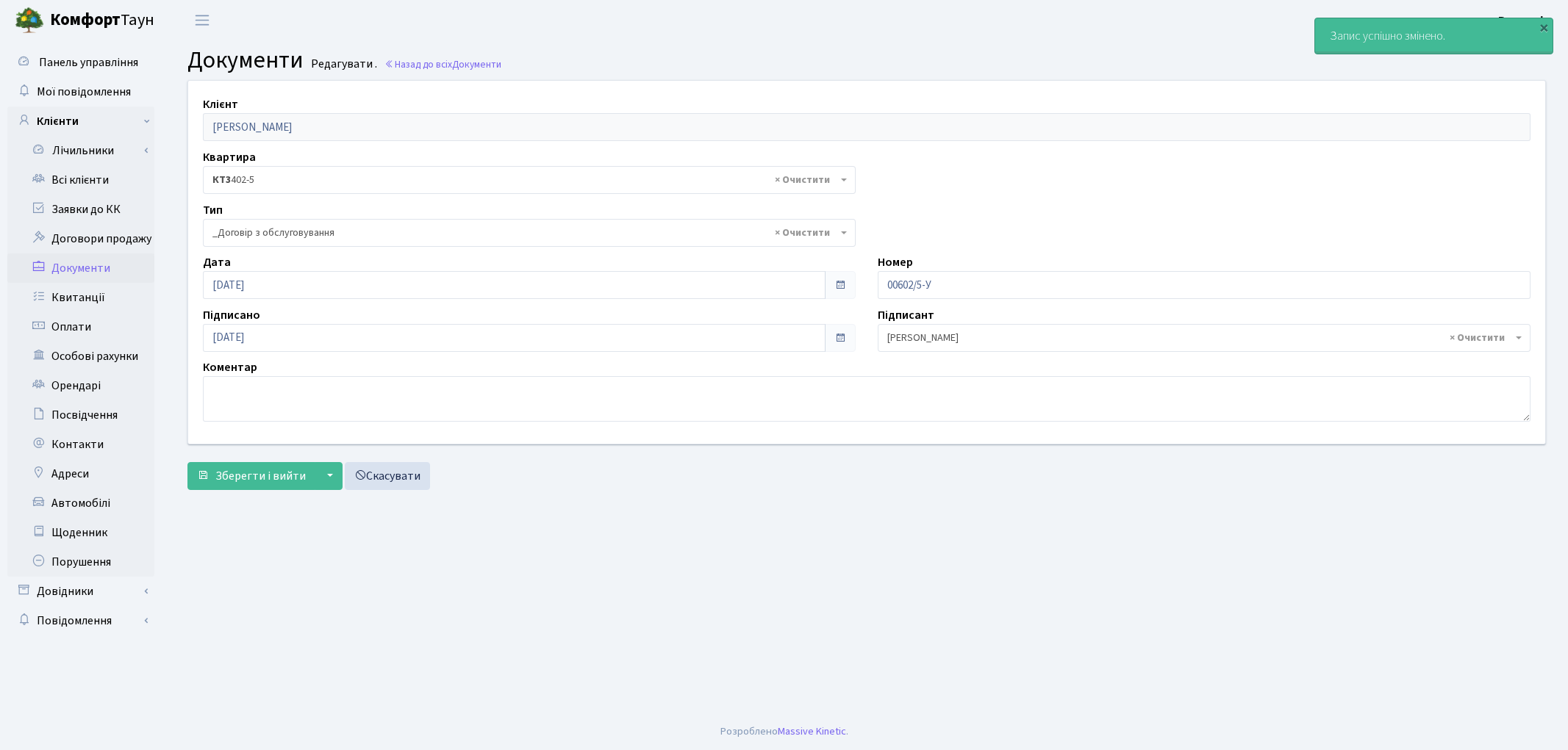
select select "289"
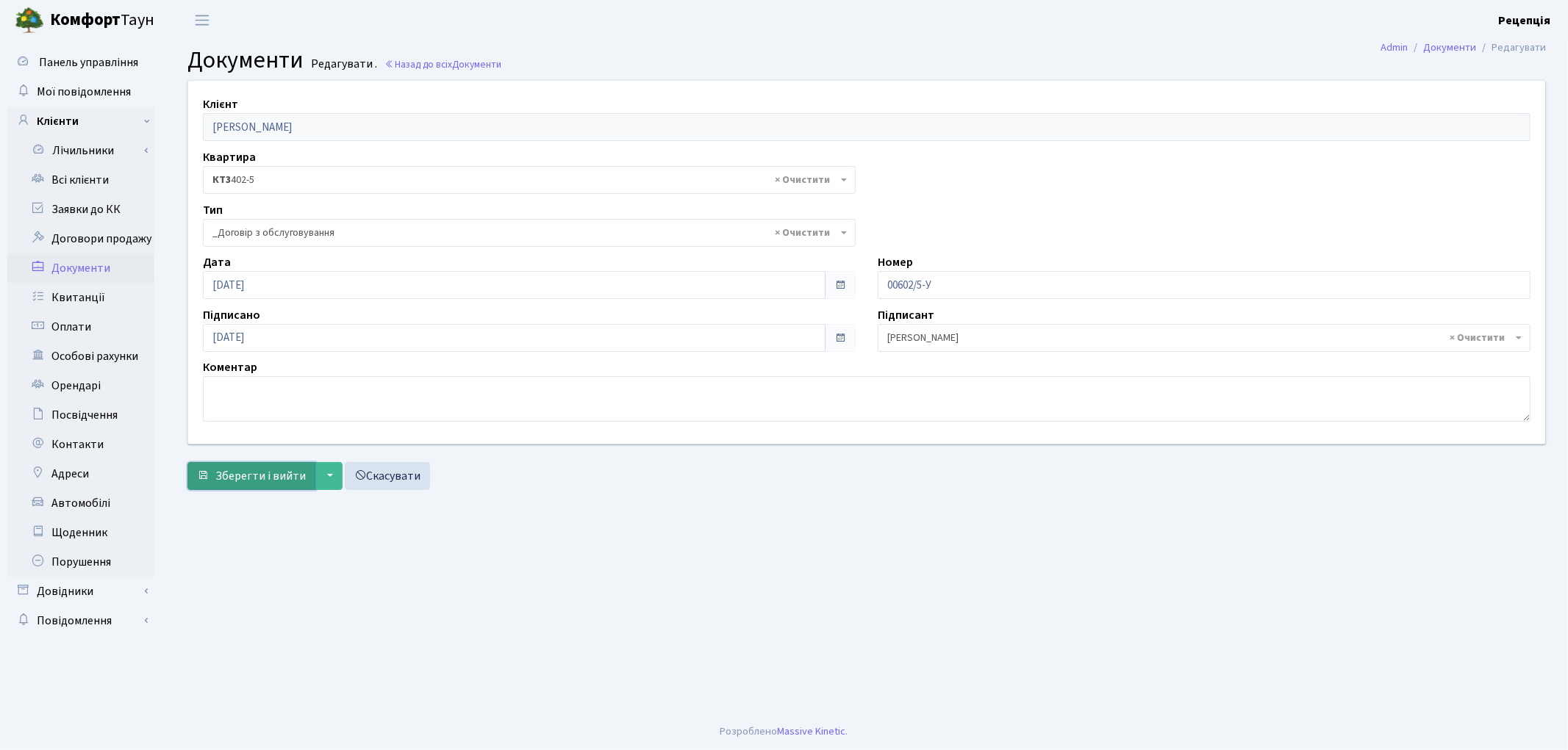
click at [226, 466] on button "Зберегти і вийти" at bounding box center [251, 476] width 127 height 28
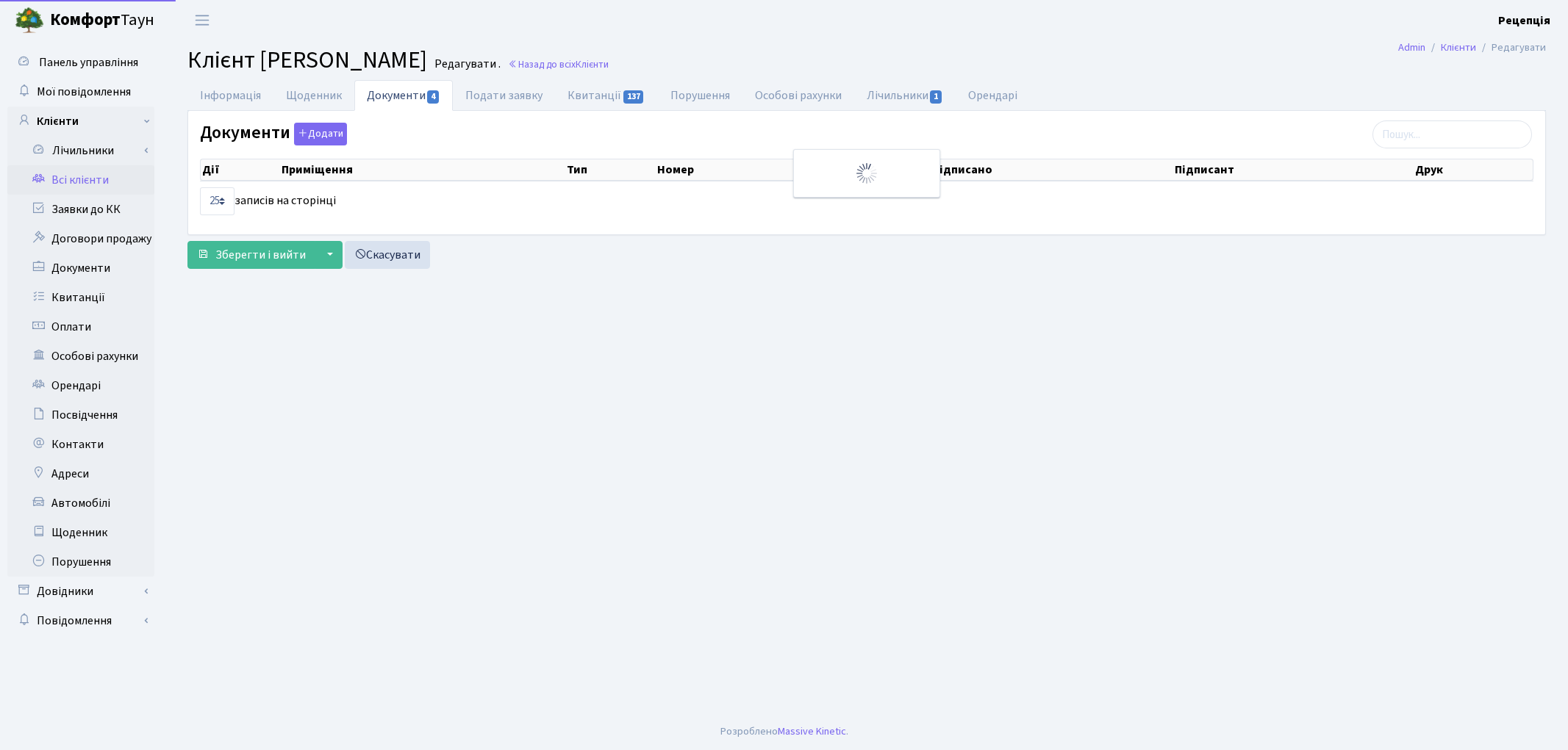
select select "25"
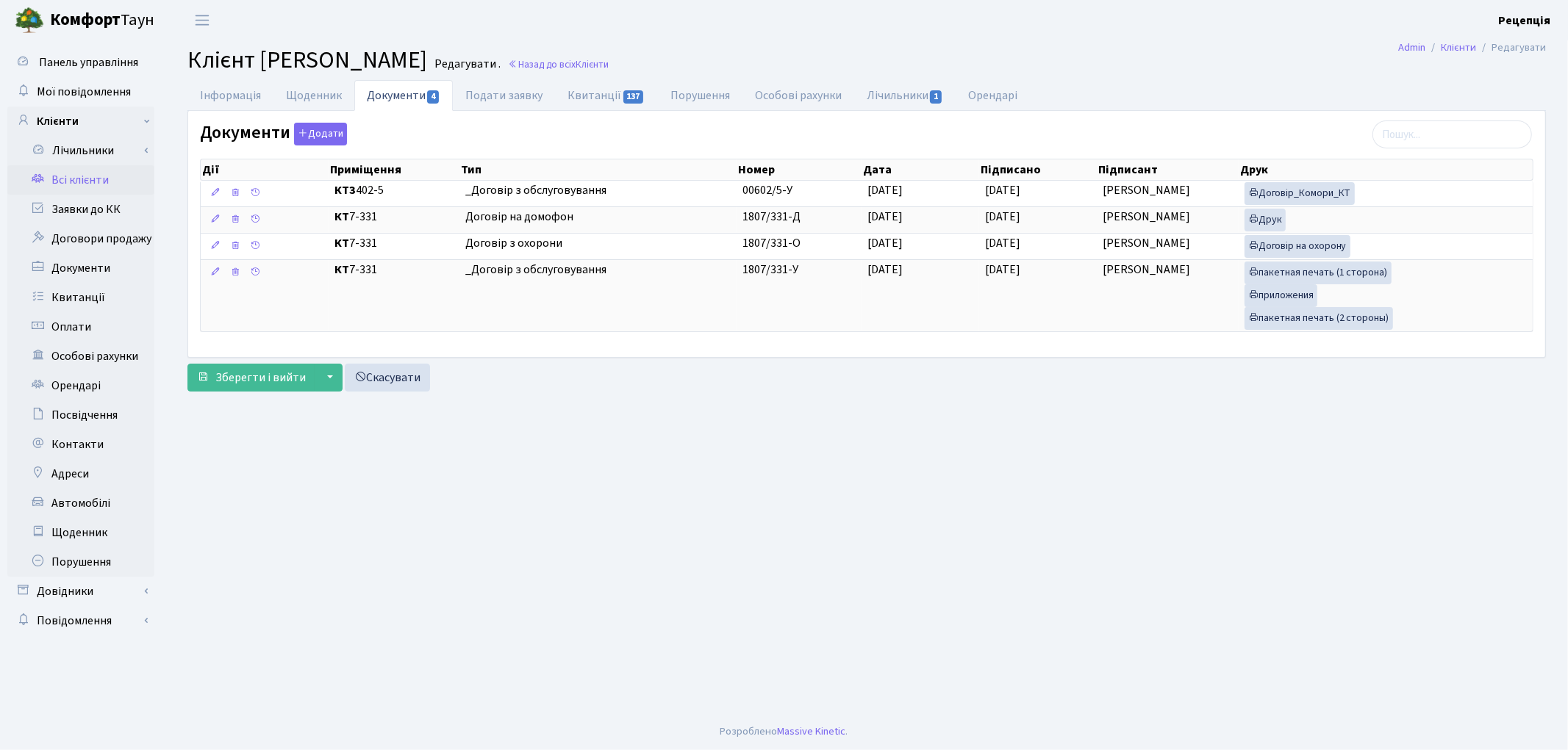
click at [112, 176] on link "Всі клієнти" at bounding box center [81, 179] width 147 height 29
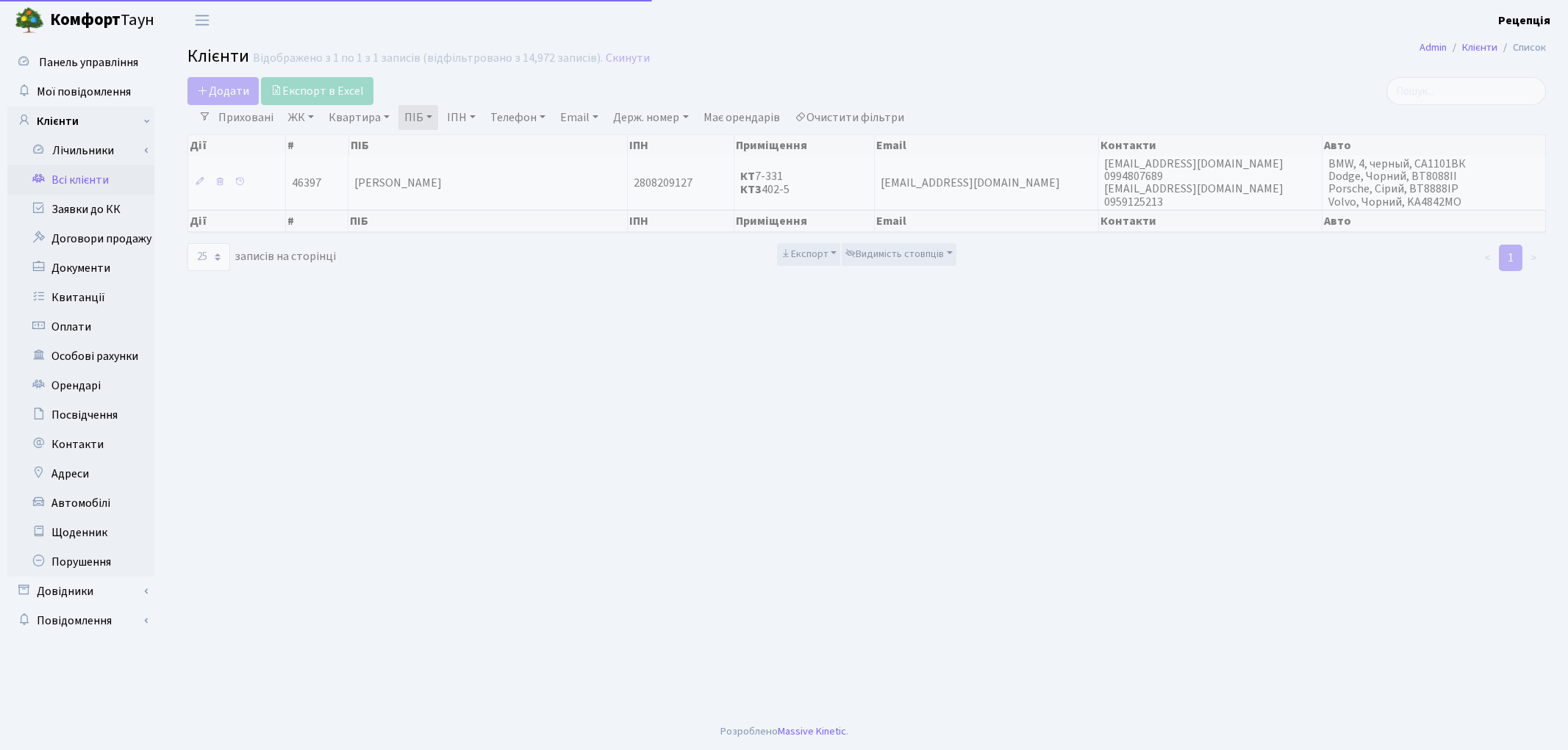
select select "25"
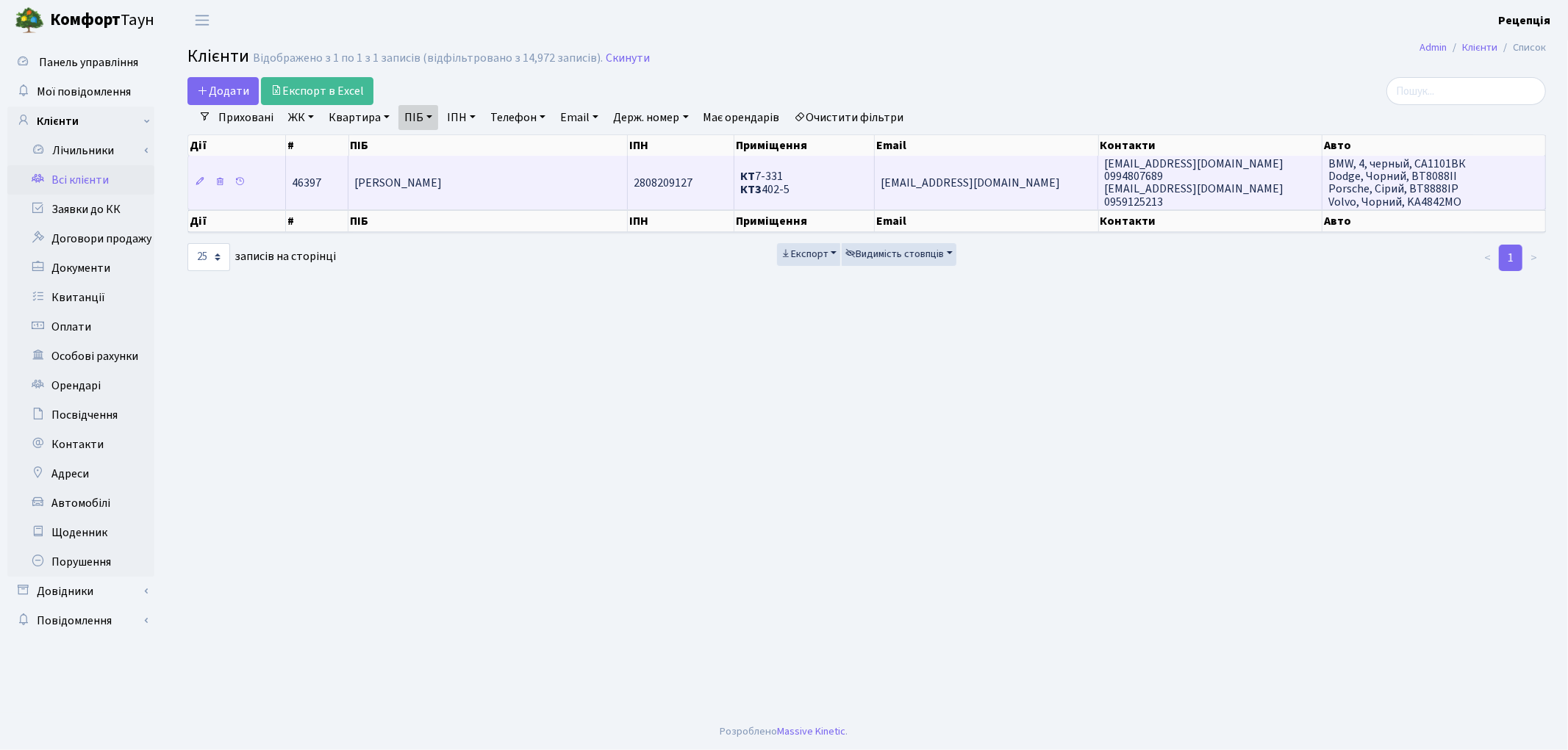
click at [425, 175] on span "[PERSON_NAME]" at bounding box center [397, 182] width 88 height 16
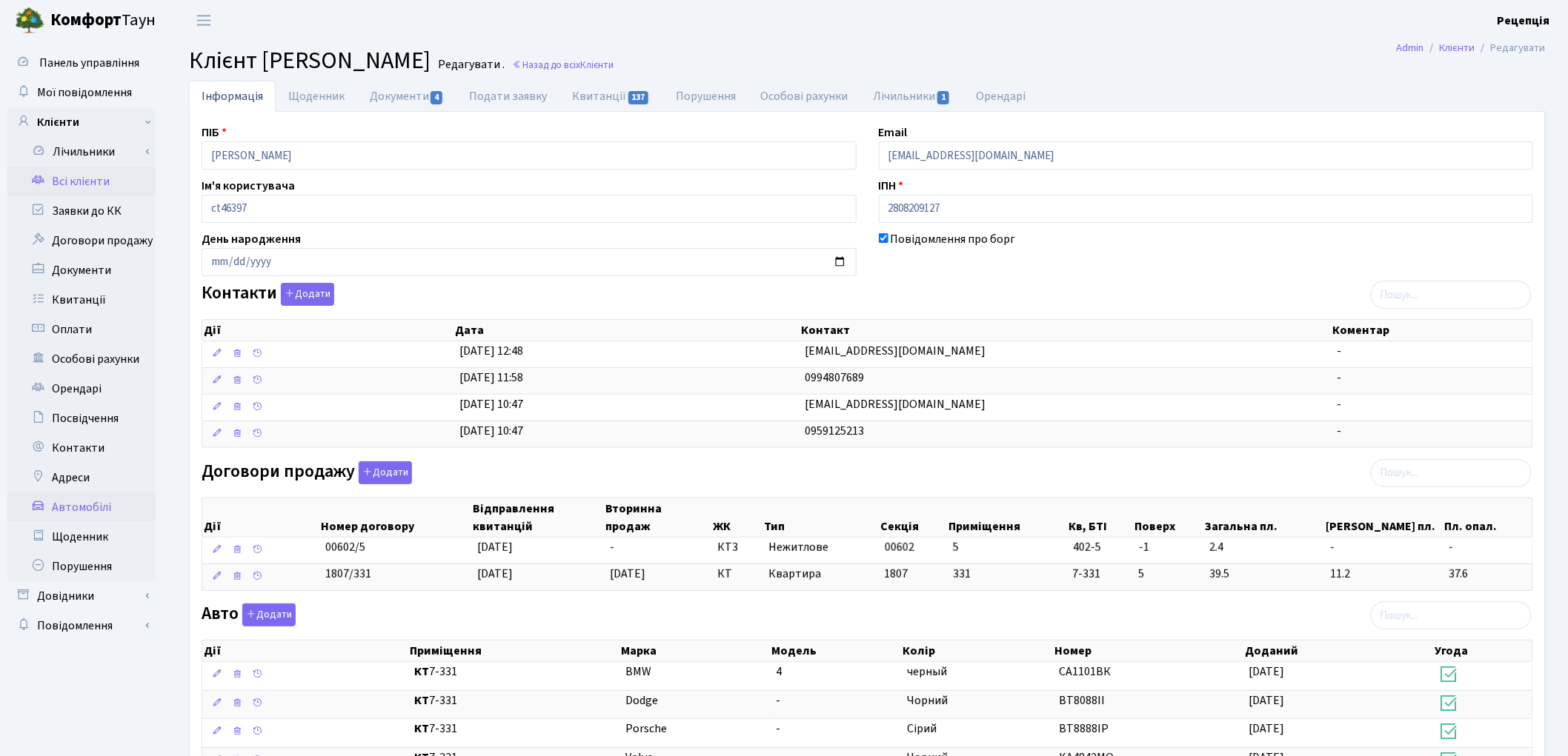
click at [89, 500] on link "Автомобілі" at bounding box center [82, 507] width 148 height 29
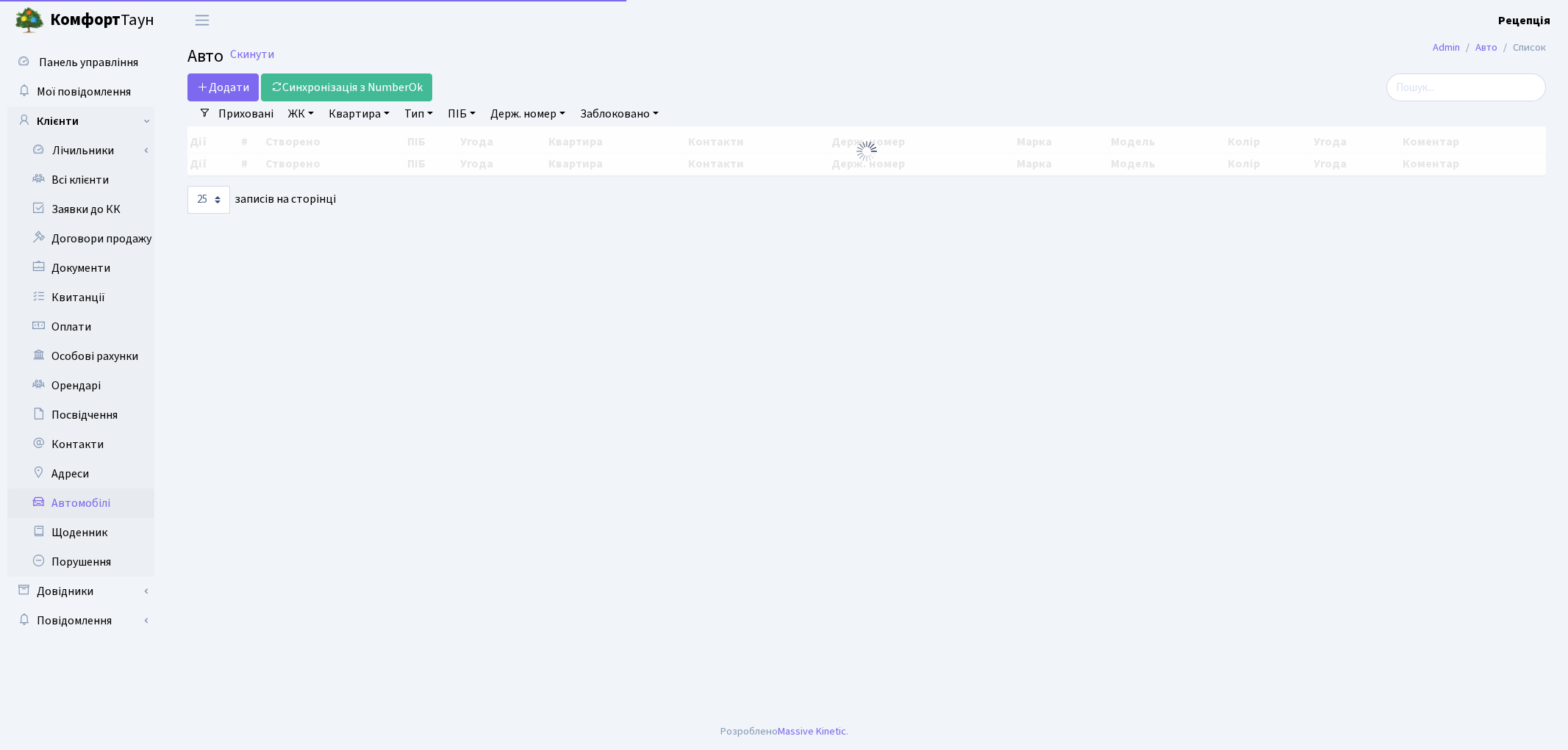
select select "25"
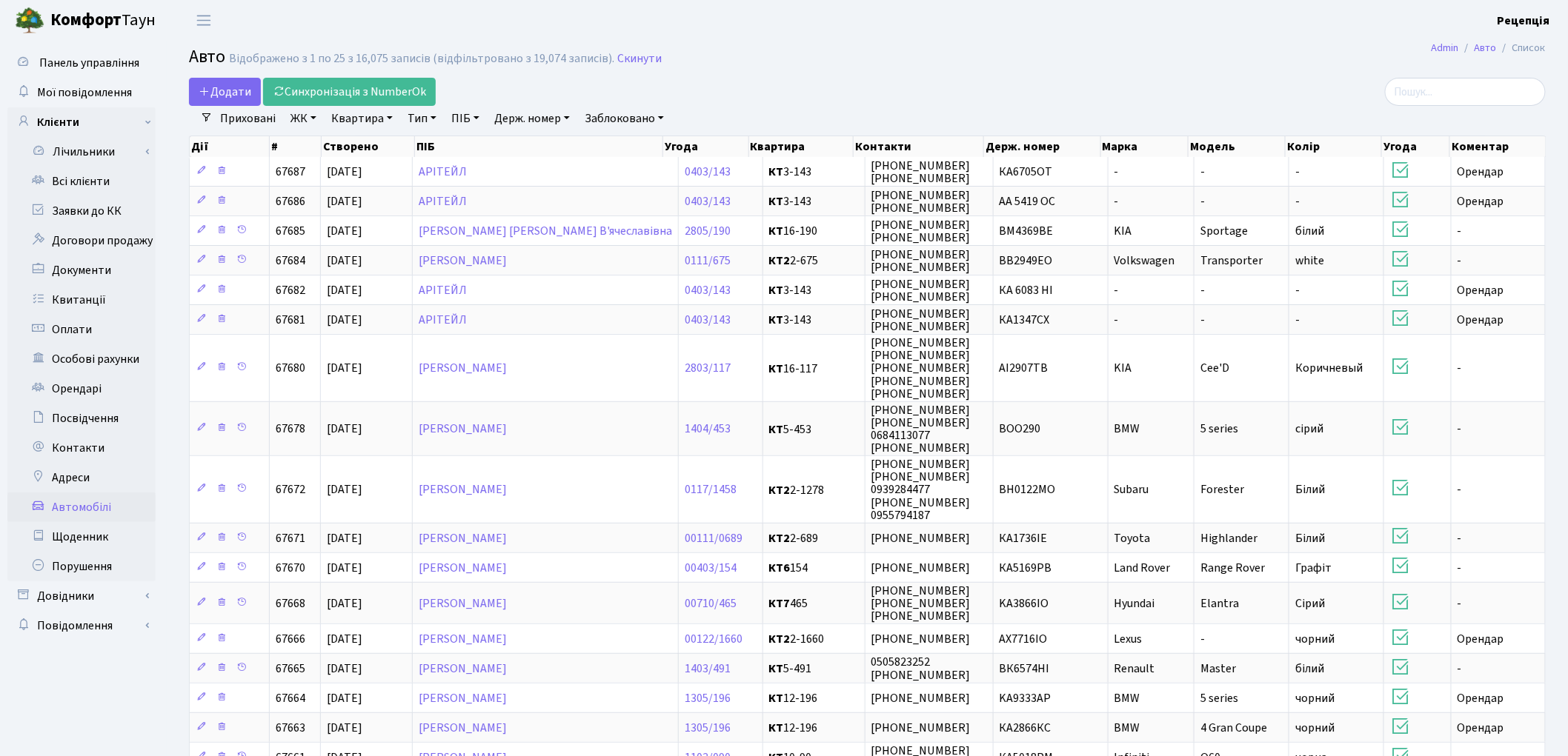
click at [778, 75] on main "Admin Авто Список Авто Відображено з 1 по 25 з 16,075 записів (відфільтровано з…" at bounding box center [867, 631] width 1401 height 1181
click at [565, 112] on link "Держ. номер" at bounding box center [532, 118] width 88 height 25
click at [101, 189] on link "Всі клієнти" at bounding box center [82, 181] width 148 height 29
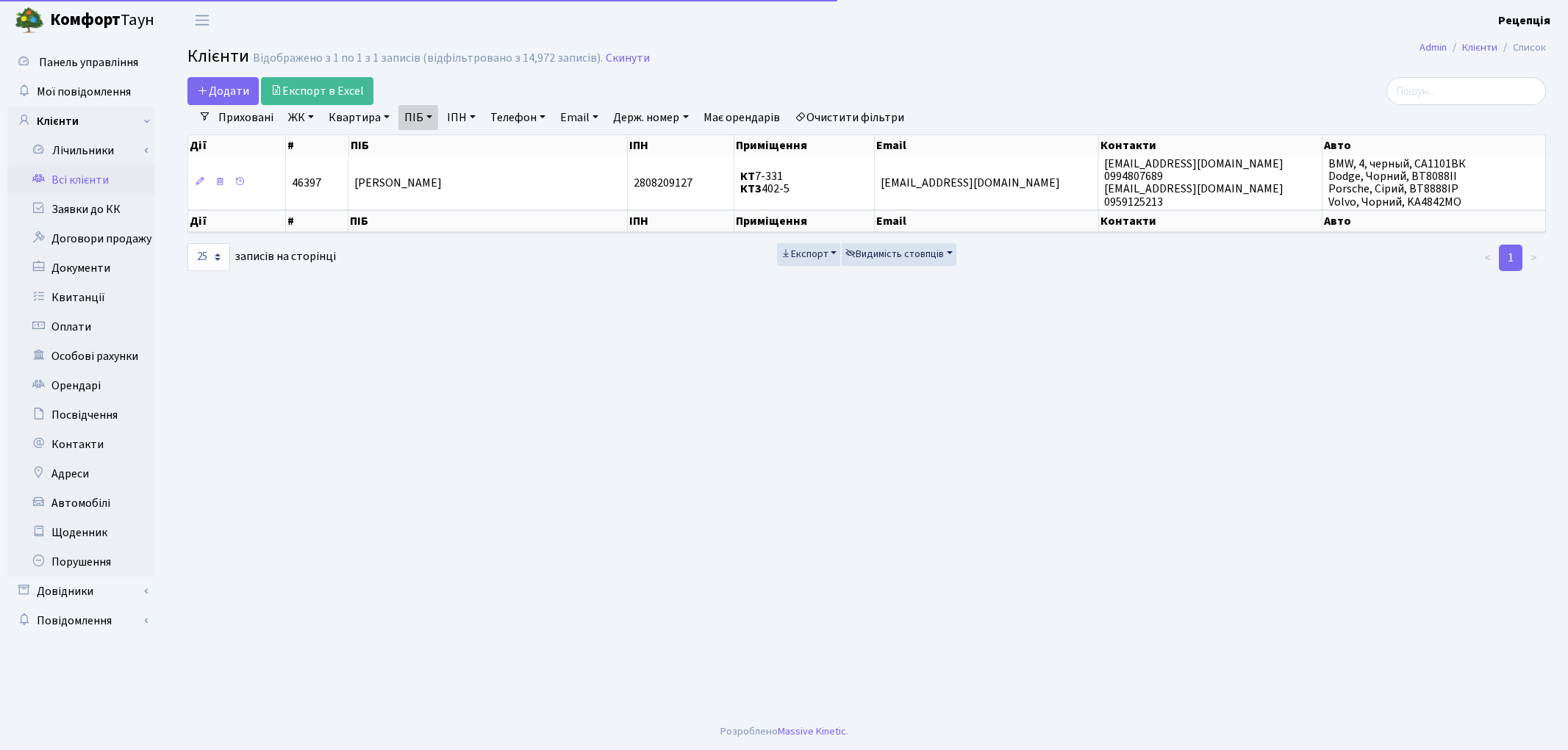
select select "25"
click at [871, 122] on link "Очистити фільтри" at bounding box center [850, 117] width 121 height 25
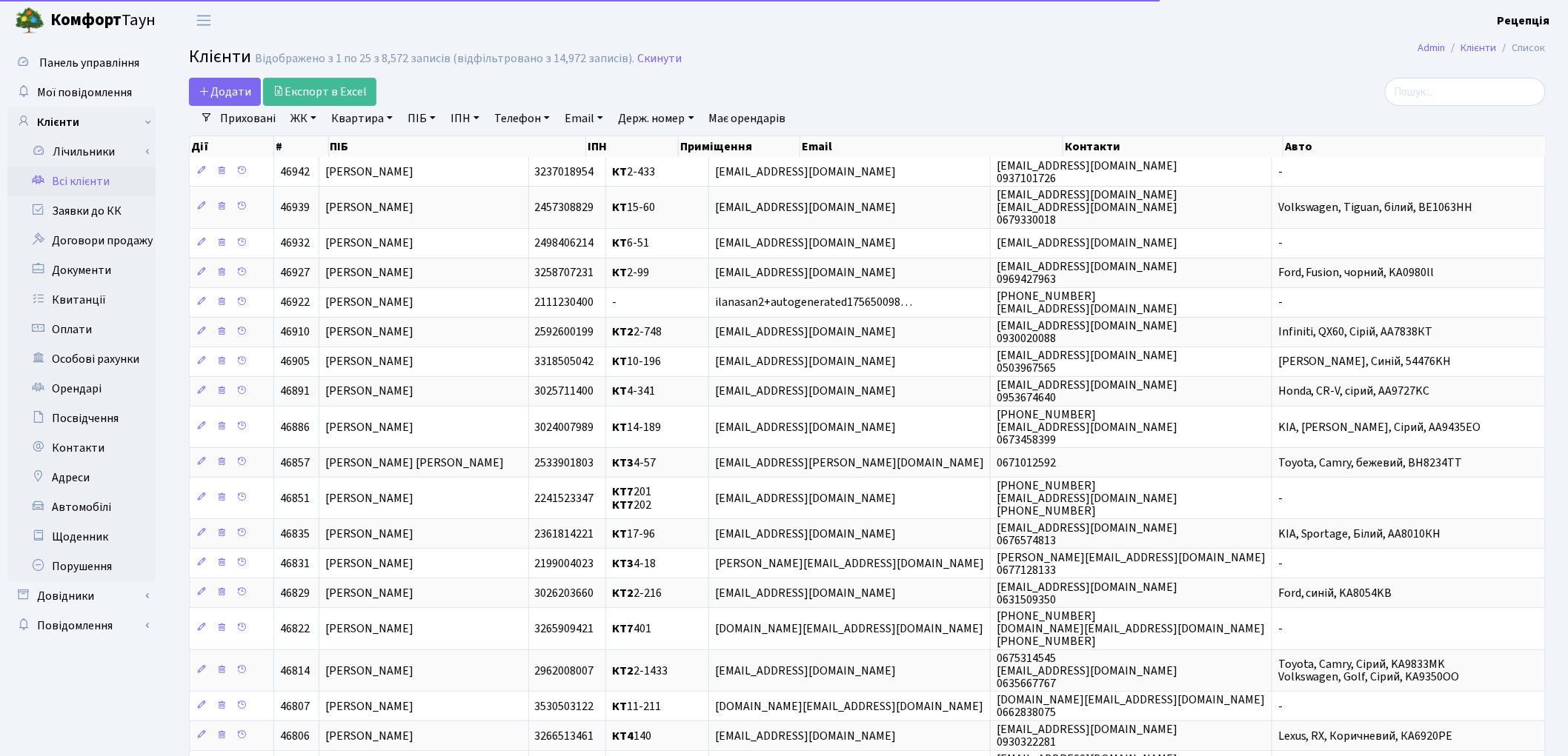
click at [427, 108] on link "ПІБ" at bounding box center [421, 118] width 40 height 25
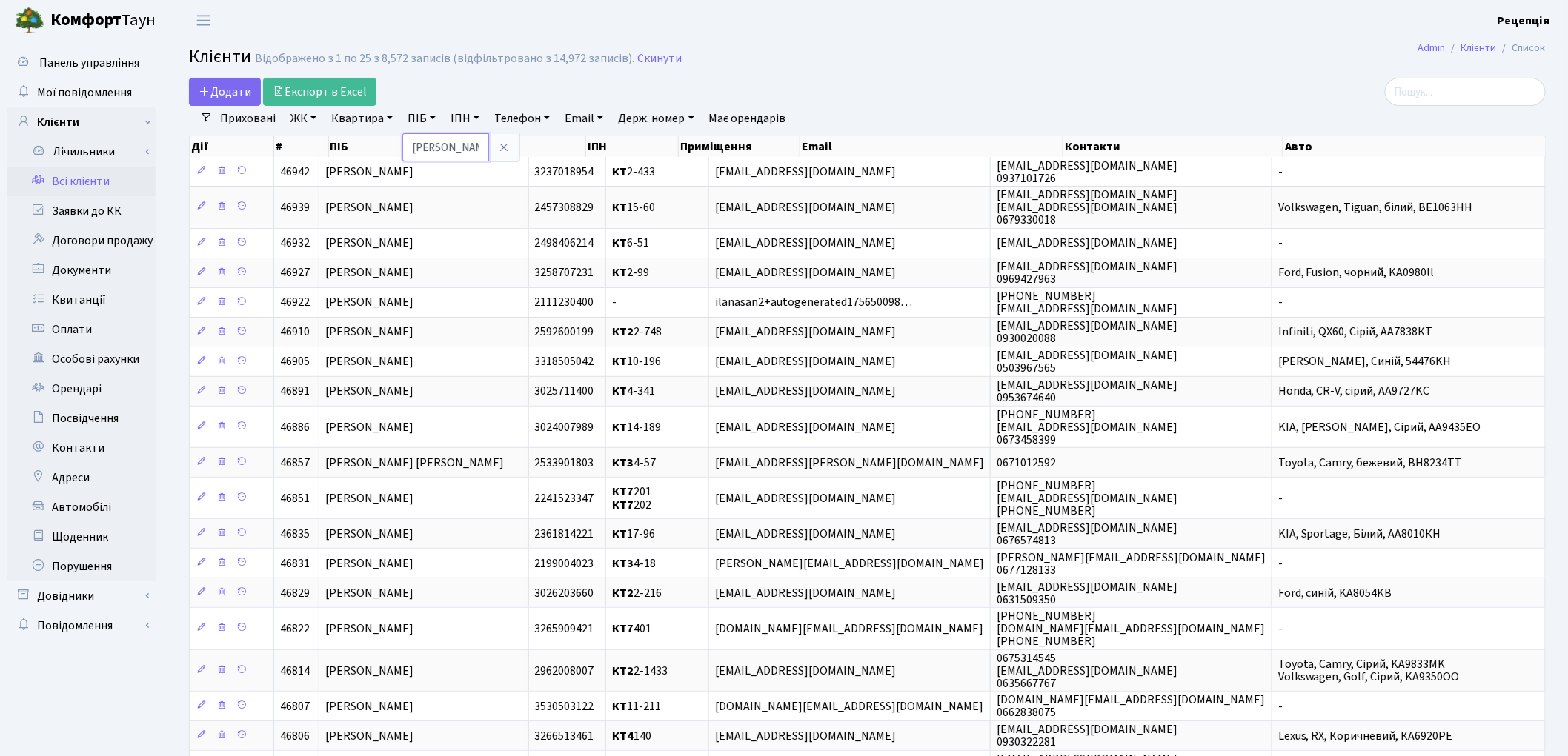
type input "климончук"
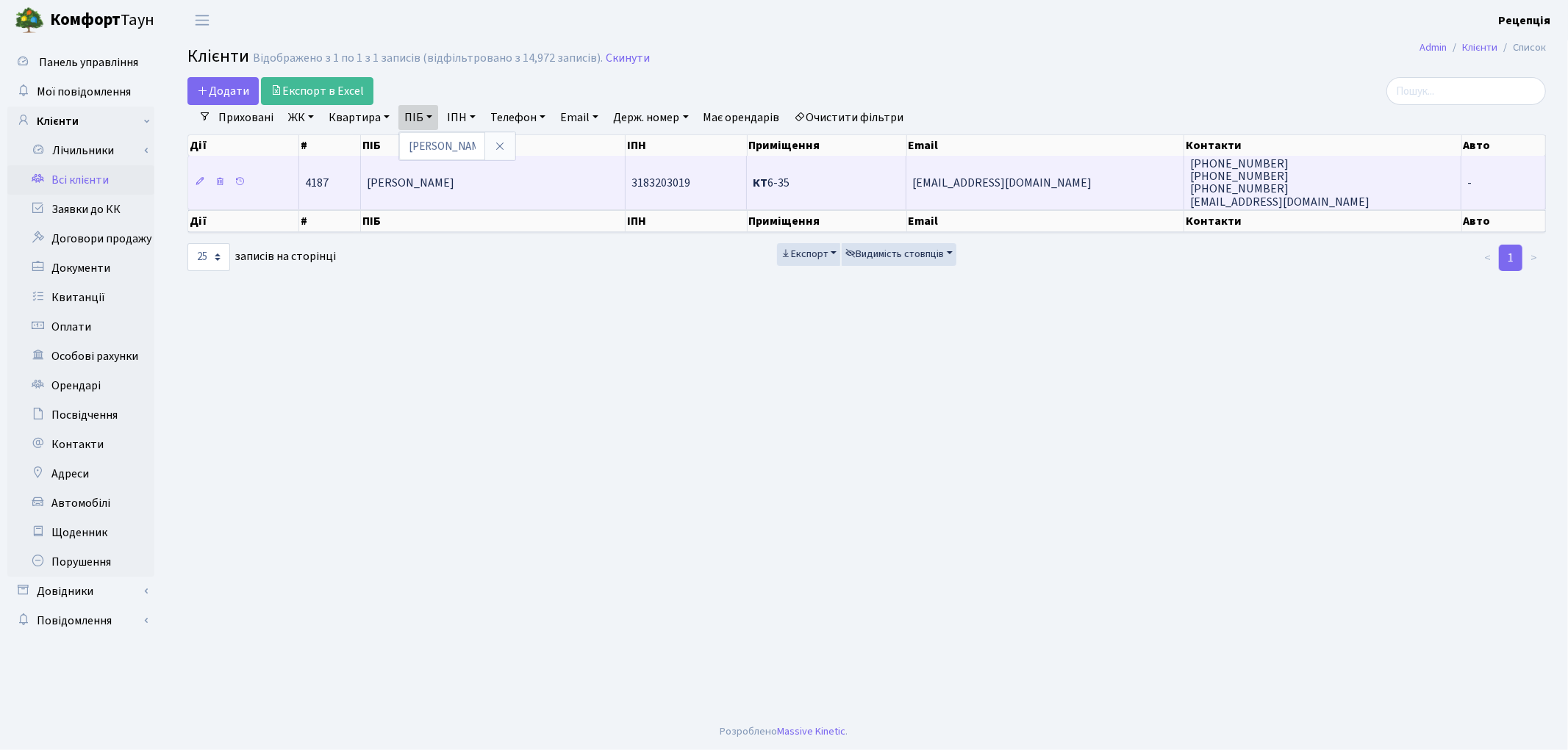
click at [481, 192] on td "[PERSON_NAME]" at bounding box center [493, 182] width 264 height 53
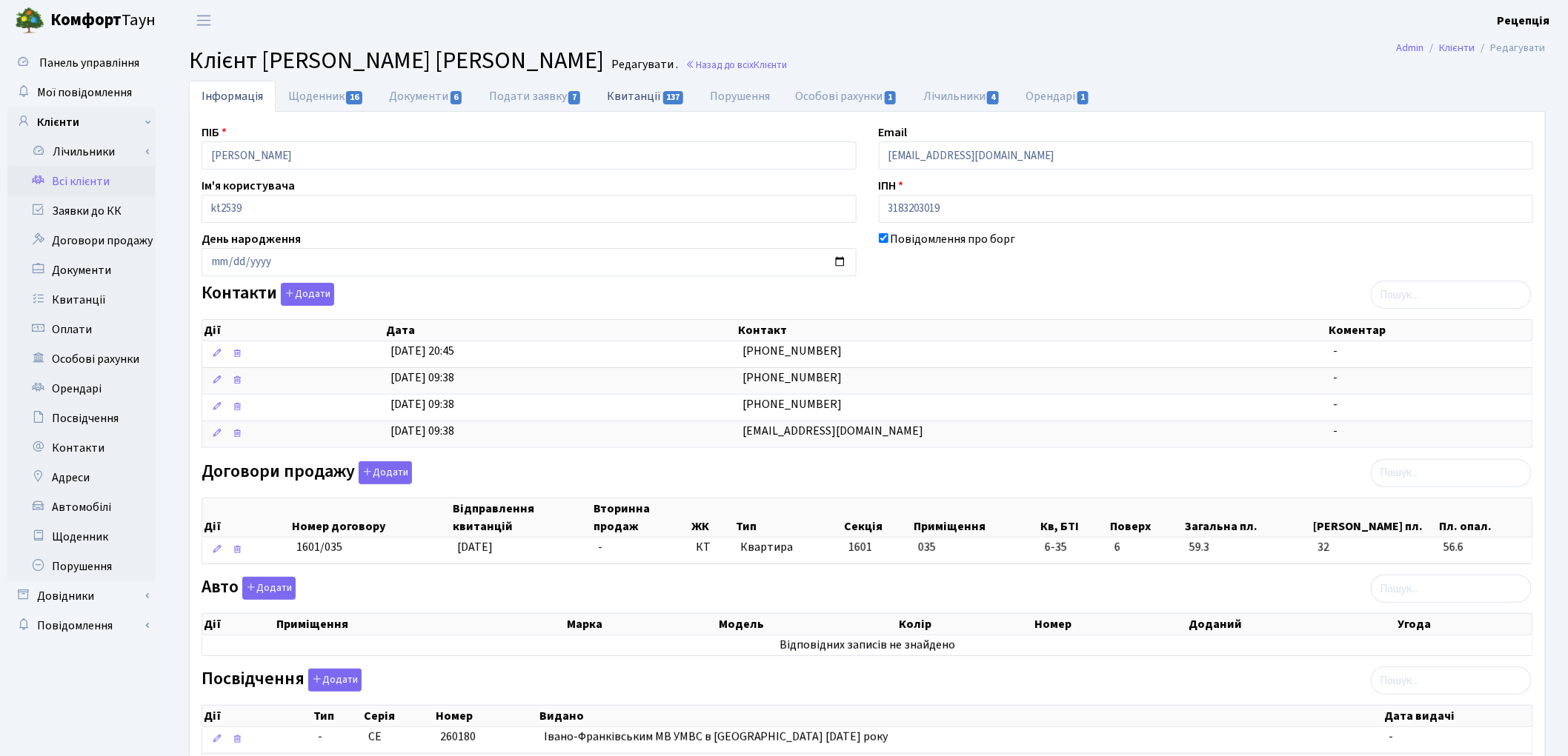
click at [635, 96] on link "Квитанції 137" at bounding box center [646, 96] width 103 height 30
select select "25"
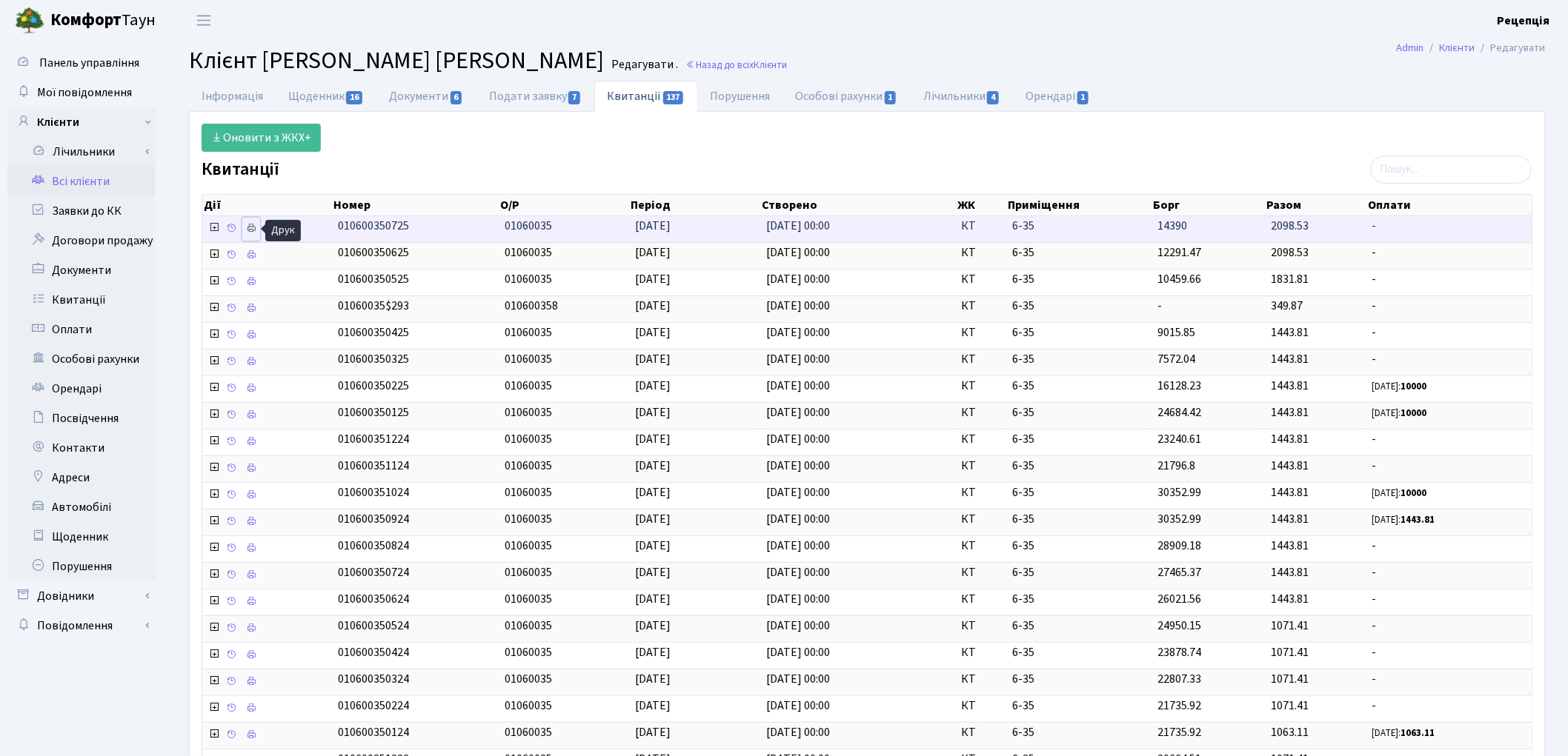
click at [255, 227] on icon at bounding box center [251, 227] width 10 height 10
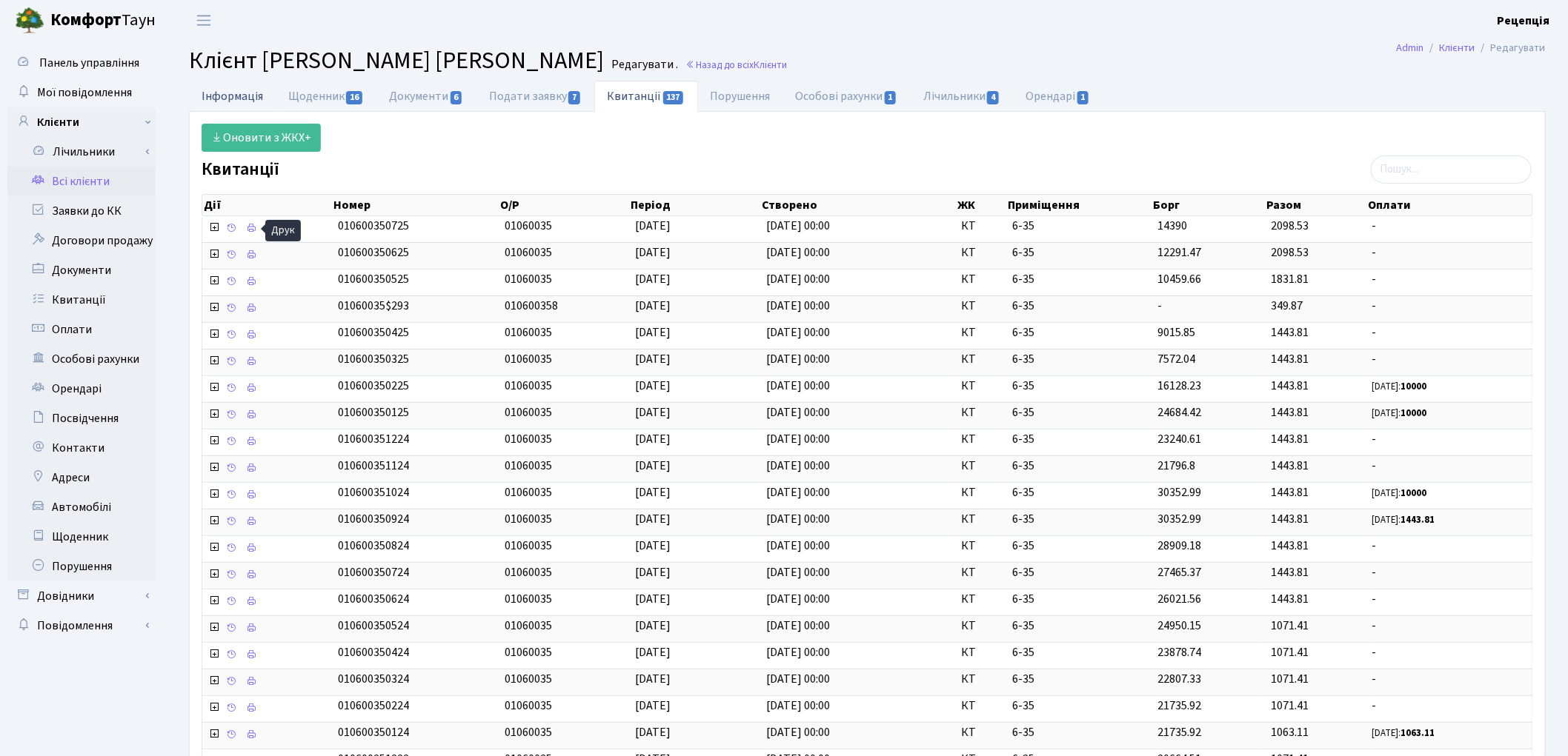
click at [257, 100] on link "Інформація" at bounding box center [232, 96] width 87 height 30
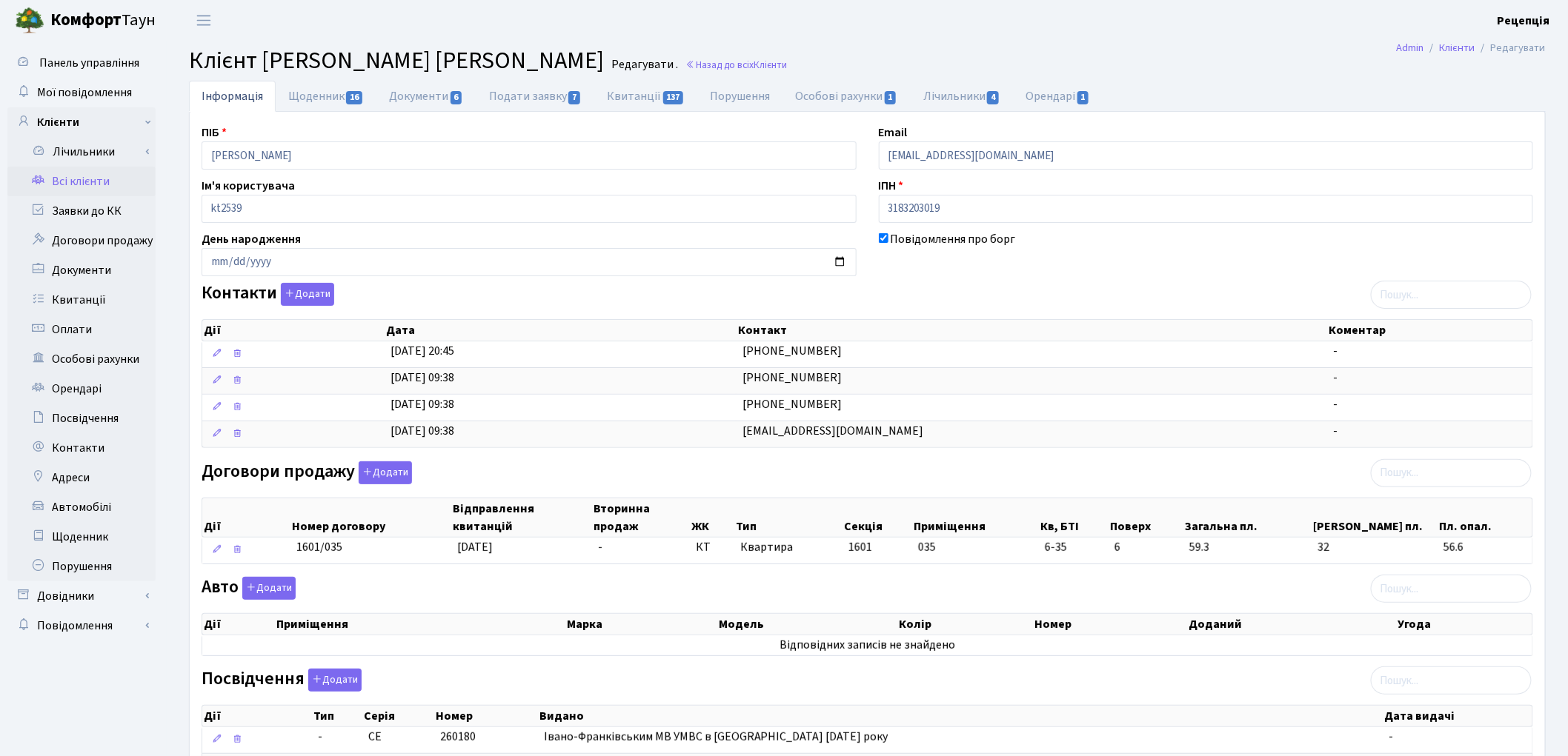
click at [111, 179] on link "Всі клієнти" at bounding box center [82, 181] width 148 height 29
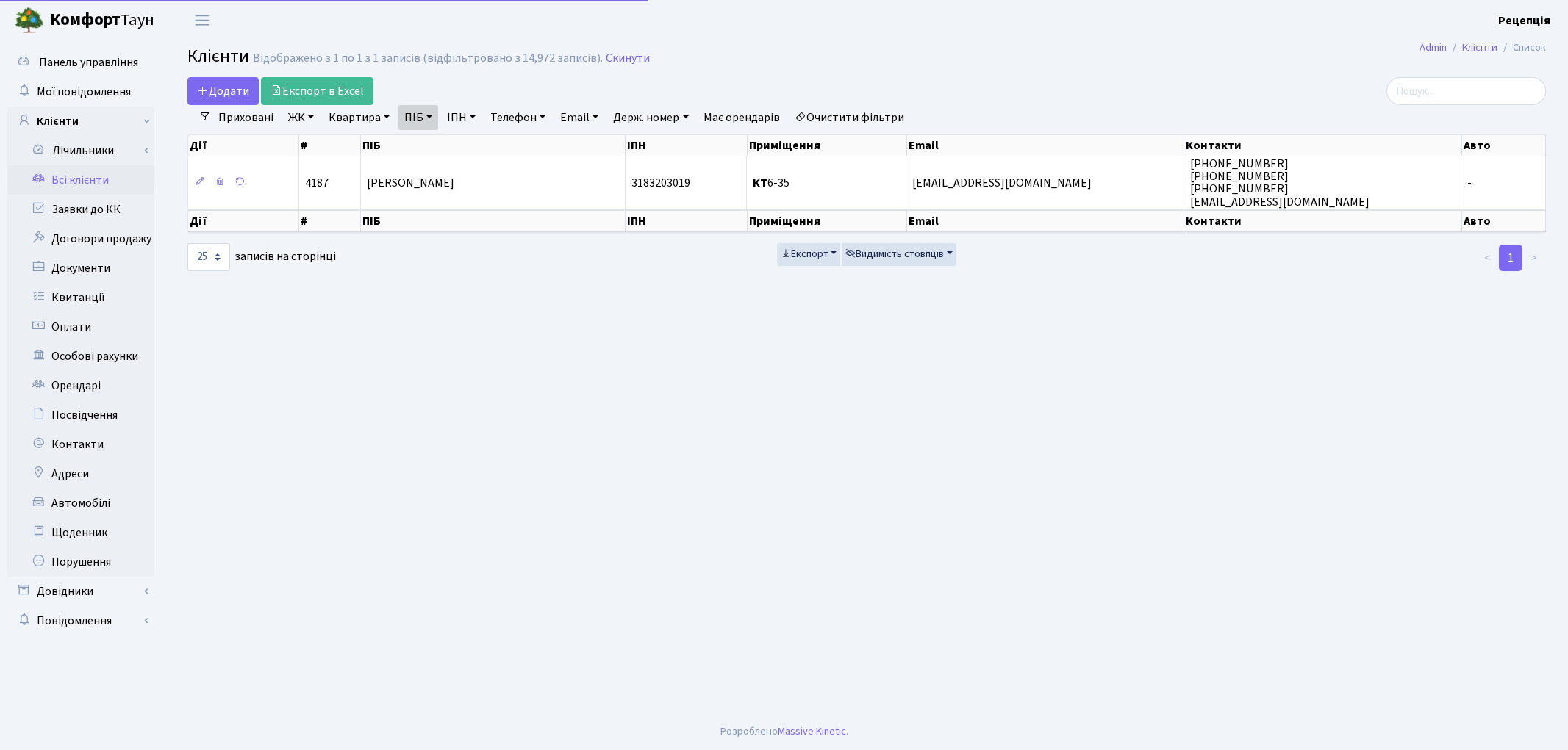
select select "25"
click at [885, 114] on link "Очистити фільтри" at bounding box center [850, 117] width 121 height 25
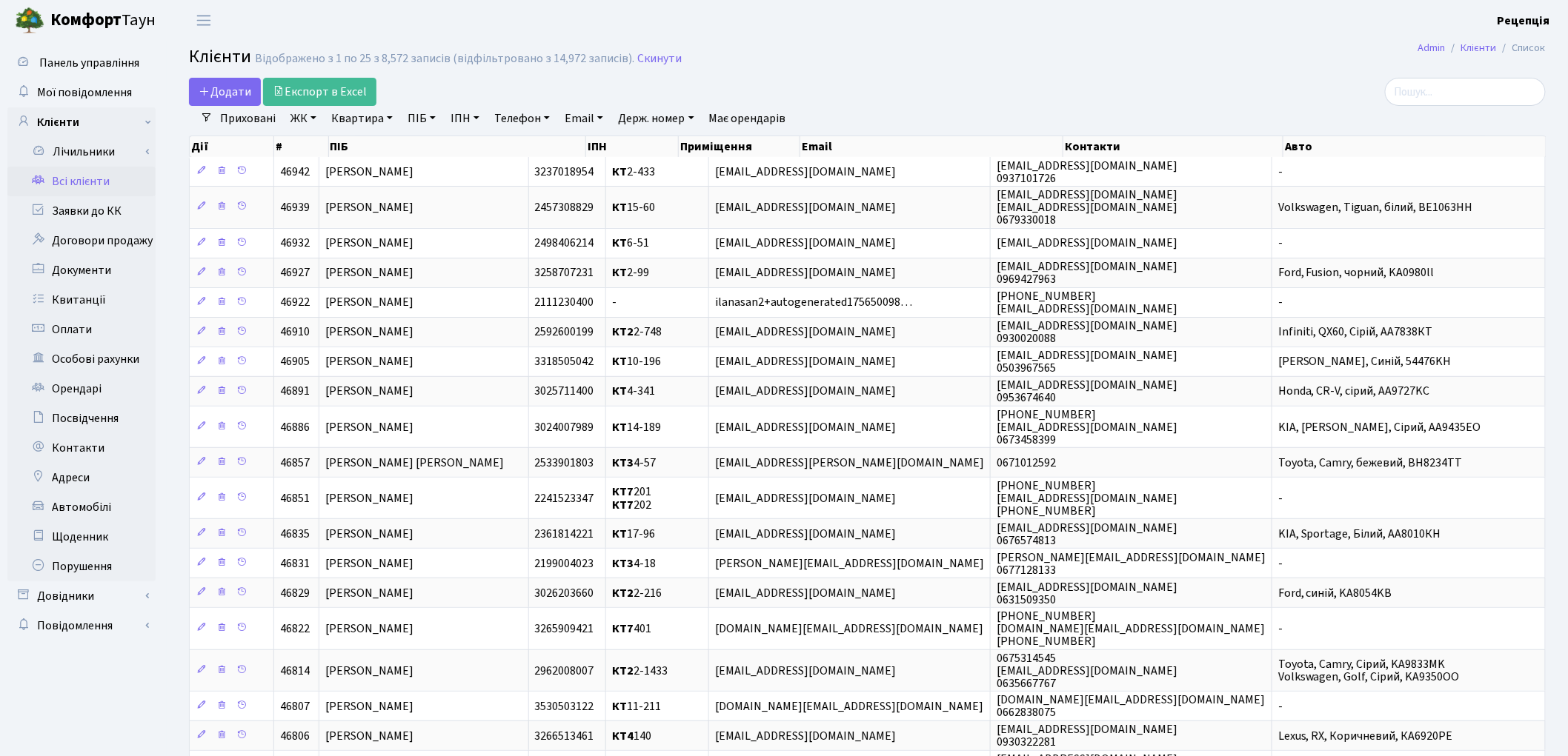
click at [310, 123] on link "ЖК" at bounding box center [304, 118] width 38 height 25
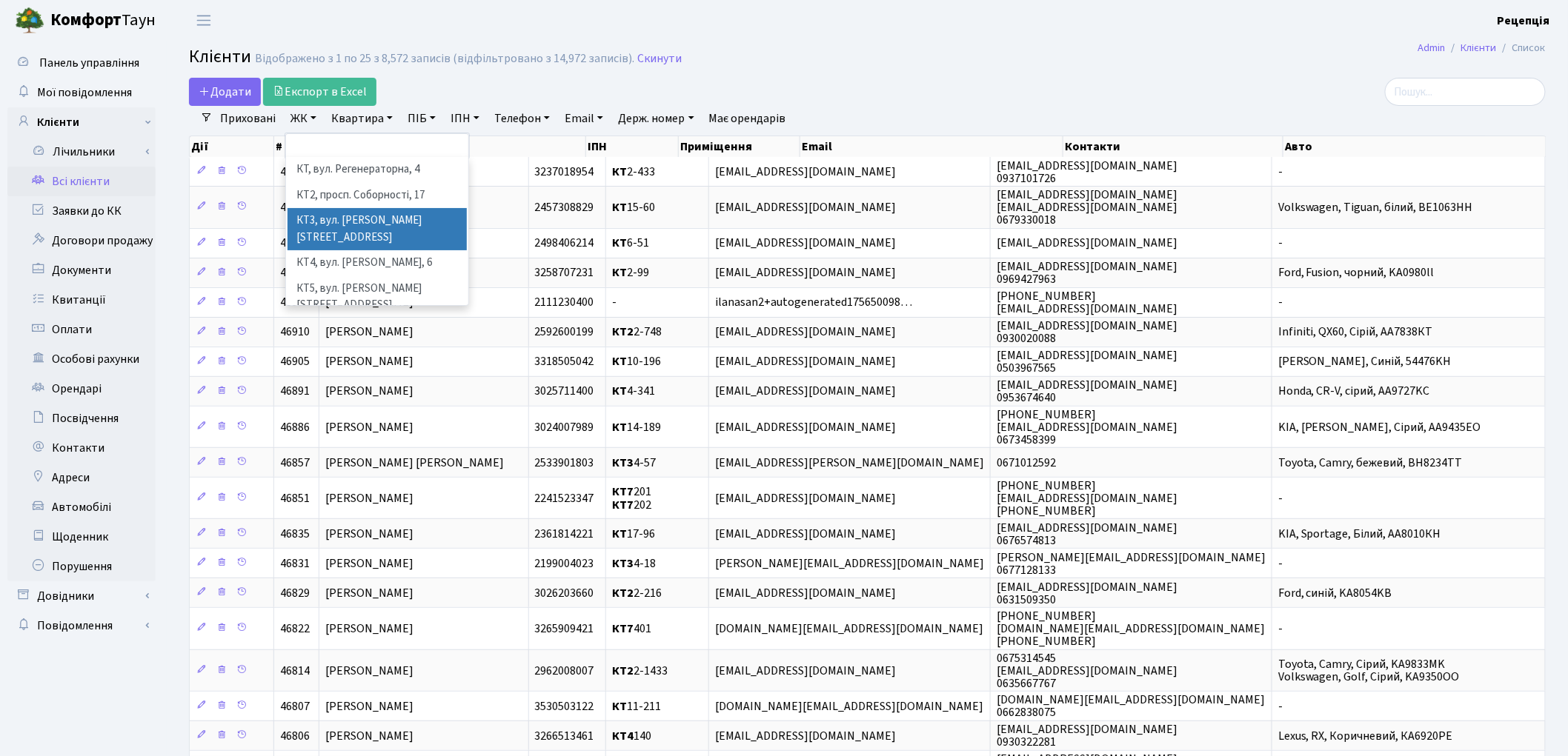
click at [407, 212] on li "КТ3, вул. [PERSON_NAME][STREET_ADDRESS]" at bounding box center [377, 229] width 179 height 42
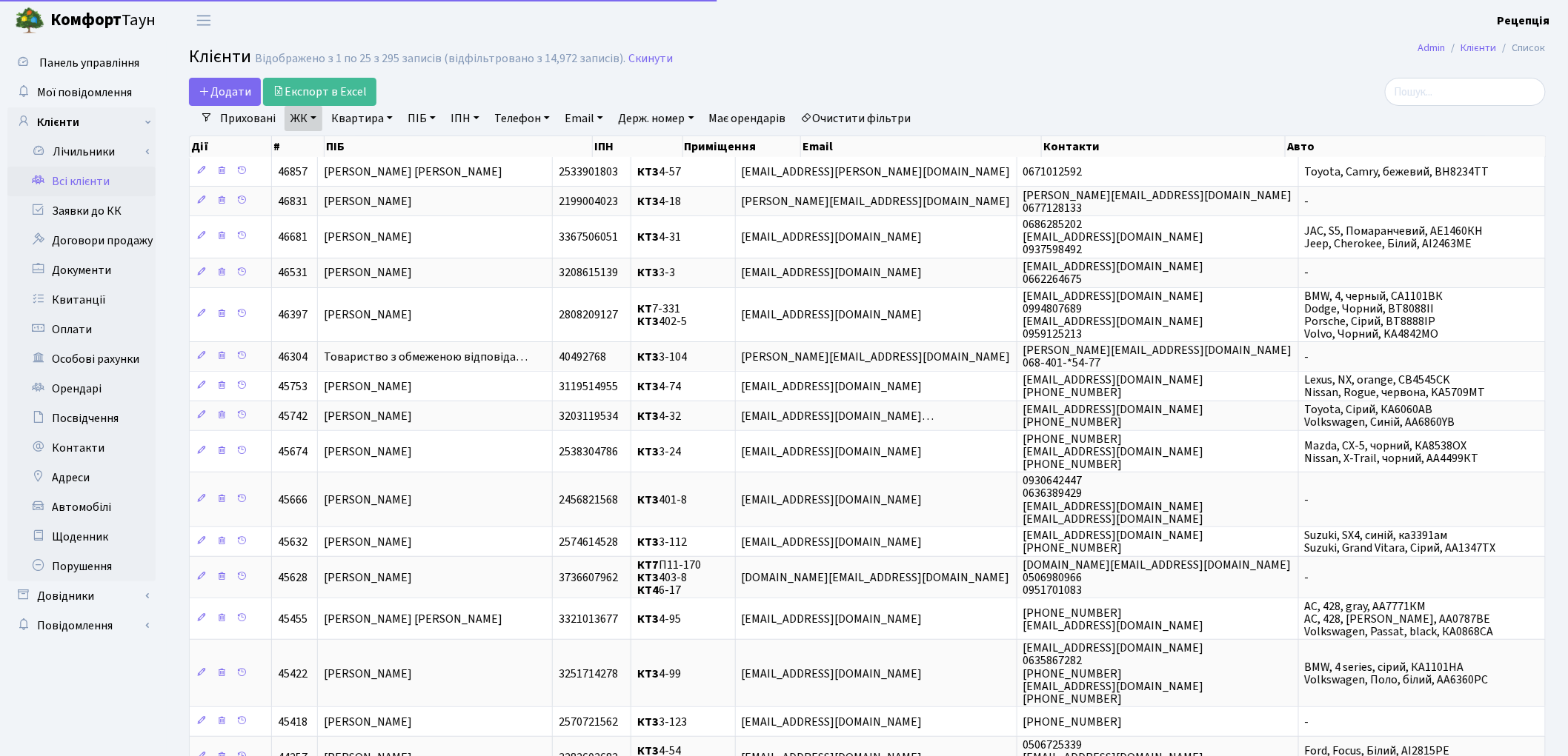
click at [373, 127] on link "Квартира" at bounding box center [362, 118] width 73 height 25
type input "402-5"
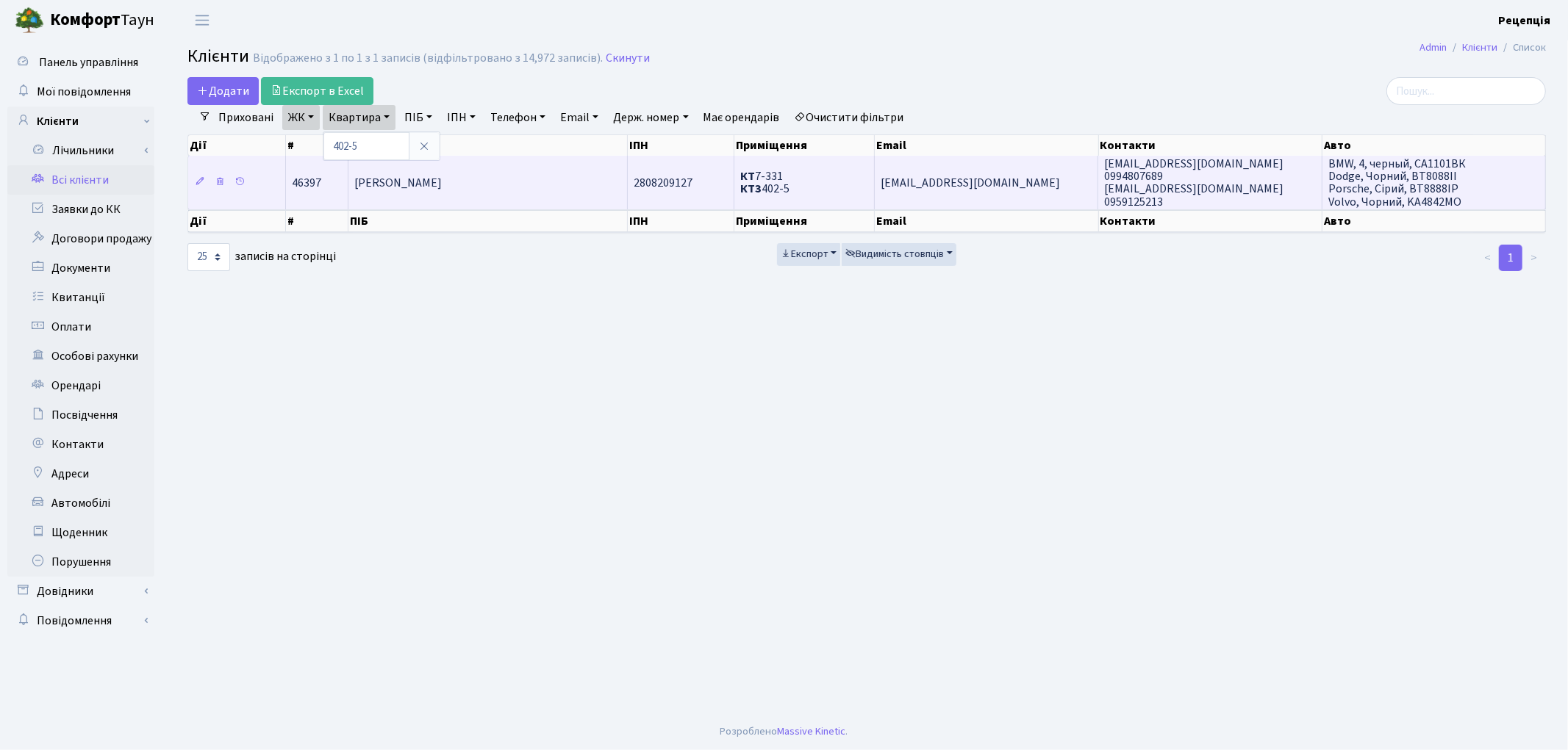
click at [442, 188] on span "[PERSON_NAME]" at bounding box center [397, 182] width 88 height 16
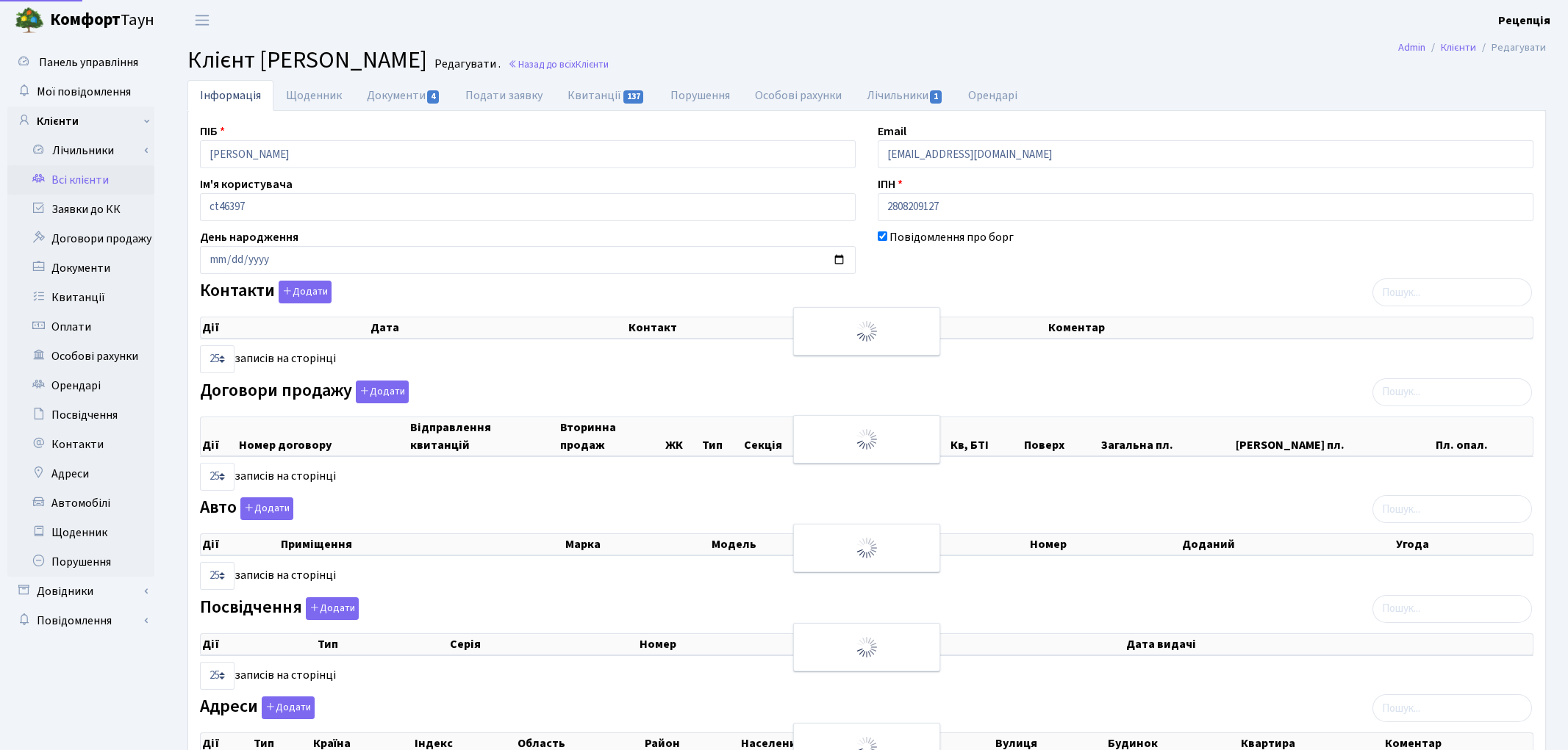
select select "25"
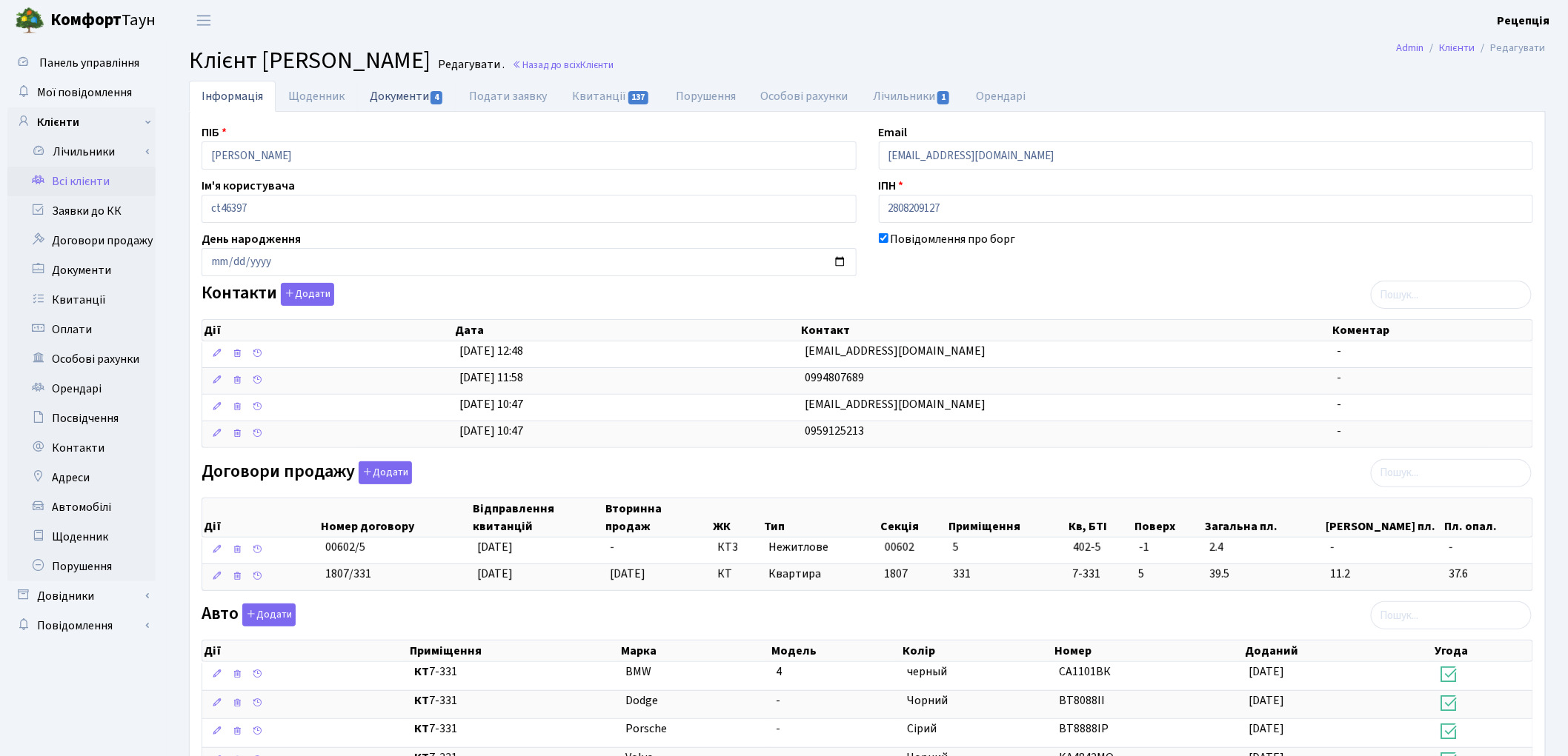
click at [430, 104] on span "4" at bounding box center [436, 98] width 11 height 13
select select "25"
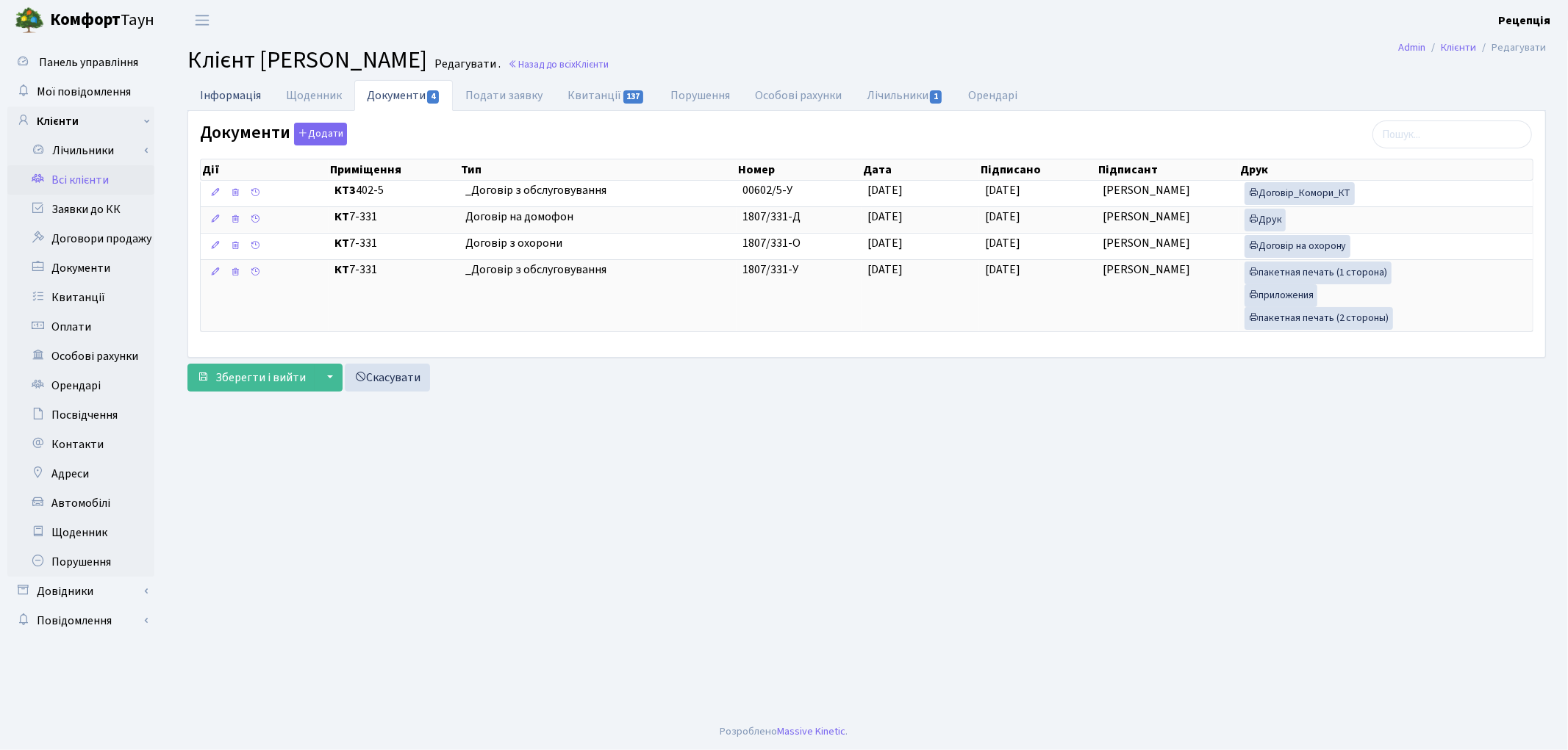
click at [211, 96] on link "Інформація" at bounding box center [230, 95] width 86 height 30
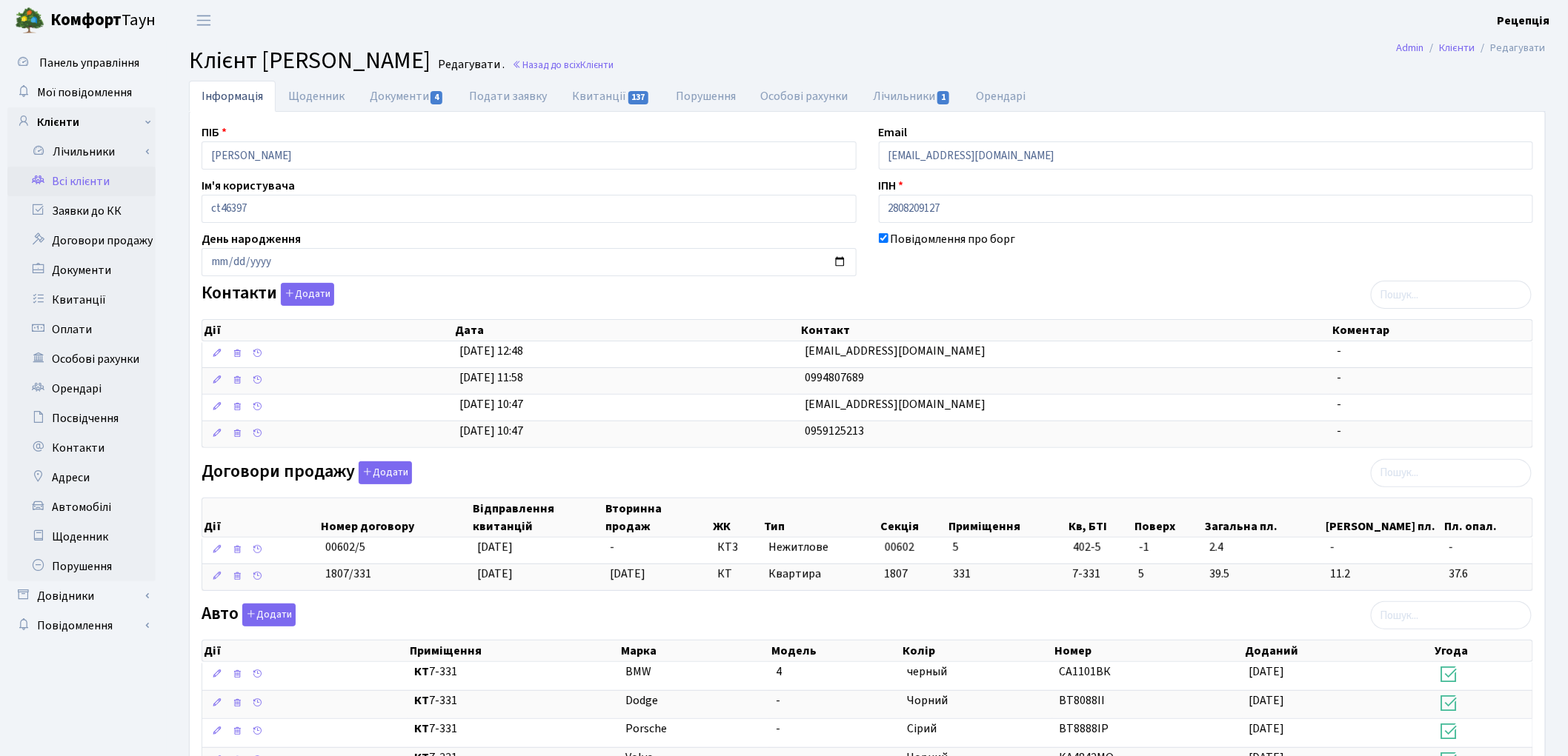
click at [86, 178] on link "Всі клієнти" at bounding box center [82, 181] width 148 height 29
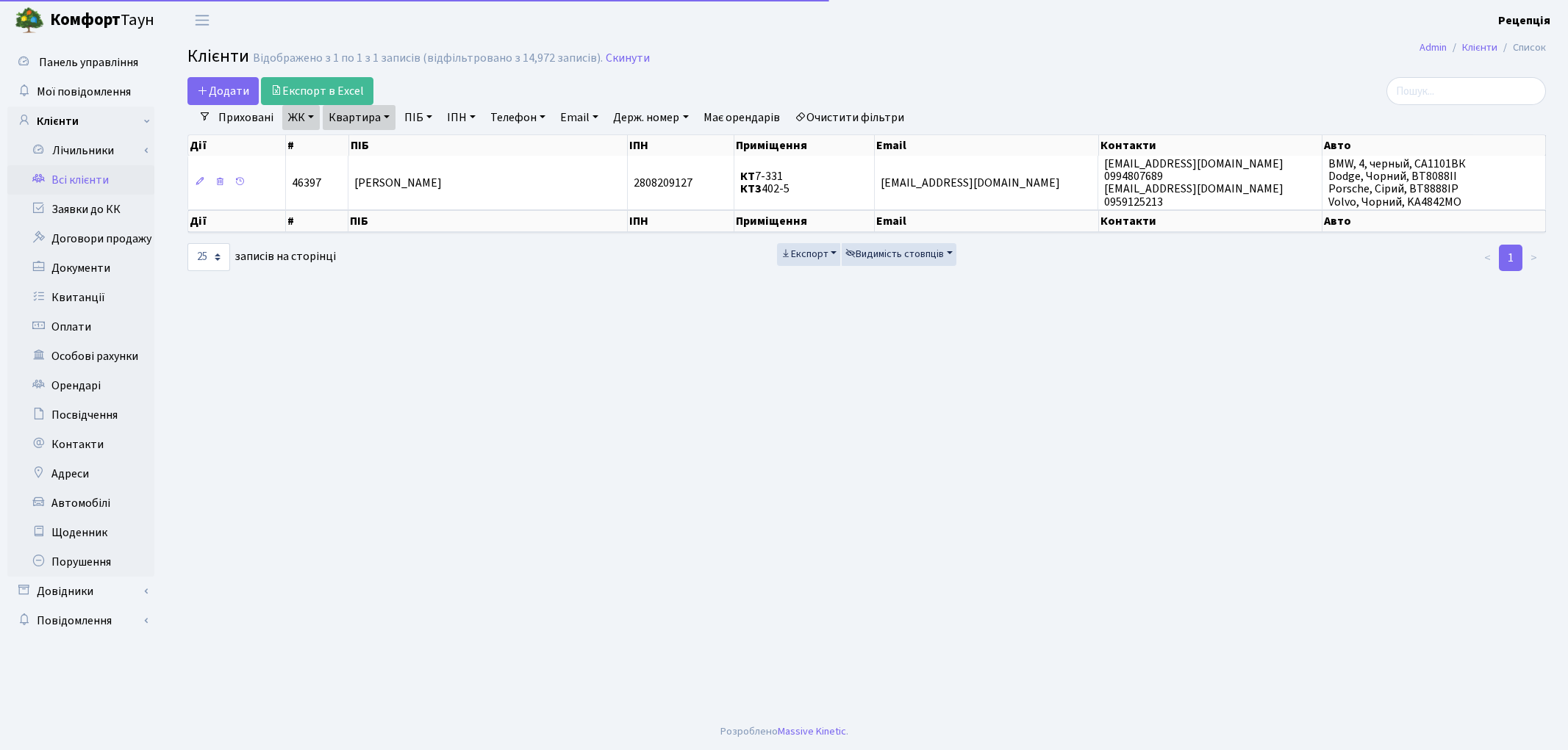
select select "25"
click at [849, 116] on link "Очистити фільтри" at bounding box center [850, 117] width 121 height 25
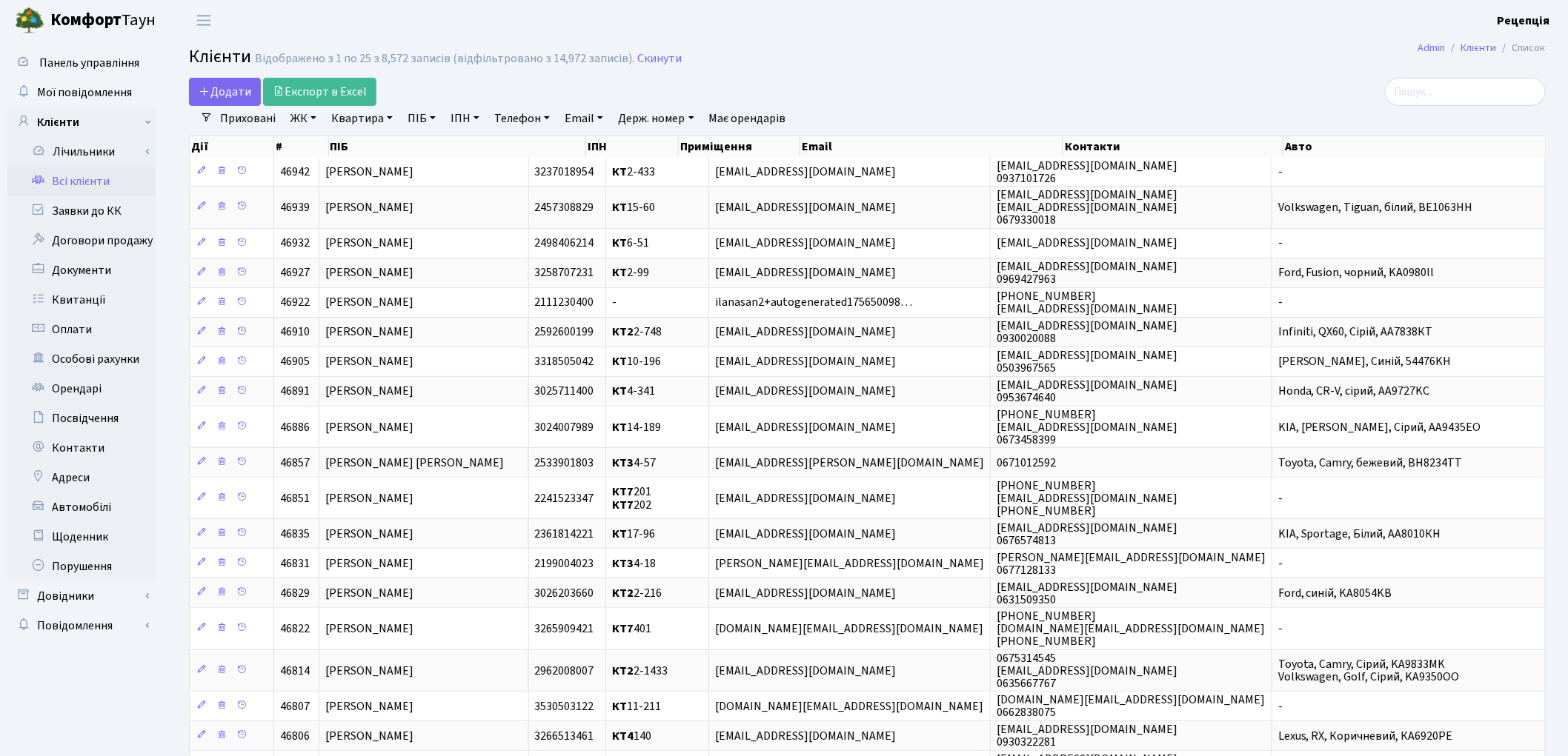
click at [313, 123] on link "ЖК" at bounding box center [304, 118] width 38 height 25
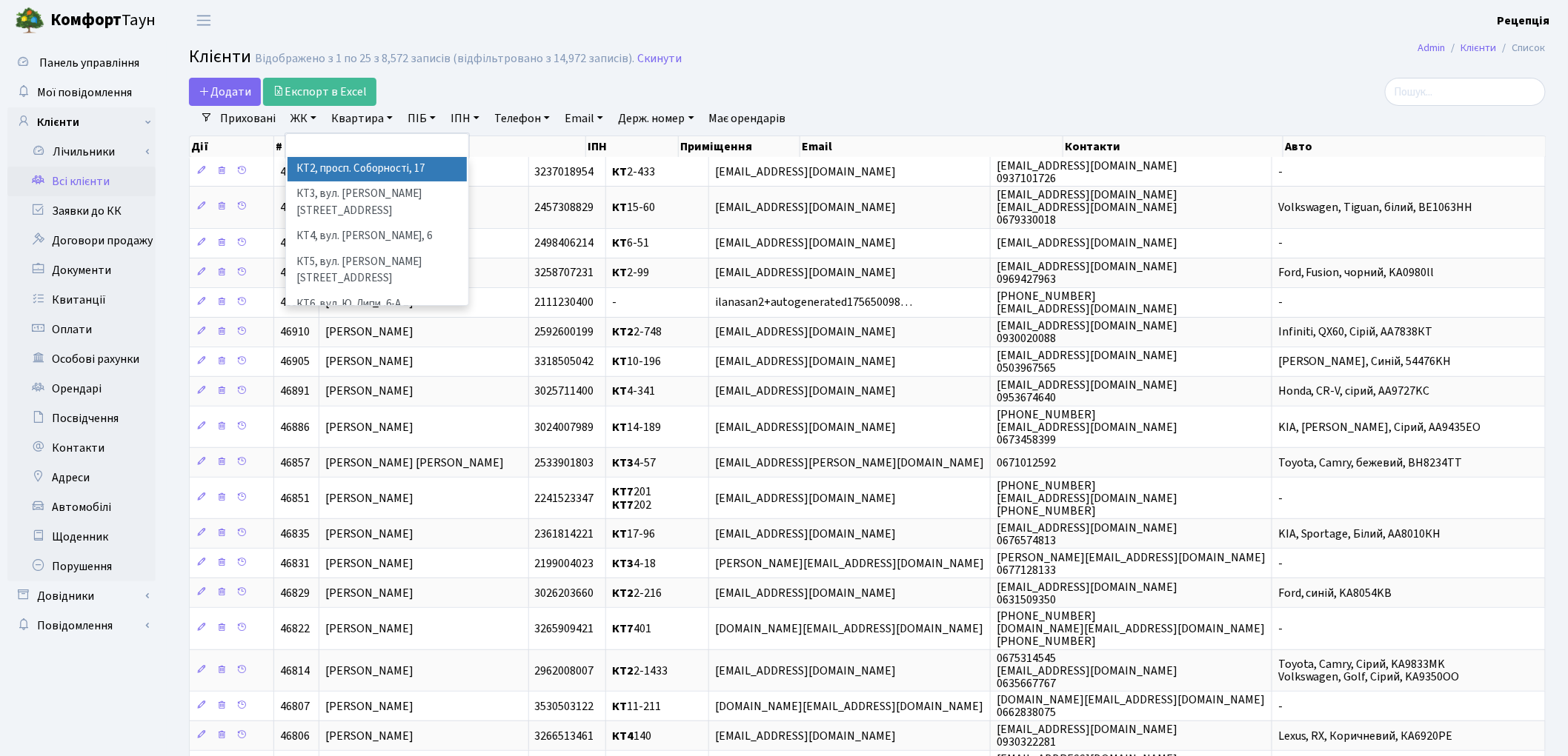
scroll to position [30, 0]
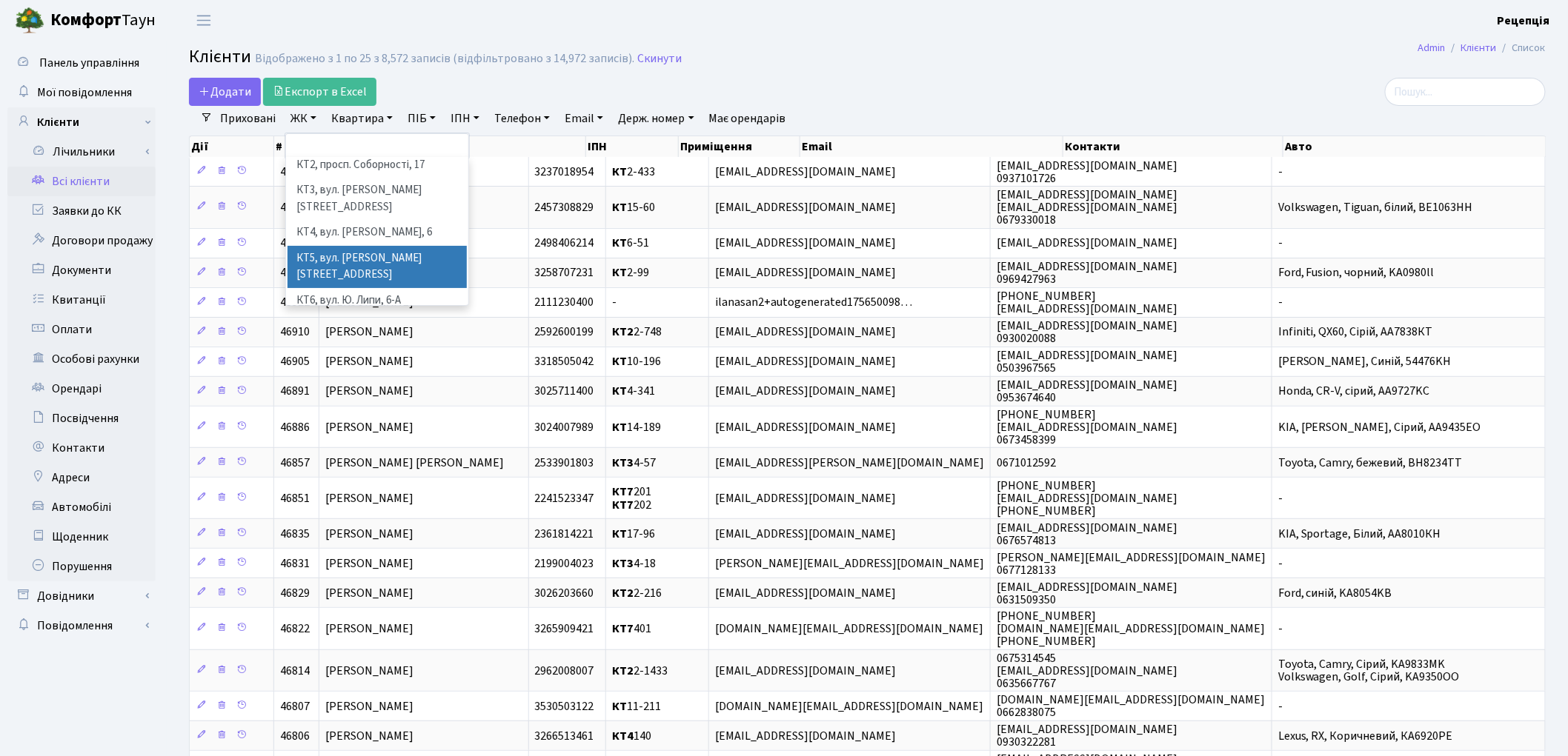
click at [419, 246] on li "КТ5, вул. Березнева, 14Б" at bounding box center [377, 267] width 179 height 42
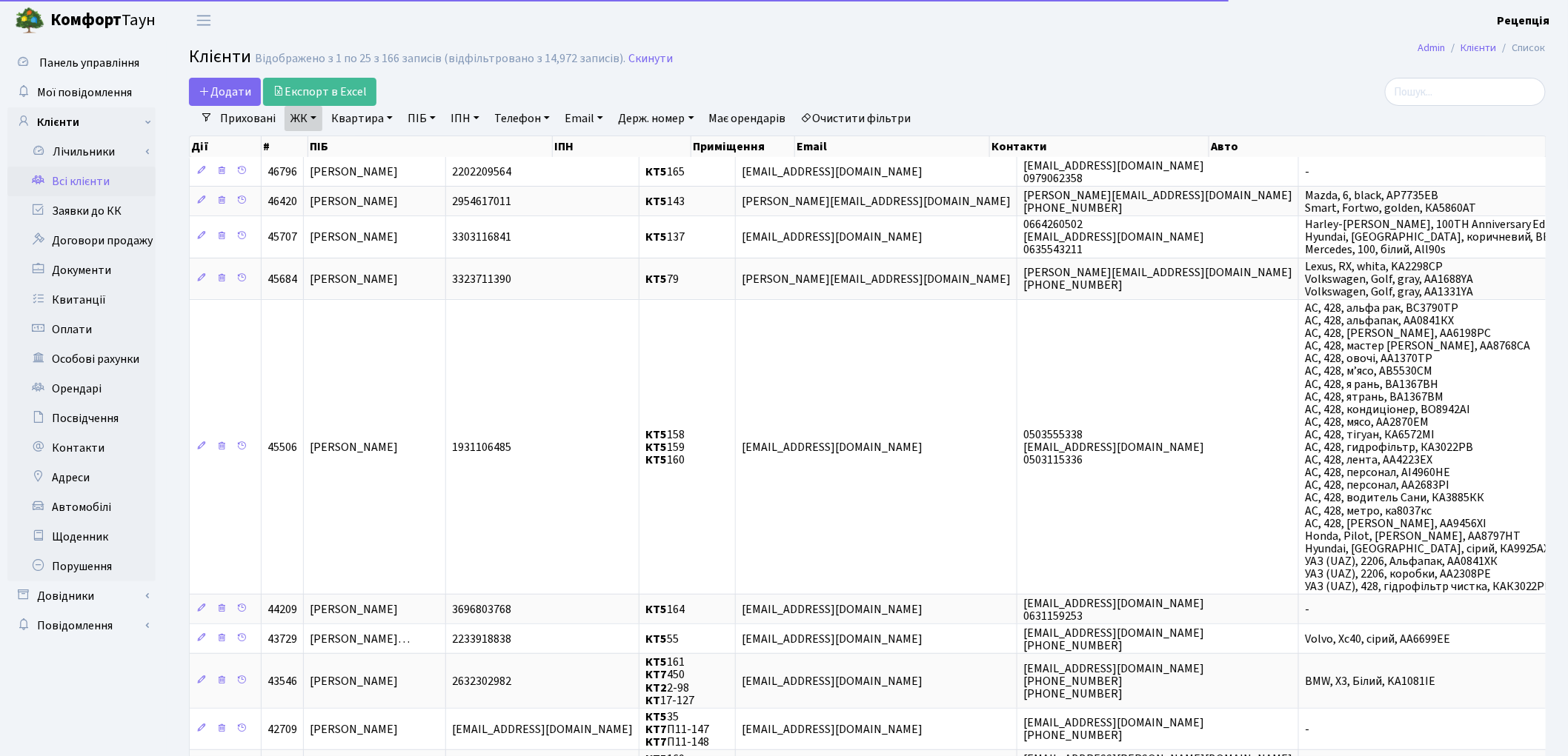
click at [366, 121] on link "Квартира" at bounding box center [362, 118] width 73 height 25
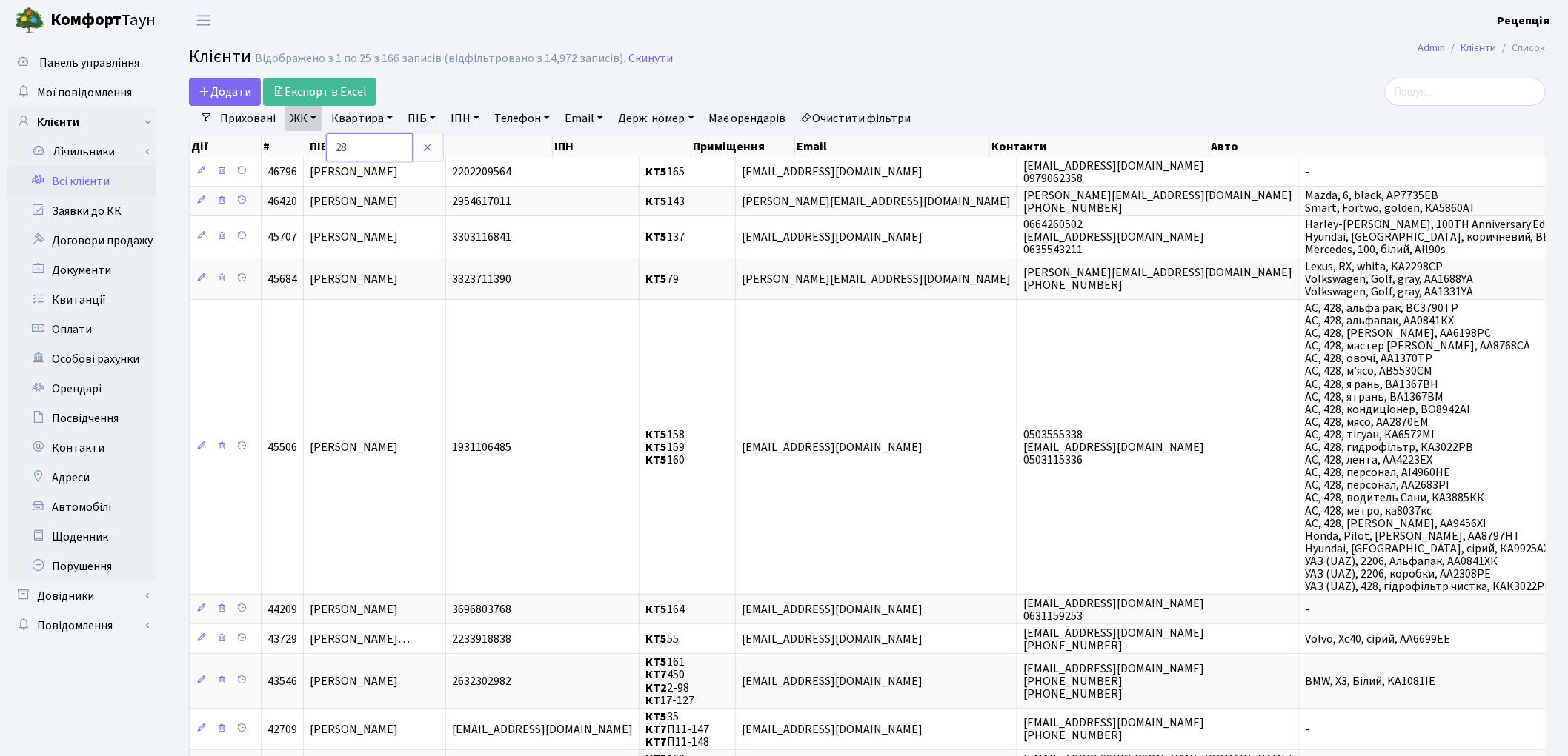
type input "28"
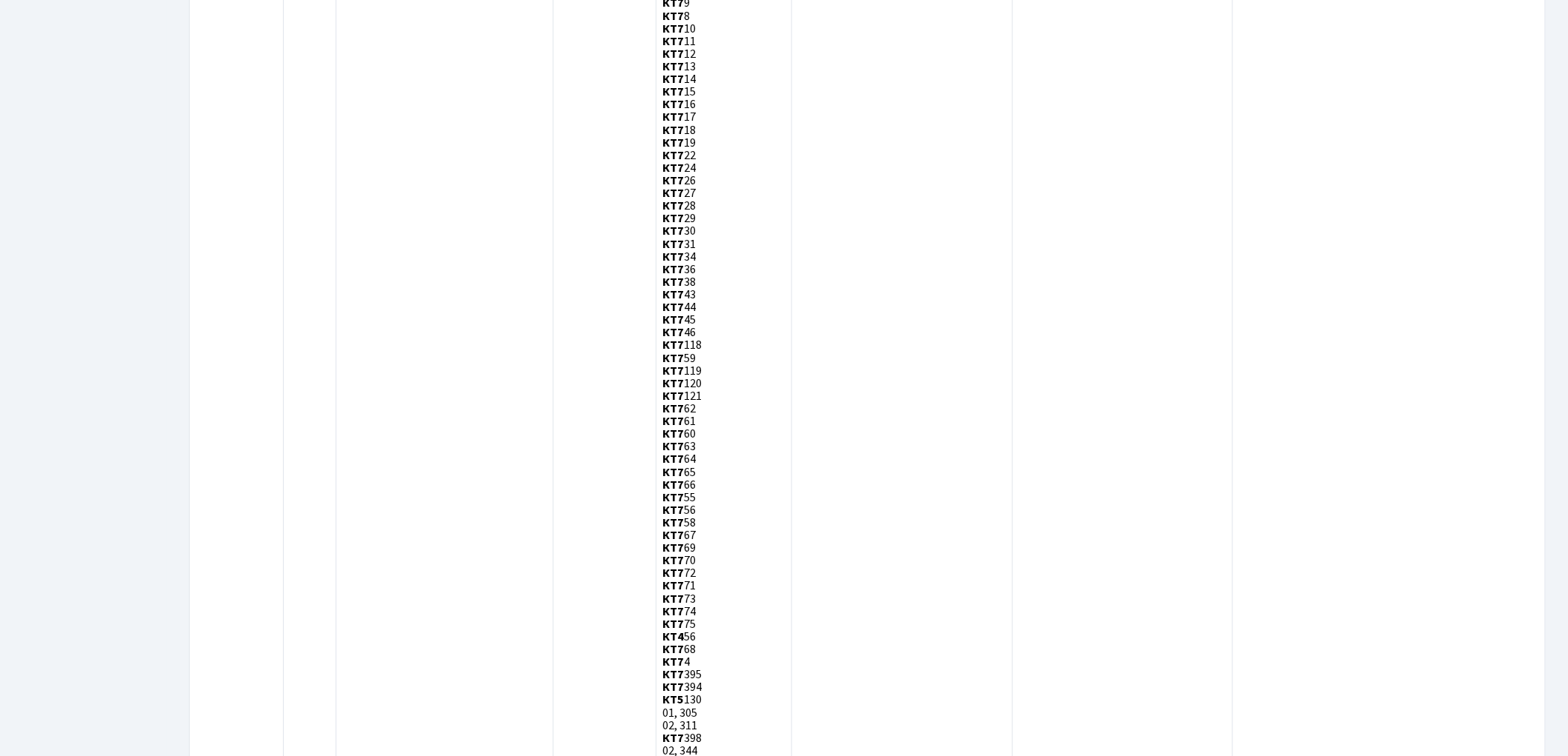
scroll to position [4288, 0]
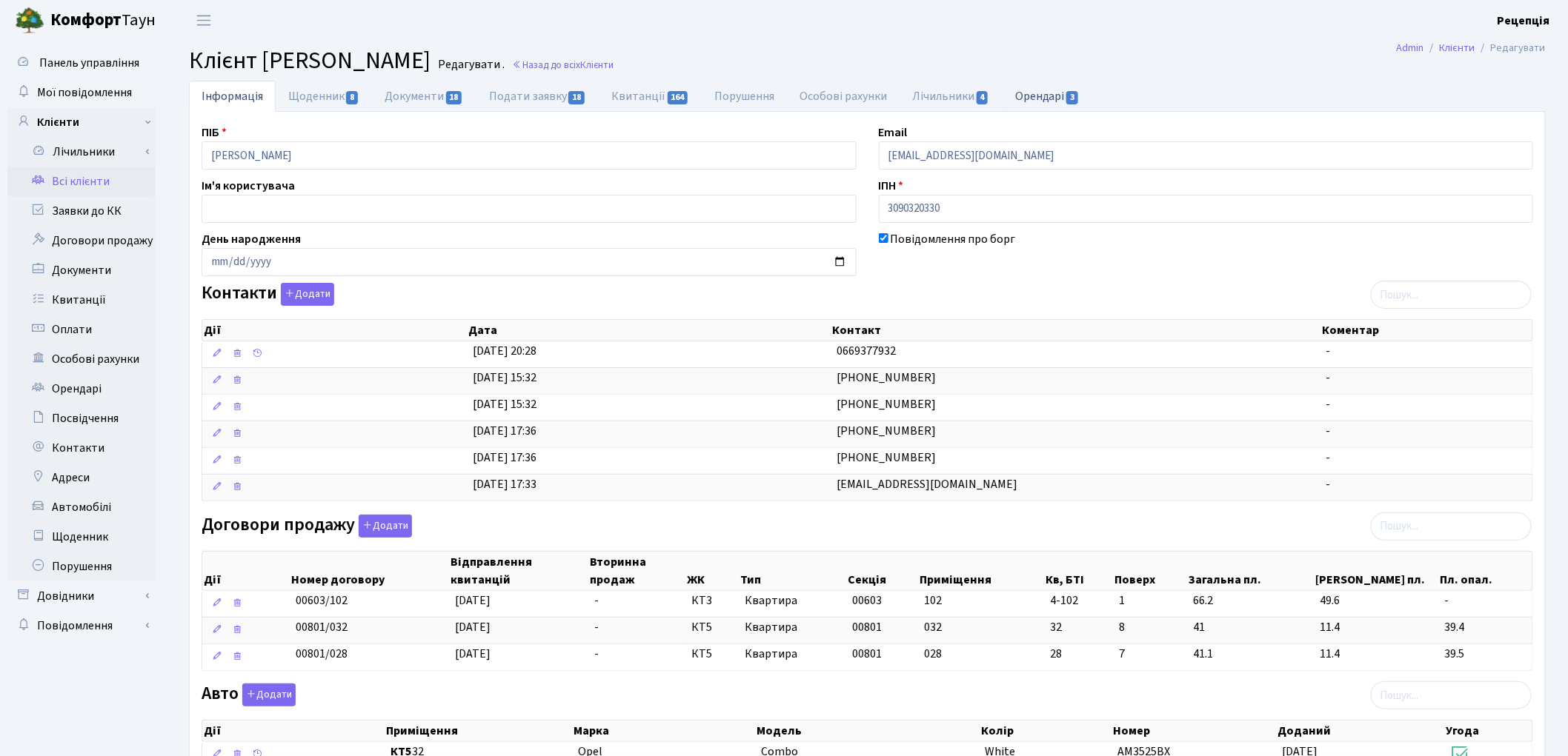
click at [1033, 106] on link "Орендарі 3" at bounding box center [1048, 96] width 89 height 30
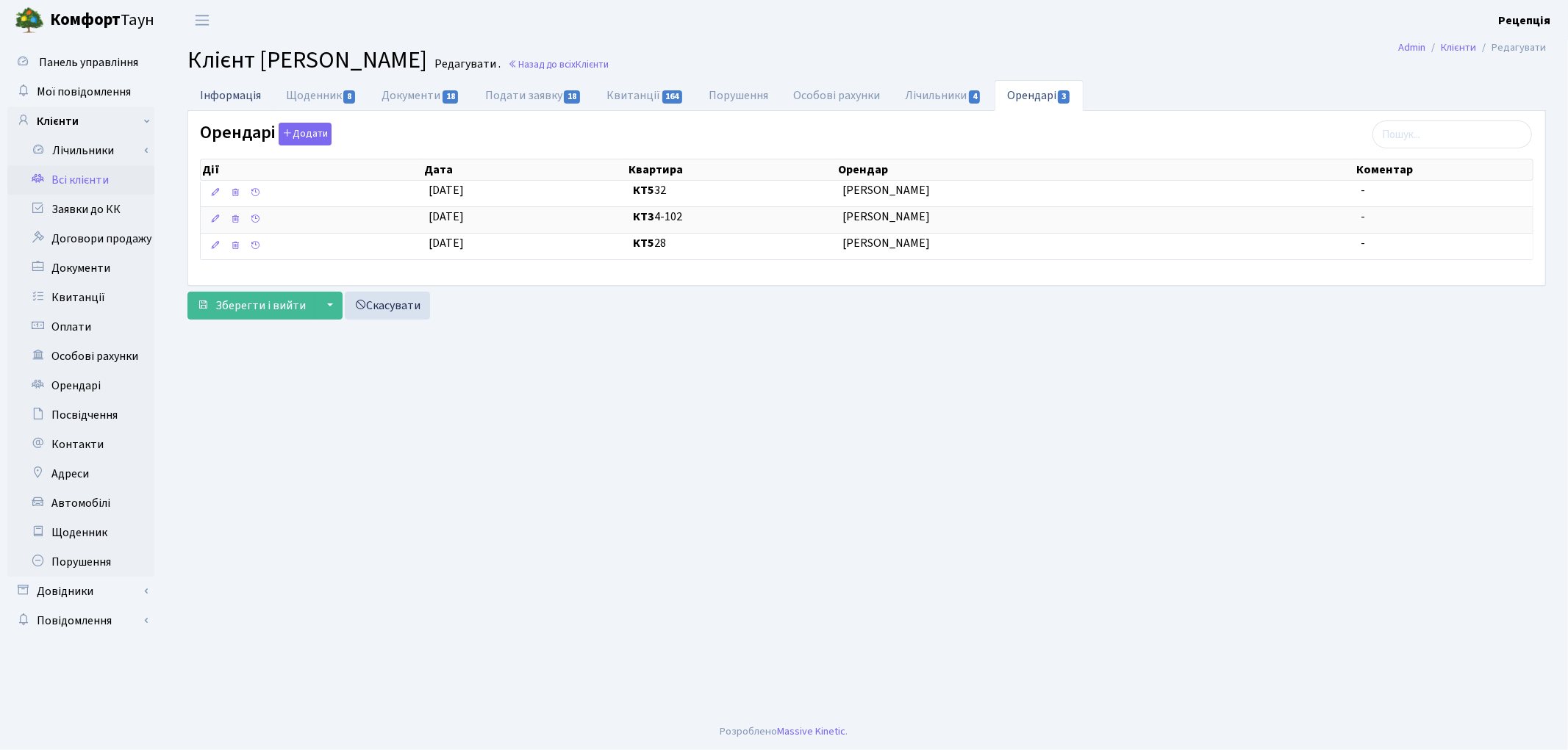
click at [241, 95] on link "Інформація" at bounding box center [230, 95] width 86 height 30
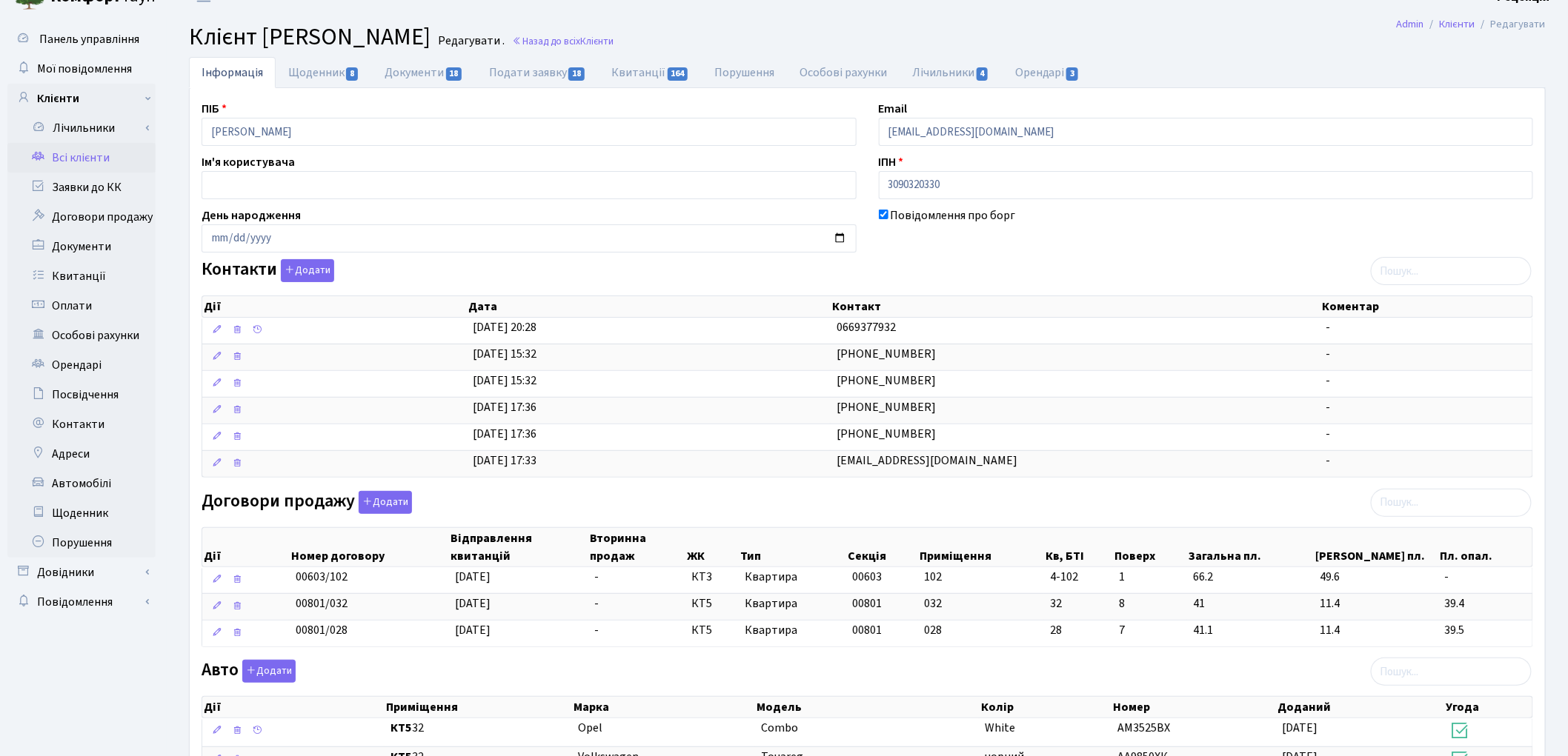
scroll to position [2, 0]
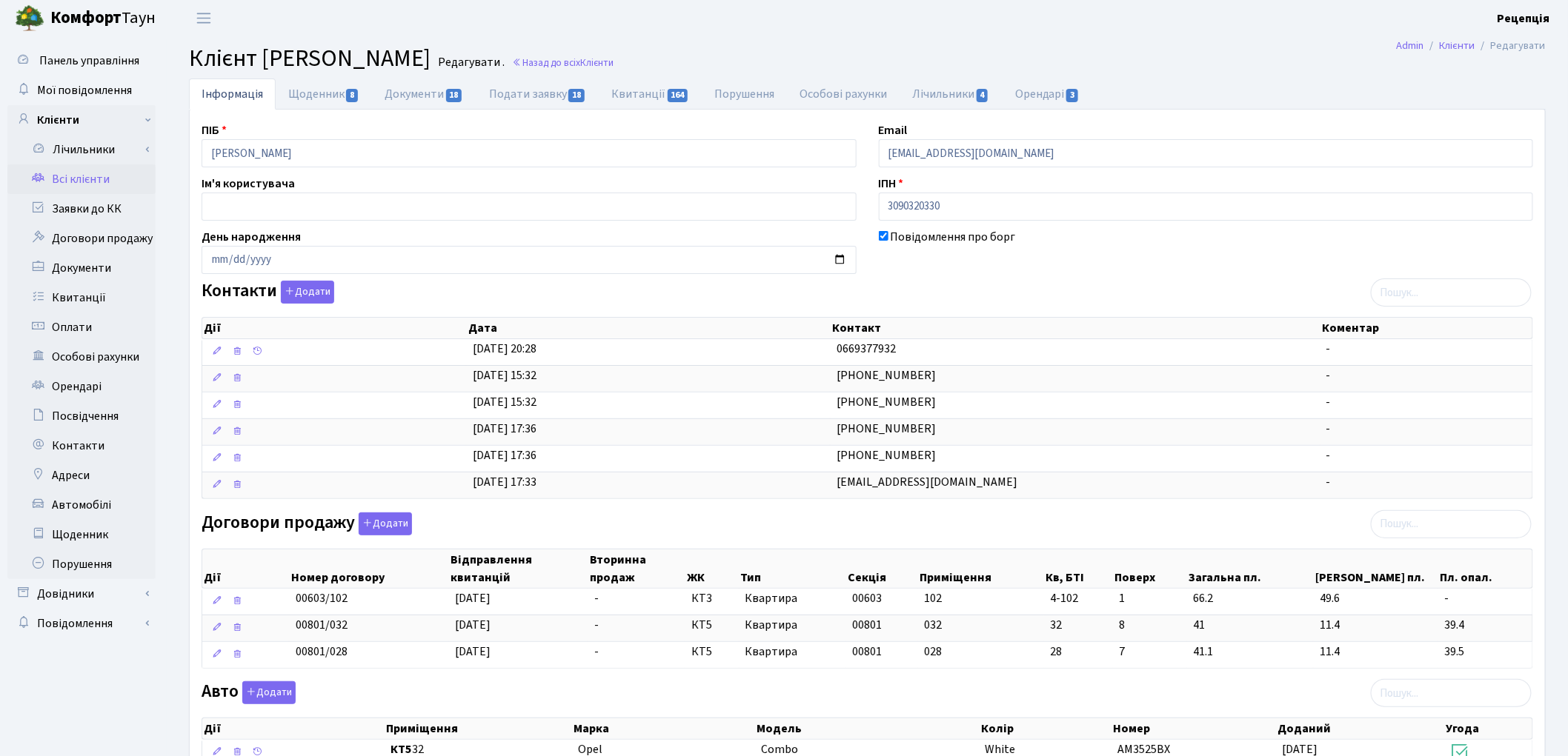
click at [88, 168] on link "Всі клієнти" at bounding box center [82, 179] width 148 height 29
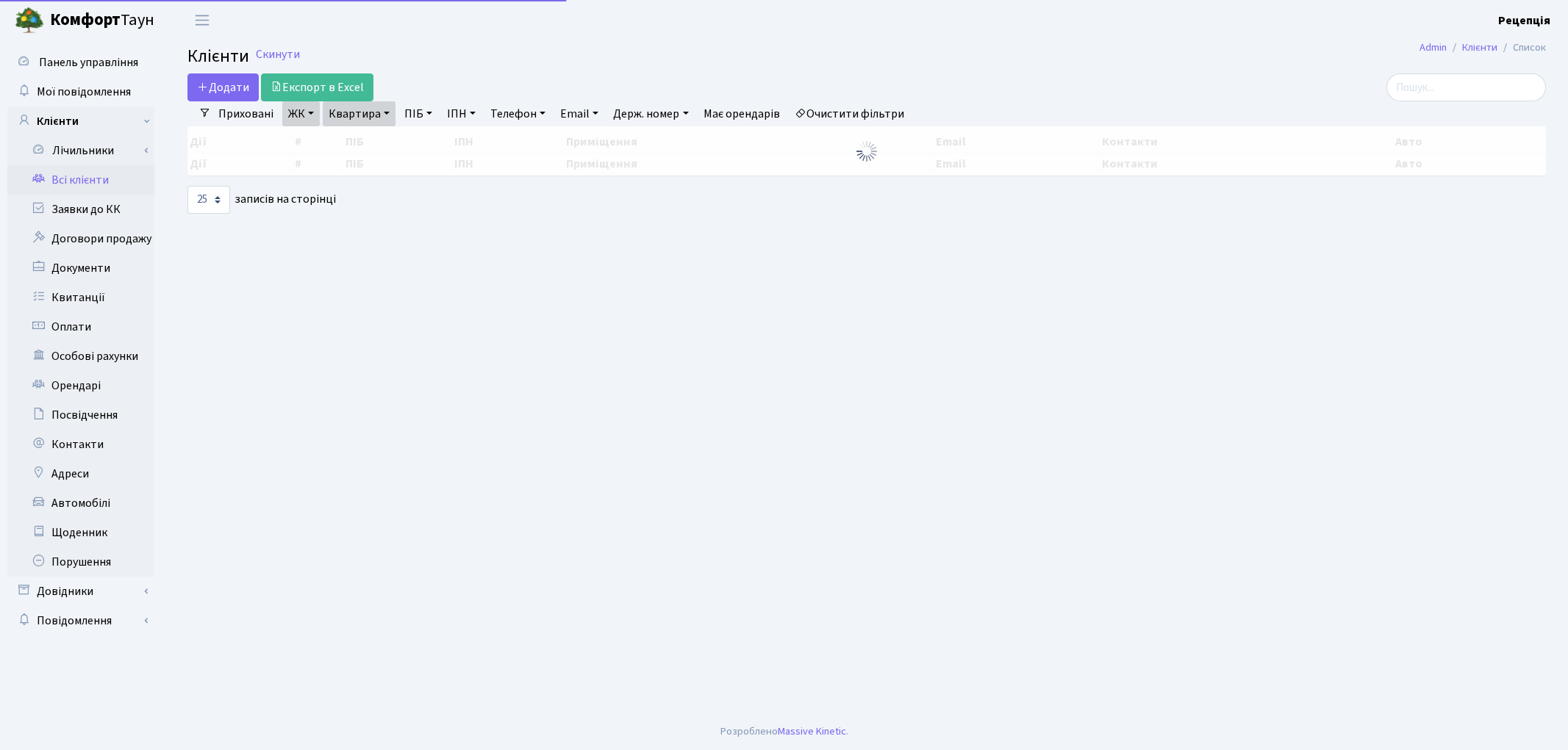
select select "25"
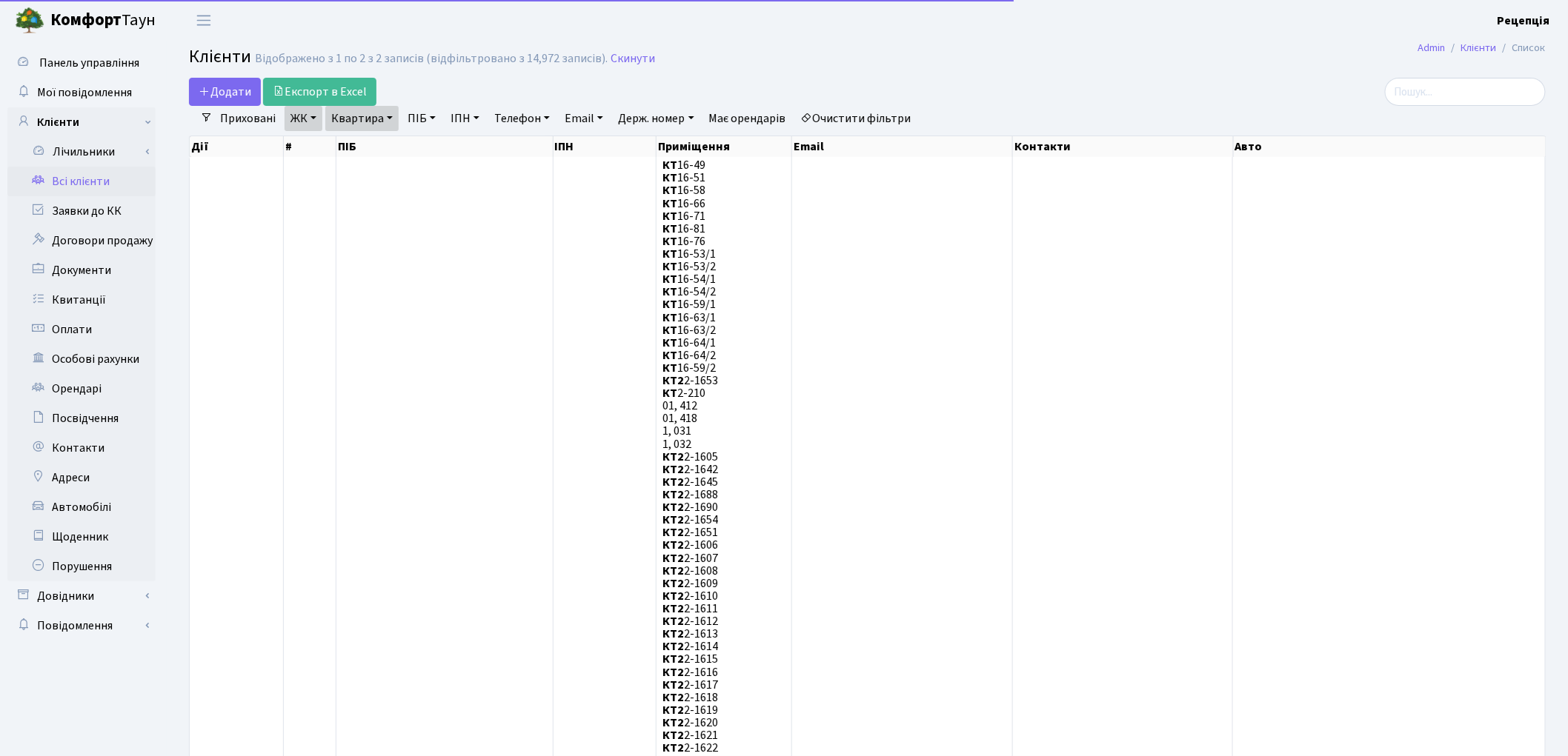
click at [859, 112] on link "Очистити фільтри" at bounding box center [856, 118] width 122 height 25
select select
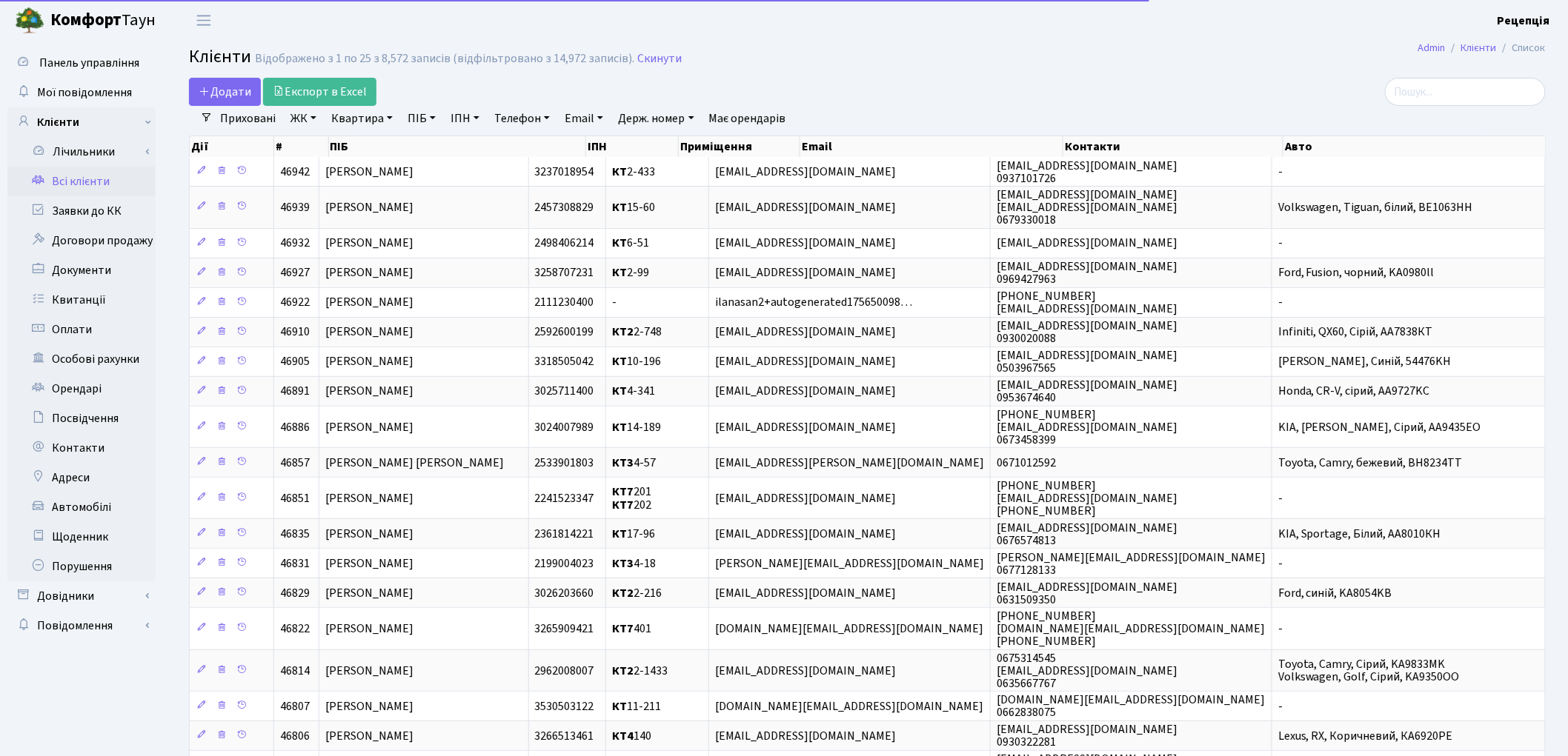
click at [313, 116] on link "ЖК" at bounding box center [304, 118] width 38 height 25
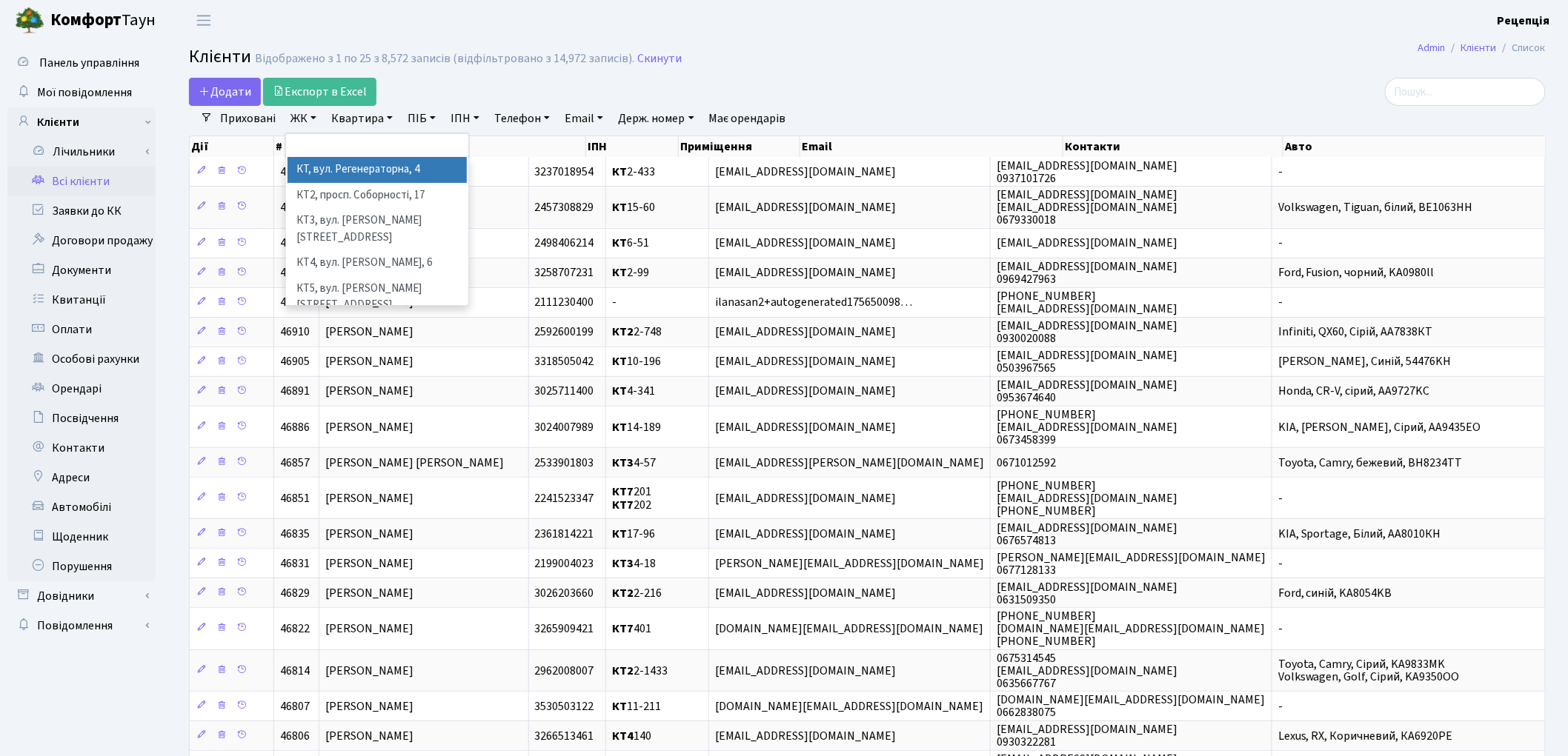
click at [370, 165] on li "КТ, вул. Регенераторна, 4" at bounding box center [377, 169] width 179 height 26
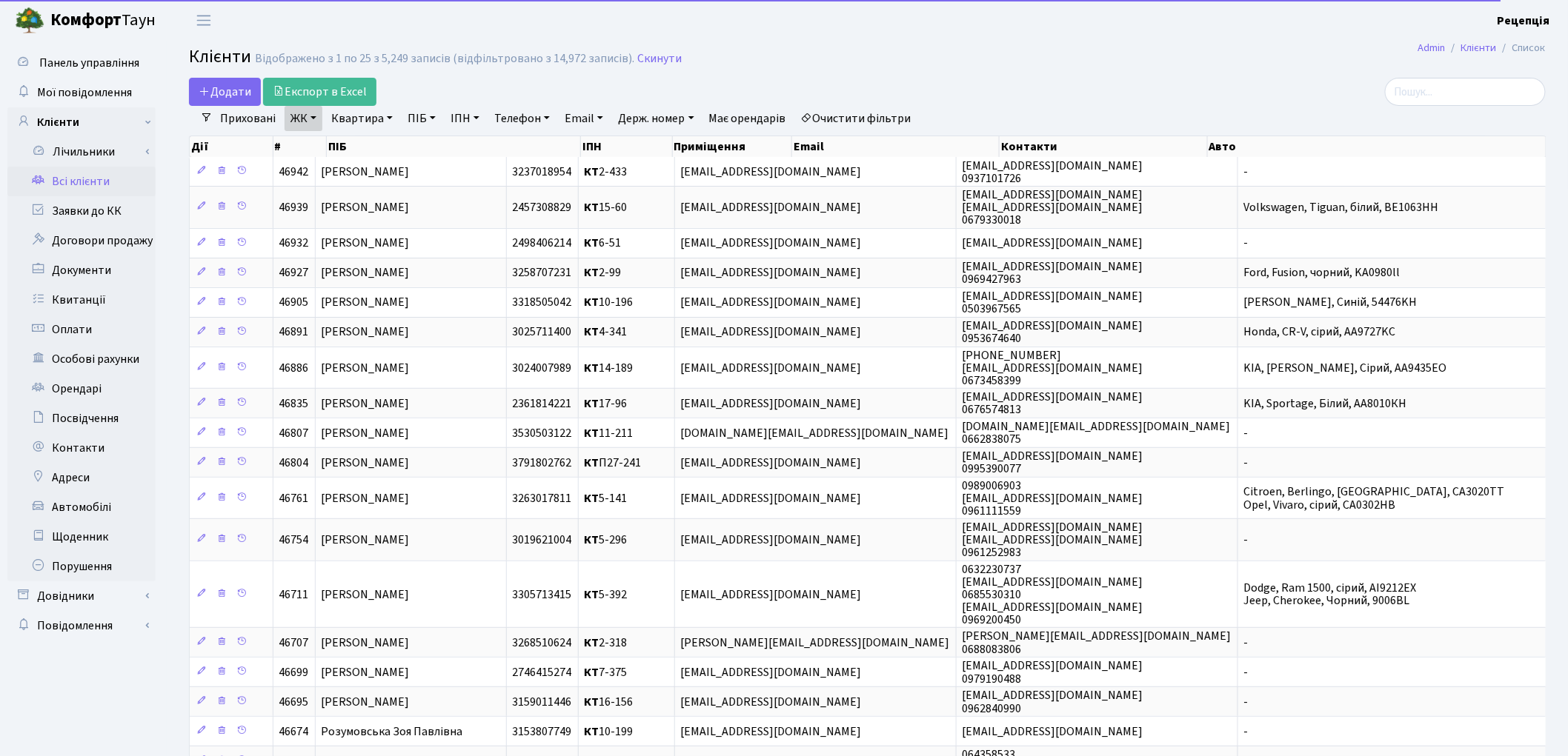
click at [357, 114] on link "Квартира" at bounding box center [362, 118] width 73 height 25
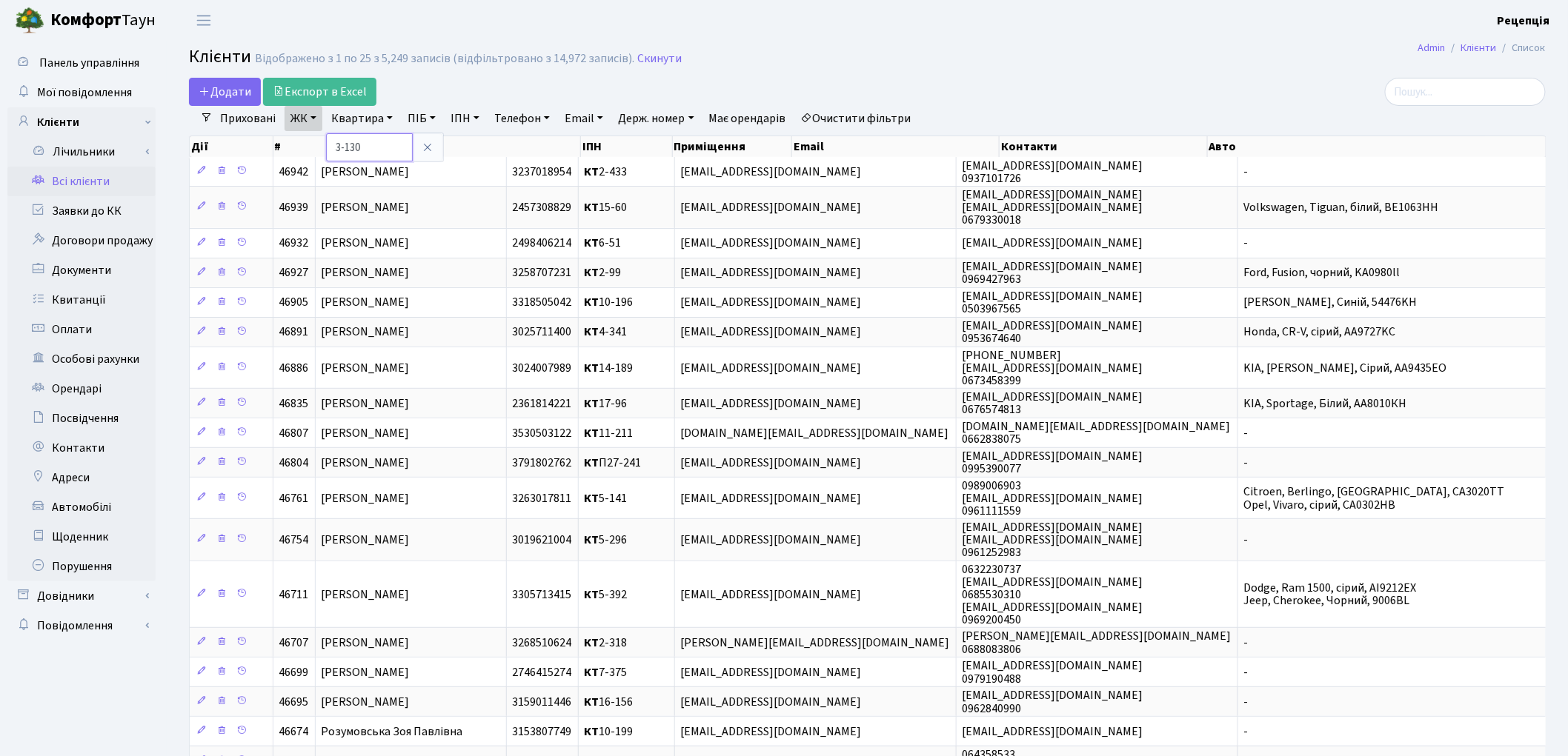
type input "3-130"
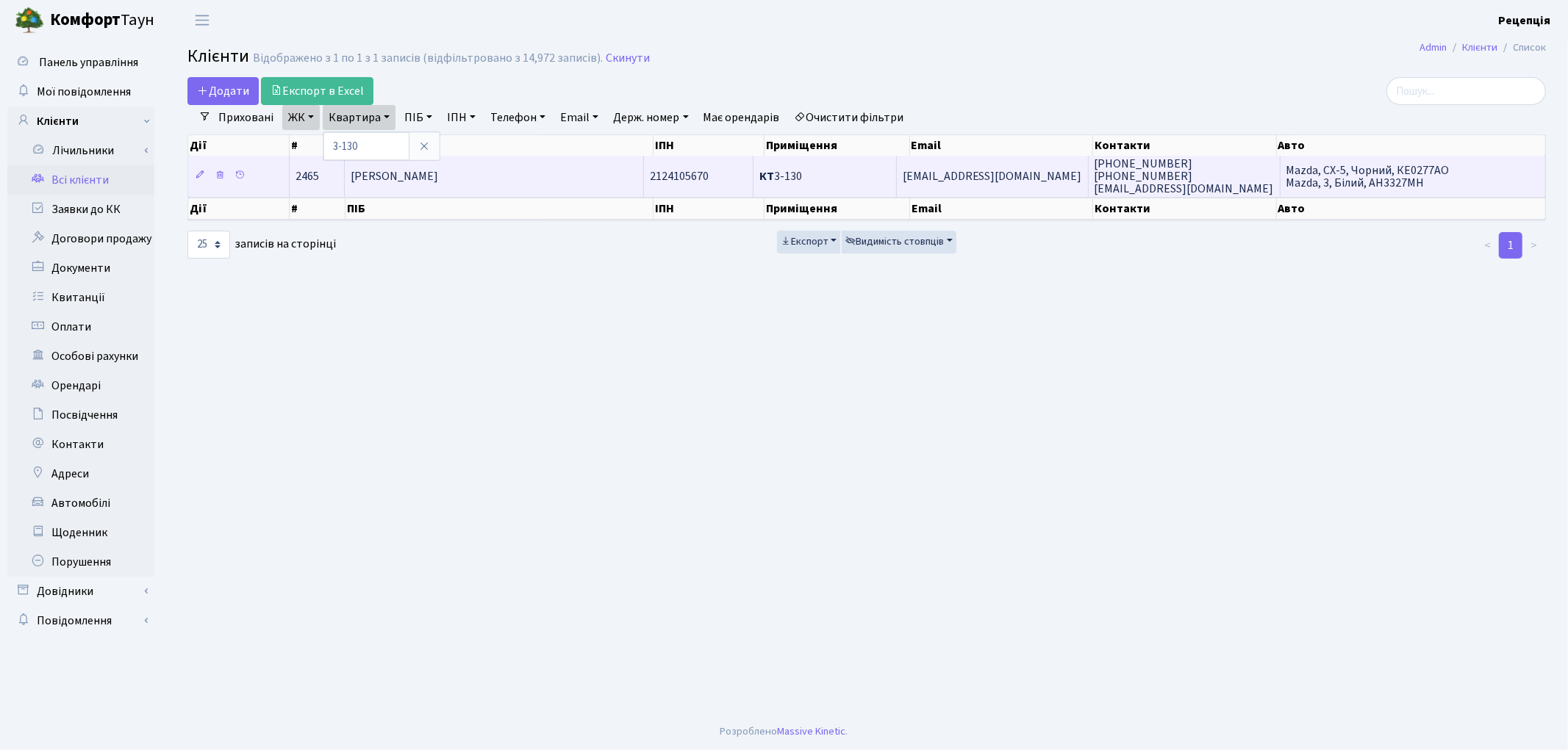
click at [438, 180] on span "[PERSON_NAME] [PERSON_NAME]" at bounding box center [394, 175] width 88 height 16
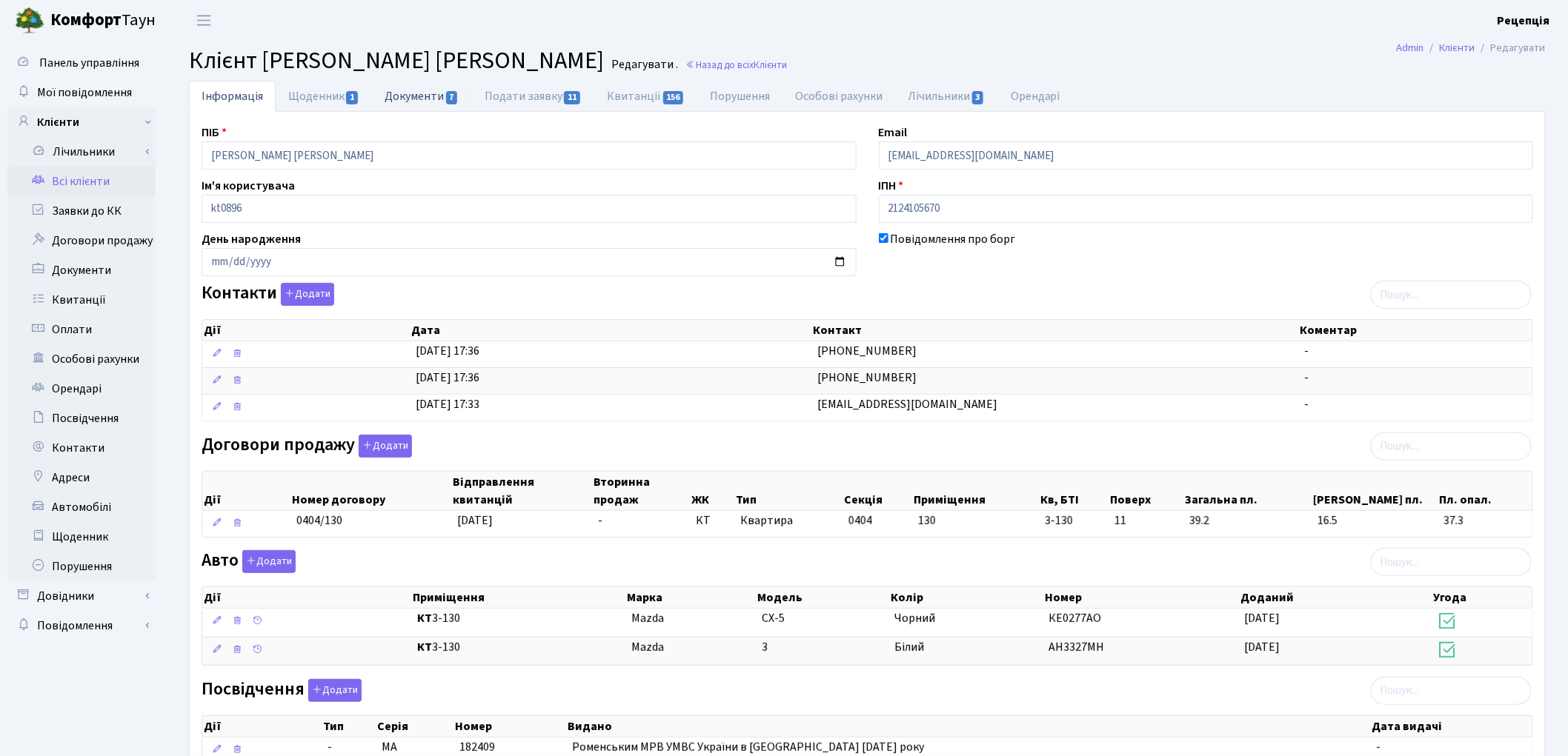
click at [444, 102] on link "Документи 7" at bounding box center [421, 96] width 99 height 30
select select "25"
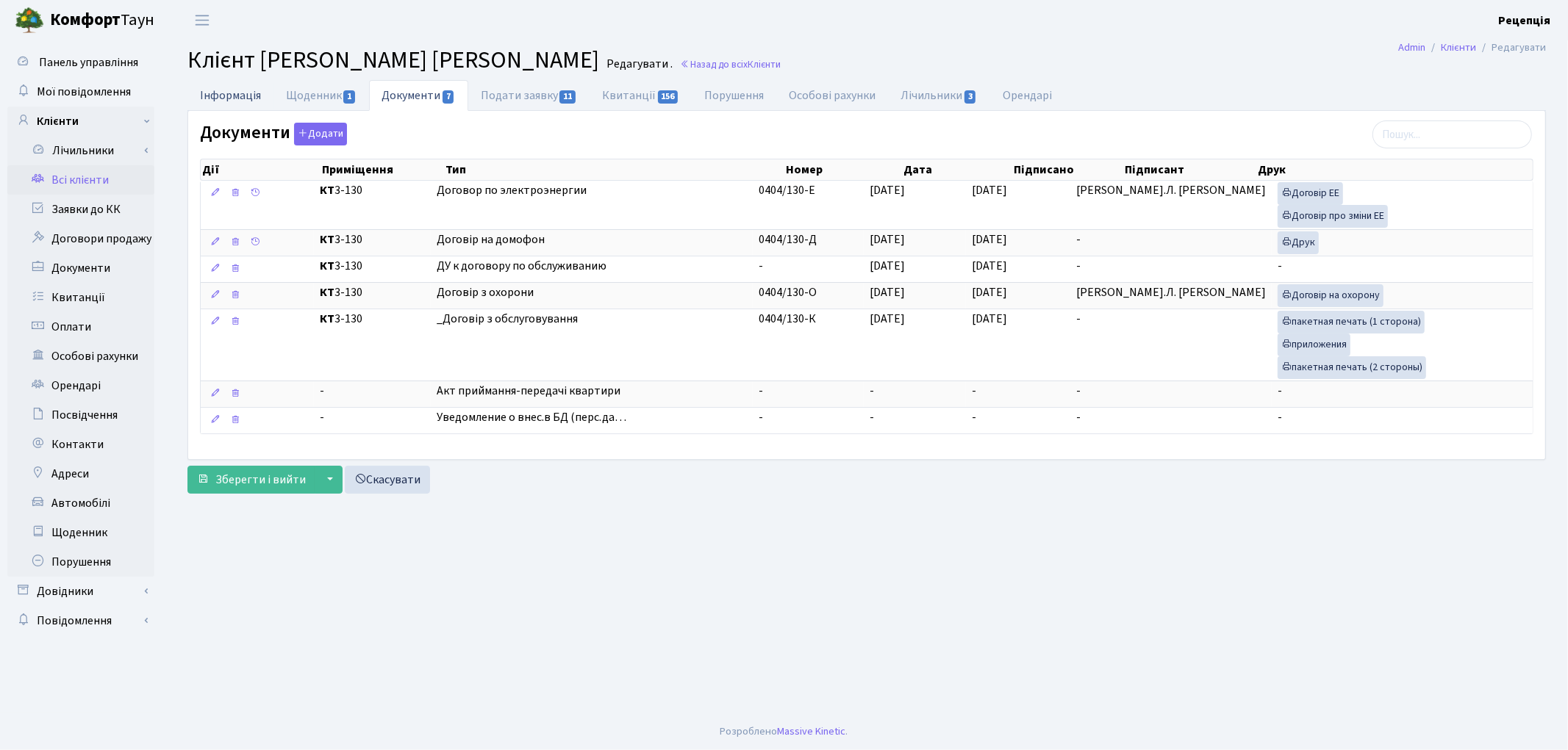
click at [256, 95] on link "Інформація" at bounding box center [230, 95] width 86 height 30
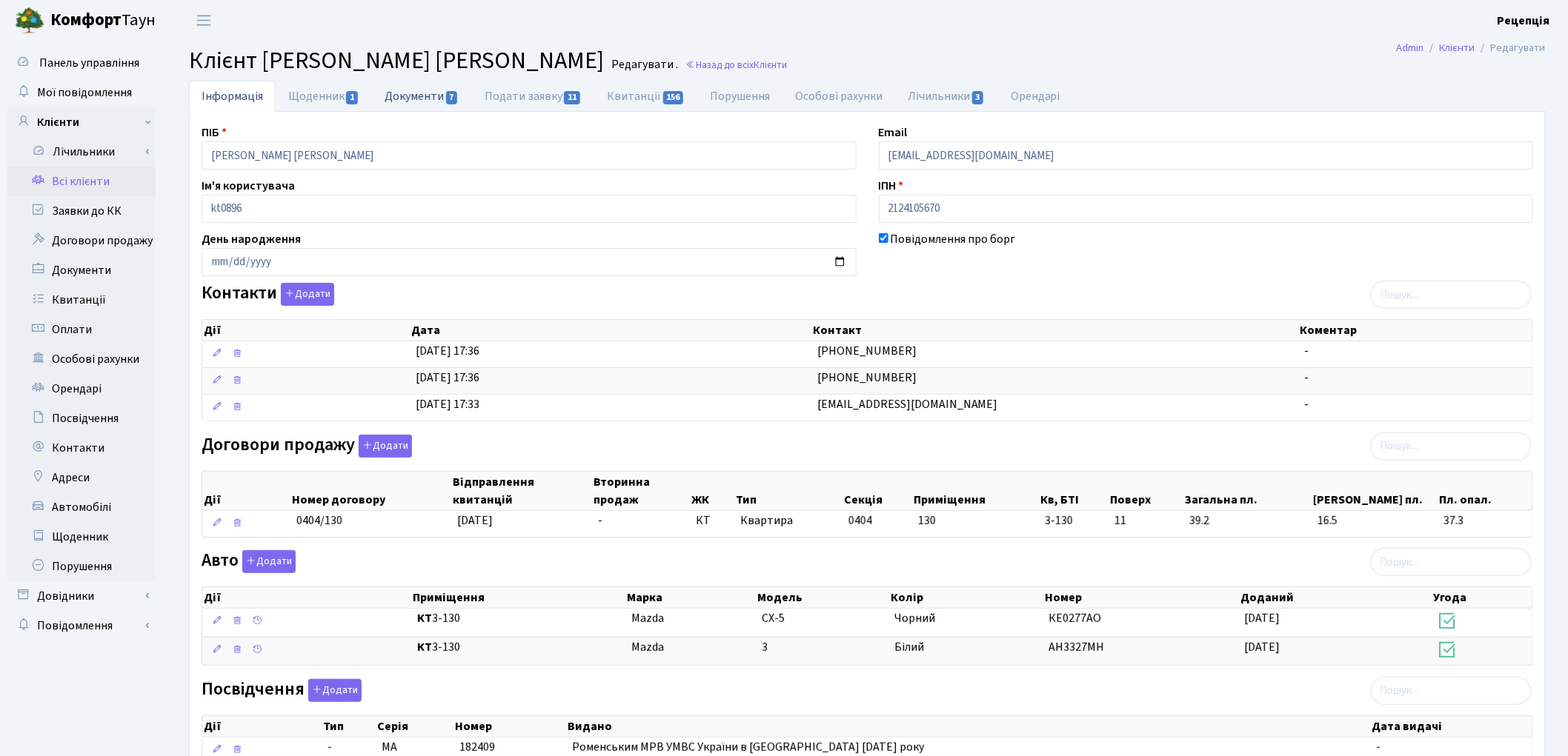
click at [421, 99] on link "Документи 7" at bounding box center [421, 96] width 99 height 30
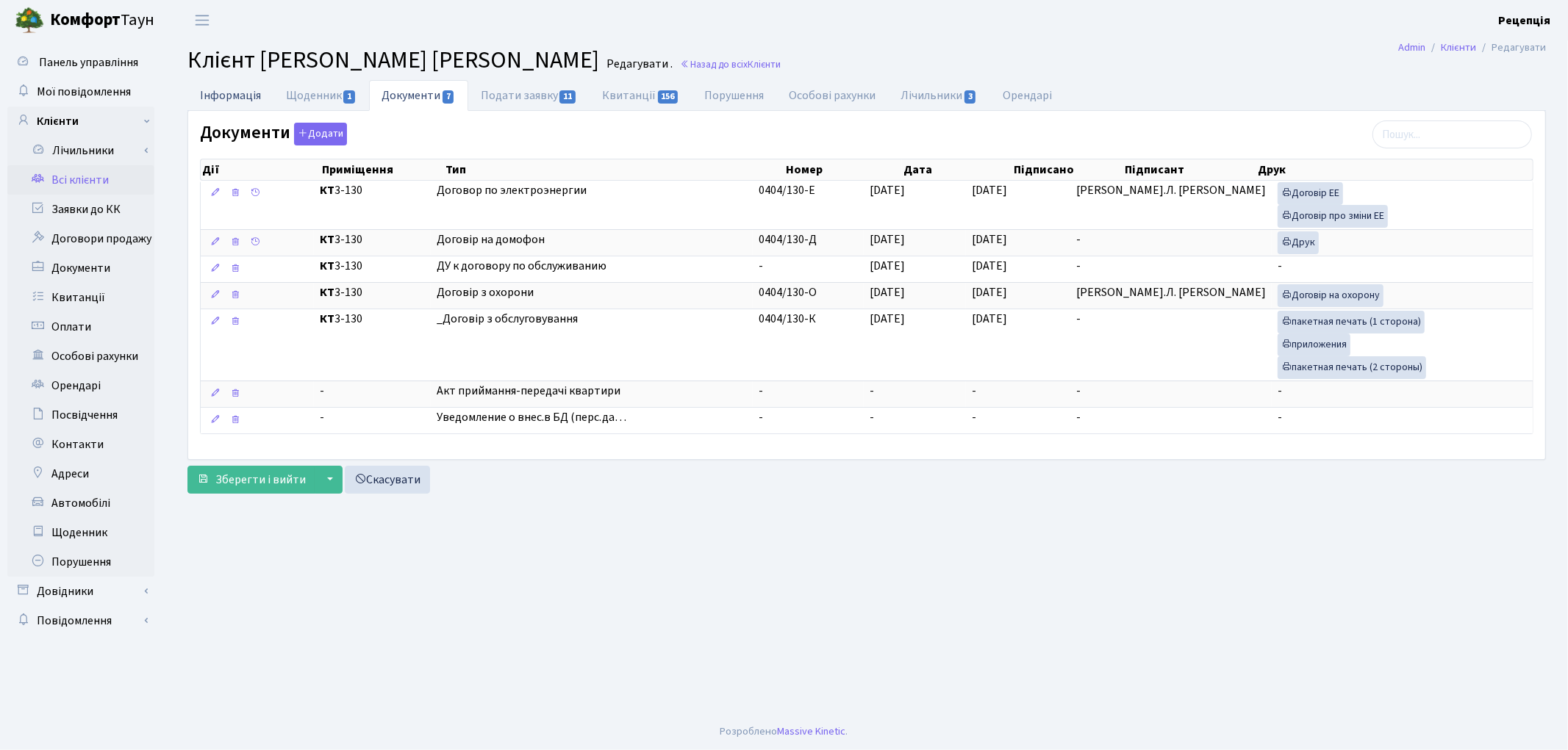
click at [222, 98] on link "Інформація" at bounding box center [230, 95] width 86 height 30
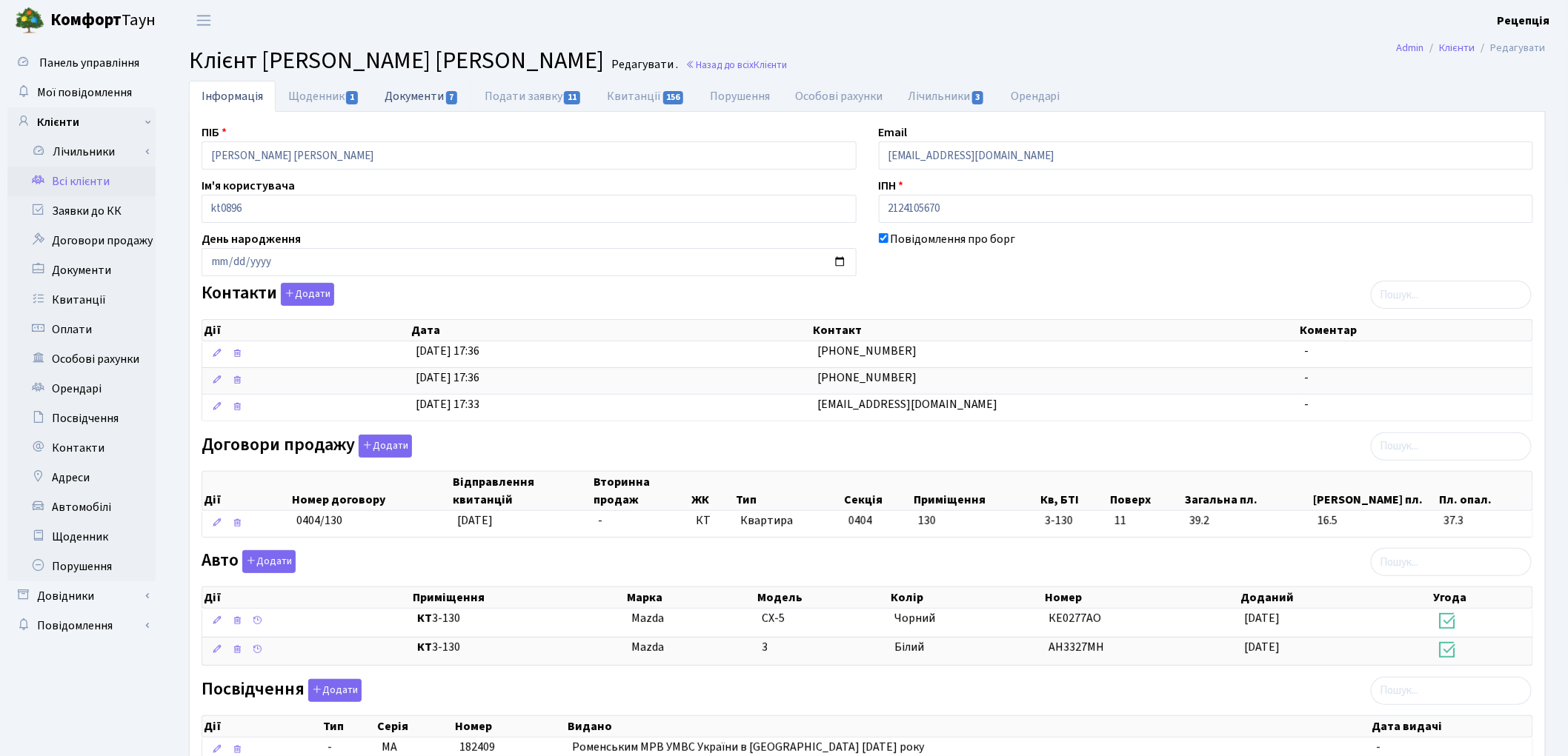
click at [430, 107] on link "Документи 7" at bounding box center [421, 96] width 99 height 30
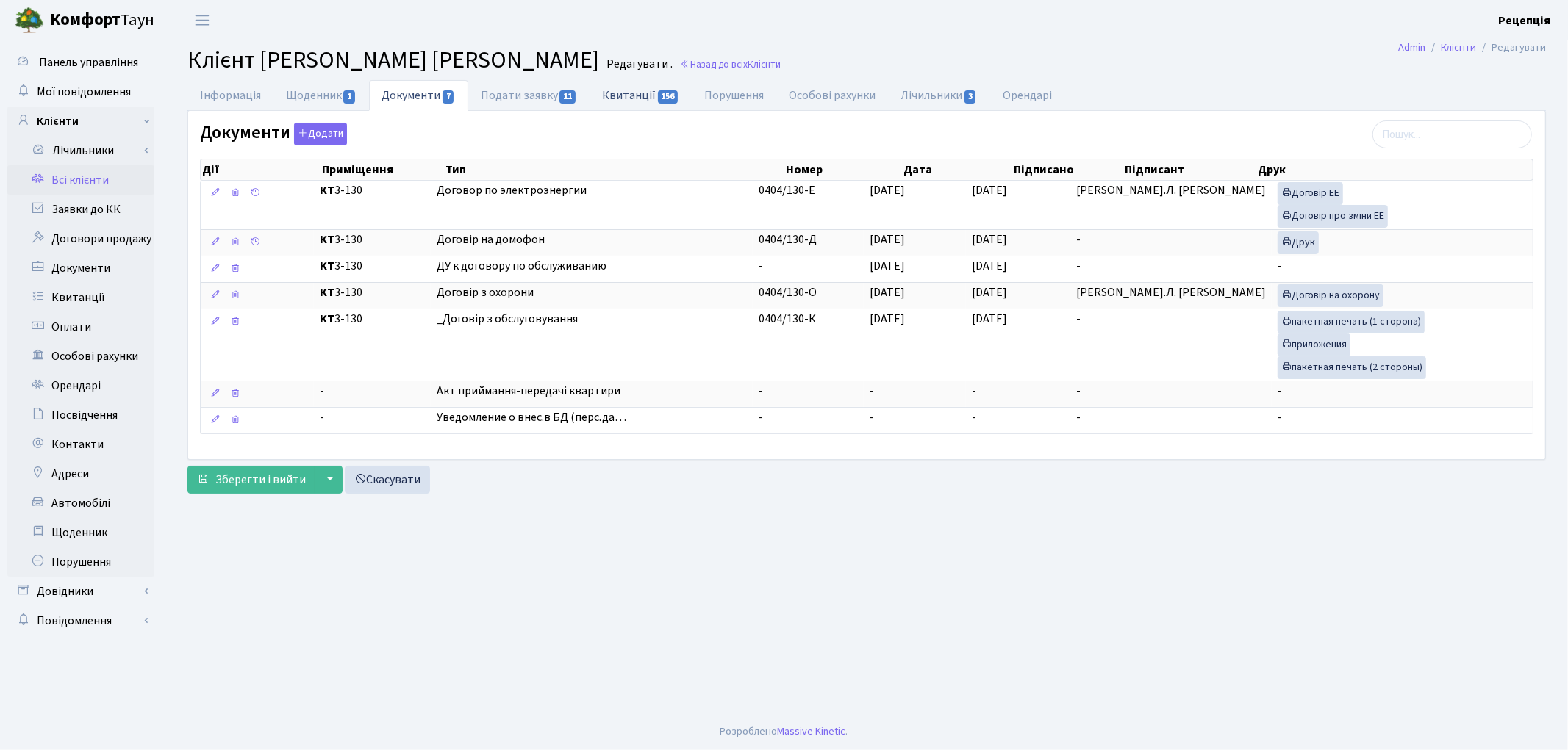
click at [630, 93] on link "Квитанції 156" at bounding box center [641, 95] width 102 height 30
select select "25"
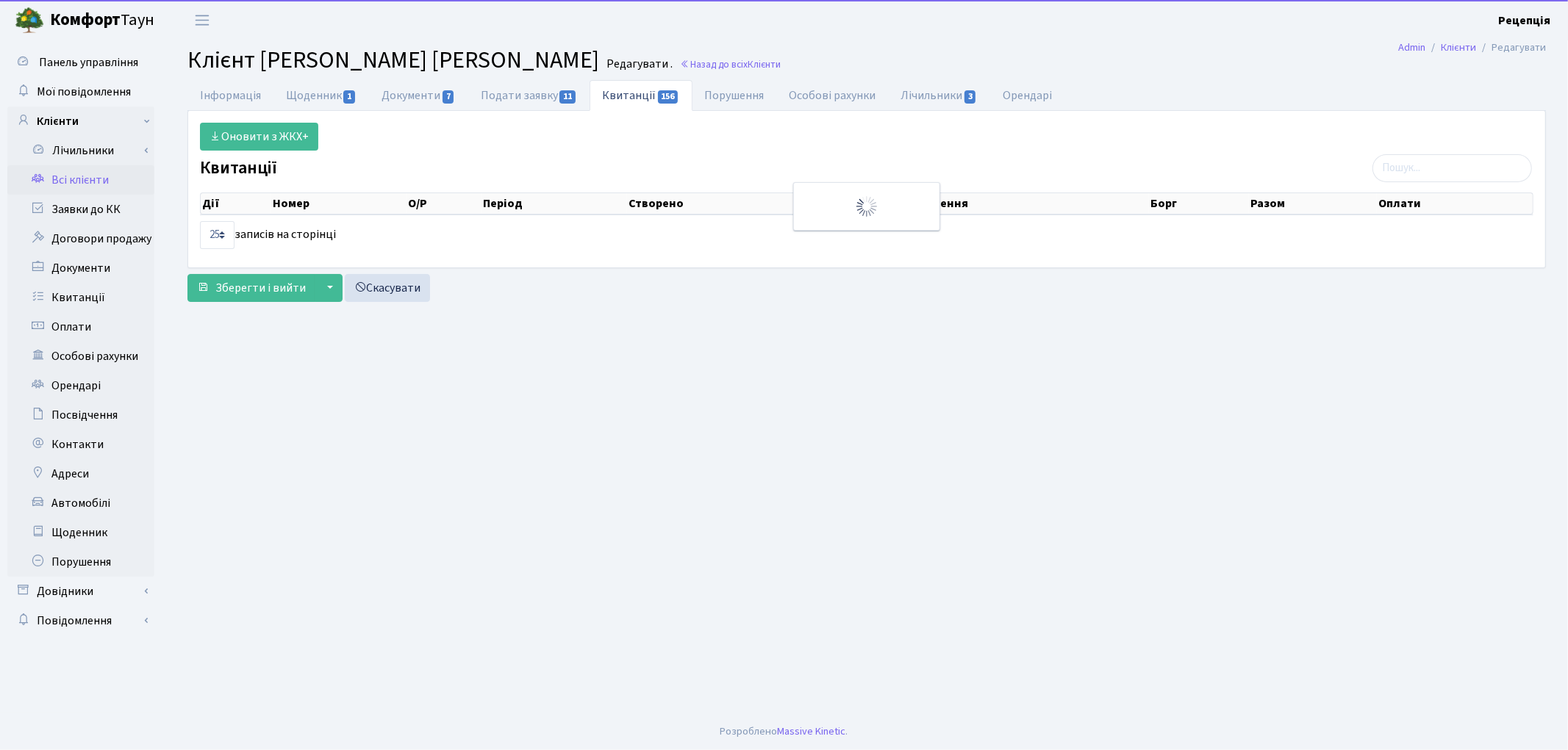
click at [211, 111] on div "Оновити з ЖКХ+ Квитанції Дії Номер О/Р Період Створено ЖК Приміщення Борг 10 25" at bounding box center [867, 190] width 1357 height 157
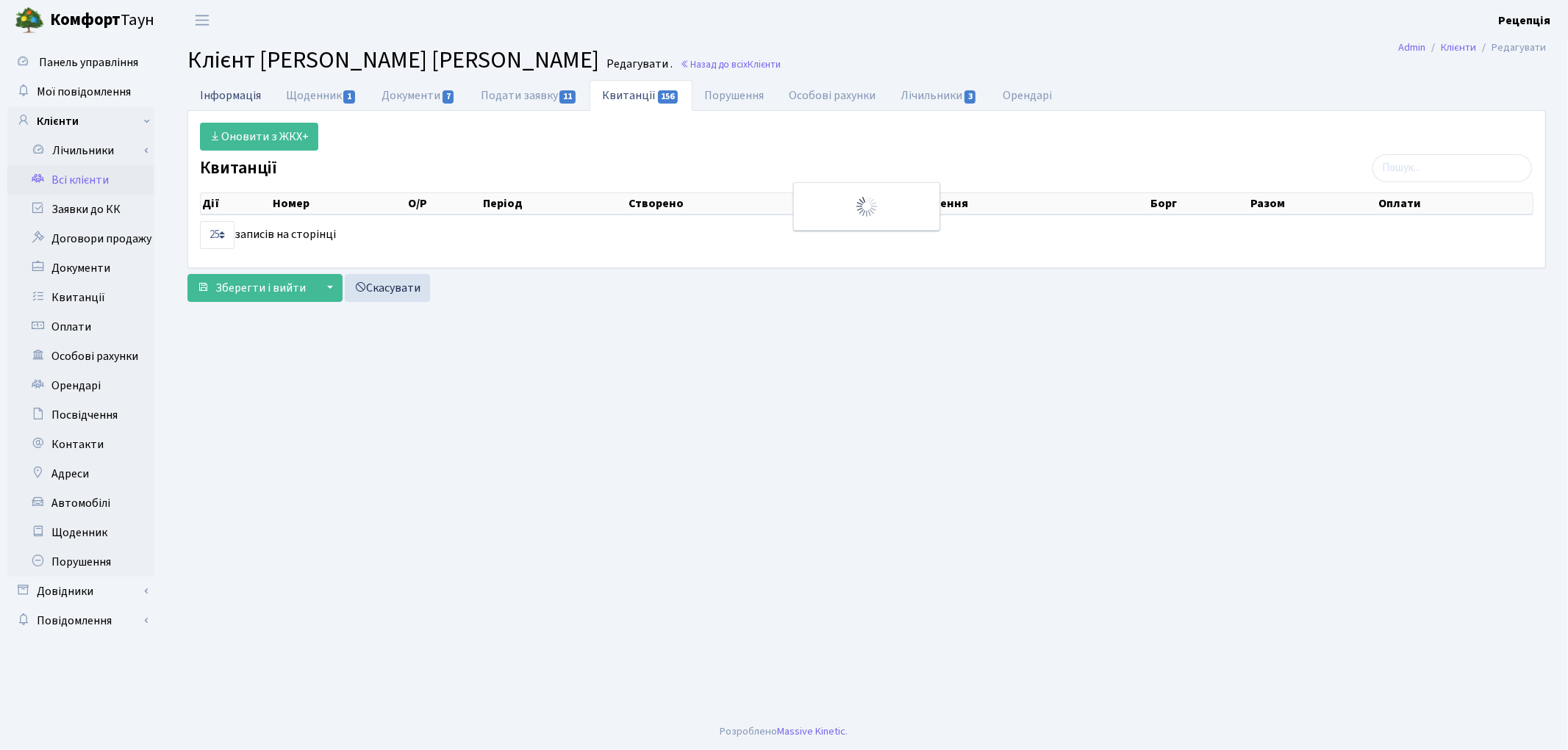
click at [224, 98] on link "Інформація" at bounding box center [230, 95] width 86 height 30
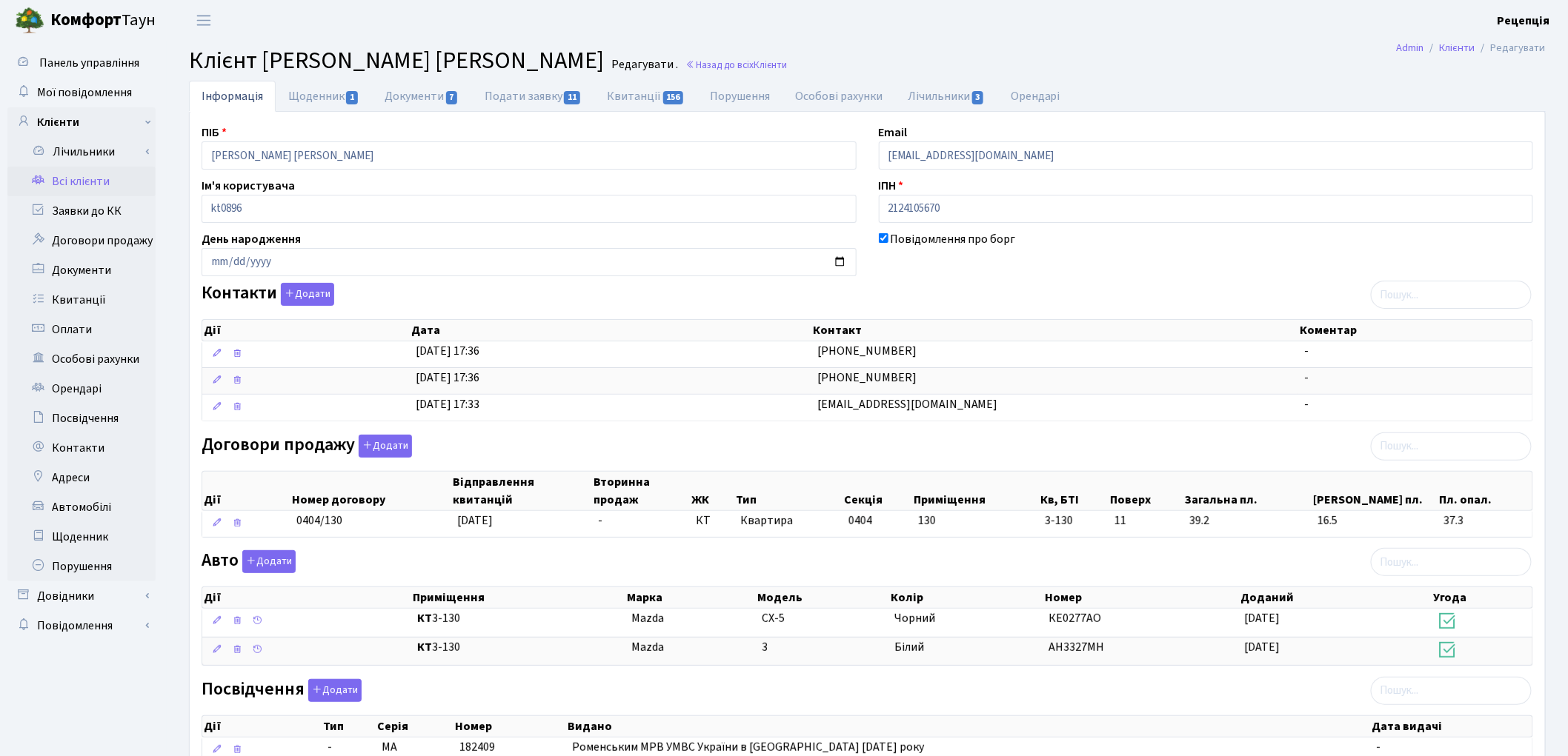
click at [71, 183] on link "Всі клієнти" at bounding box center [82, 181] width 148 height 29
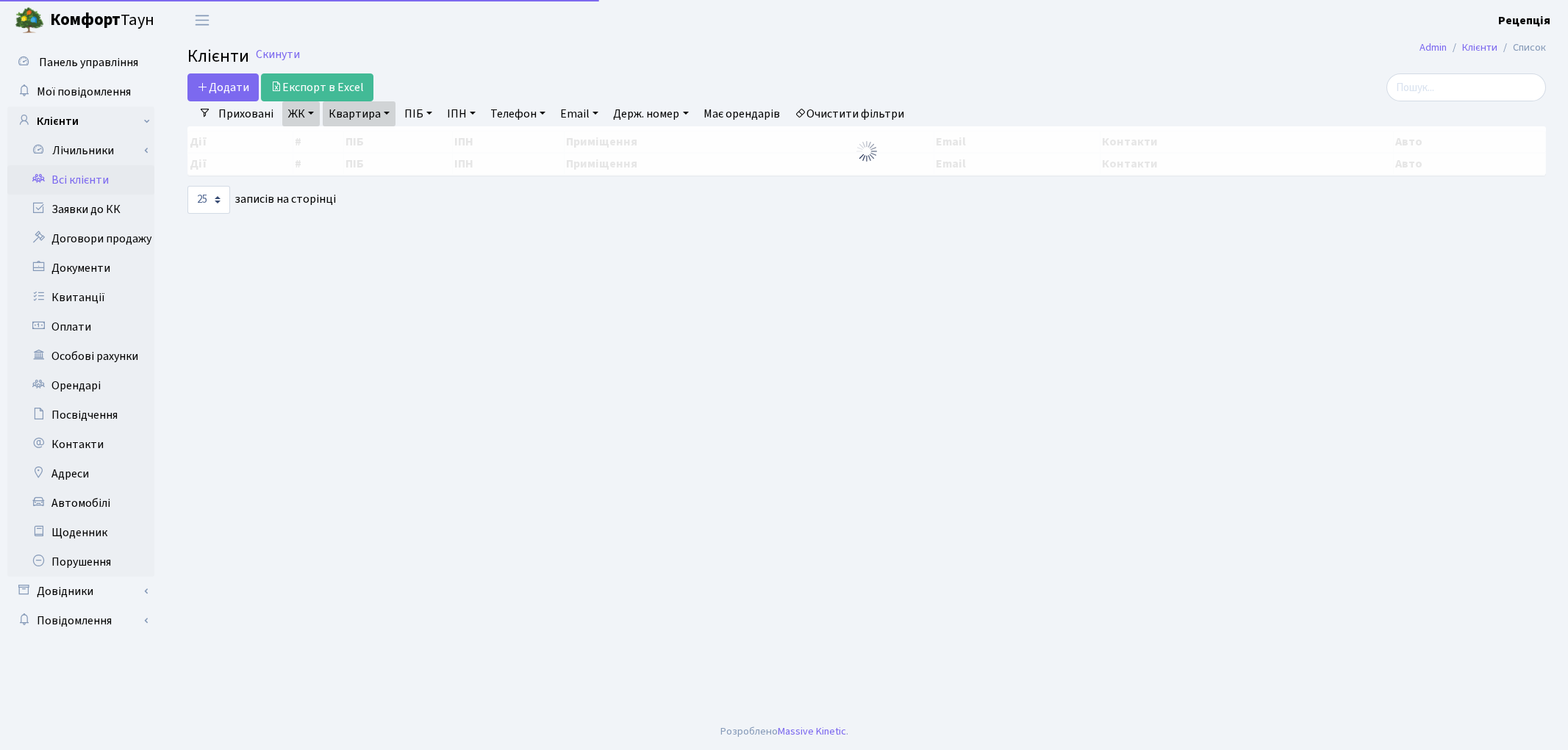
select select "25"
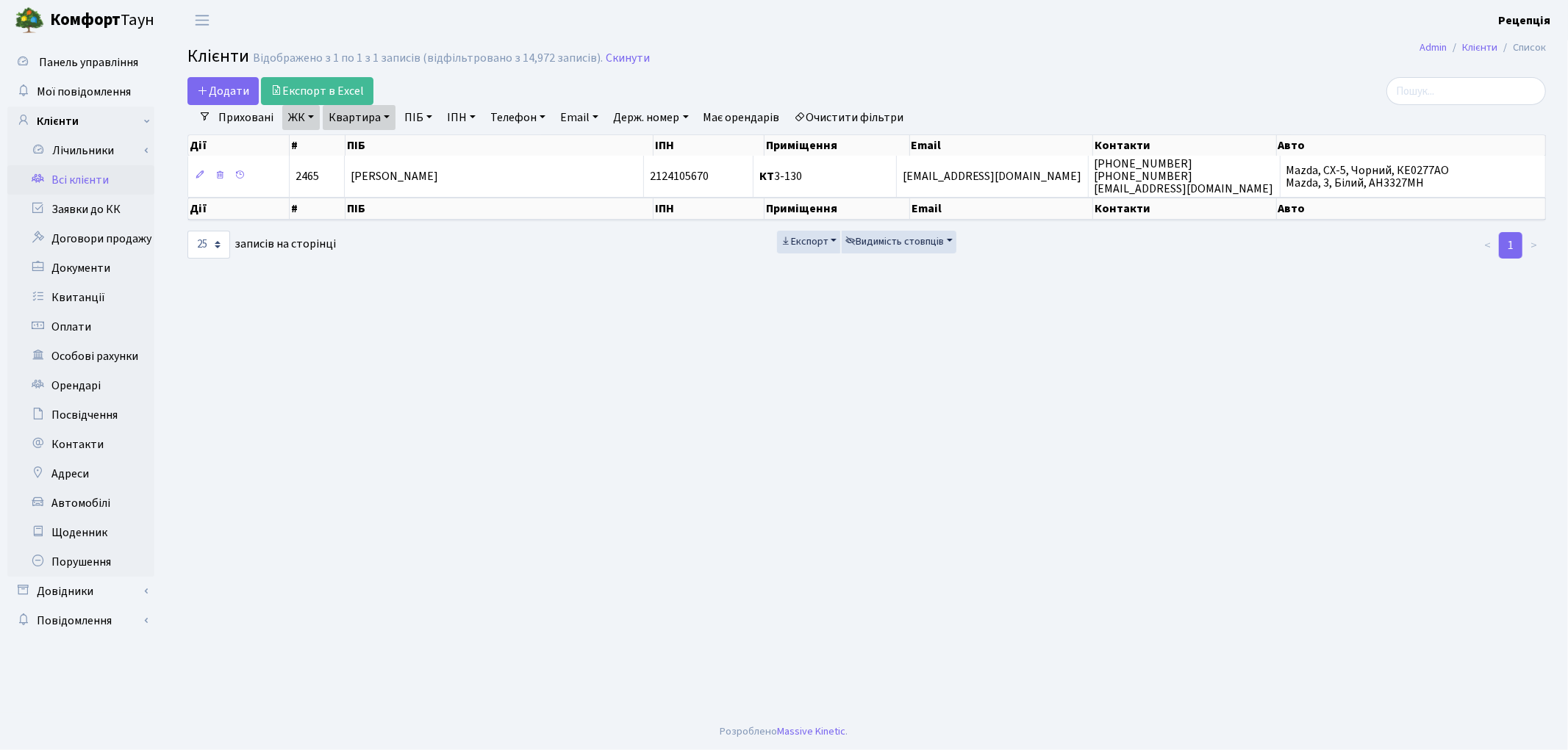
click at [852, 114] on link "Очистити фільтри" at bounding box center [850, 117] width 121 height 25
